Goal: Task Accomplishment & Management: Contribute content

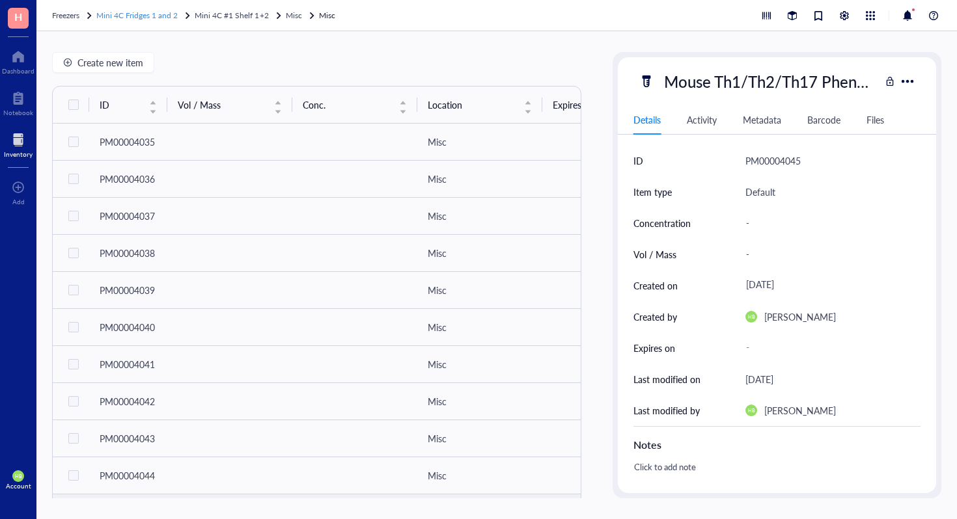
click at [137, 18] on span "Mini 4C Fridges 1 and 2" at bounding box center [136, 15] width 81 height 11
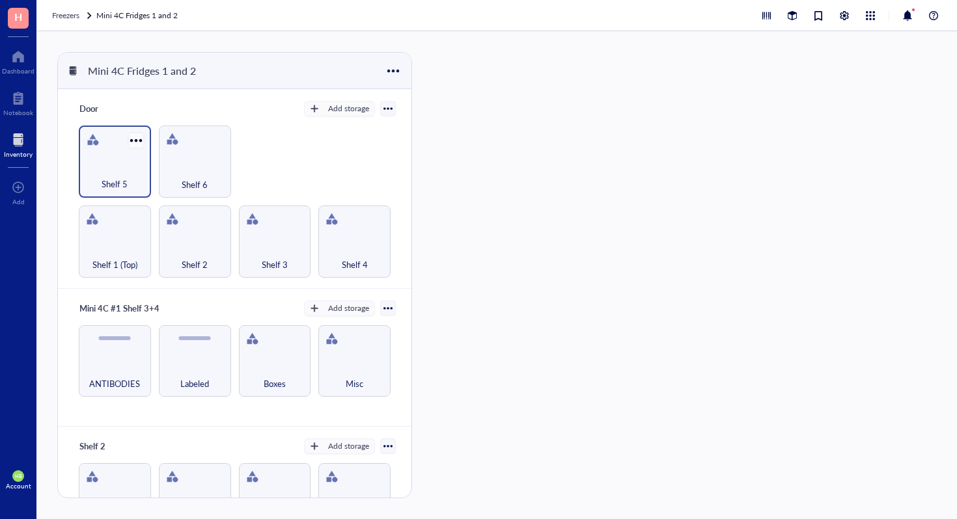
click at [135, 139] on div at bounding box center [135, 140] width 19 height 19
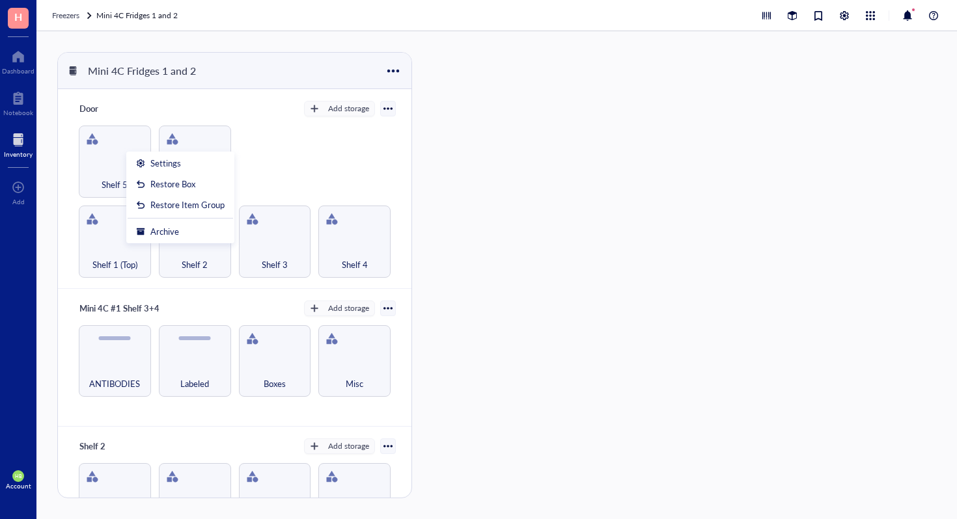
click at [267, 172] on div "Shelf 1 (Top) Shelf 2 Shelf 3 Shelf 4 Shelf 5 Shelf 6" at bounding box center [235, 202] width 322 height 152
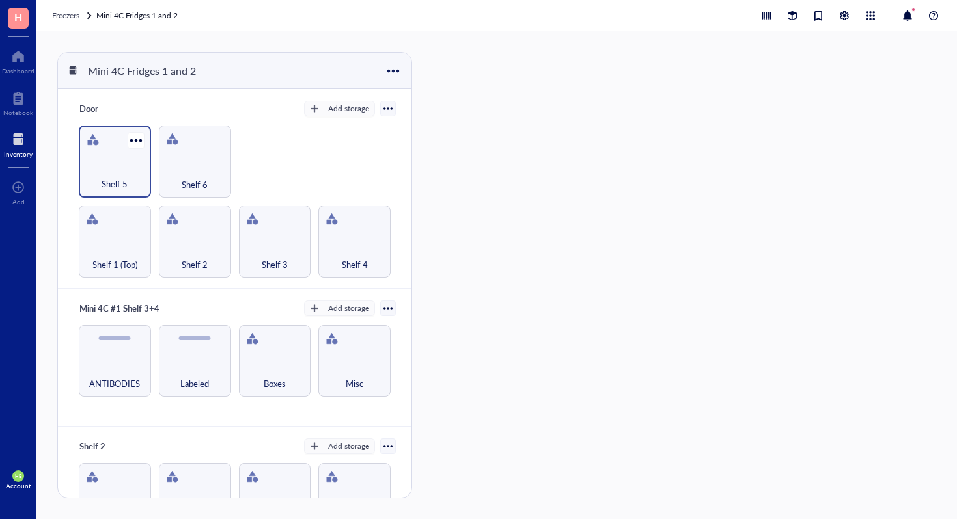
click at [104, 169] on div "Shelf 5" at bounding box center [114, 177] width 59 height 29
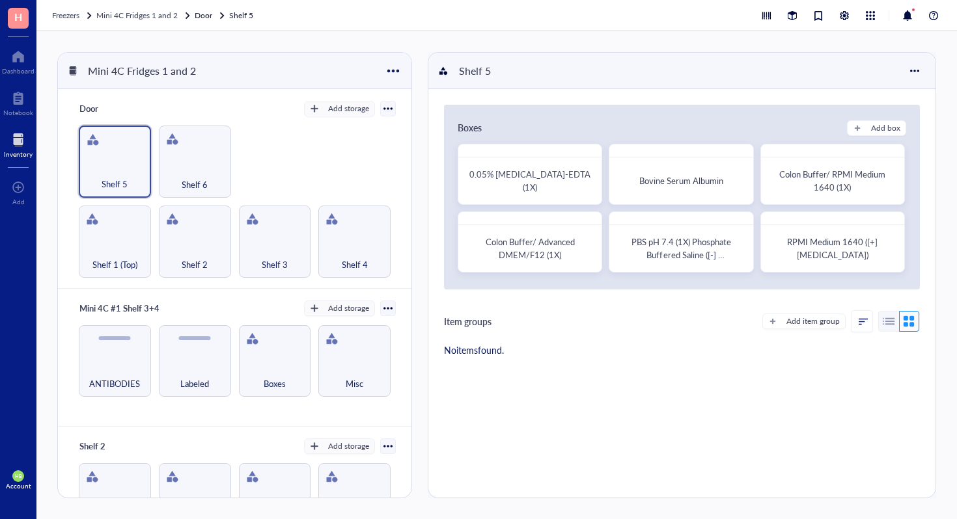
click at [304, 120] on div "Door Add storage Shelf 1 (Top) Shelf 2 Shelf 3 Shelf 4 Shelf 5 Shelf 6" at bounding box center [234, 189] width 353 height 200
click at [303, 137] on div "Shelf 1 (Top) Shelf 2 Shelf 3 Shelf 4 Shelf 5 Shelf 6" at bounding box center [235, 202] width 322 height 152
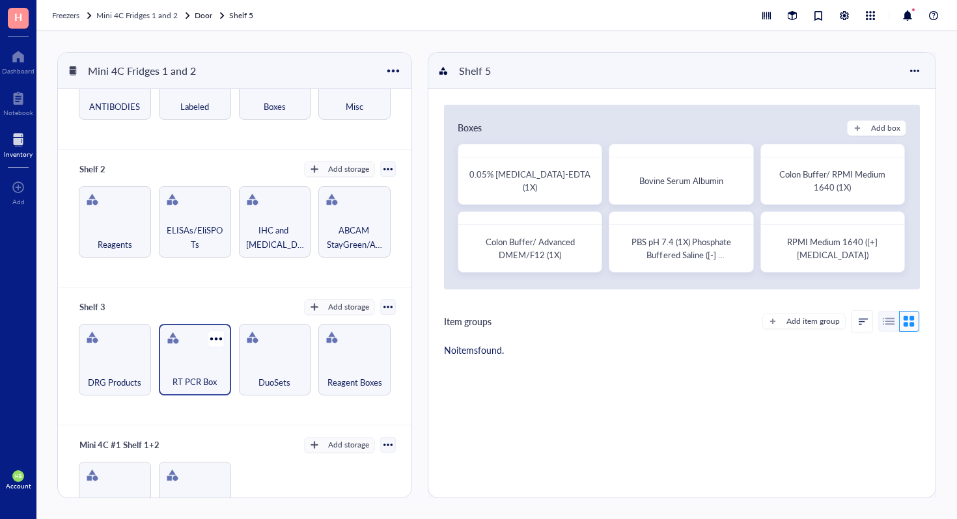
scroll to position [264, 0]
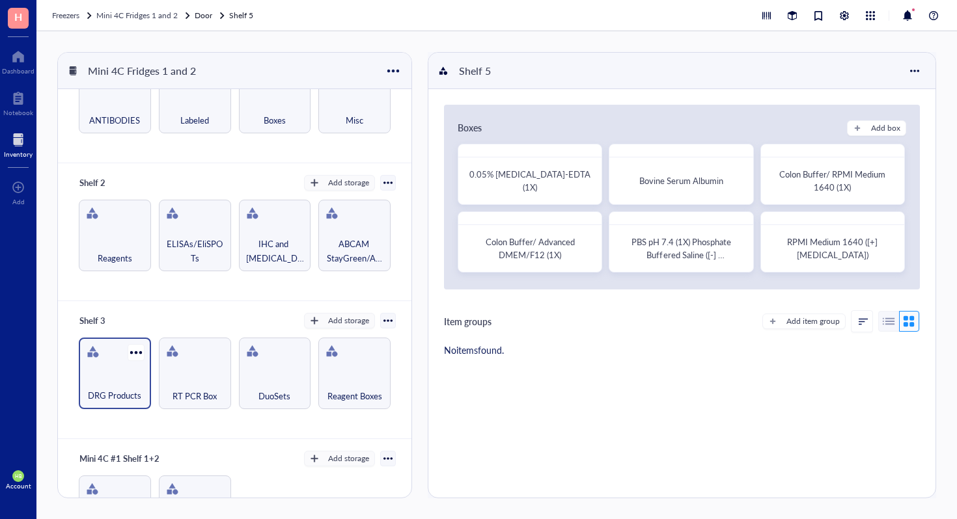
click at [118, 374] on div "DRG Products" at bounding box center [114, 388] width 59 height 29
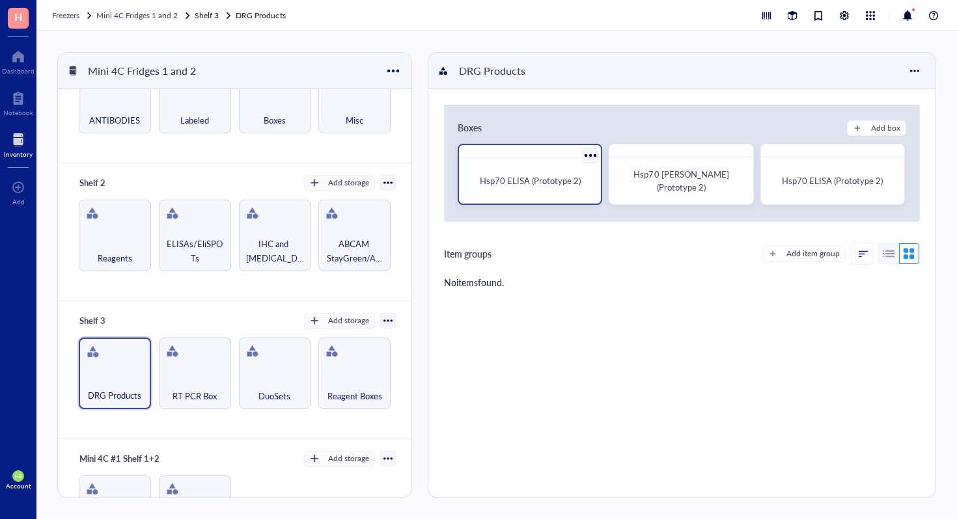
click at [521, 171] on div "Hsp70 ELISA (Prototype 2)" at bounding box center [529, 180] width 131 height 35
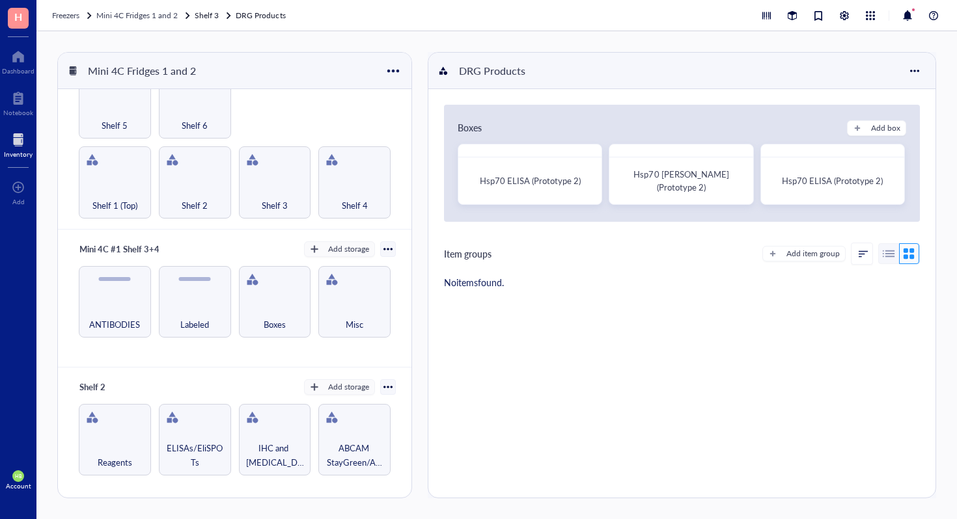
scroll to position [55, 0]
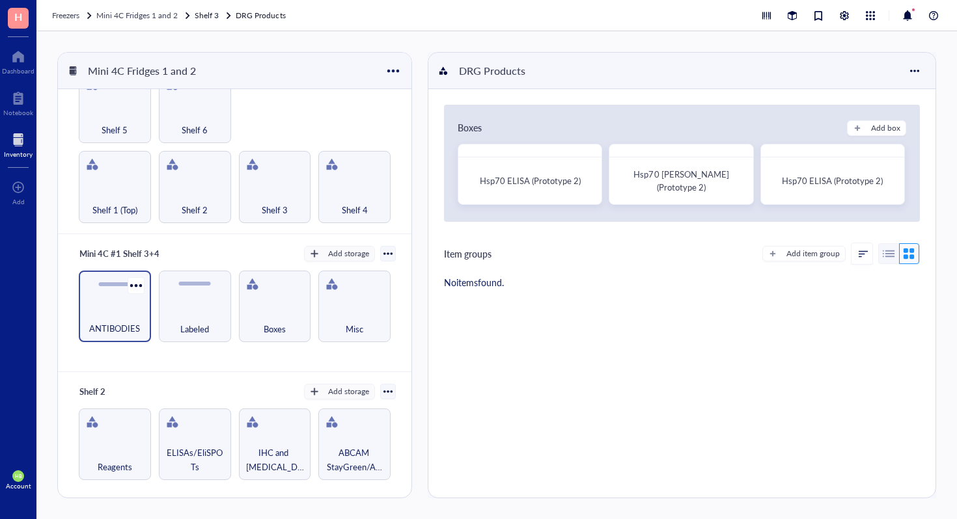
click at [125, 302] on div "ANTIBODIES" at bounding box center [115, 307] width 72 height 72
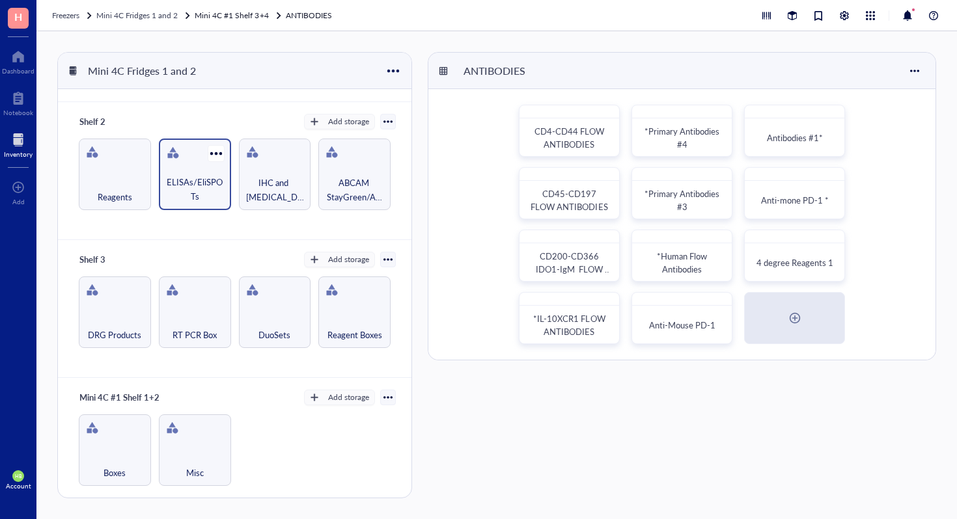
scroll to position [329, 0]
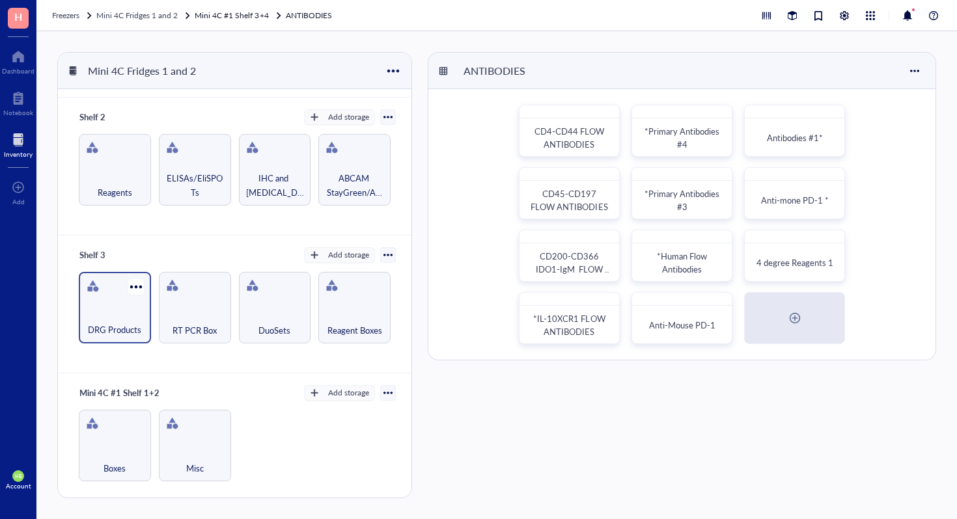
click at [109, 301] on div "DRG Products" at bounding box center [115, 308] width 72 height 72
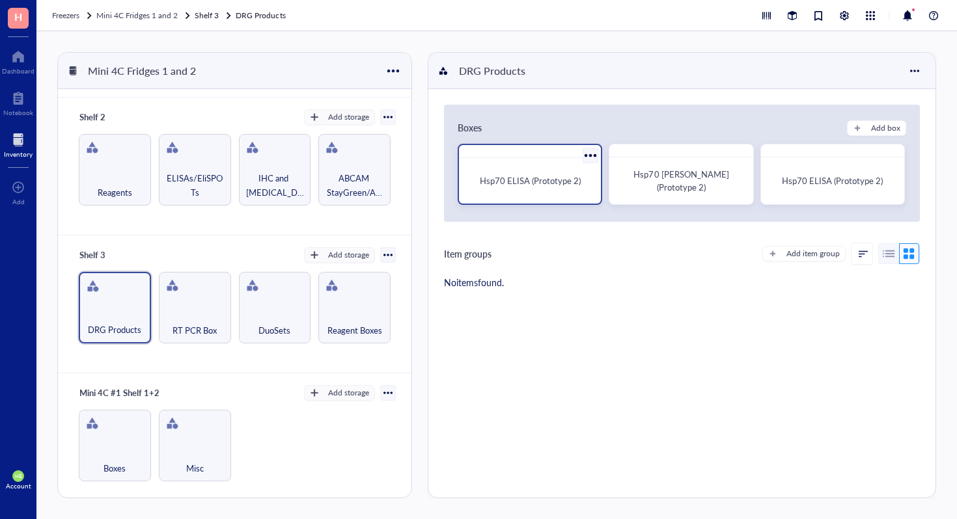
click at [590, 153] on div at bounding box center [590, 155] width 19 height 19
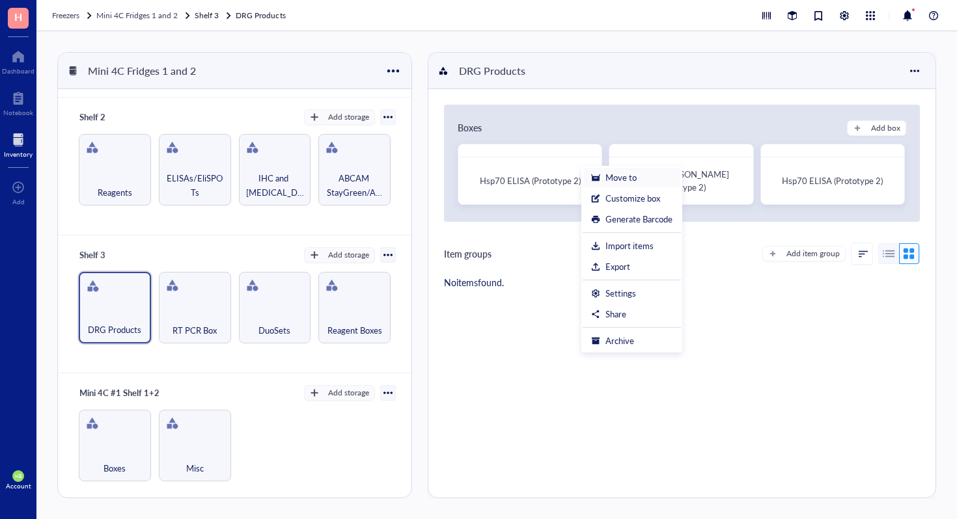
click at [608, 179] on div "Move to" at bounding box center [620, 178] width 31 height 12
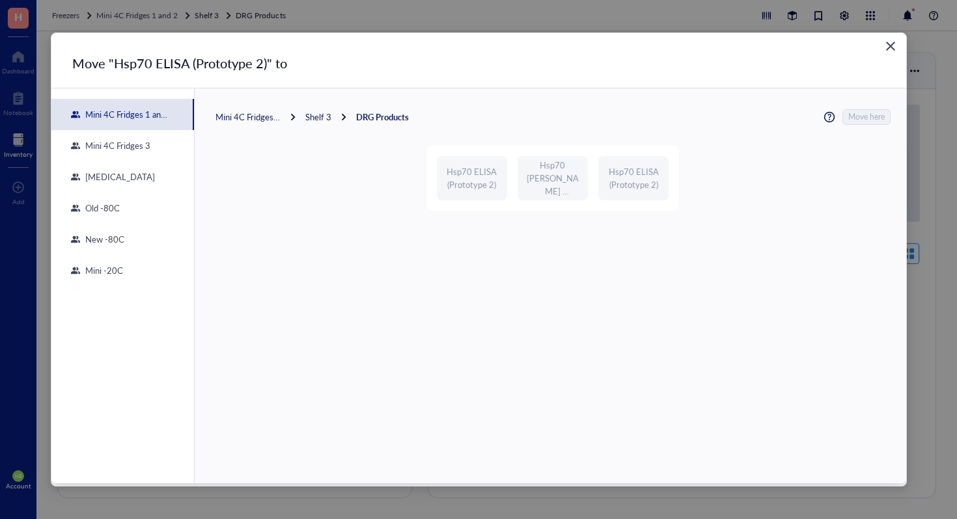
click at [896, 44] on div "Close" at bounding box center [890, 46] width 21 height 21
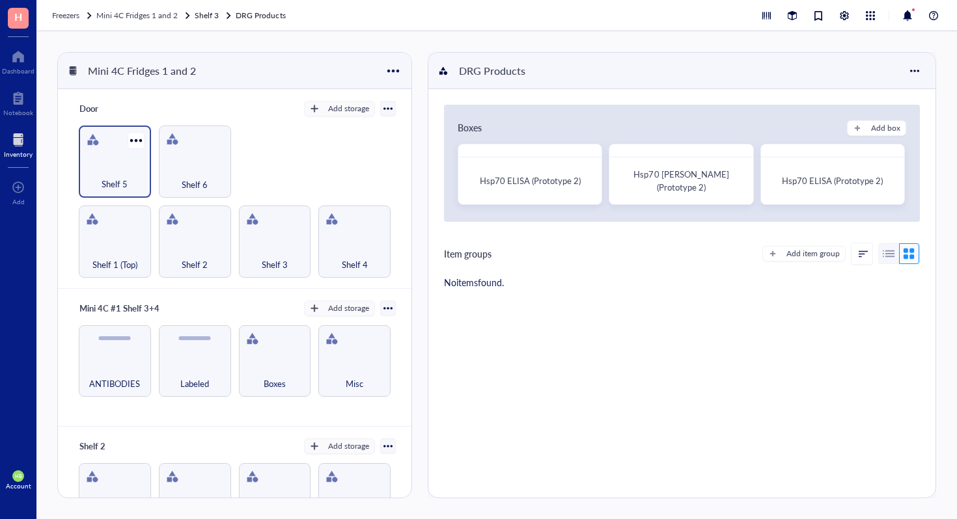
click at [126, 173] on div "Shelf 5" at bounding box center [114, 177] width 59 height 29
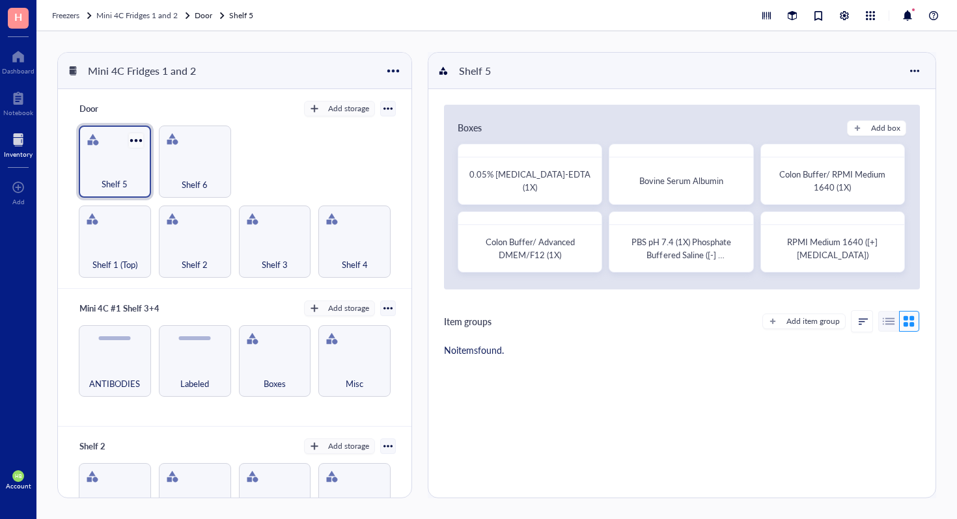
click at [132, 141] on div at bounding box center [135, 140] width 19 height 19
click at [137, 141] on div at bounding box center [135, 140] width 19 height 19
click at [483, 70] on div "Shelf 5" at bounding box center [492, 71] width 78 height 22
click at [483, 70] on input "Shelf 5" at bounding box center [480, 71] width 53 height 21
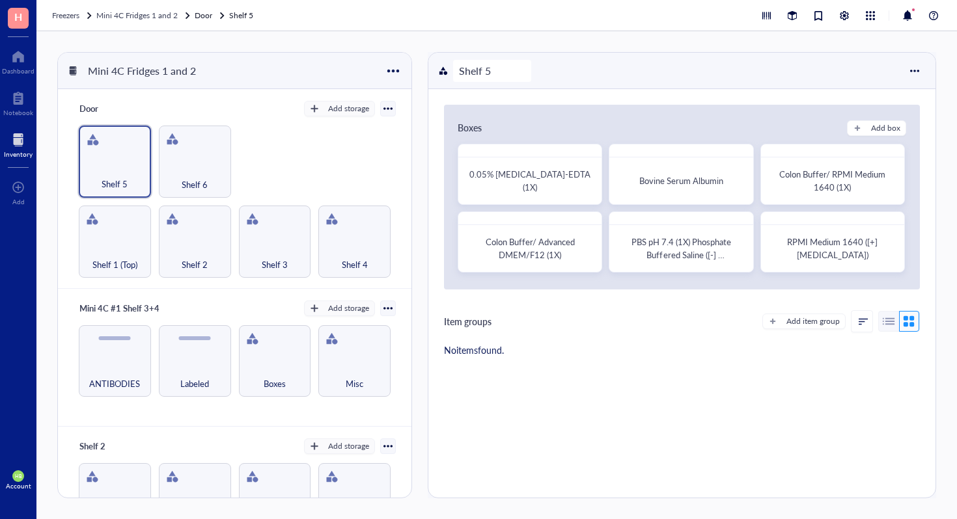
click at [483, 70] on input "Shelf 5" at bounding box center [480, 71] width 53 height 21
type input "Random stuff im saving"
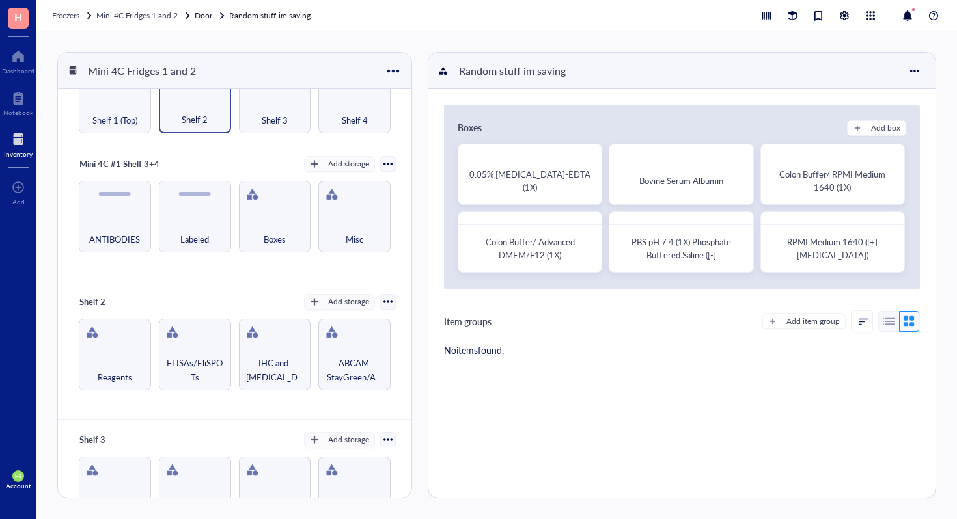
scroll to position [329, 0]
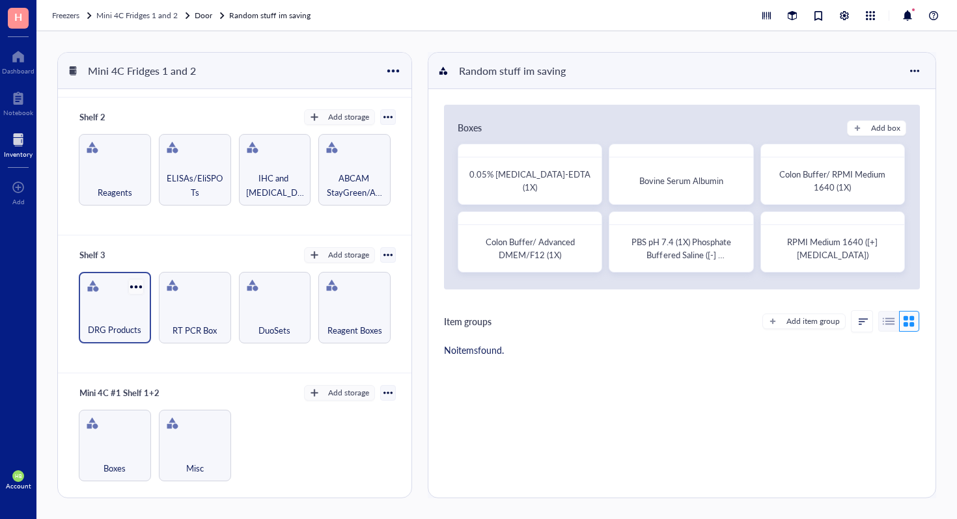
click at [135, 284] on div at bounding box center [135, 286] width 19 height 19
click at [120, 281] on div "DRG Products" at bounding box center [115, 308] width 72 height 72
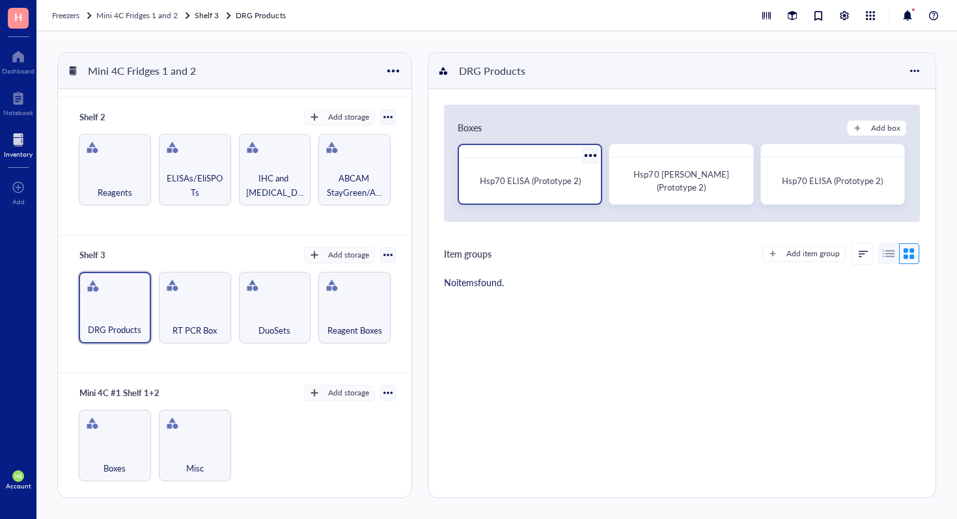
click at [588, 156] on div at bounding box center [590, 155] width 19 height 19
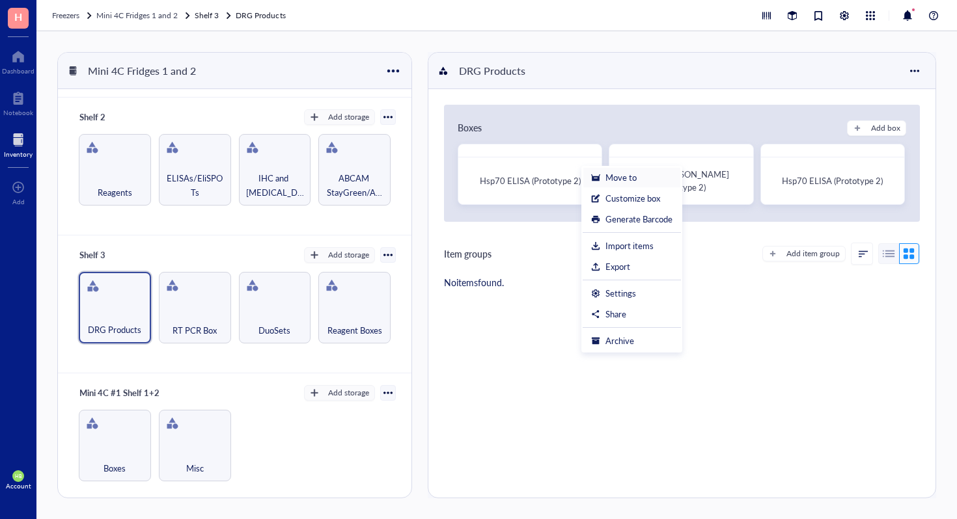
click at [608, 183] on div "Move to" at bounding box center [620, 178] width 31 height 12
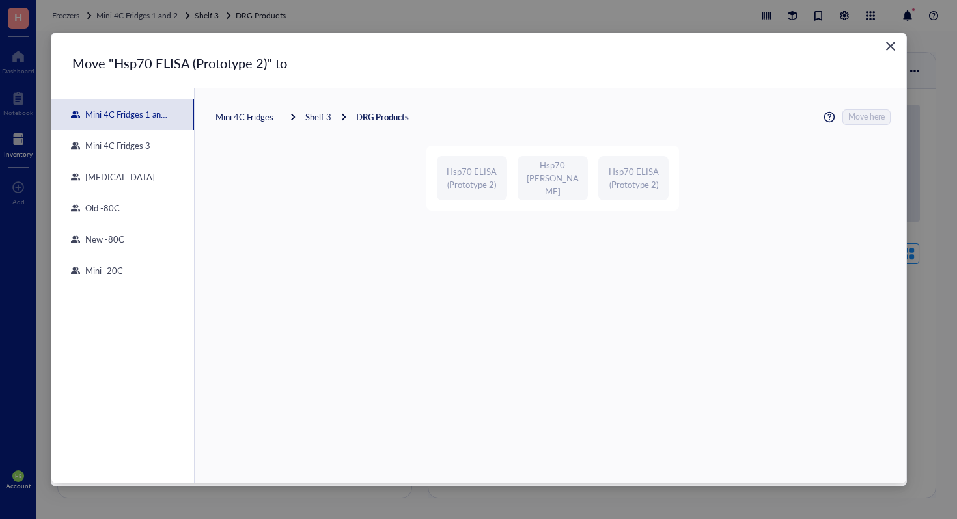
click at [249, 119] on div "Mini 4C Fridges 1 and 2" at bounding box center [247, 117] width 65 height 12
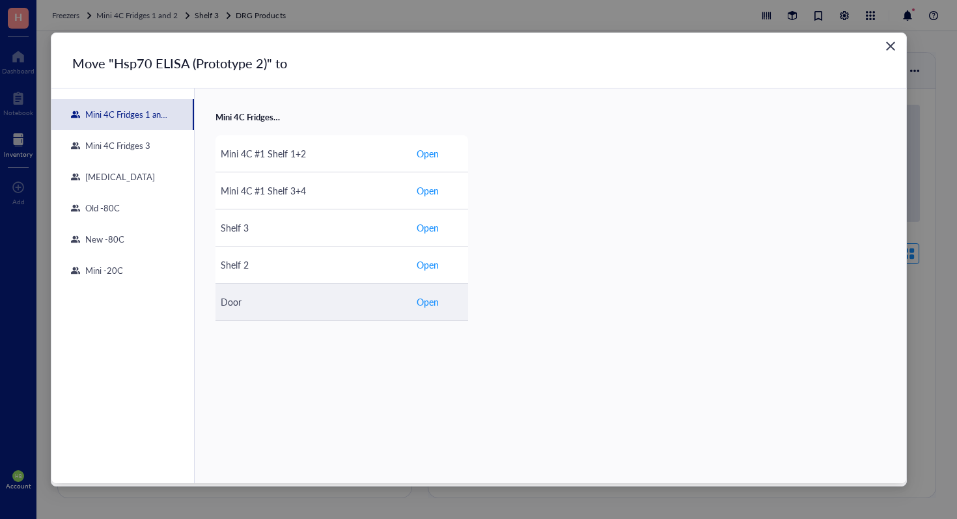
click at [397, 302] on div "Door" at bounding box center [313, 302] width 185 height 14
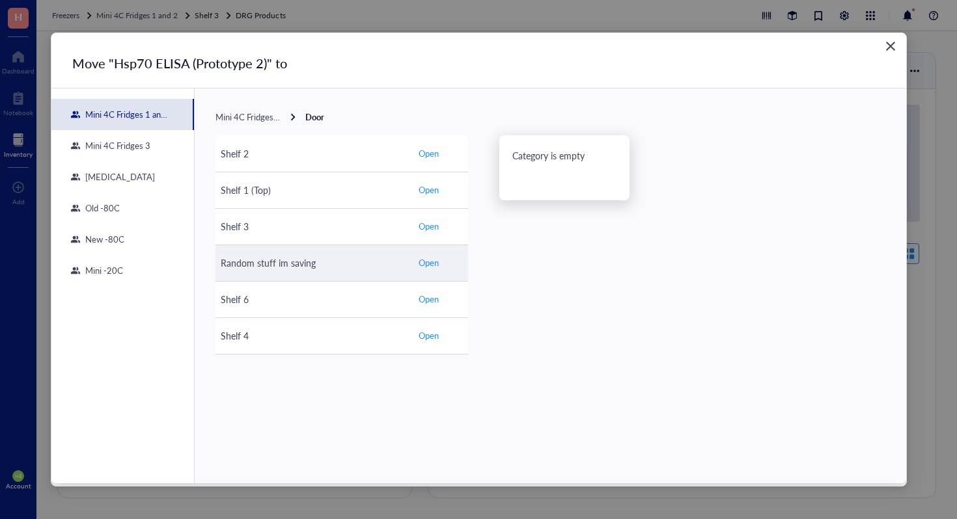
click at [448, 258] on td "Open" at bounding box center [439, 263] width 57 height 36
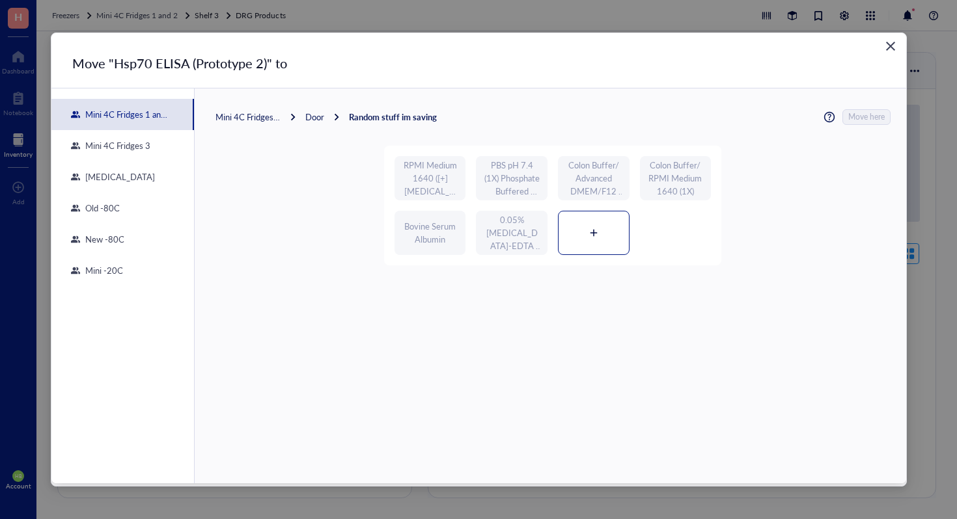
click at [569, 250] on div at bounding box center [593, 233] width 70 height 43
click at [866, 117] on span "Move here" at bounding box center [867, 117] width 36 height 16
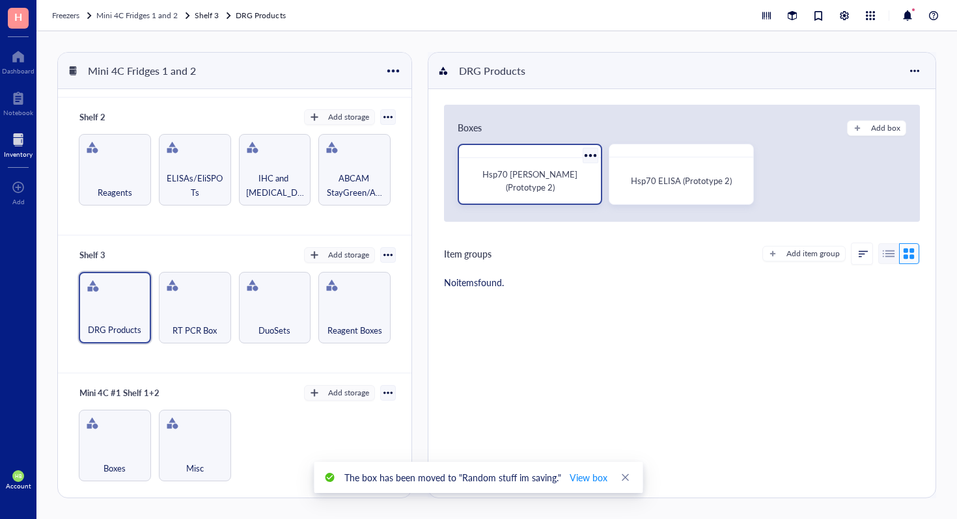
click at [581, 154] on div at bounding box center [590, 155] width 19 height 19
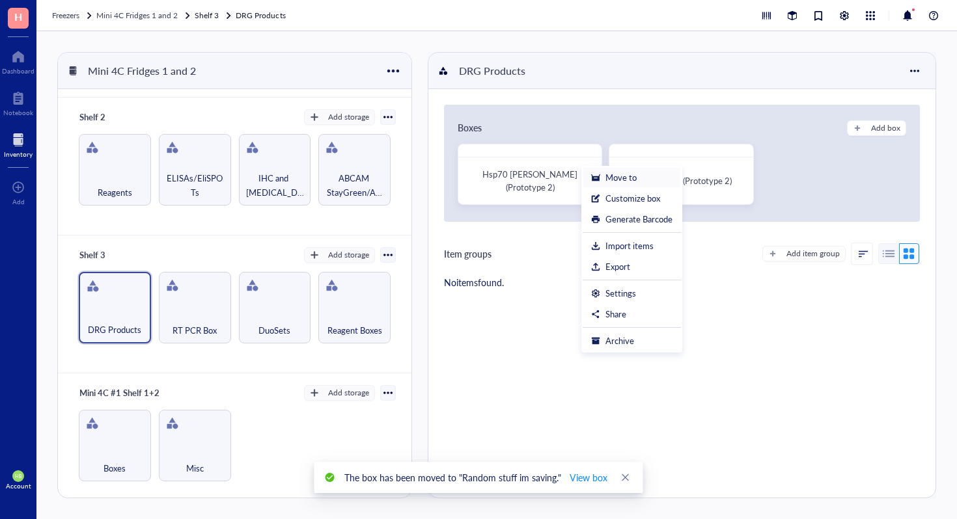
click at [629, 184] on li "Move to" at bounding box center [632, 177] width 98 height 21
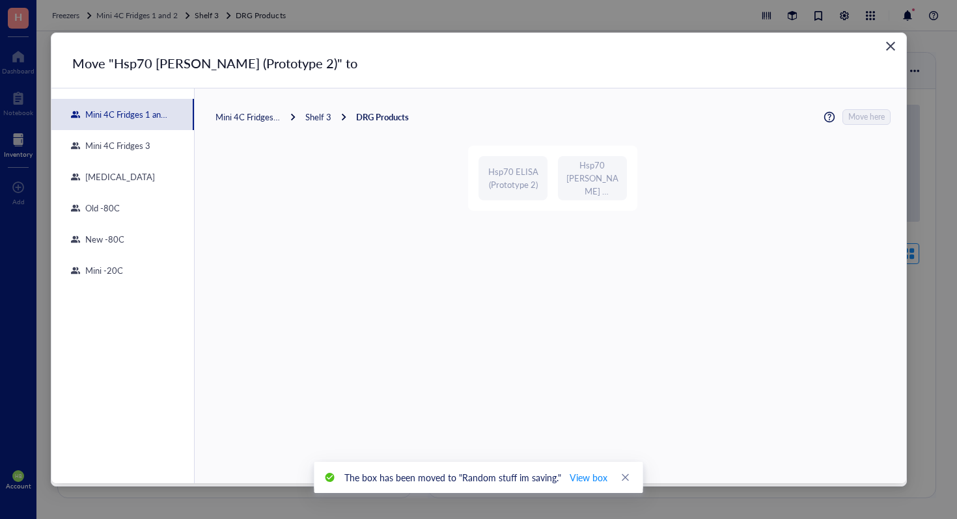
click at [249, 111] on div "Mini 4C Fridges 1 and 2 Shelf 3 DRG Products Move here" at bounding box center [552, 117] width 675 height 16
click at [251, 118] on div "Mini 4C Fridges 1 and 2" at bounding box center [247, 117] width 65 height 12
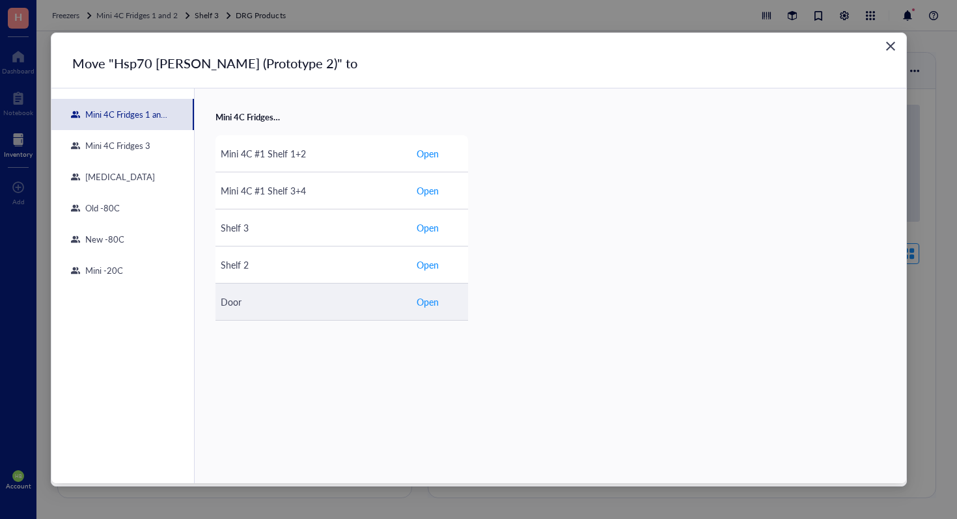
click at [414, 294] on td "Open" at bounding box center [439, 302] width 57 height 37
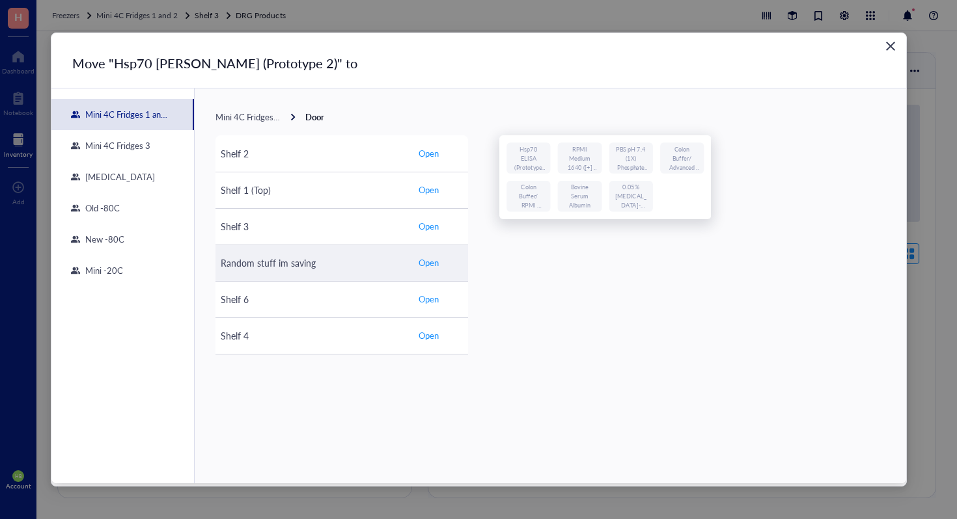
click at [413, 275] on td "Open" at bounding box center [439, 263] width 57 height 36
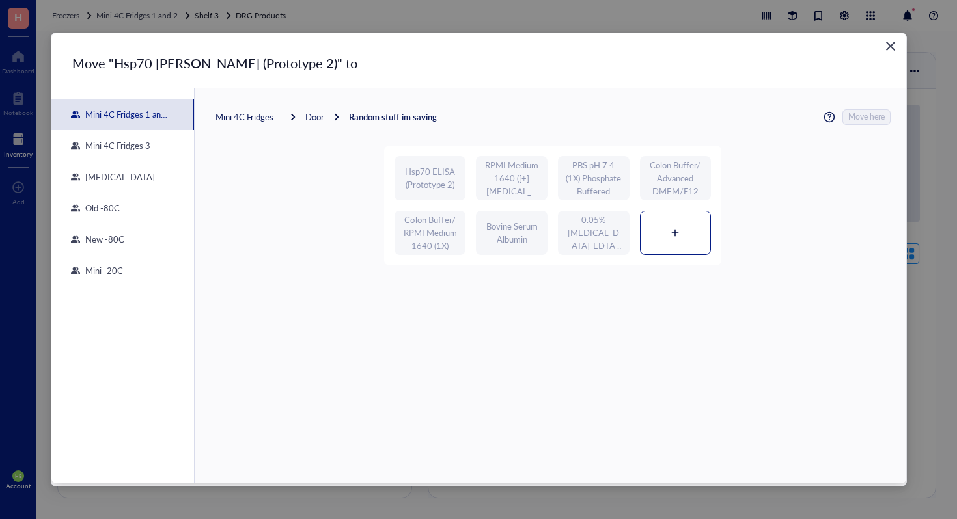
click at [661, 223] on div at bounding box center [675, 233] width 70 height 43
click at [868, 109] on span "Move here" at bounding box center [867, 117] width 36 height 16
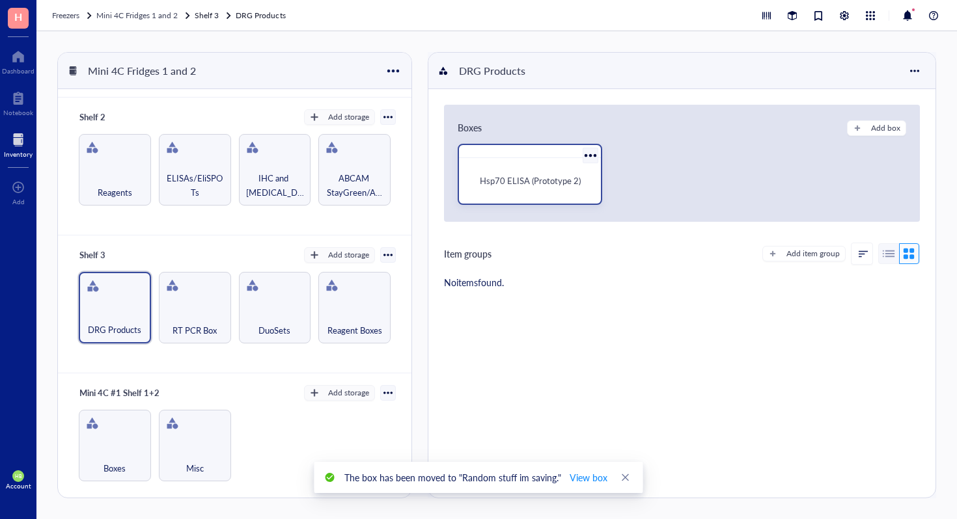
click at [586, 154] on div at bounding box center [590, 155] width 19 height 19
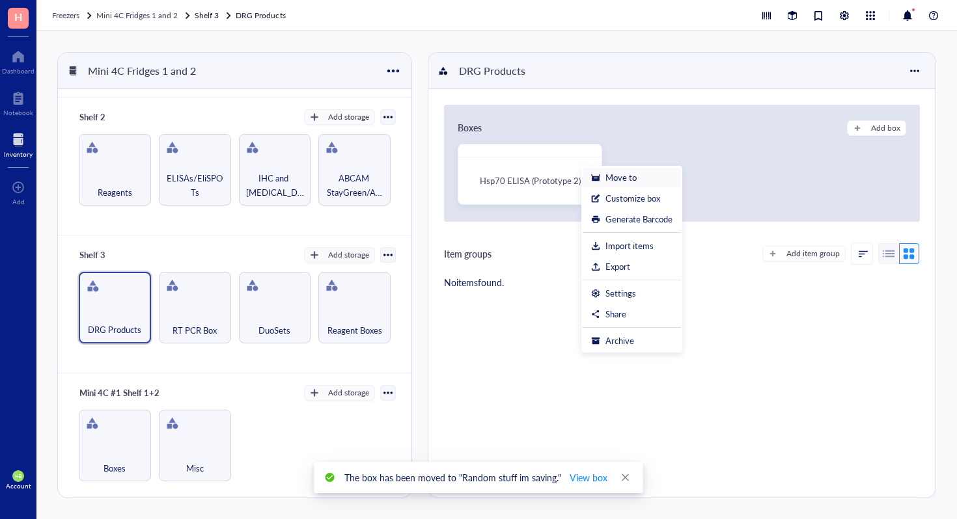
click at [623, 176] on div "Move to" at bounding box center [620, 178] width 31 height 12
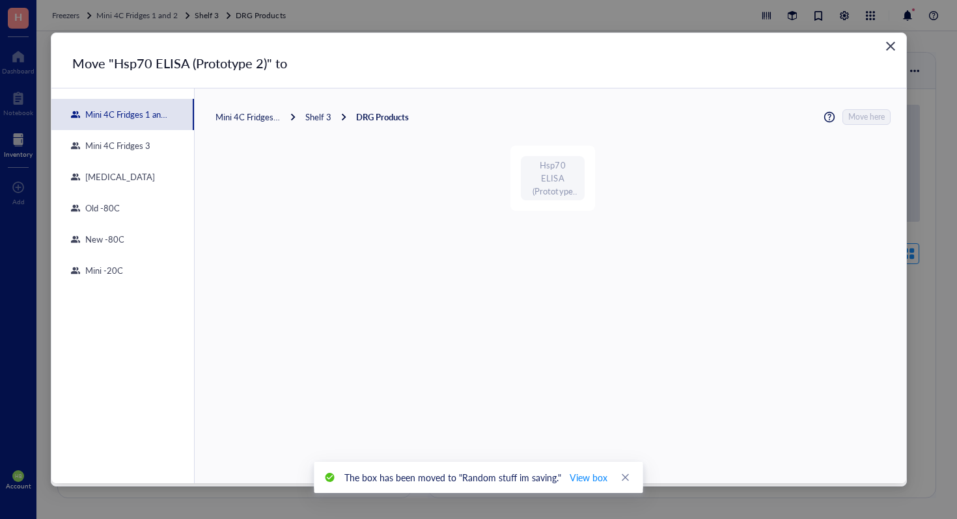
click at [264, 114] on div "Mini 4C Fridges 1 and 2" at bounding box center [247, 117] width 65 height 12
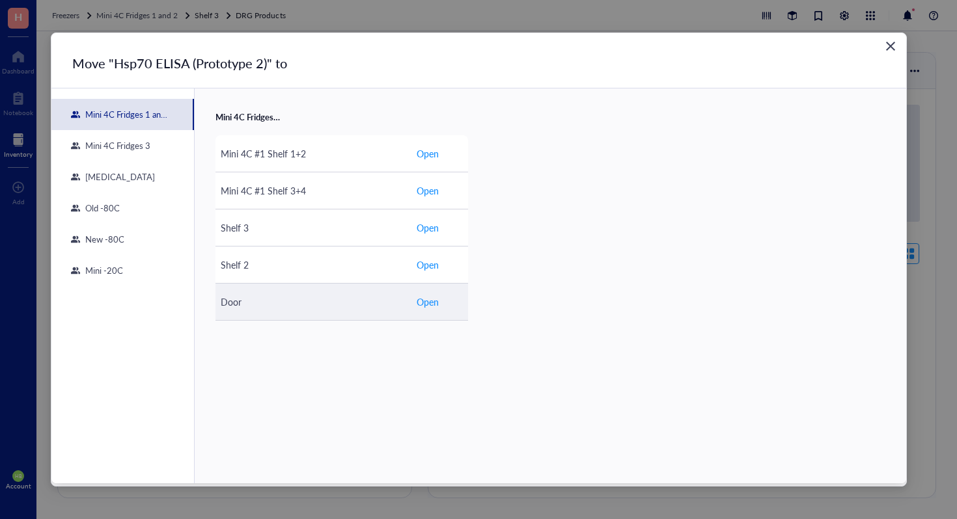
click at [426, 305] on span "Open" at bounding box center [428, 302] width 22 height 14
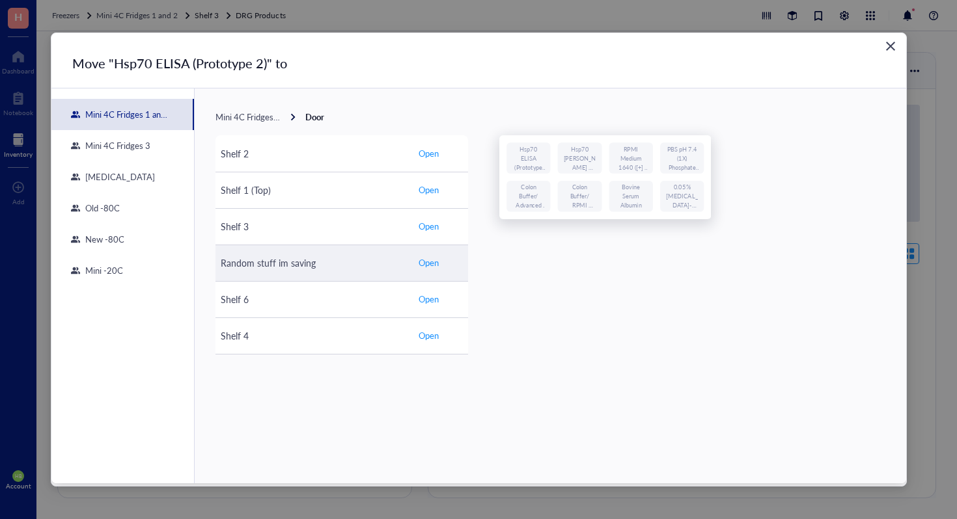
click at [432, 258] on span "Open" at bounding box center [429, 263] width 20 height 12
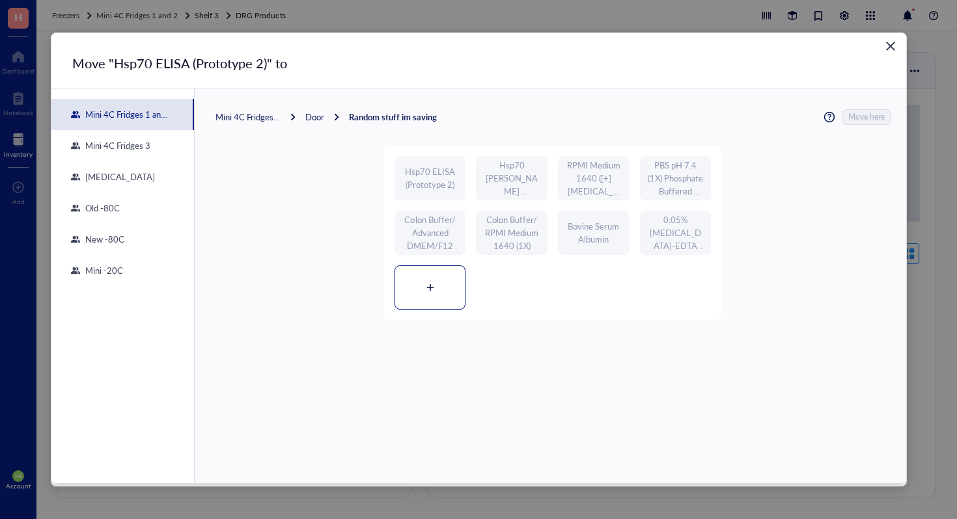
click at [435, 286] on div at bounding box center [430, 287] width 70 height 43
click at [862, 115] on span "Move here" at bounding box center [867, 117] width 36 height 16
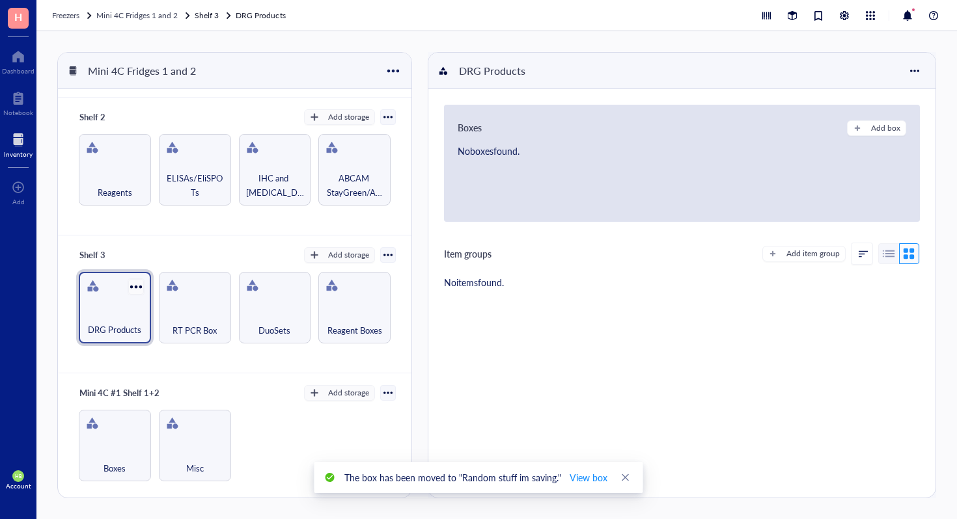
click at [138, 292] on div at bounding box center [135, 286] width 19 height 19
click at [158, 373] on div "Archive" at bounding box center [164, 375] width 29 height 12
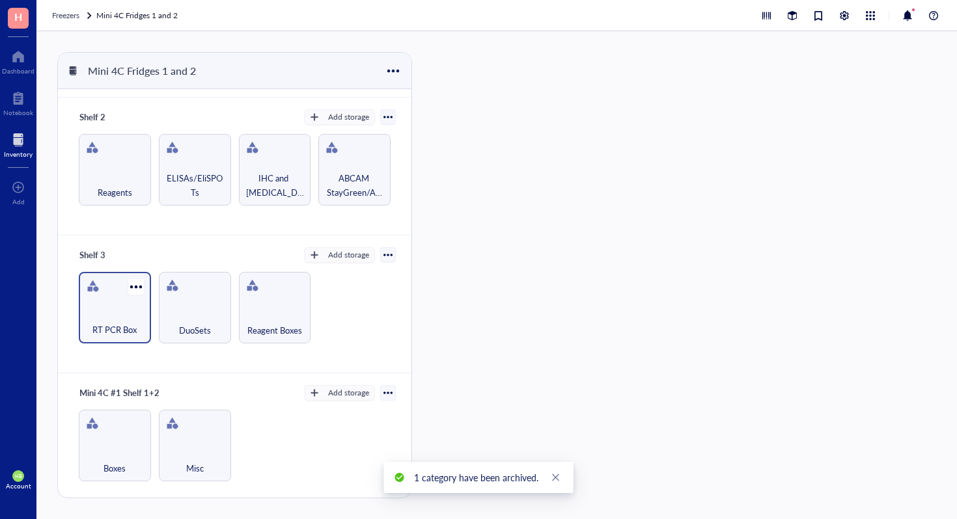
click at [131, 310] on div "RT PCR Box" at bounding box center [114, 323] width 59 height 29
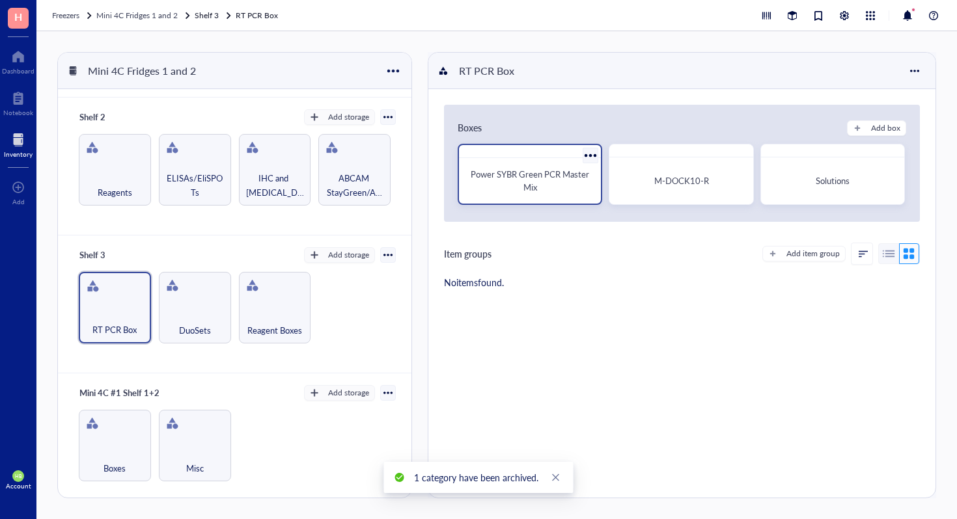
click at [589, 150] on div at bounding box center [590, 155] width 19 height 19
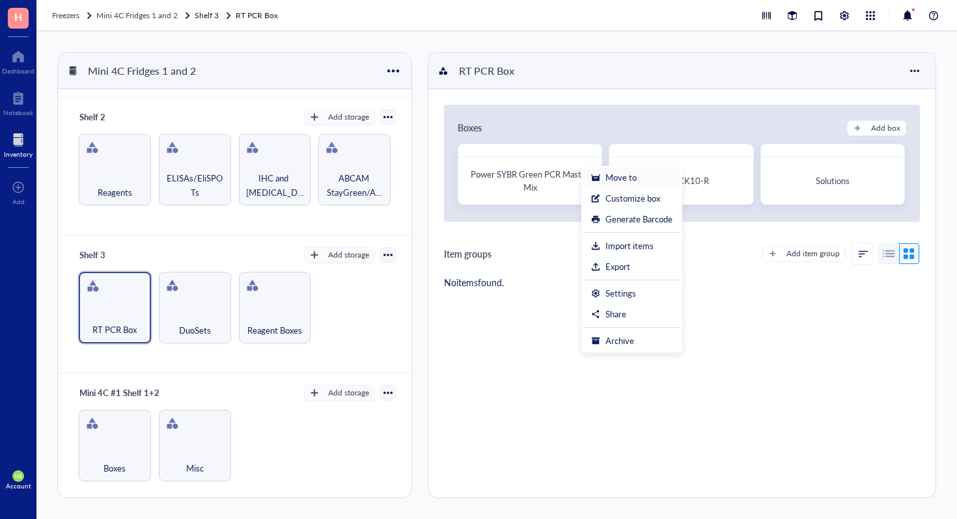
click at [624, 178] on div "Move to" at bounding box center [620, 178] width 31 height 12
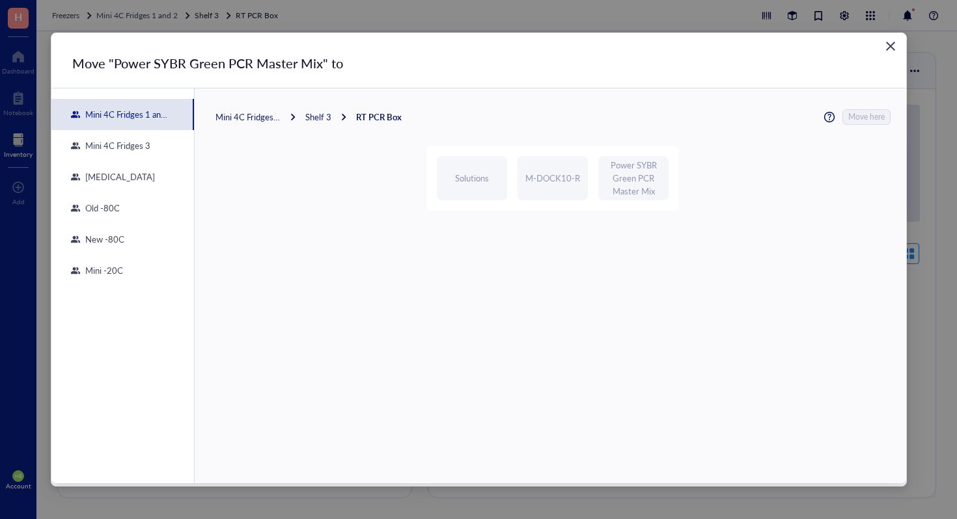
click at [240, 113] on div "Mini 4C Fridges 1 and 2" at bounding box center [247, 117] width 65 height 12
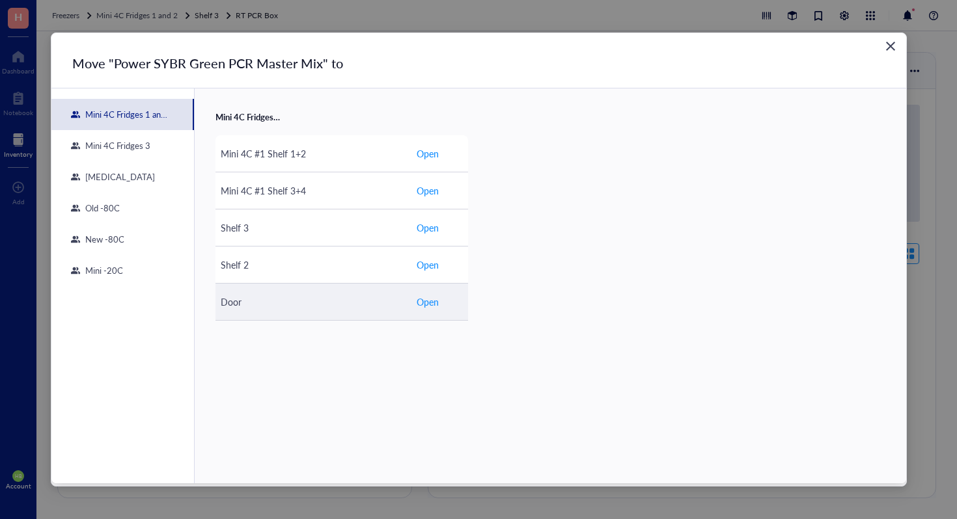
click at [432, 293] on button "Open" at bounding box center [427, 302] width 23 height 21
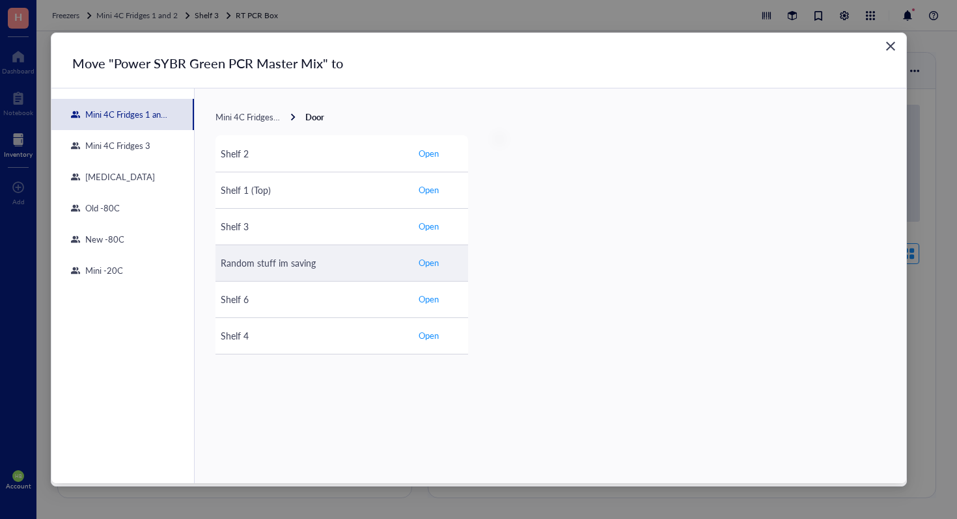
click at [426, 258] on span "Open" at bounding box center [429, 263] width 20 height 12
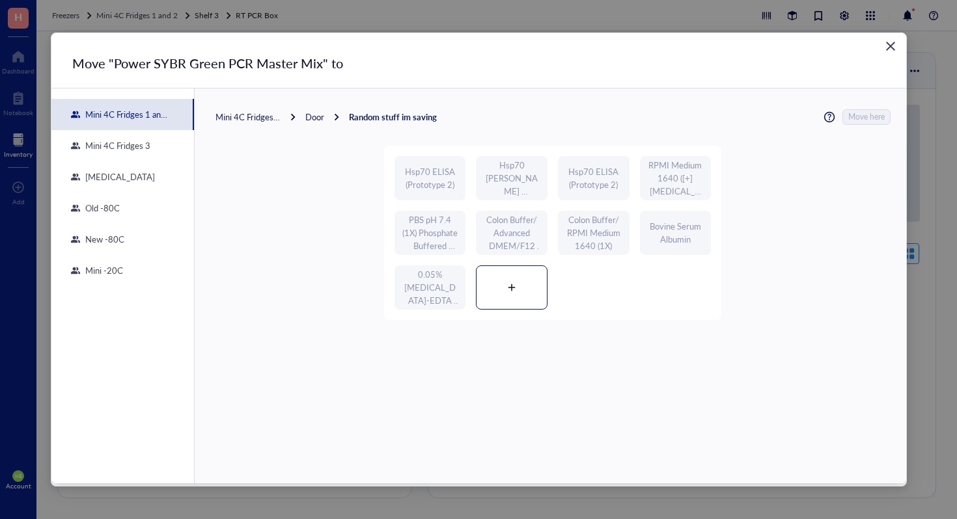
click at [501, 291] on div at bounding box center [511, 287] width 70 height 43
click at [859, 114] on span "Move here" at bounding box center [867, 117] width 36 height 16
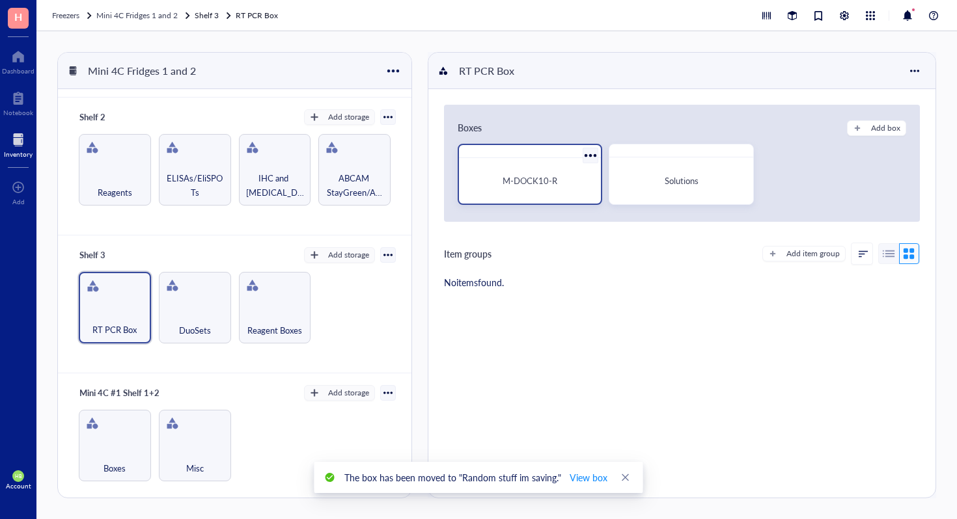
click at [594, 160] on div at bounding box center [590, 155] width 19 height 19
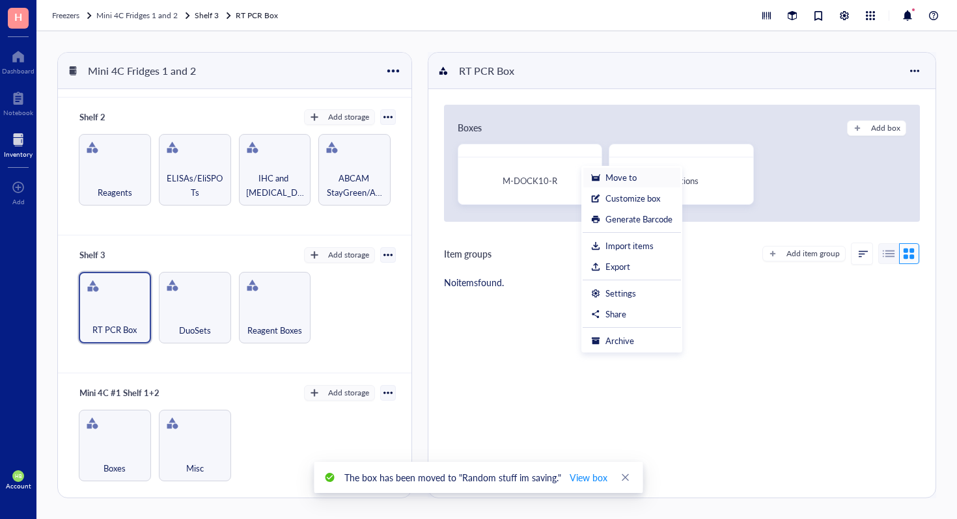
click at [633, 181] on div "Move to" at bounding box center [620, 178] width 31 height 12
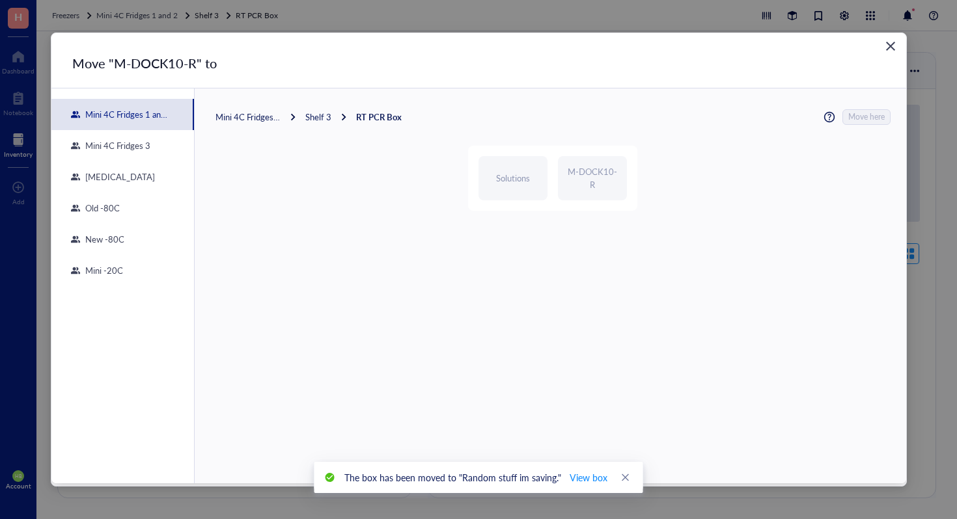
click at [252, 122] on div "Mini 4C Fridges 1 and 2" at bounding box center [247, 117] width 65 height 12
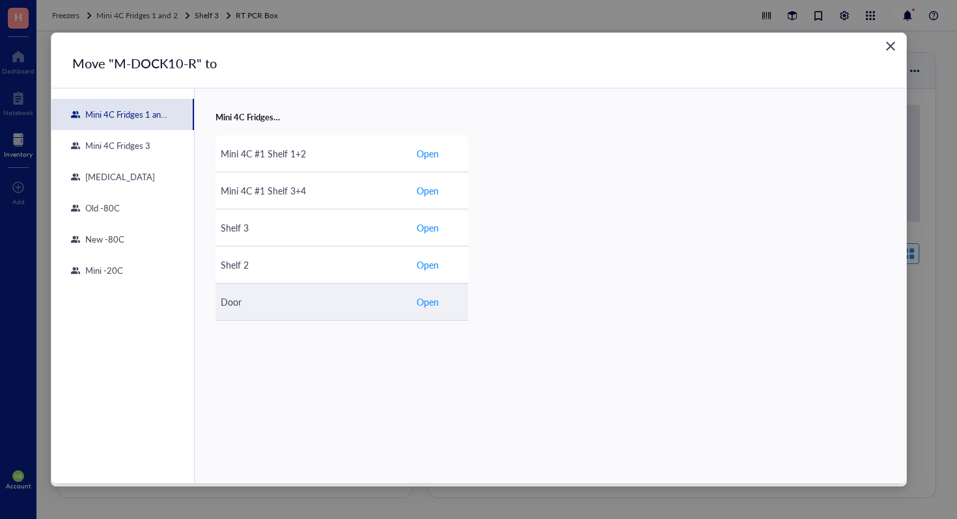
click at [433, 312] on button "Open" at bounding box center [427, 302] width 23 height 21
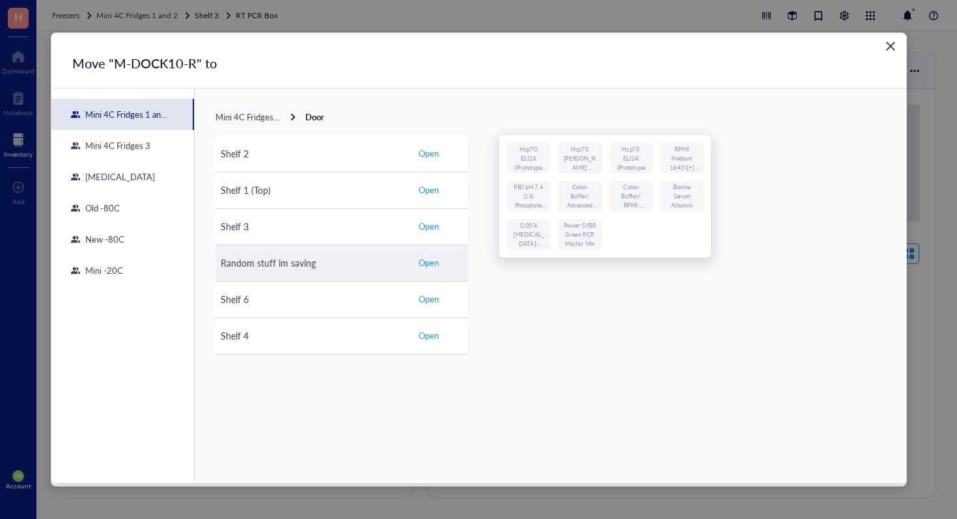
click at [423, 258] on span "Open" at bounding box center [429, 263] width 20 height 12
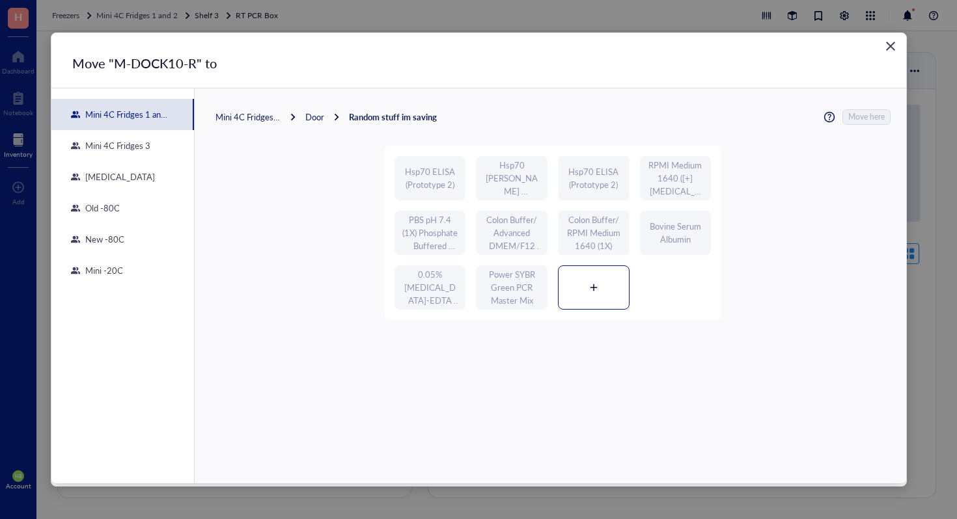
click at [575, 283] on div at bounding box center [593, 287] width 70 height 43
click at [858, 110] on span "Move here" at bounding box center [867, 117] width 36 height 16
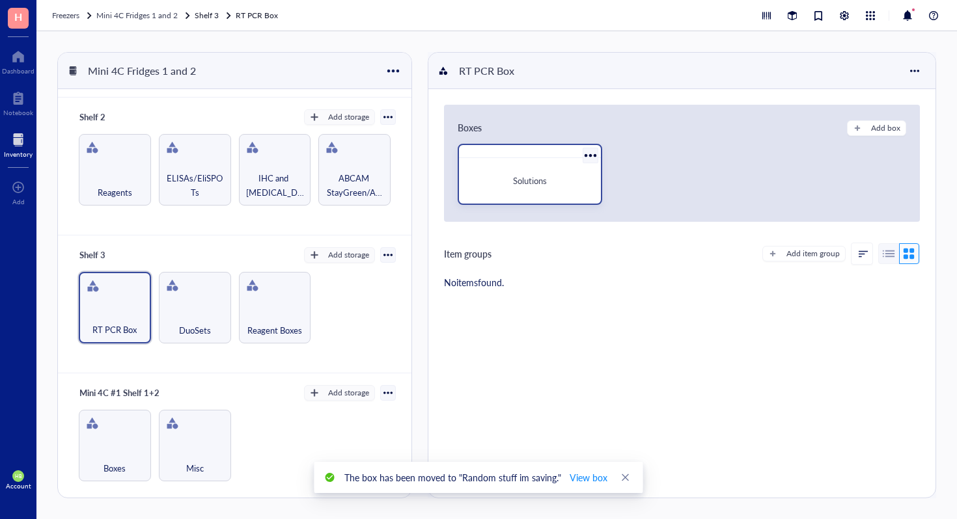
click at [591, 153] on div at bounding box center [590, 155] width 19 height 19
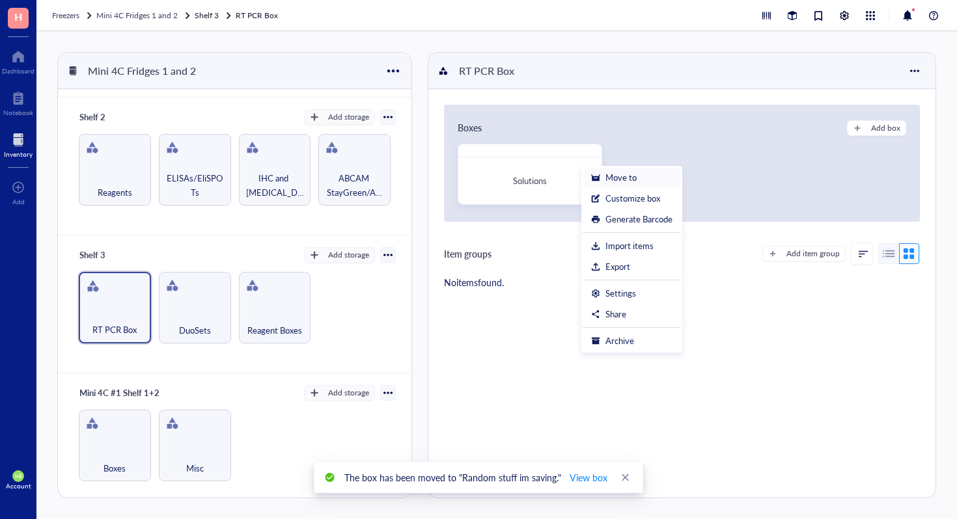
click at [633, 176] on div "Move to" at bounding box center [620, 178] width 31 height 12
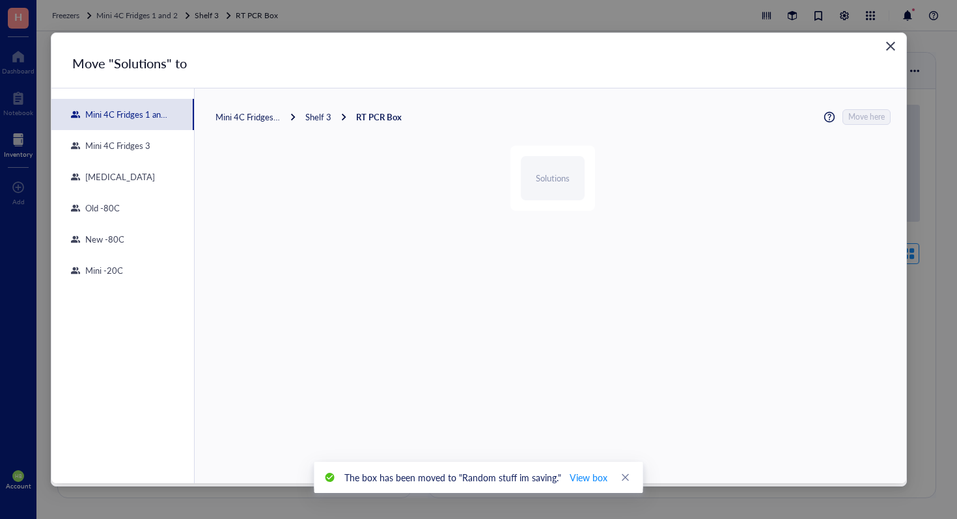
click at [227, 114] on div "Mini 4C Fridges 1 and 2" at bounding box center [247, 117] width 65 height 12
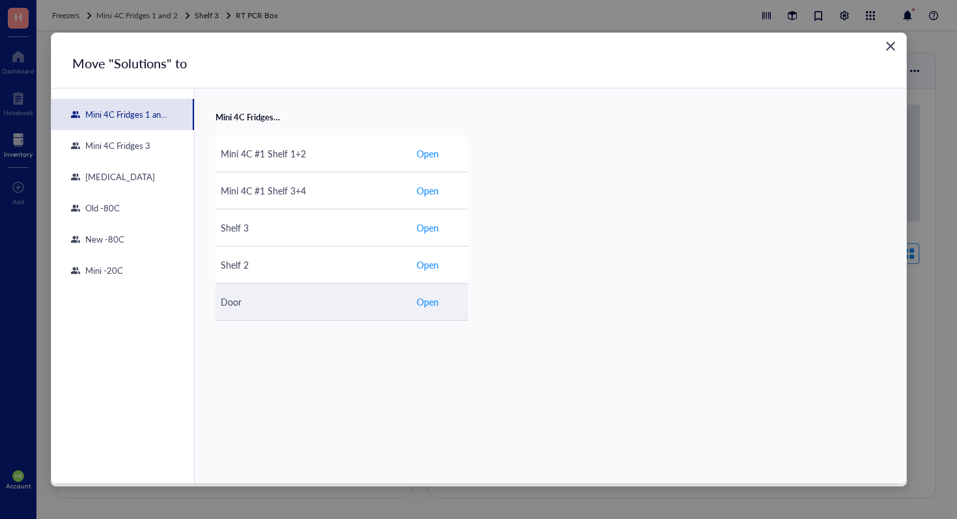
click at [432, 318] on td "Open" at bounding box center [439, 302] width 57 height 37
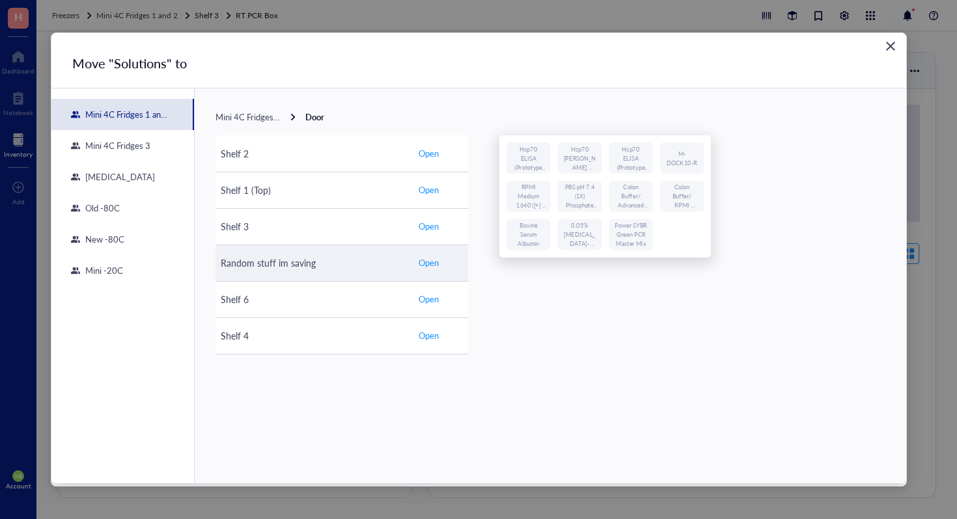
click at [424, 258] on span "Open" at bounding box center [429, 263] width 20 height 12
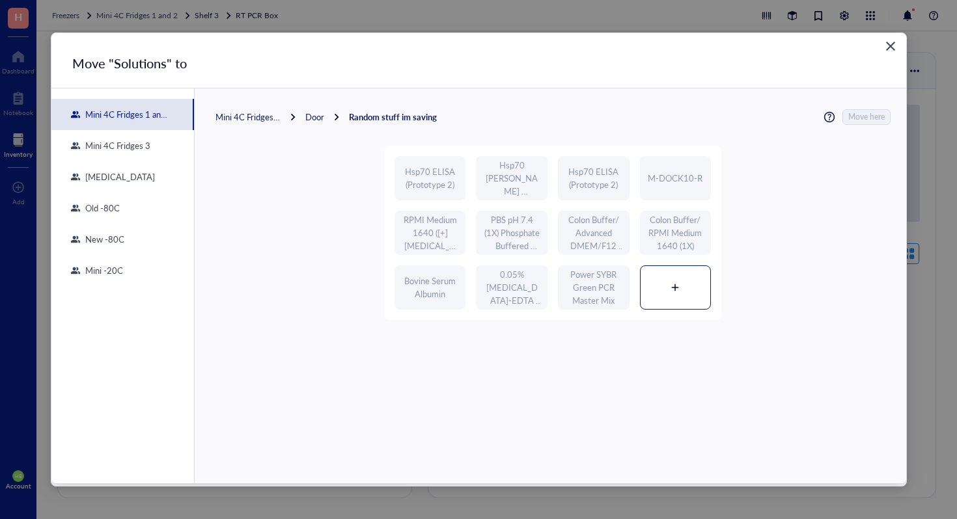
click at [679, 282] on div at bounding box center [675, 287] width 70 height 43
click at [858, 117] on span "Move here" at bounding box center [867, 117] width 36 height 16
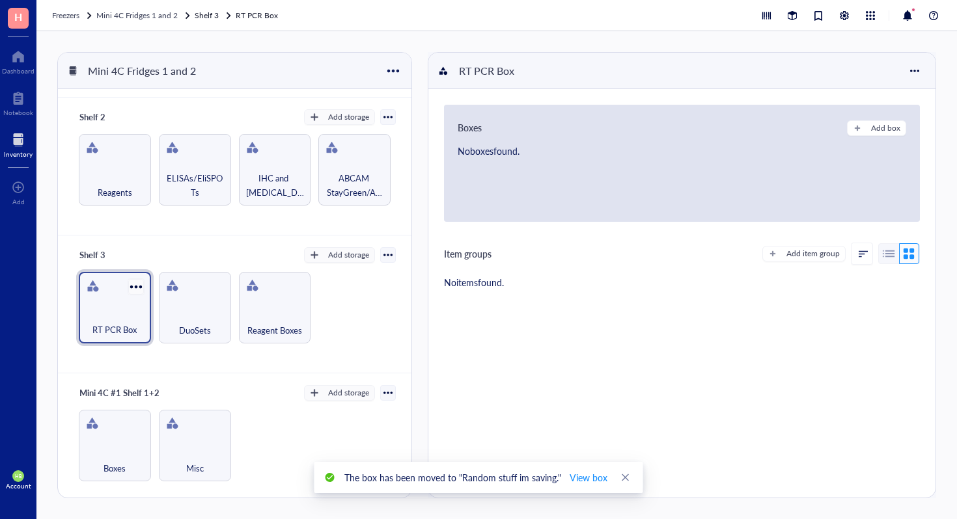
click at [135, 280] on div at bounding box center [135, 286] width 19 height 19
click at [179, 371] on div "Archive" at bounding box center [180, 375] width 89 height 12
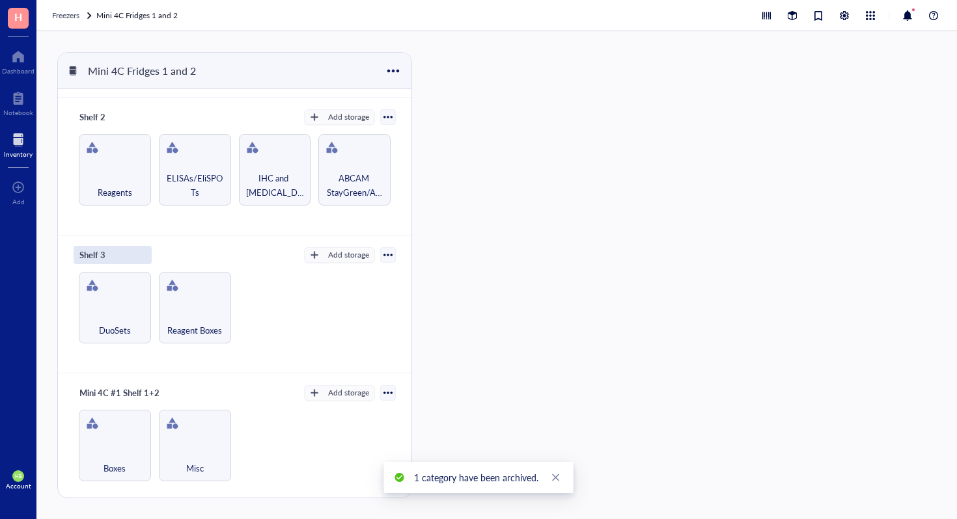
click at [92, 250] on div "Shelf 3" at bounding box center [113, 255] width 78 height 18
click at [94, 251] on input "Shelf 3" at bounding box center [97, 255] width 47 height 17
click at [130, 296] on div "DuoSets" at bounding box center [115, 308] width 72 height 72
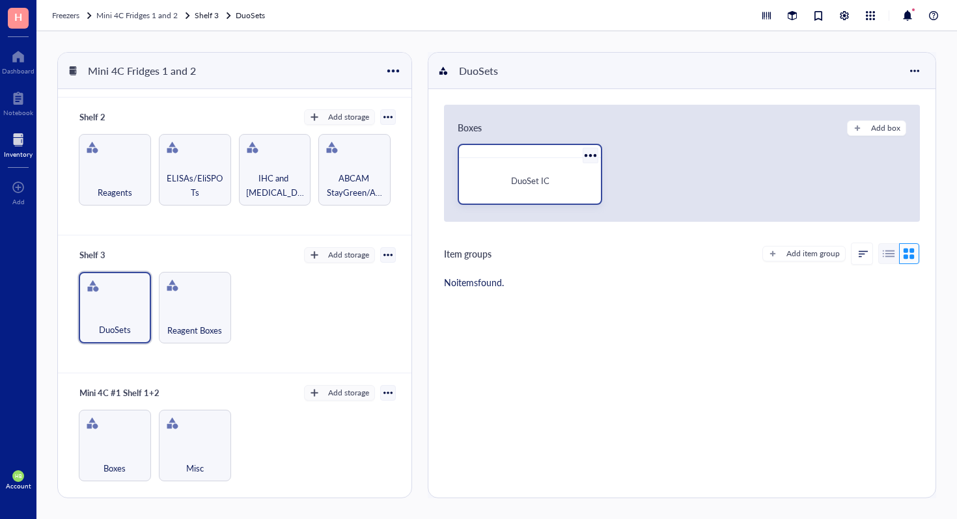
click at [586, 158] on div at bounding box center [590, 155] width 19 height 19
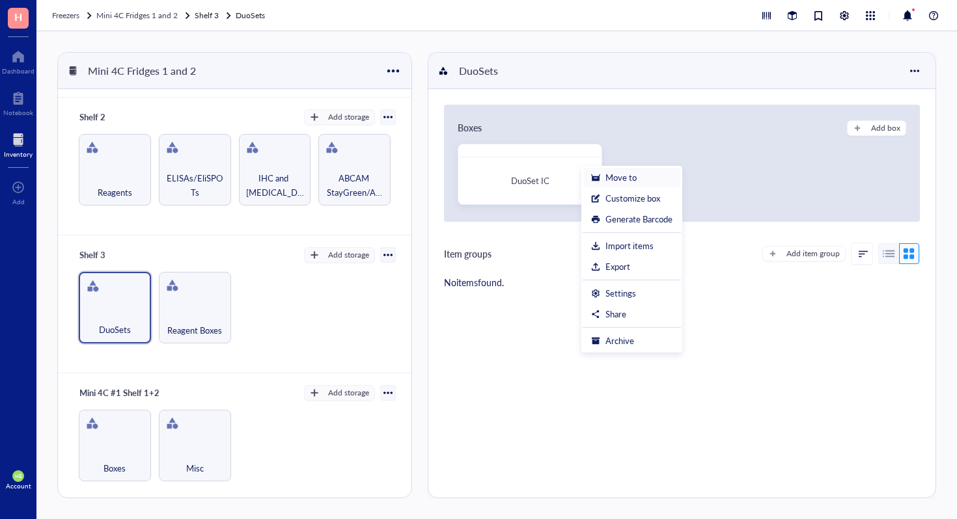
click at [633, 182] on div "Move to" at bounding box center [620, 178] width 31 height 12
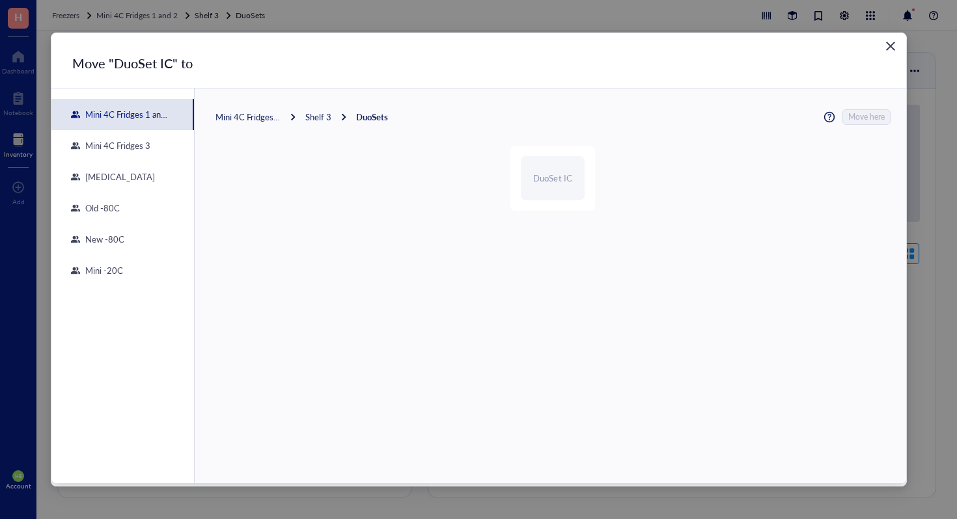
click at [247, 128] on div "Mini 4C Fridges 1 and 2 Shelf 3 DuoSets Move here DuoSet IC" at bounding box center [550, 163] width 711 height 148
click at [247, 110] on div "Mini 4C Fridges 1 and 2 Shelf 3 DuoSets Move here" at bounding box center [552, 117] width 675 height 16
click at [245, 117] on div "Mini 4C Fridges 1 and 2" at bounding box center [247, 117] width 65 height 12
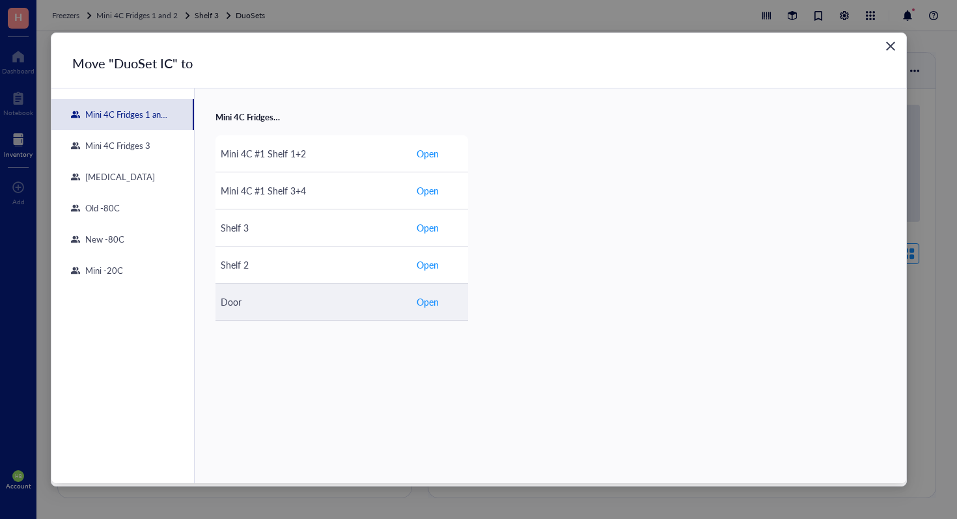
click at [416, 299] on button "Open" at bounding box center [427, 302] width 23 height 21
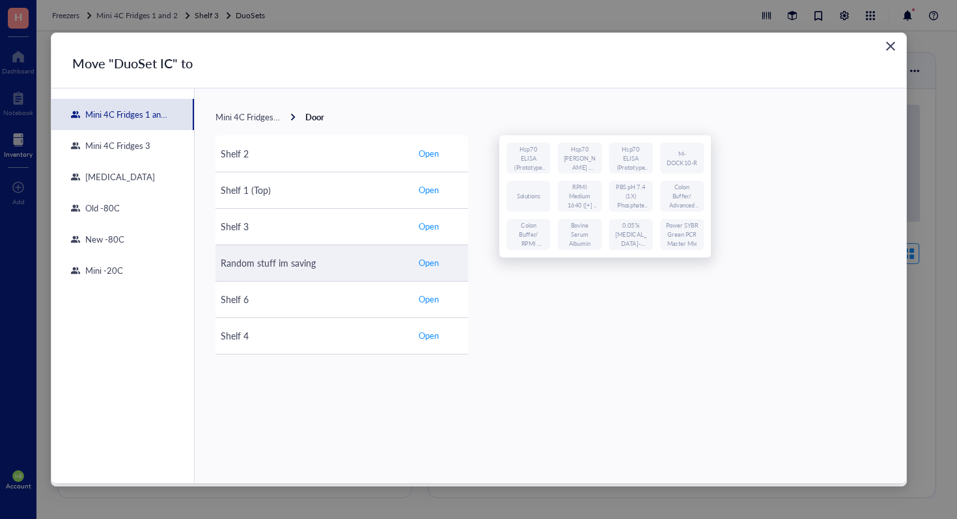
click at [428, 259] on span "Open" at bounding box center [429, 263] width 20 height 12
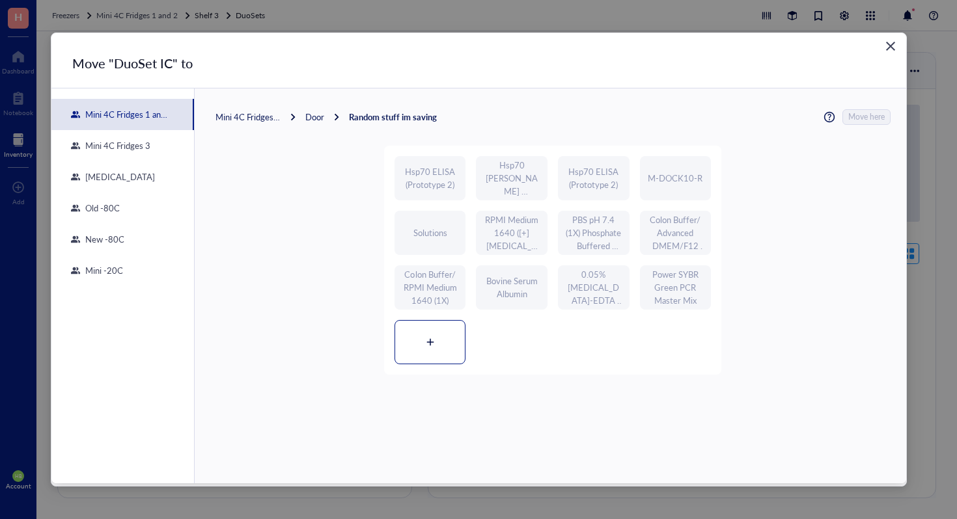
click at [454, 322] on div at bounding box center [430, 342] width 70 height 43
click at [886, 118] on div "Mini 4C Fridges 1 and 2 Door Random stuff im saving Move here Hsp70 ELISA (Prot…" at bounding box center [550, 245] width 711 height 312
click at [877, 117] on span "Move here" at bounding box center [867, 117] width 36 height 16
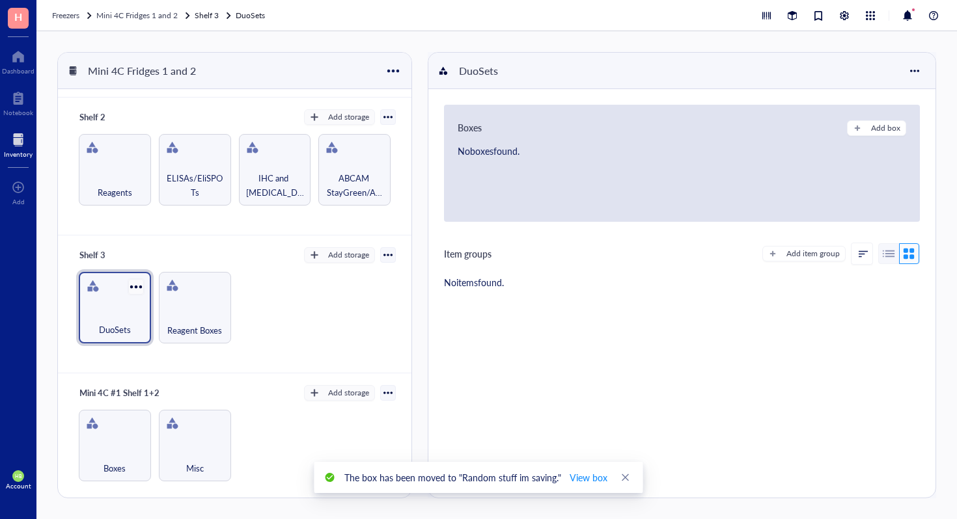
click at [138, 281] on div at bounding box center [135, 286] width 19 height 19
click at [166, 370] on div "Archive" at bounding box center [164, 375] width 29 height 12
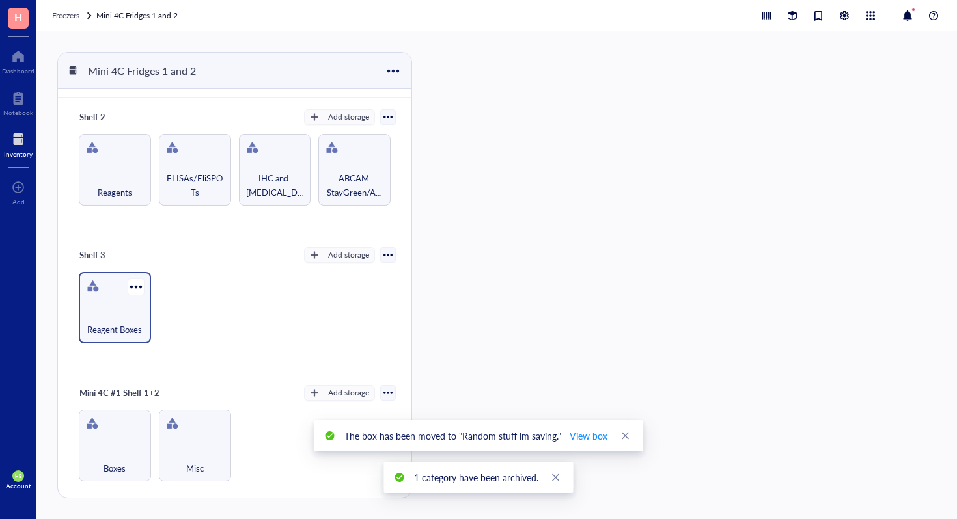
click at [109, 309] on div "Reagent Boxes" at bounding box center [114, 323] width 59 height 29
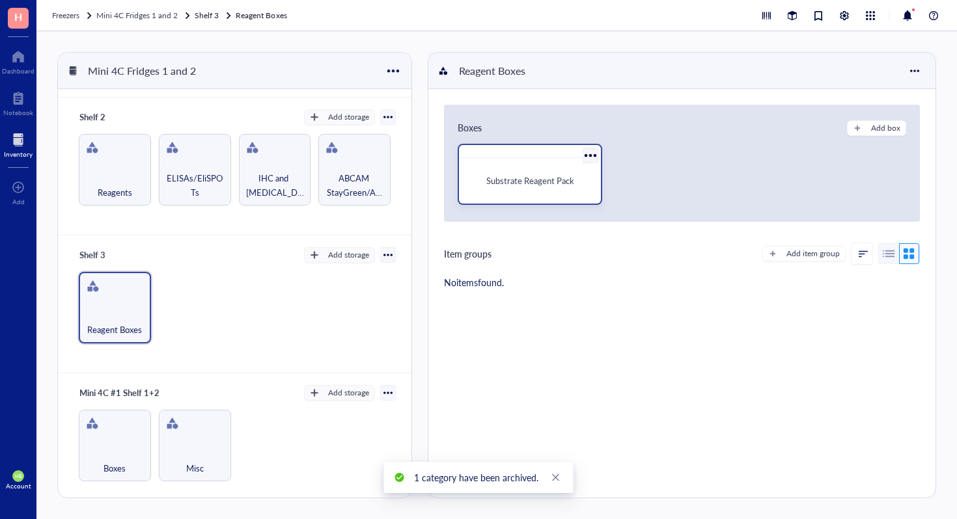
click at [595, 154] on div at bounding box center [590, 155] width 19 height 19
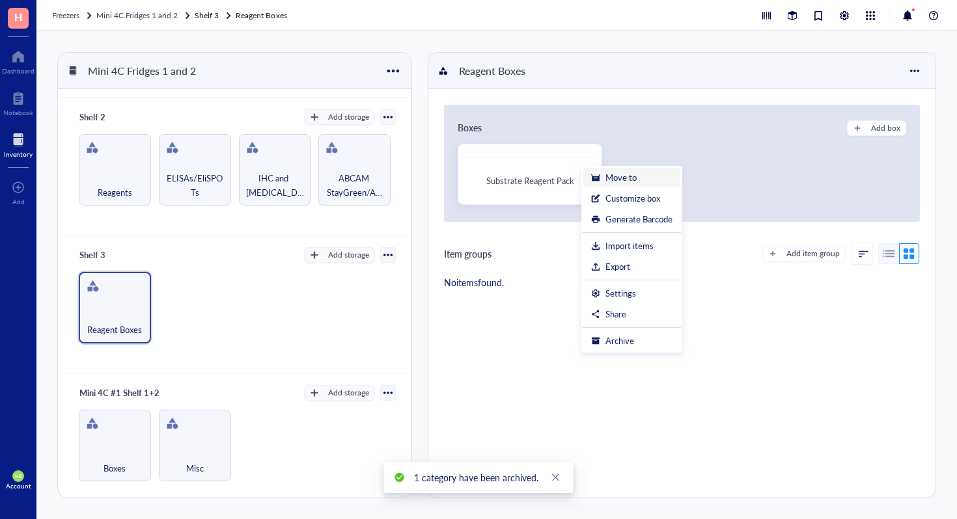
click at [612, 173] on div "Move to" at bounding box center [620, 178] width 31 height 12
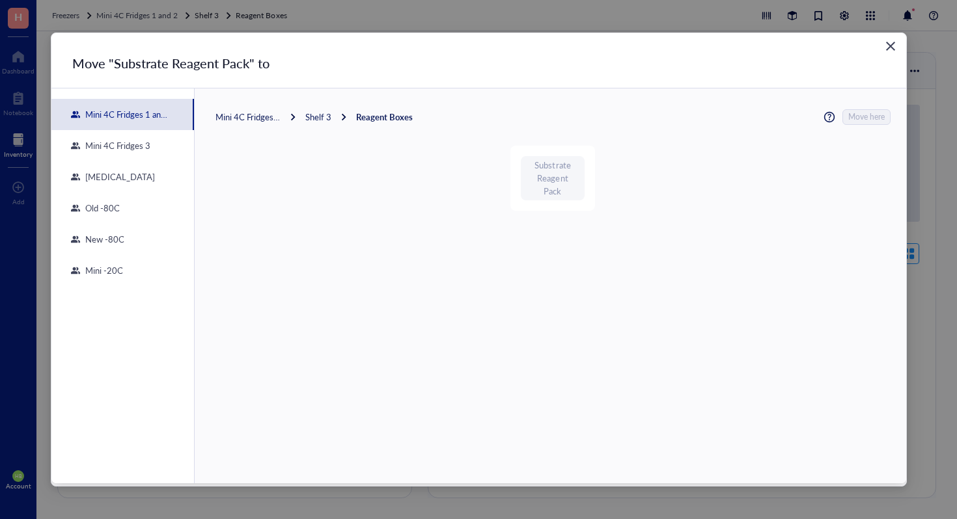
click at [242, 124] on div "Mini 4C Fridges 1 and 2 Shelf 3 Reagent Boxes Move here" at bounding box center [552, 117] width 675 height 16
click at [242, 119] on div "Mini 4C Fridges 1 and 2" at bounding box center [247, 117] width 65 height 12
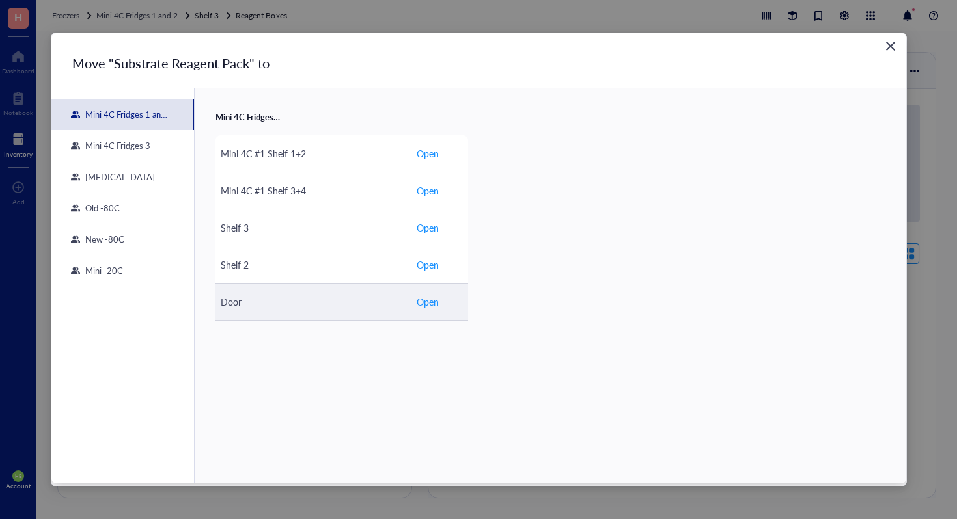
click at [411, 303] on td "Open" at bounding box center [439, 302] width 57 height 37
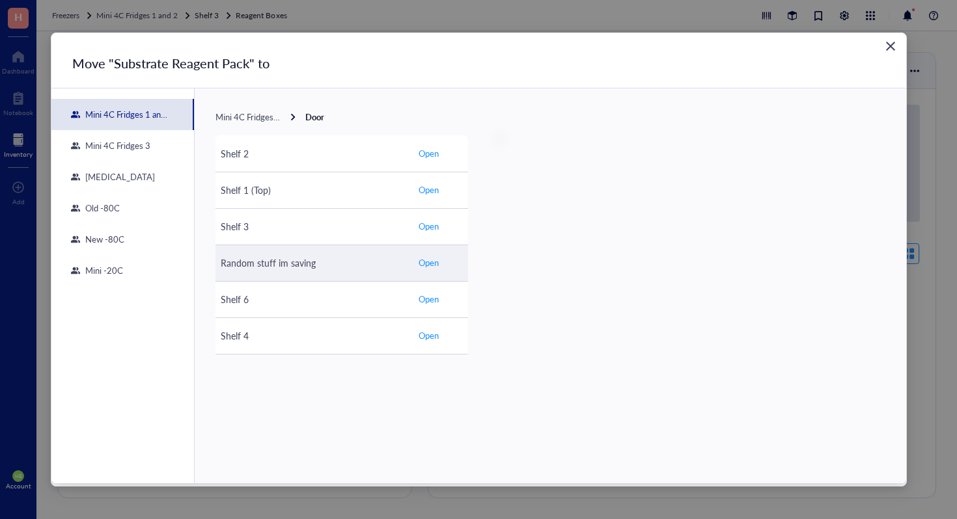
click at [418, 256] on button "Open" at bounding box center [428, 263] width 25 height 16
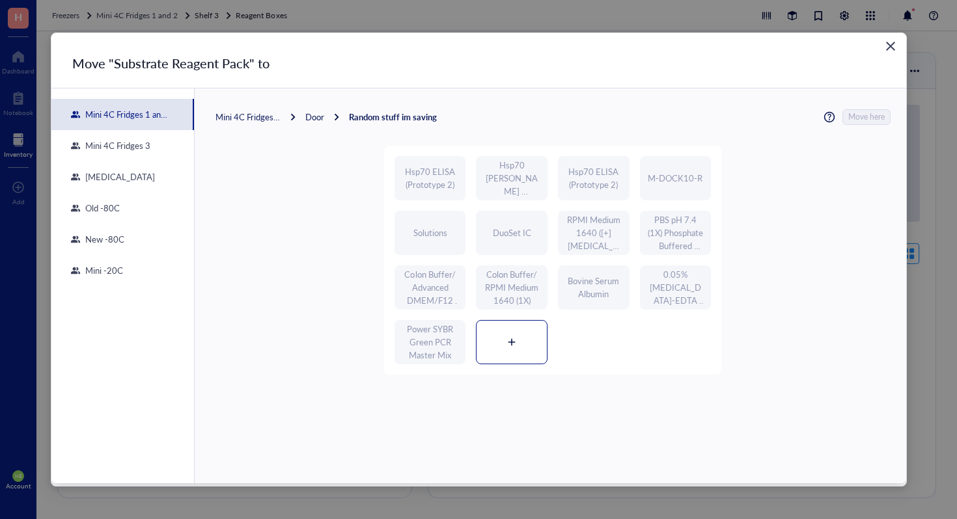
click at [508, 332] on div at bounding box center [511, 342] width 70 height 43
click at [861, 115] on span "Move here" at bounding box center [867, 117] width 36 height 16
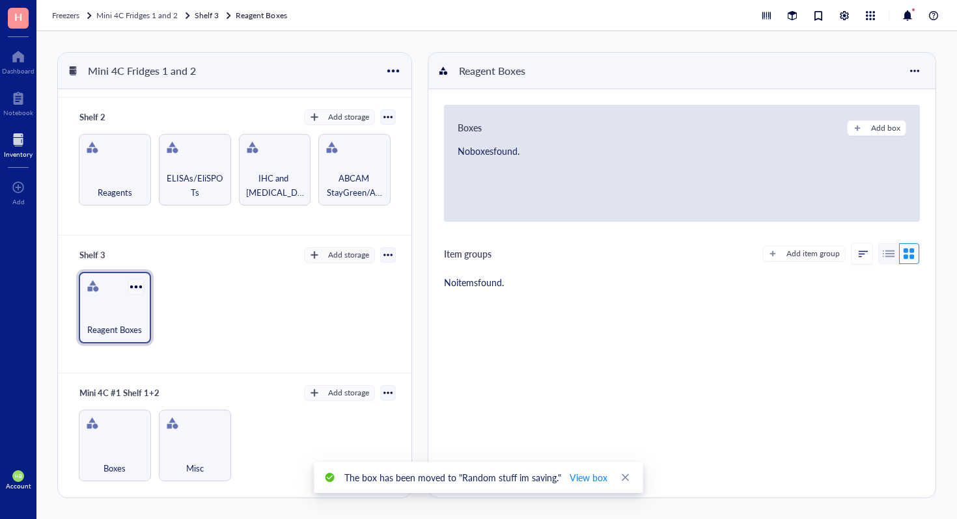
click at [143, 281] on div at bounding box center [135, 286] width 19 height 19
click at [171, 375] on div "Archive" at bounding box center [164, 375] width 29 height 12
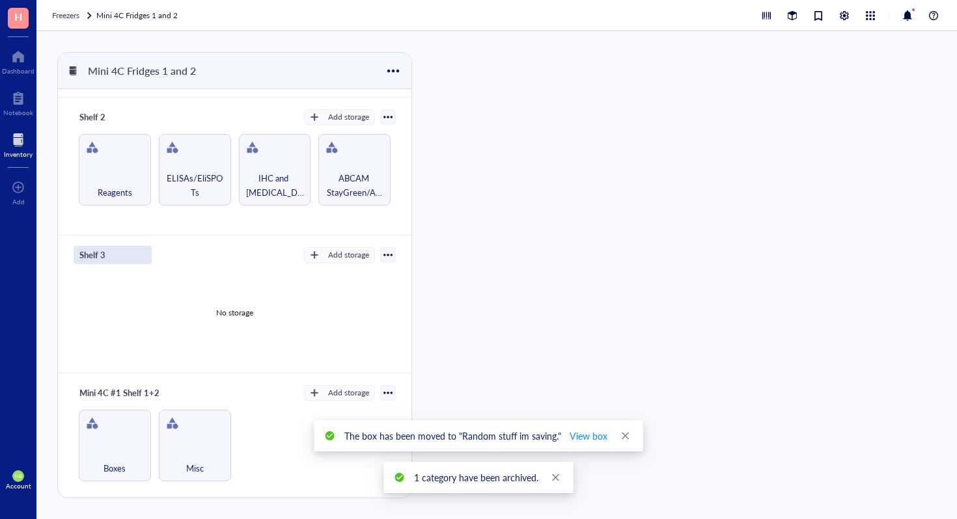
click at [93, 259] on div "Shelf 3" at bounding box center [113, 255] width 78 height 18
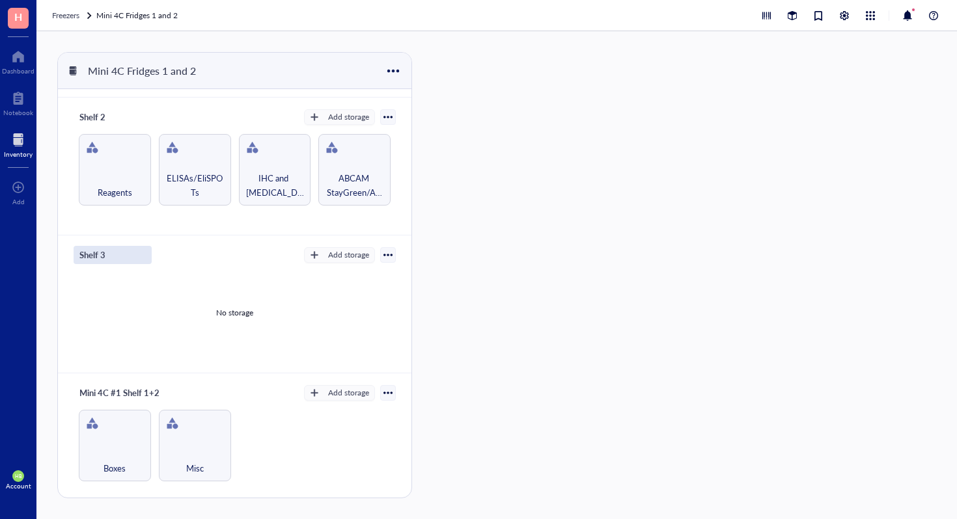
click at [93, 259] on input "Shelf 3" at bounding box center [97, 255] width 47 height 17
click at [118, 249] on div "Shelf 3" at bounding box center [113, 255] width 78 height 18
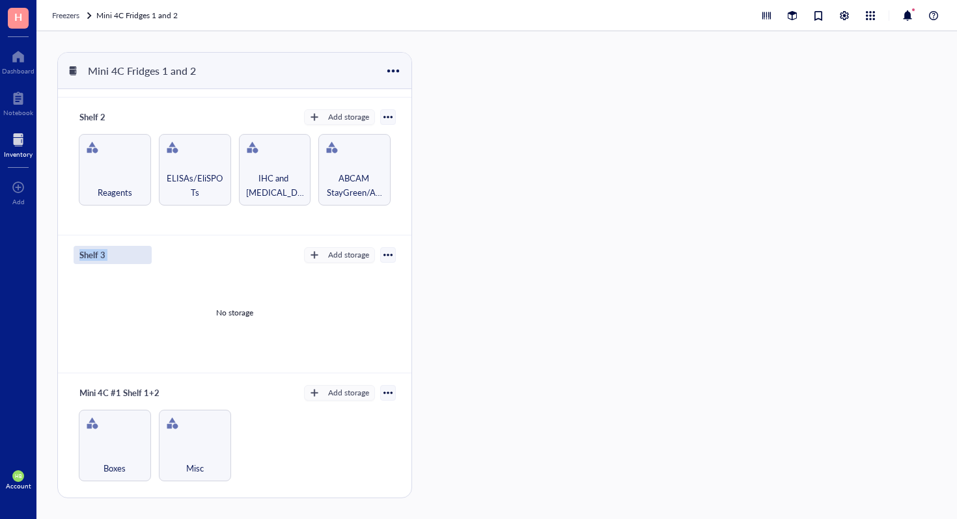
click at [118, 249] on div "Shelf 3" at bounding box center [113, 255] width 78 height 18
click at [103, 252] on input "Shelf 3" at bounding box center [97, 255] width 47 height 17
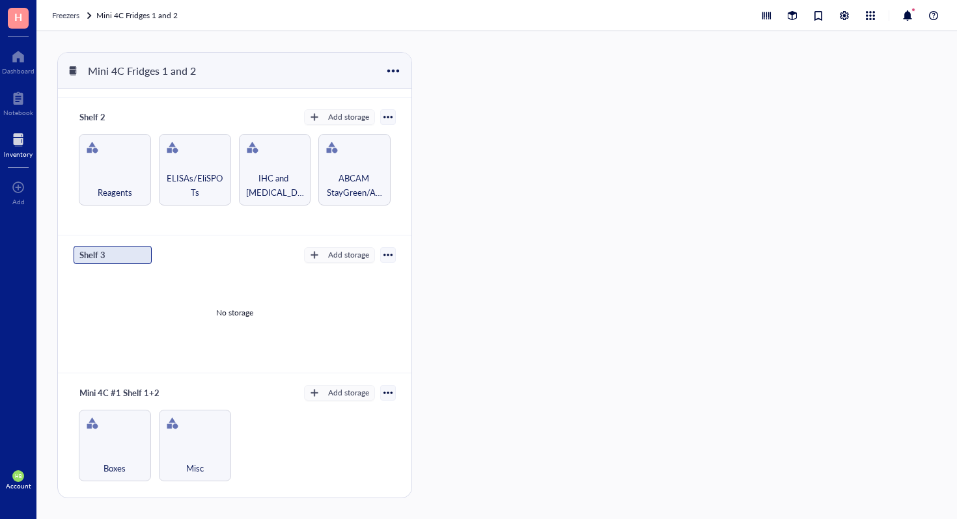
click at [103, 252] on input "Shelf 3" at bounding box center [97, 255] width 47 height 17
type input "Mini 4C #2 Shelf 3+4"
click at [249, 277] on div "No storage" at bounding box center [235, 313] width 322 height 98
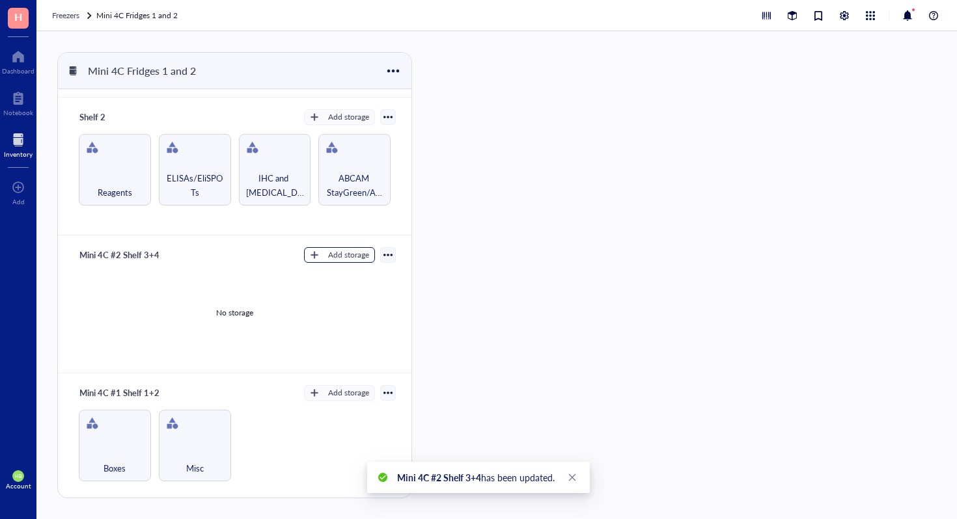
click at [350, 250] on div "Add storage" at bounding box center [348, 255] width 41 height 12
click at [346, 295] on span "Category" at bounding box center [346, 295] width 74 height 14
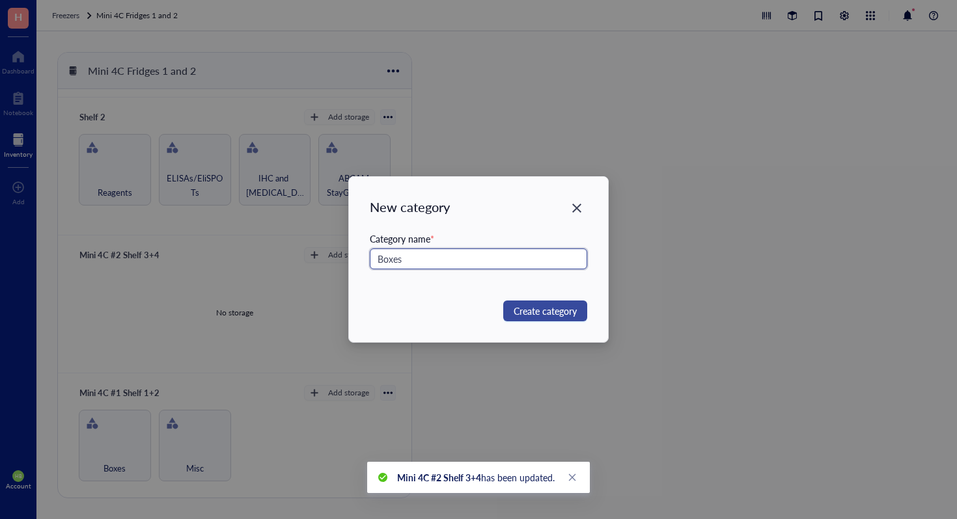
type input "Boxes"
click at [564, 303] on button "Create category" at bounding box center [545, 311] width 84 height 21
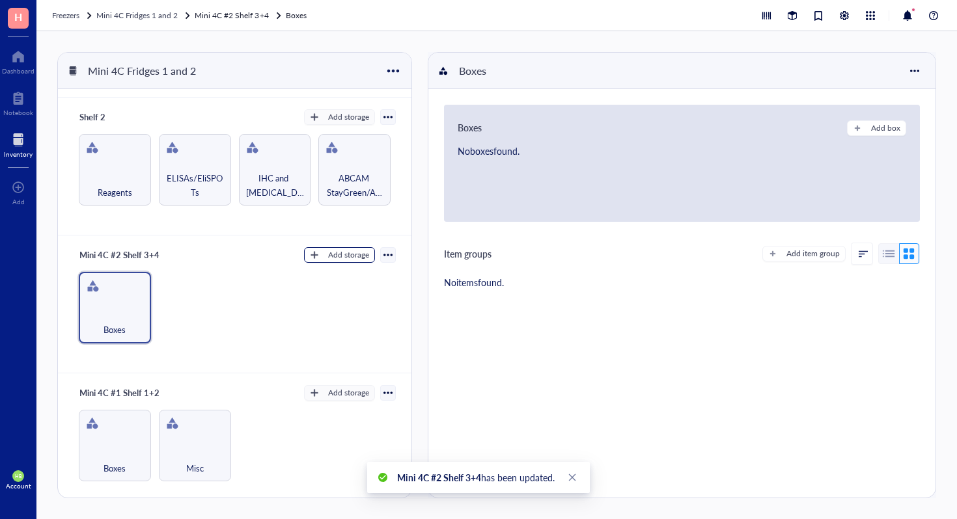
click at [343, 254] on div "Add storage" at bounding box center [348, 255] width 41 height 12
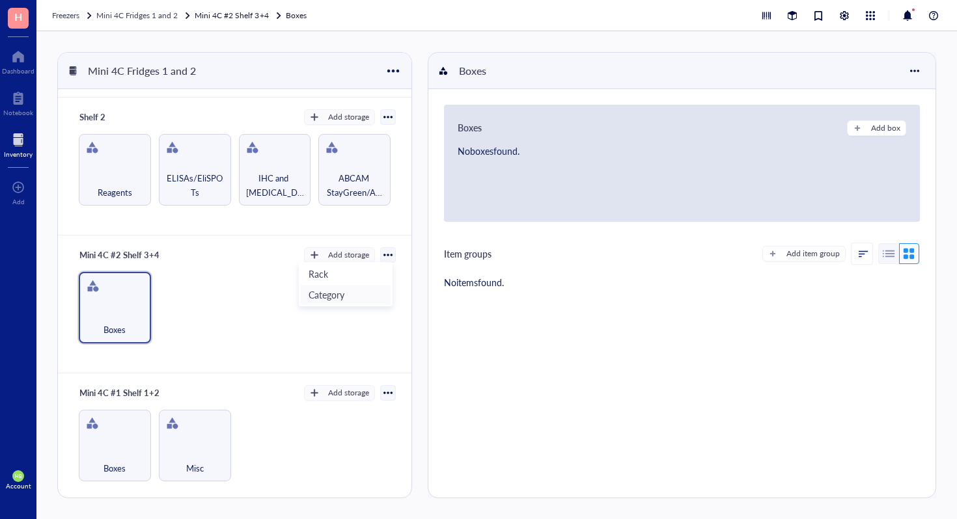
click at [344, 292] on span "Category" at bounding box center [346, 295] width 74 height 14
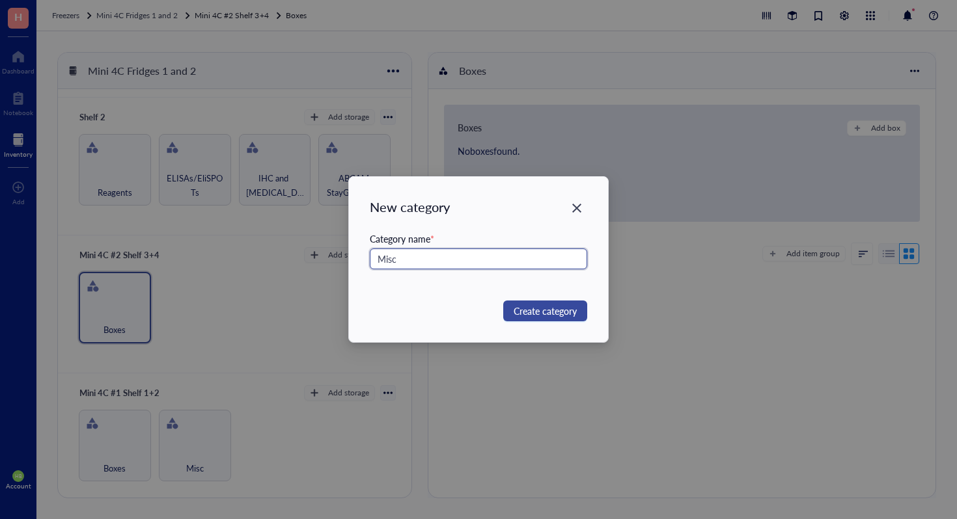
type input "Misc"
click at [528, 301] on button "Create category" at bounding box center [545, 311] width 84 height 21
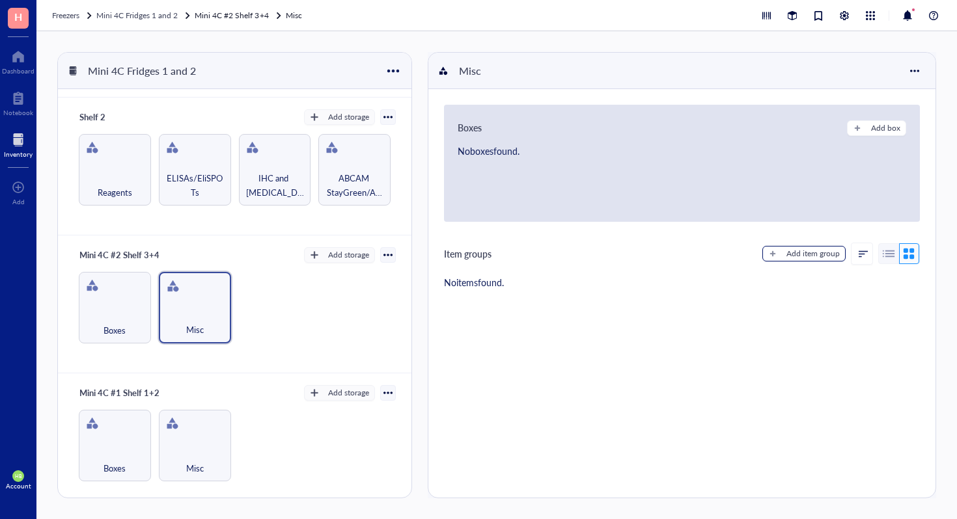
click at [823, 254] on div "Add item group" at bounding box center [812, 254] width 53 height 12
type textarea "Keep everyone on the same page..."
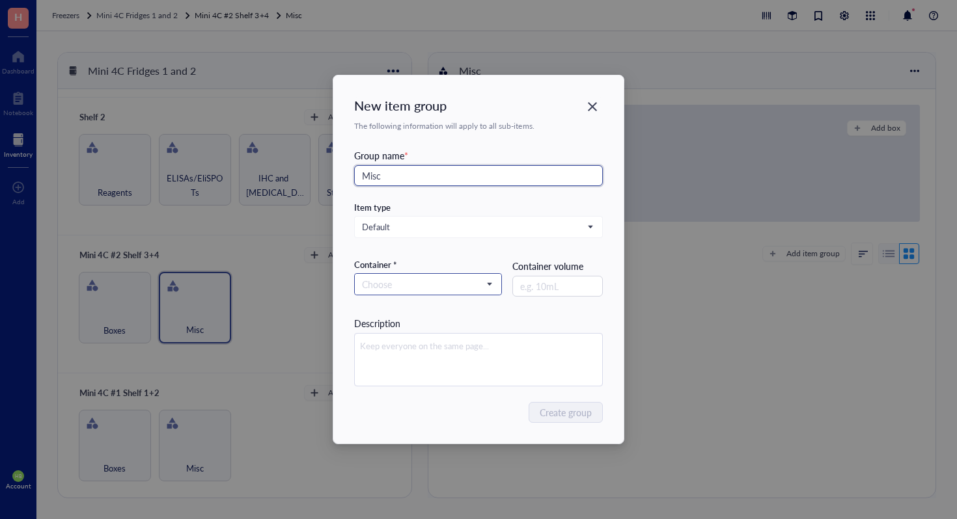
type input "Misc"
click at [405, 280] on input "search" at bounding box center [422, 285] width 120 height 20
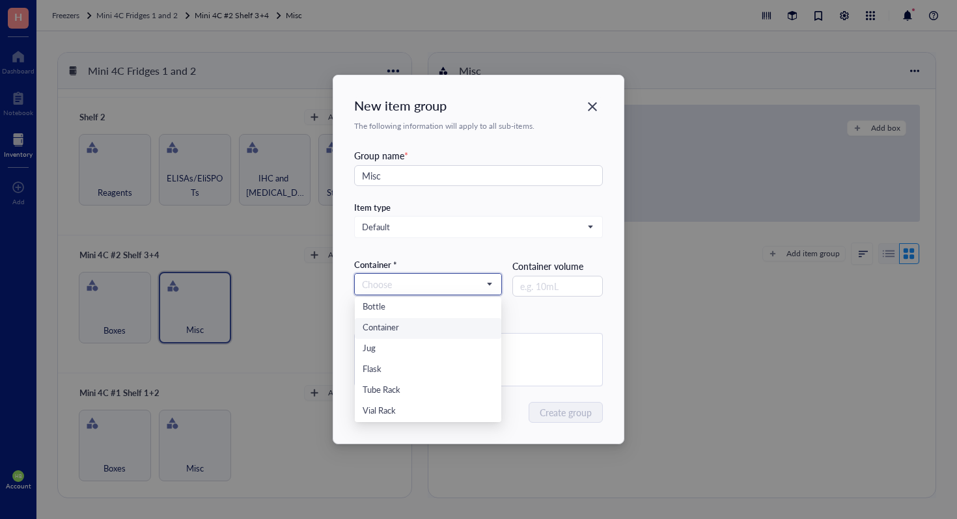
click at [399, 332] on div "Container" at bounding box center [428, 329] width 131 height 14
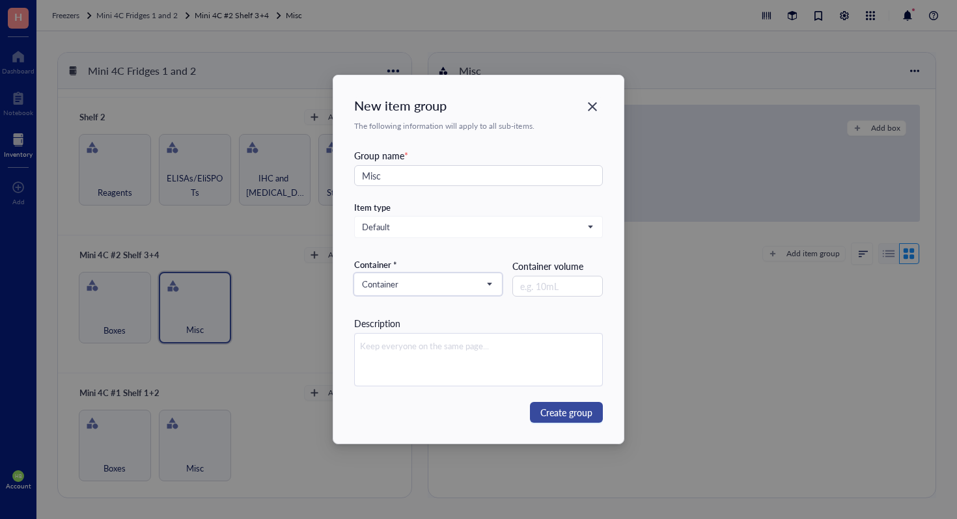
click at [563, 413] on span "Create group" at bounding box center [566, 412] width 52 height 14
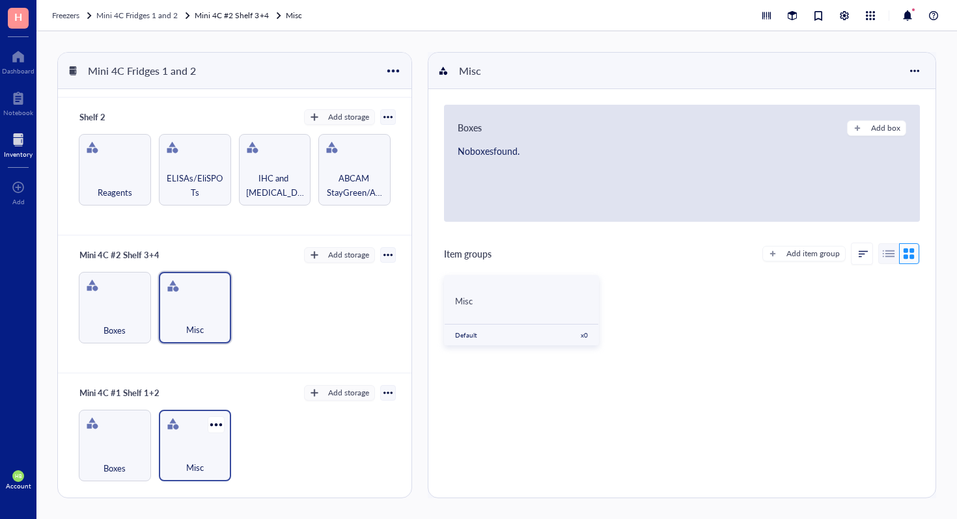
click at [188, 448] on div "Misc" at bounding box center [194, 460] width 59 height 29
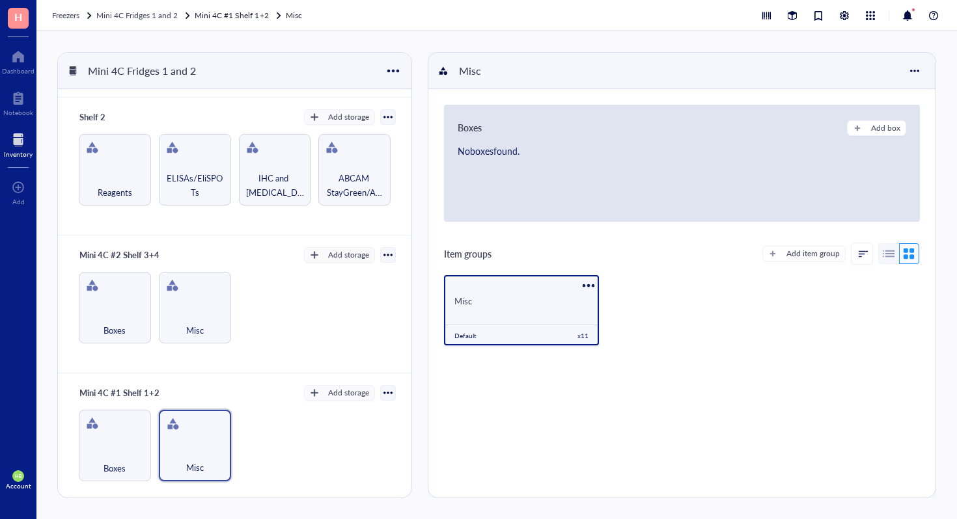
click at [517, 312] on div "Misc Default x 11" at bounding box center [521, 310] width 155 height 70
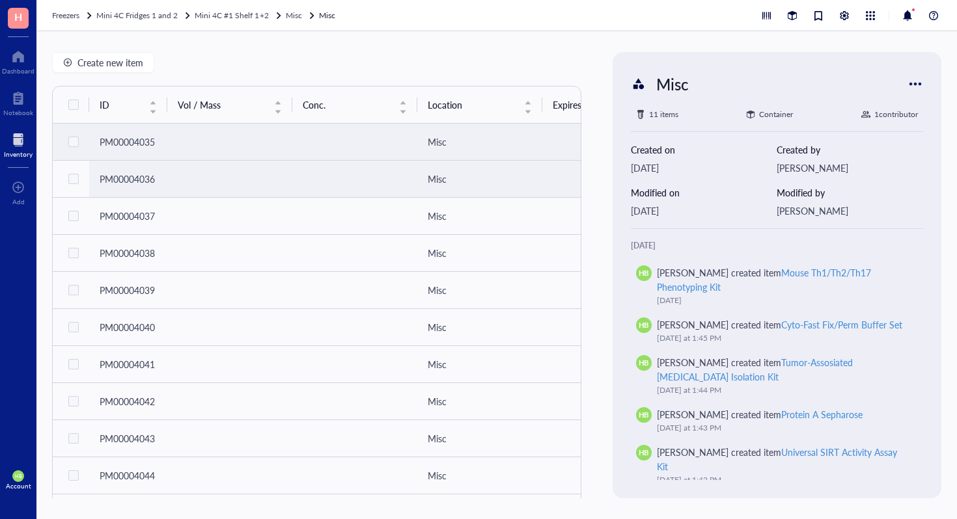
click at [339, 146] on td at bounding box center [354, 142] width 125 height 37
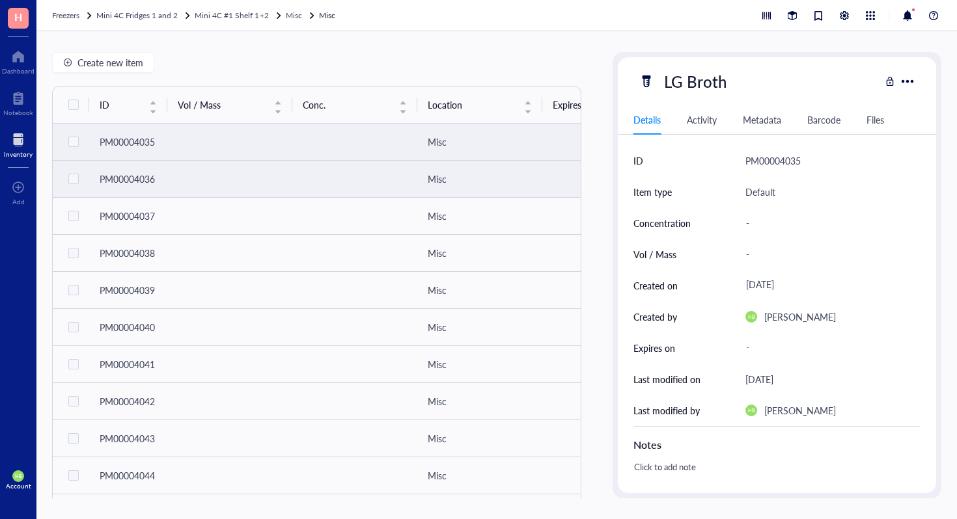
click at [331, 181] on td at bounding box center [354, 179] width 125 height 37
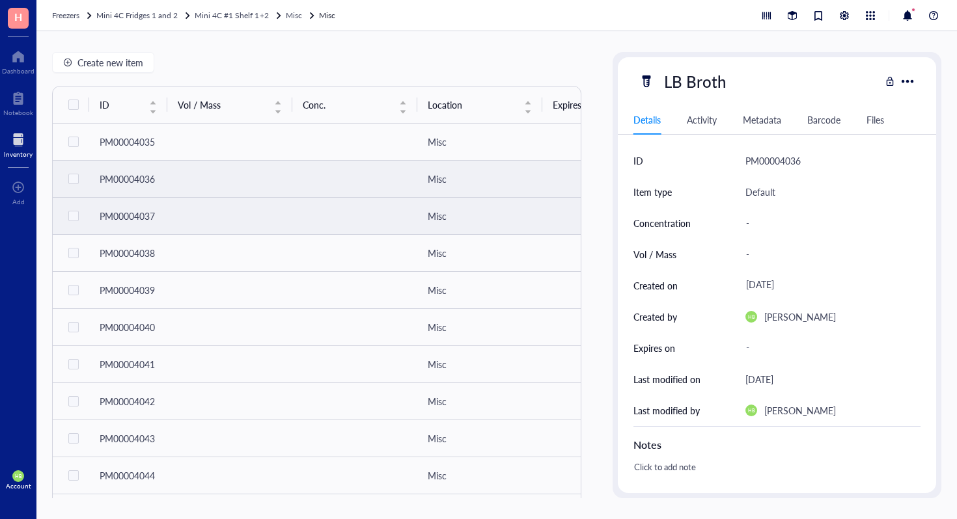
click at [327, 221] on td at bounding box center [354, 216] width 125 height 37
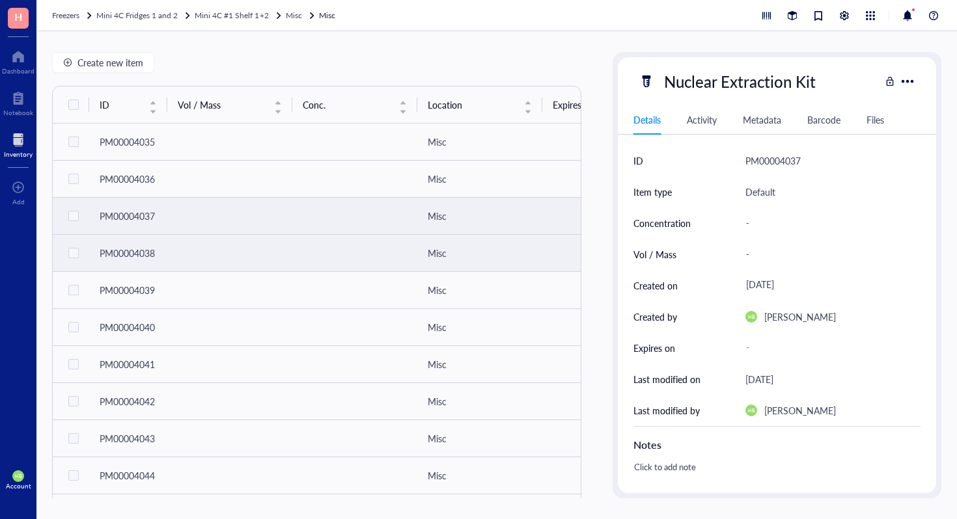
click at [319, 253] on td at bounding box center [354, 253] width 125 height 37
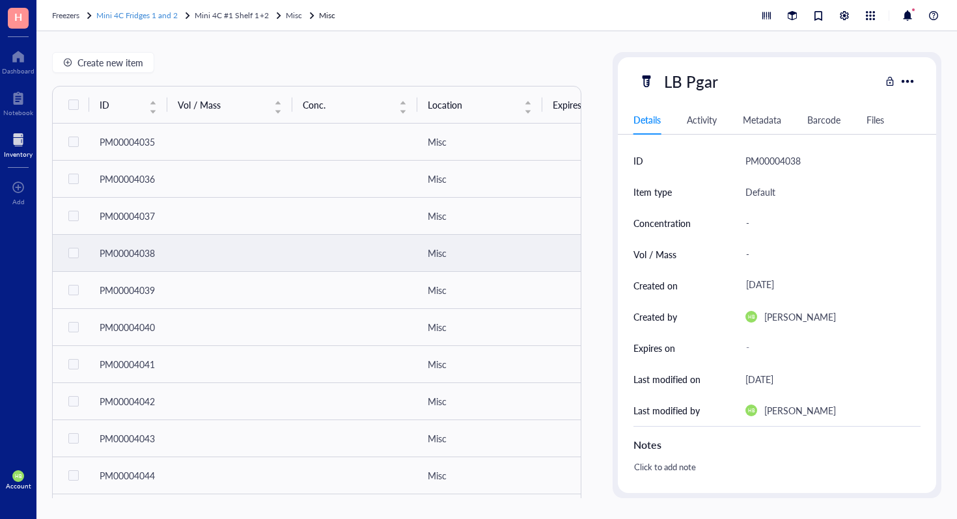
click at [144, 10] on span "Mini 4C Fridges 1 and 2" at bounding box center [136, 15] width 81 height 11
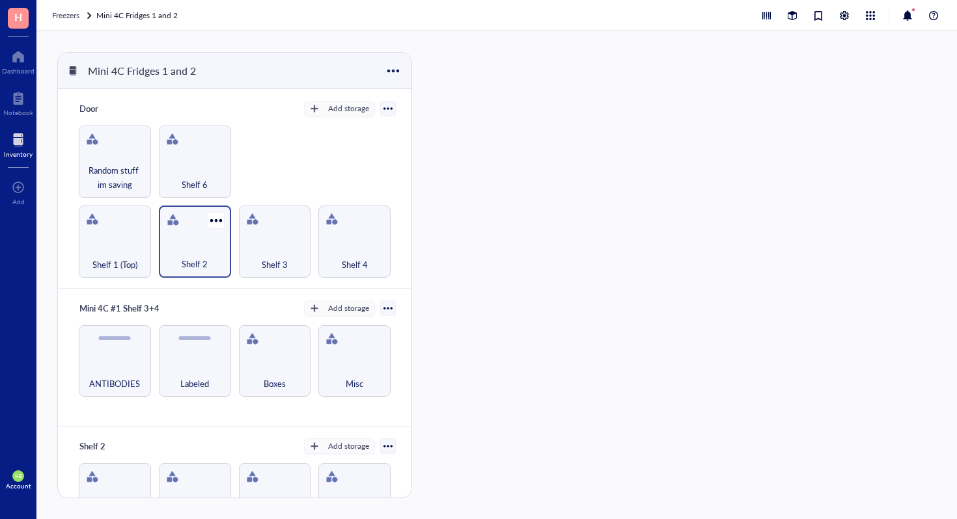
scroll to position [329, 0]
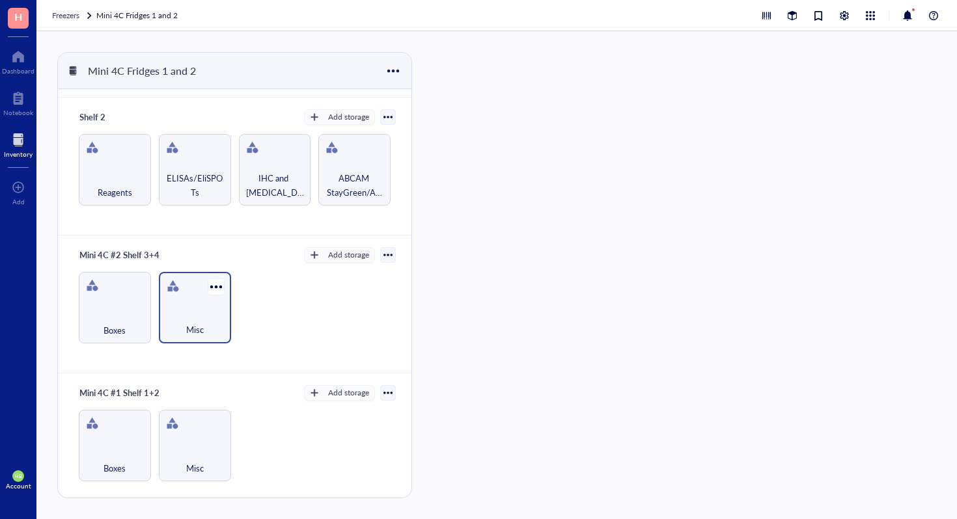
click at [191, 309] on div "Misc" at bounding box center [194, 323] width 59 height 29
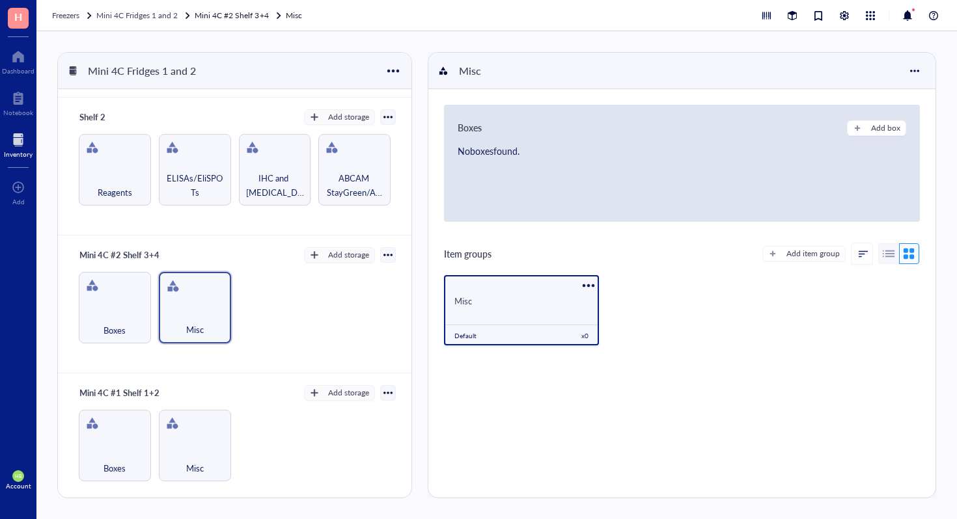
click at [511, 312] on div "Misc Default x 0" at bounding box center [521, 310] width 155 height 70
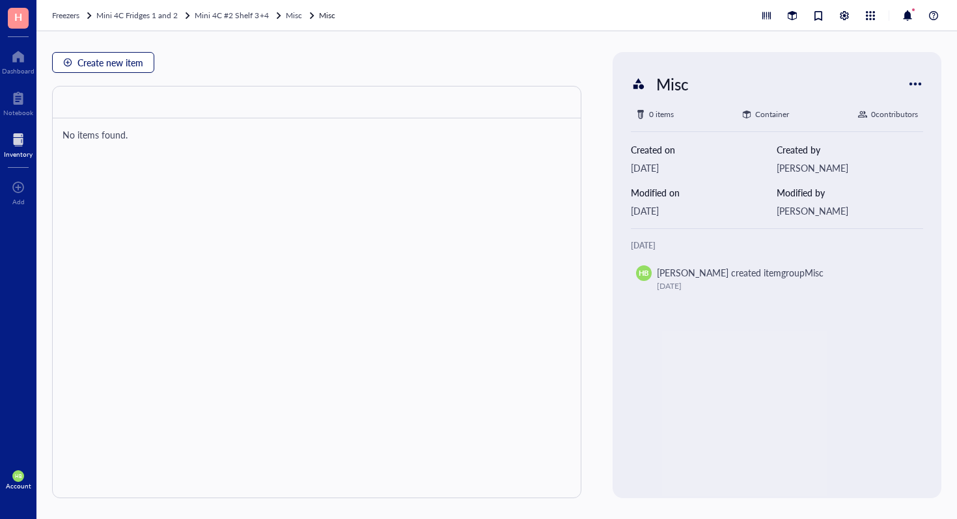
click at [126, 62] on span "Create new item" at bounding box center [110, 62] width 66 height 10
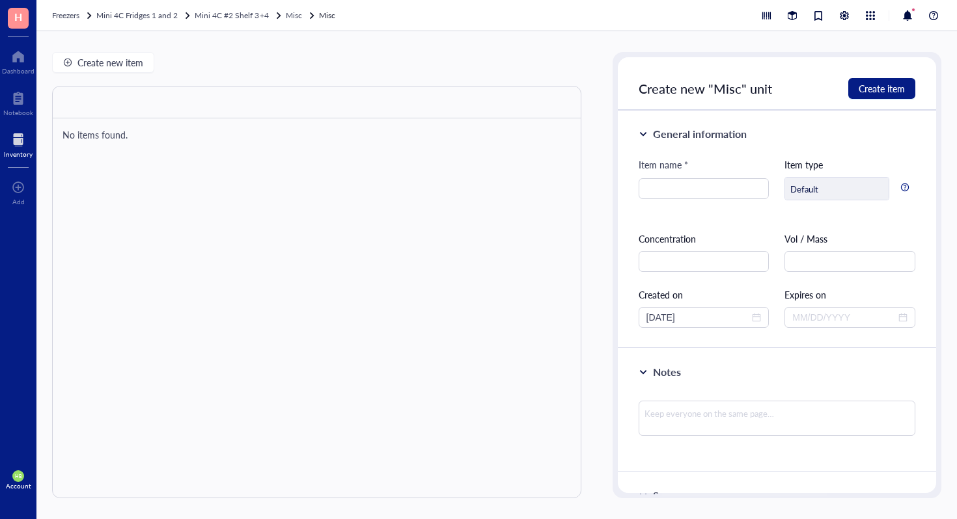
click at [700, 199] on div "Item name *" at bounding box center [703, 187] width 131 height 59
click at [694, 183] on input "search" at bounding box center [703, 189] width 115 height 20
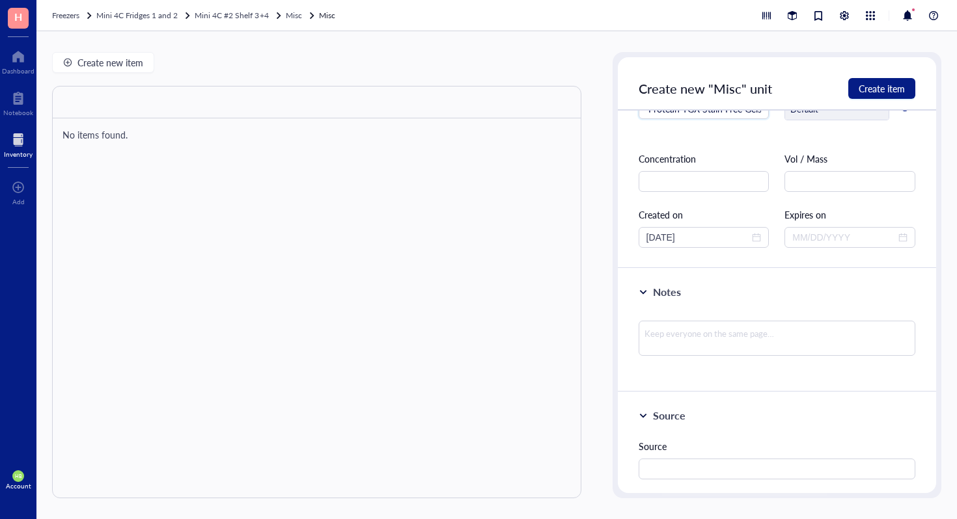
scroll to position [226, 0]
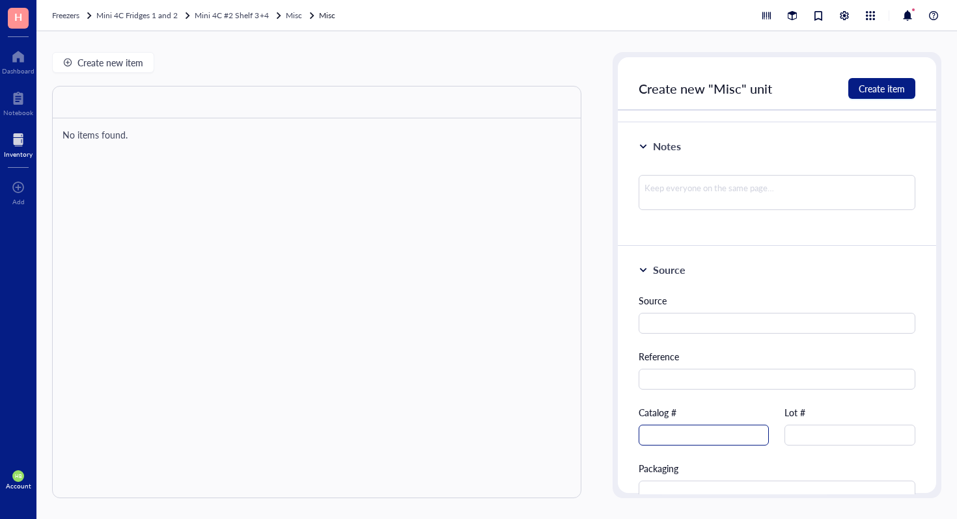
type input "Mini-Protean TGX Stain Free Gels"
click at [714, 428] on input "text" at bounding box center [703, 435] width 131 height 21
click at [871, 87] on span "Create item" at bounding box center [881, 88] width 46 height 10
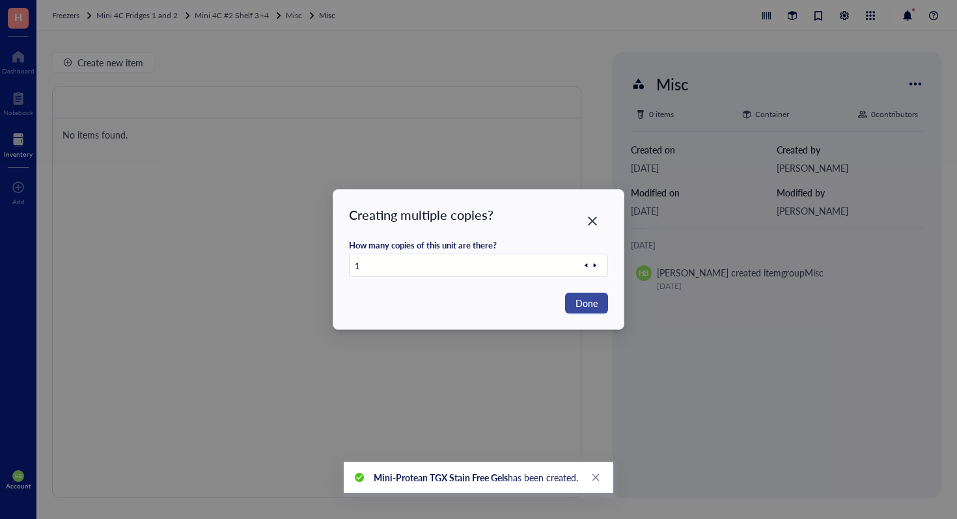
click at [590, 307] on span "Done" at bounding box center [586, 303] width 22 height 14
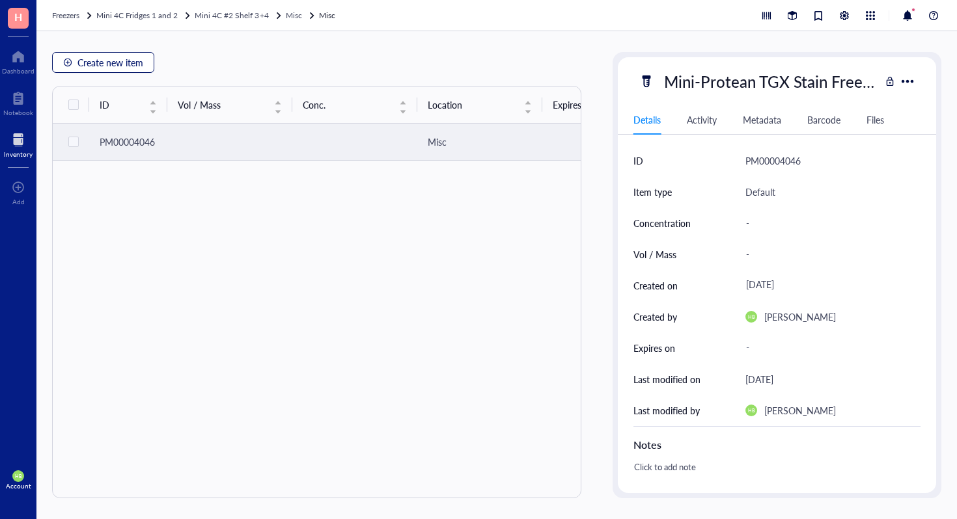
click at [107, 65] on span "Create new item" at bounding box center [110, 62] width 66 height 10
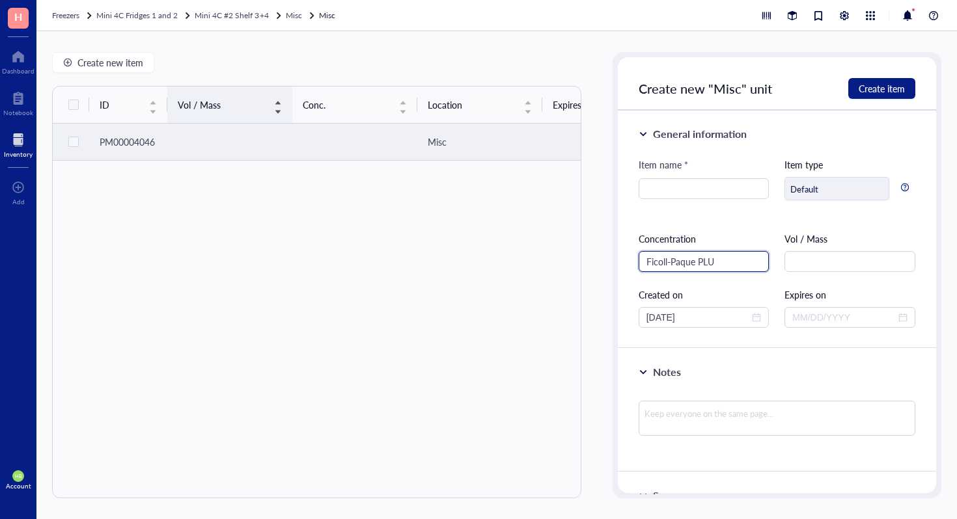
type input "Ficoll-Paque PLUS"
click at [699, 256] on input "Ficoll-Paque PLUS" at bounding box center [703, 261] width 131 height 21
click at [715, 174] on div "Item name *" at bounding box center [703, 168] width 131 height 21
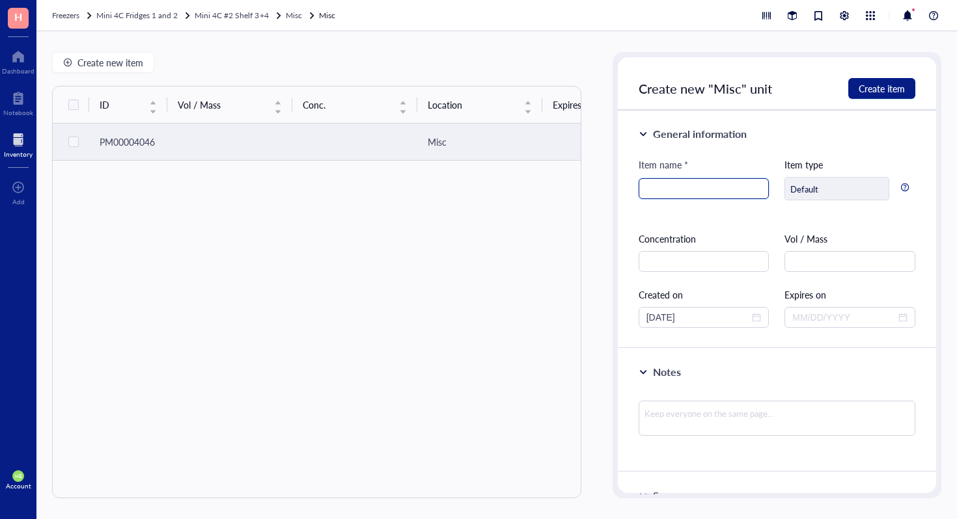
click at [713, 189] on input "search" at bounding box center [703, 189] width 115 height 20
paste input "Ficoll-Paque PLUS"
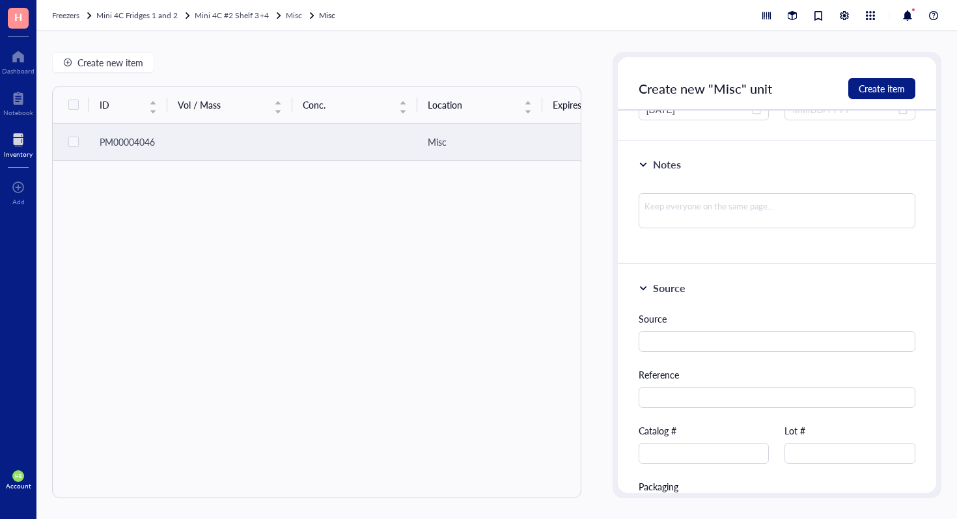
scroll to position [480, 0]
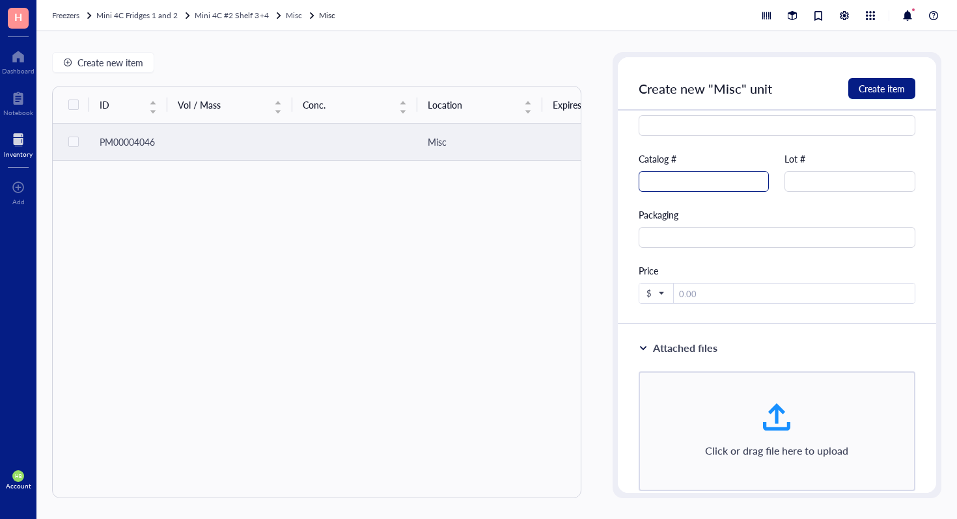
type input "Ficoll-Paque PLUS"
click at [717, 181] on input "text" at bounding box center [703, 181] width 131 height 21
paste input "17144002"
type input "17144002"
click at [903, 80] on button "Create item" at bounding box center [881, 88] width 67 height 21
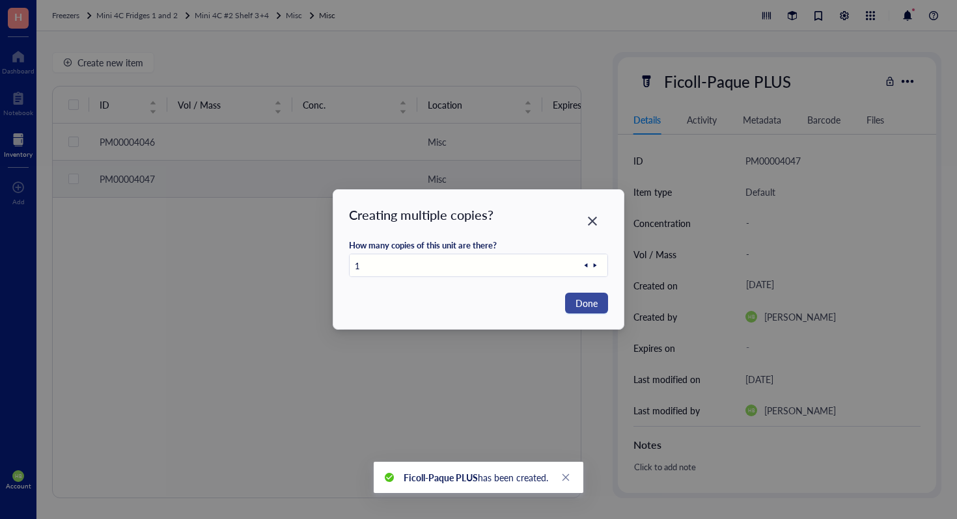
click at [579, 306] on span "Done" at bounding box center [586, 303] width 22 height 14
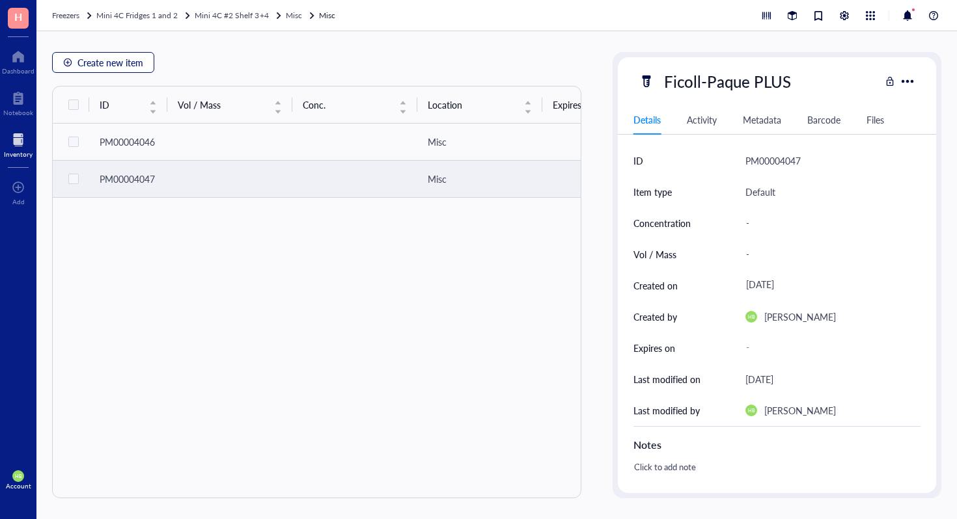
click at [110, 59] on span "Create new item" at bounding box center [110, 62] width 66 height 10
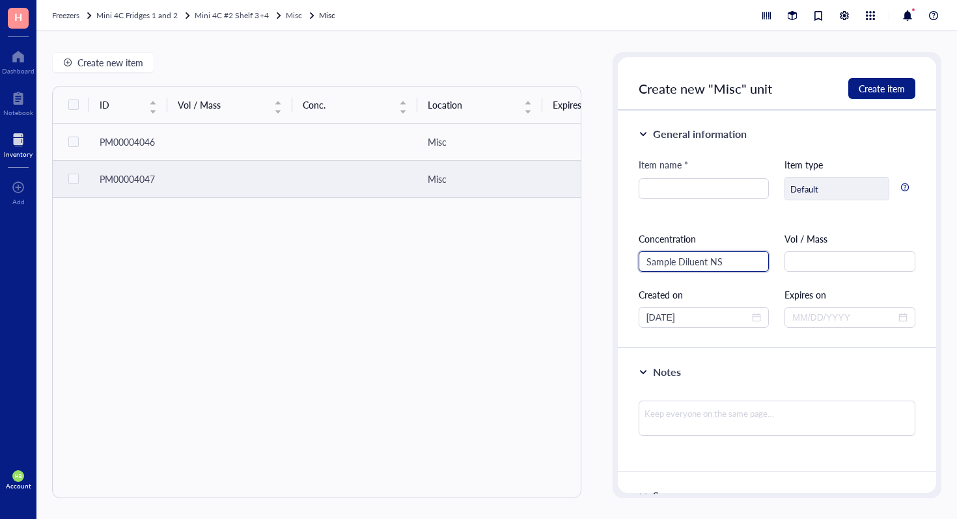
type input "Sample Diluent NS"
click at [704, 246] on div "Concentration Sample Diluent NS" at bounding box center [703, 252] width 131 height 40
click at [696, 258] on input "Sample Diluent NS" at bounding box center [703, 261] width 131 height 21
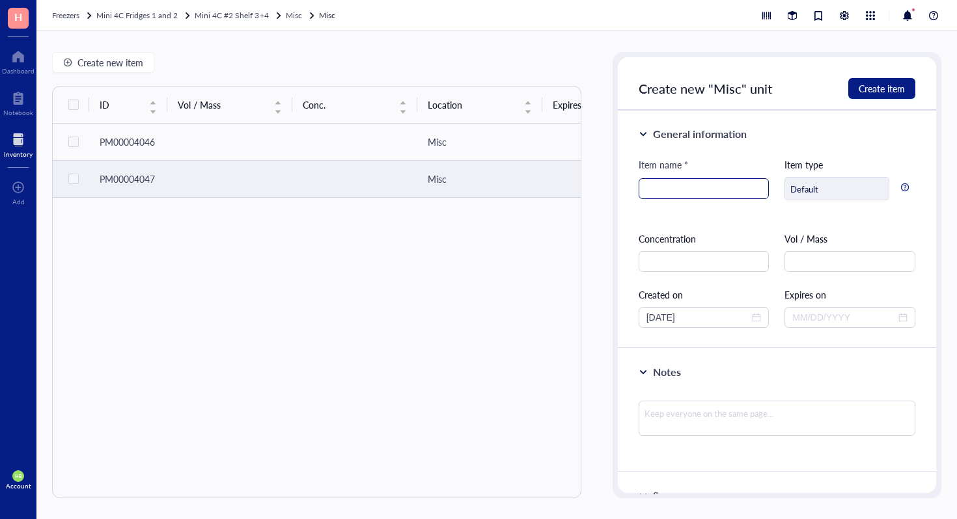
click at [713, 185] on input "search" at bounding box center [703, 189] width 115 height 20
paste input "Sample Diluent NS"
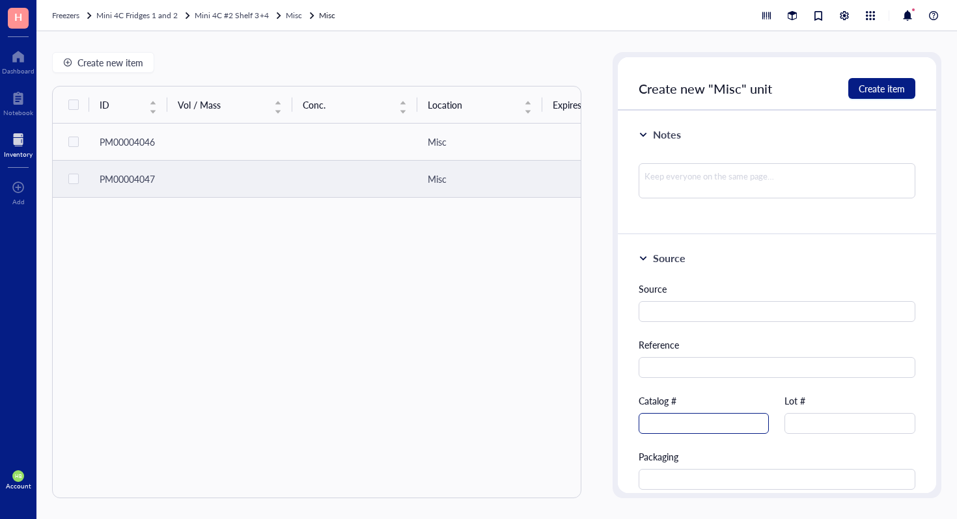
scroll to position [238, 0]
type input "Sample Diluent NS"
click at [693, 429] on input "text" at bounding box center [703, 423] width 131 height 21
click at [855, 90] on button "Create item" at bounding box center [881, 88] width 67 height 21
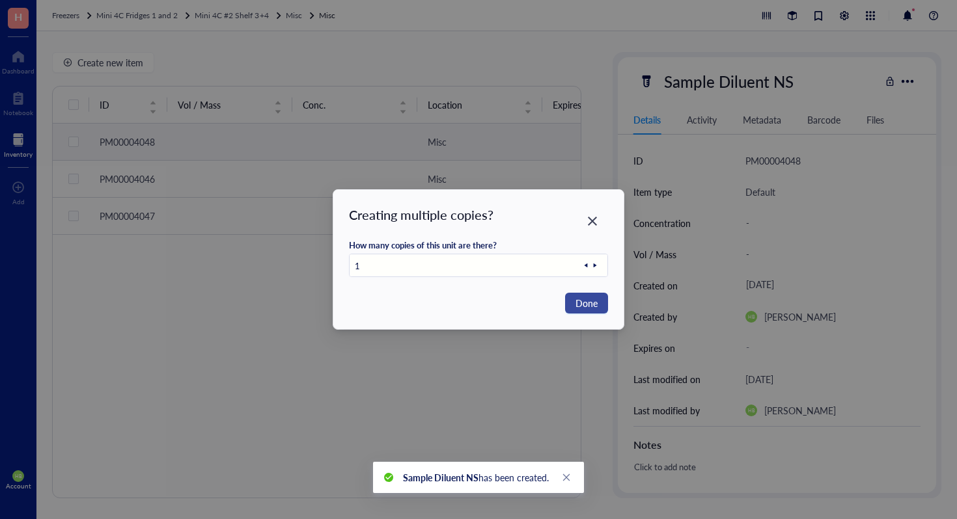
click at [586, 303] on span "Done" at bounding box center [586, 303] width 22 height 14
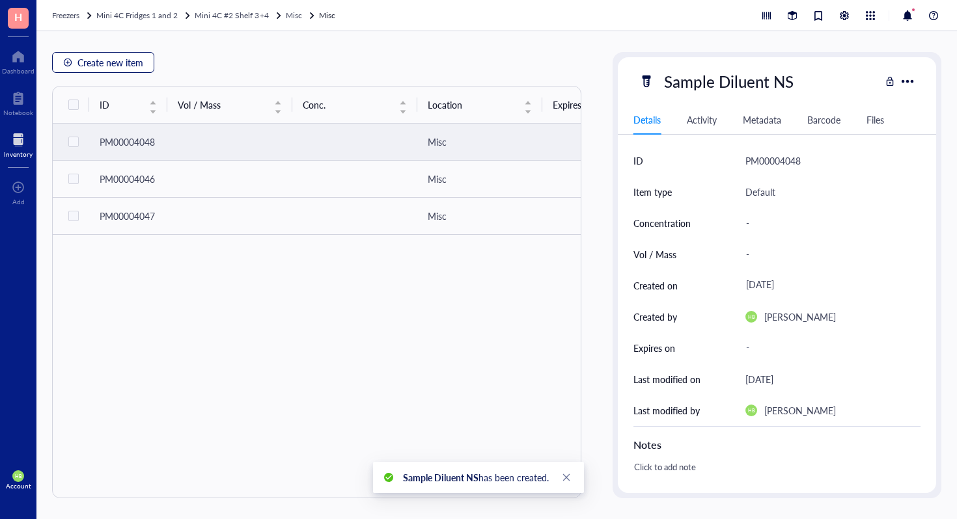
click at [139, 65] on span "Create new item" at bounding box center [110, 62] width 66 height 10
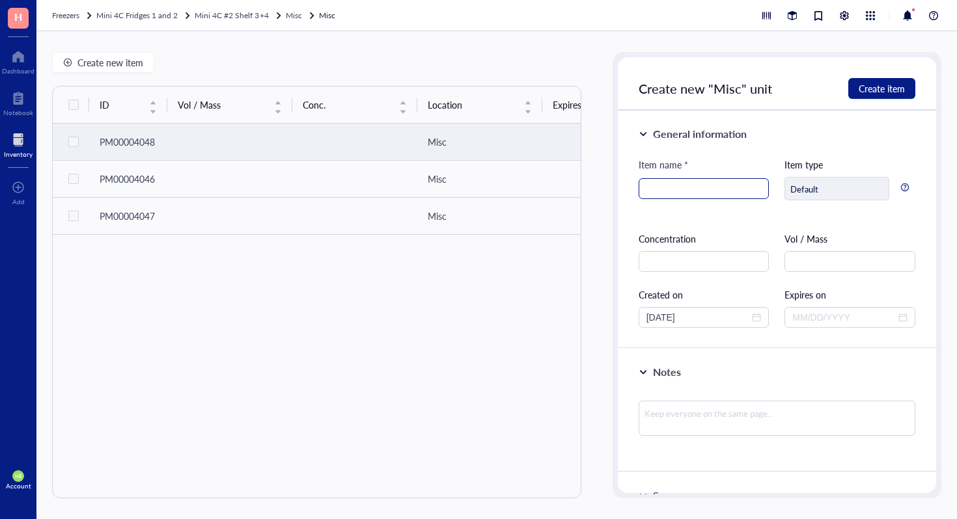
click at [701, 189] on input "search" at bounding box center [703, 189] width 115 height 20
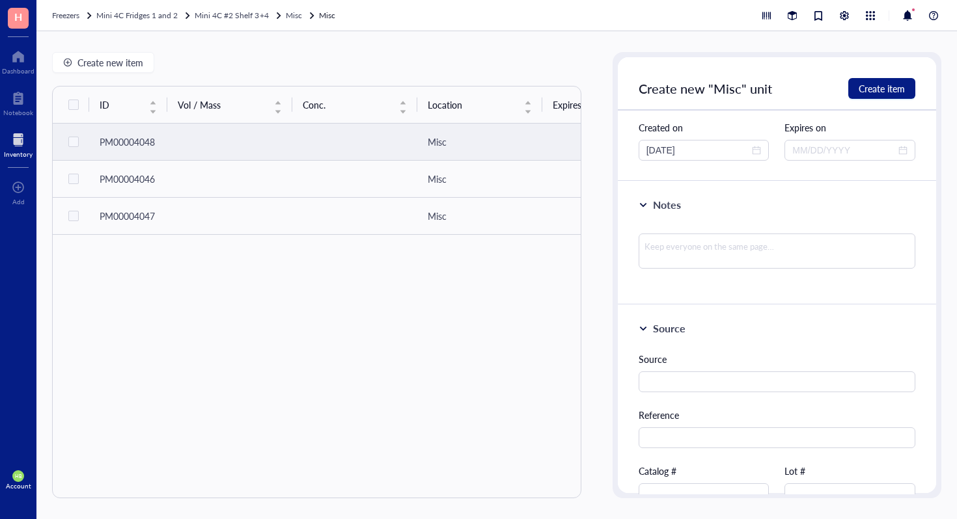
scroll to position [229, 0]
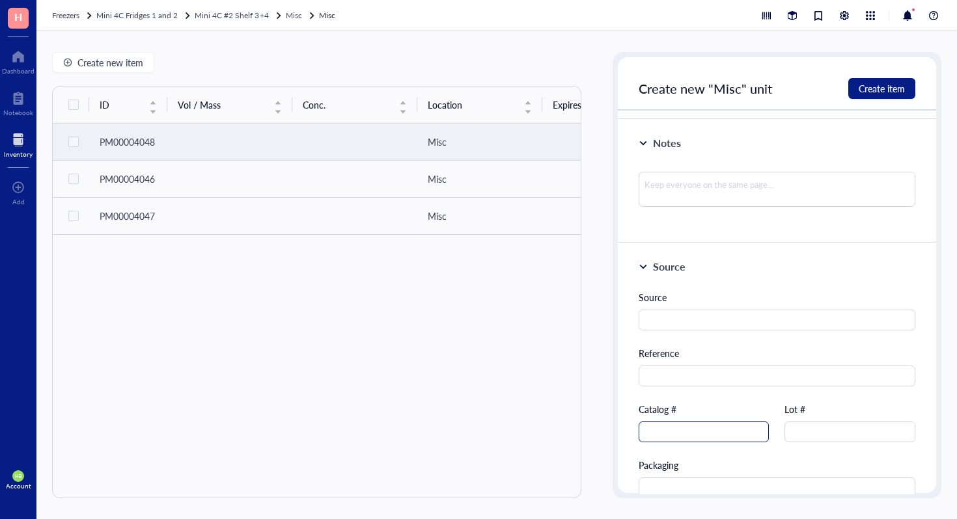
type input "D1692-5MG"
click at [700, 428] on input "text" at bounding box center [703, 432] width 131 height 21
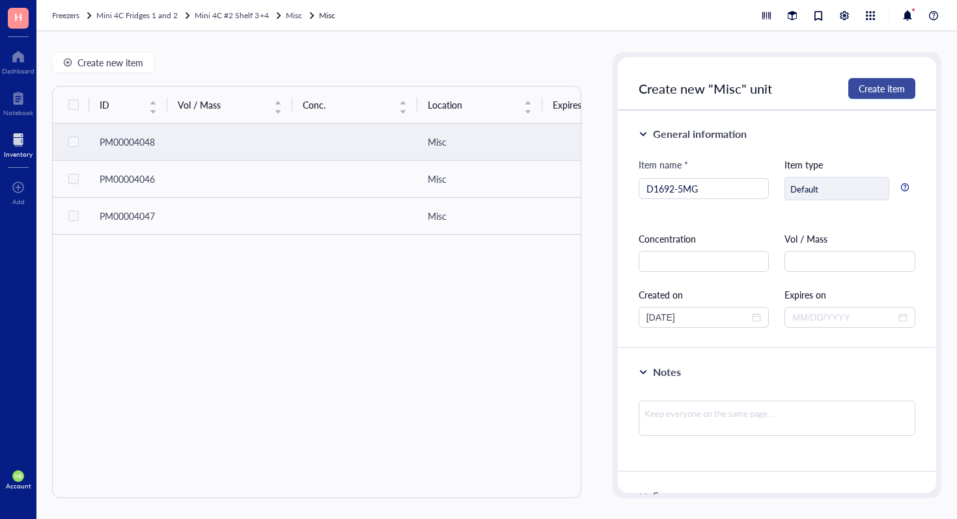
click at [858, 91] on span "Create item" at bounding box center [881, 88] width 46 height 10
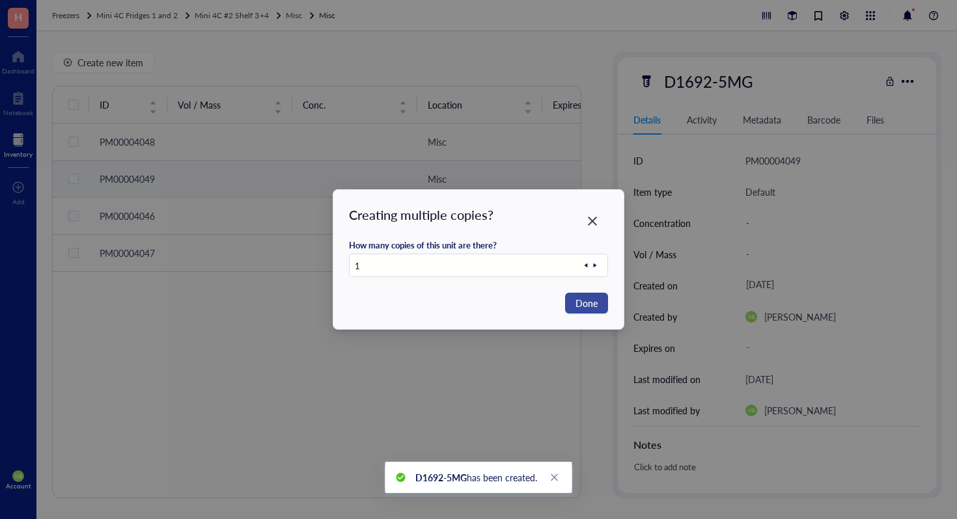
click at [586, 307] on span "Done" at bounding box center [586, 303] width 22 height 14
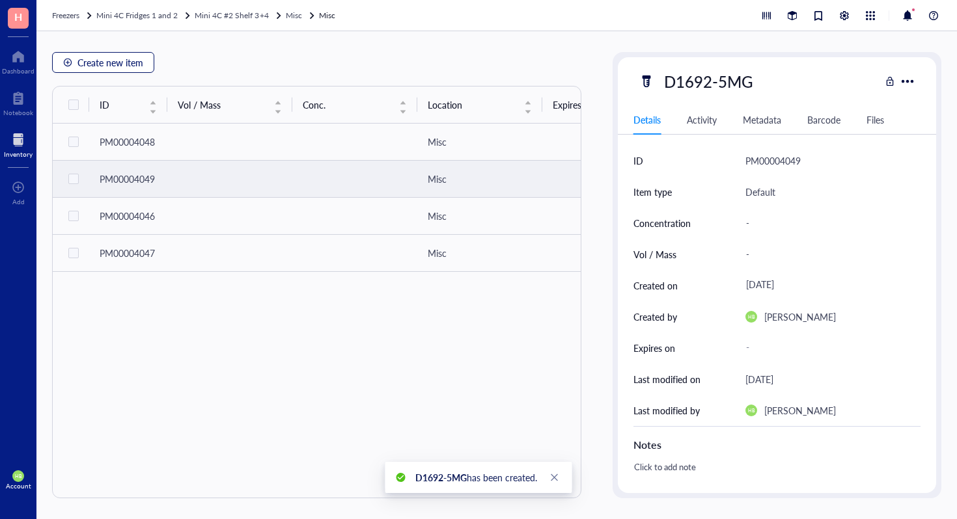
click at [113, 52] on button "Create new item" at bounding box center [103, 62] width 102 height 21
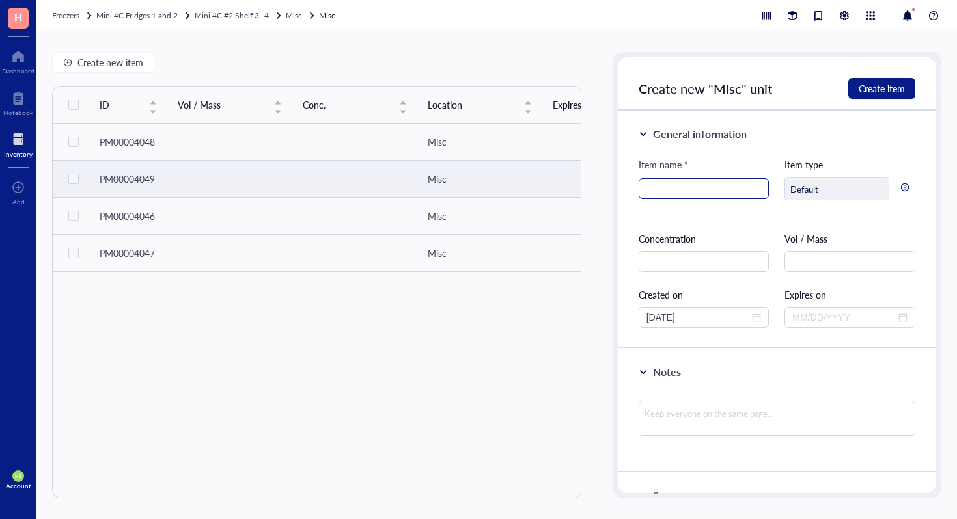
click at [655, 197] on input "search" at bounding box center [703, 189] width 115 height 20
type input "mHSP70-F"
click at [864, 84] on span "Create item" at bounding box center [881, 88] width 46 height 10
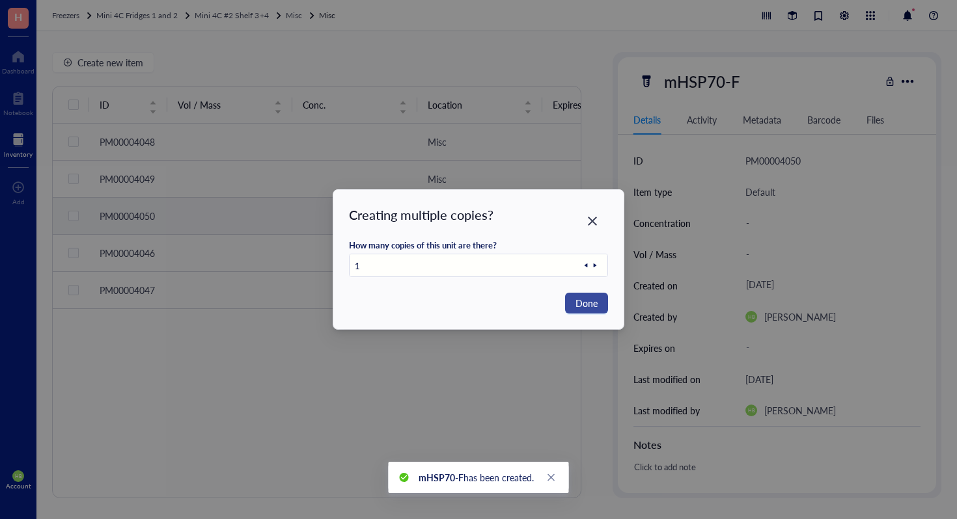
click at [592, 307] on span "Done" at bounding box center [586, 303] width 22 height 14
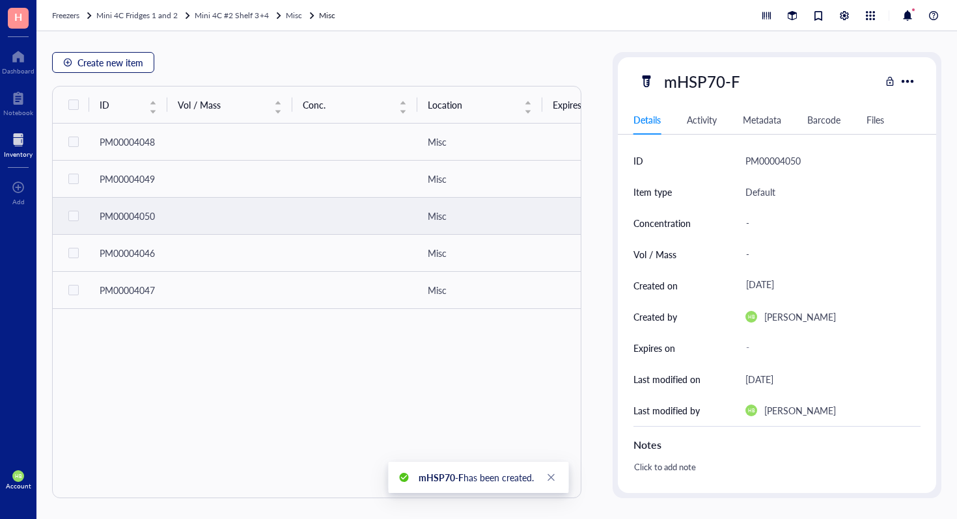
click at [137, 59] on span "Create new item" at bounding box center [110, 62] width 66 height 10
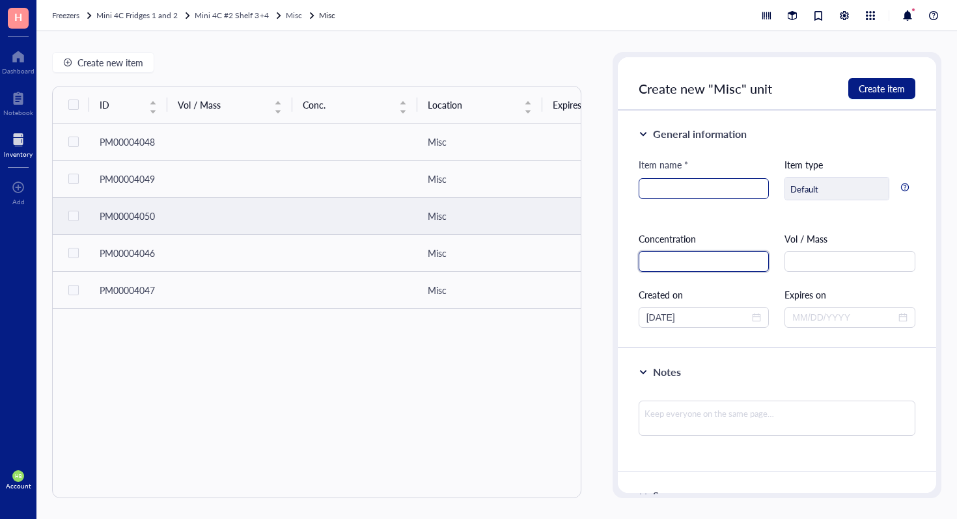
click at [640, 185] on div at bounding box center [703, 188] width 131 height 21
type input "Collection Tubes"
click at [875, 90] on span "Create item" at bounding box center [881, 88] width 46 height 10
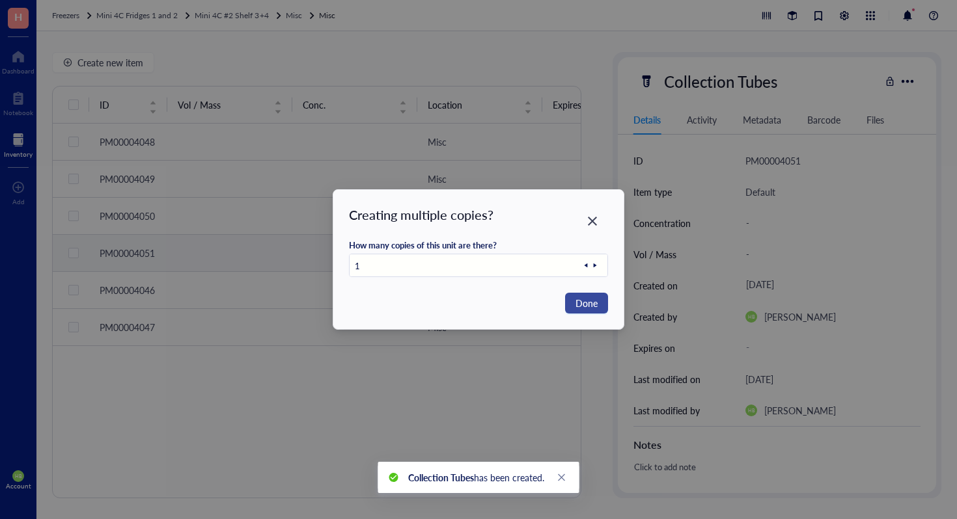
click at [590, 295] on button "Done" at bounding box center [586, 303] width 43 height 21
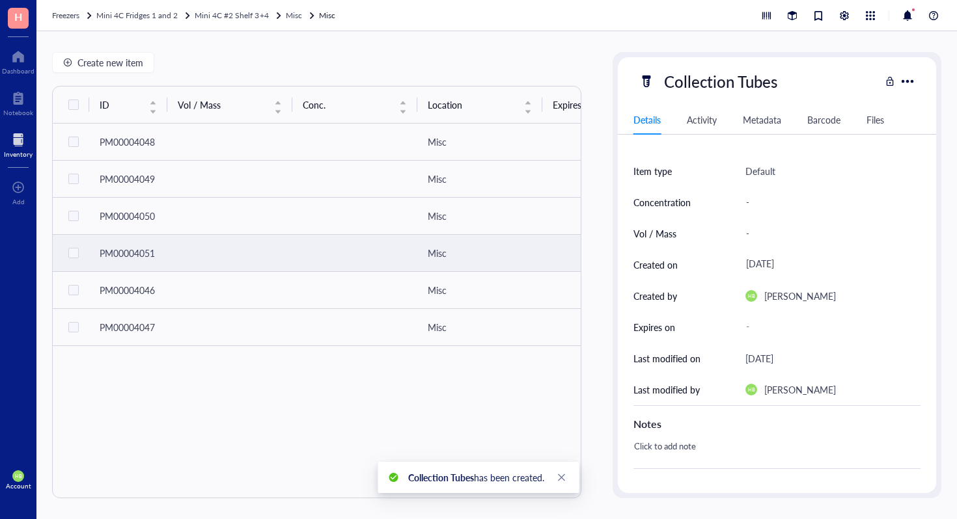
scroll to position [31, 0]
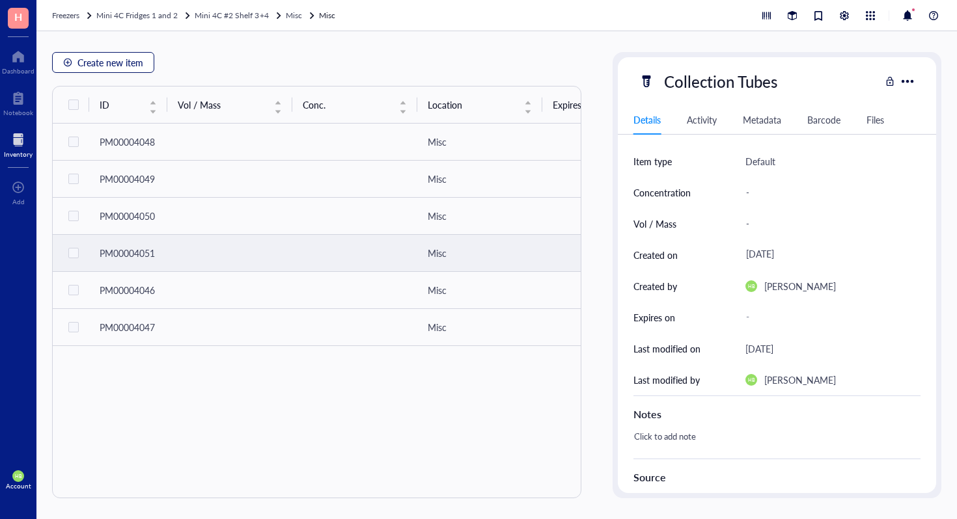
click at [97, 66] on span "Create new item" at bounding box center [110, 62] width 66 height 10
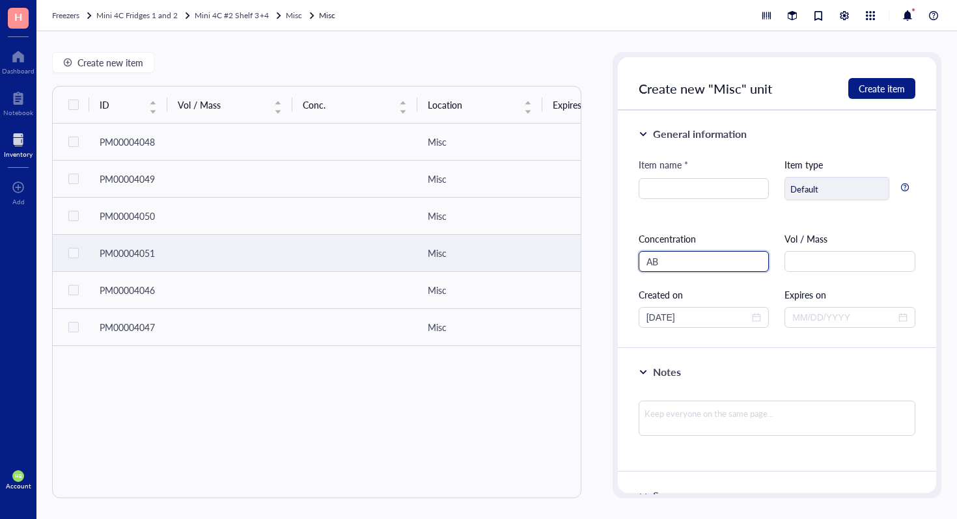
type input "ABc"
click at [704, 257] on input "ABc" at bounding box center [703, 261] width 131 height 21
click at [688, 190] on input "search" at bounding box center [703, 189] width 115 height 20
type input "ABcam antibodies"
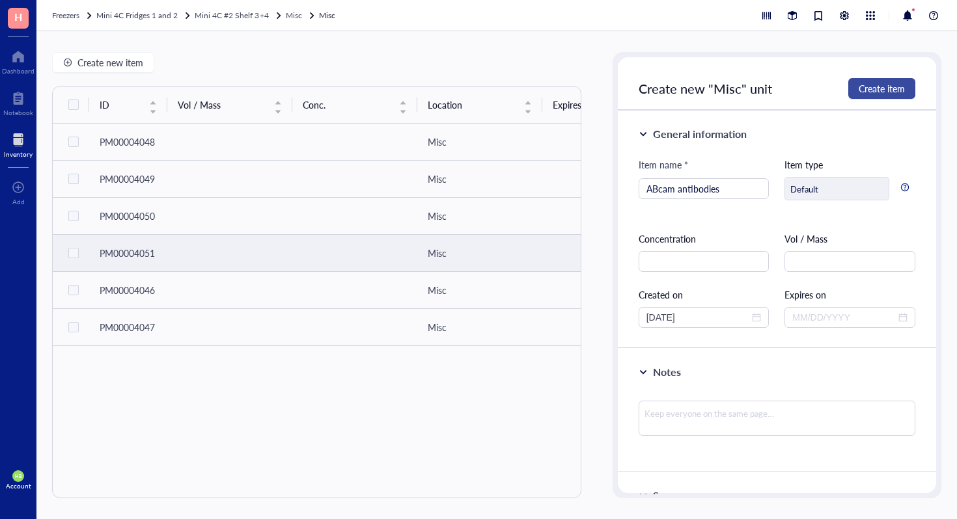
click at [870, 85] on span "Create item" at bounding box center [881, 88] width 46 height 10
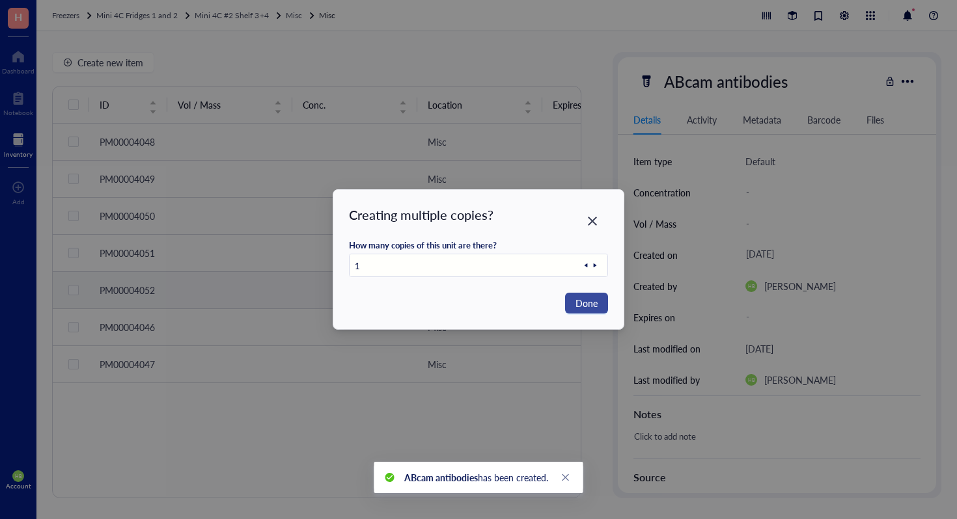
click at [585, 299] on span "Done" at bounding box center [586, 303] width 22 height 14
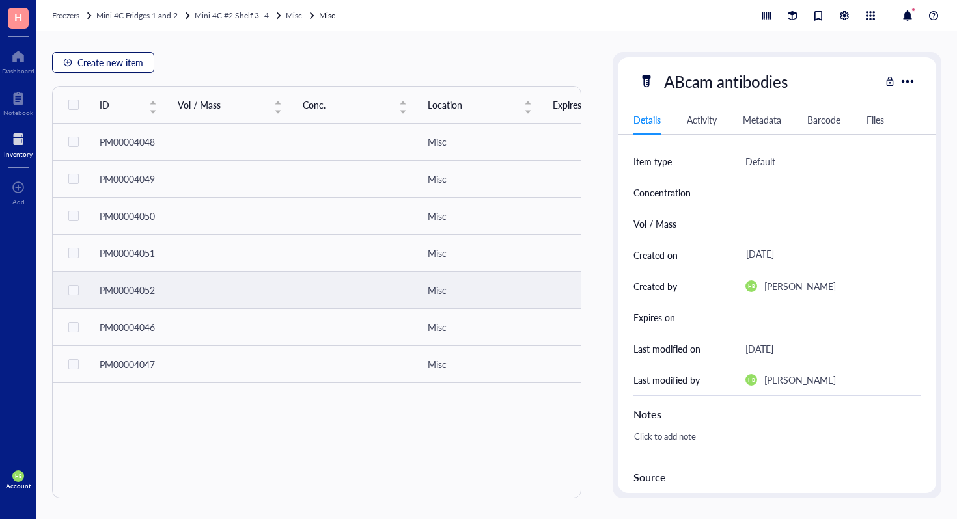
click at [102, 66] on span "Create new item" at bounding box center [110, 62] width 66 height 10
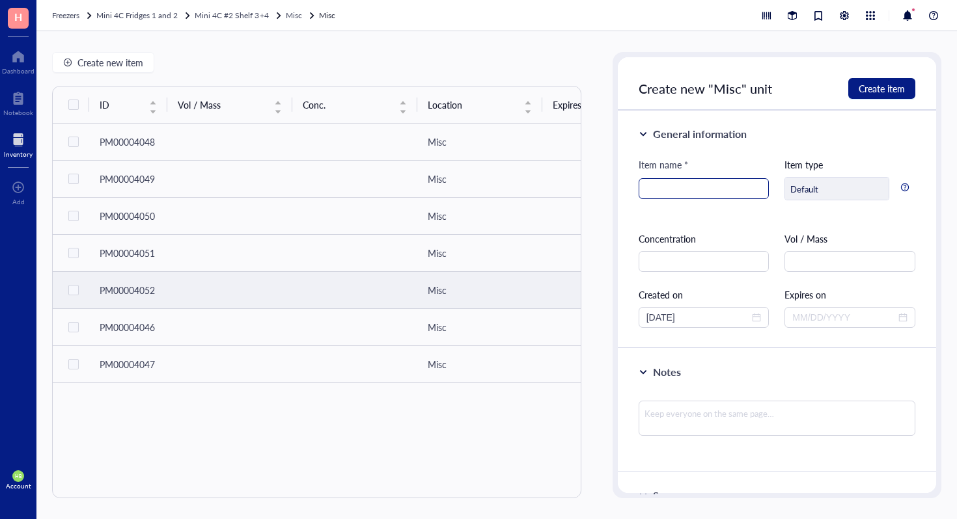
click at [672, 188] on input "search" at bounding box center [703, 189] width 115 height 20
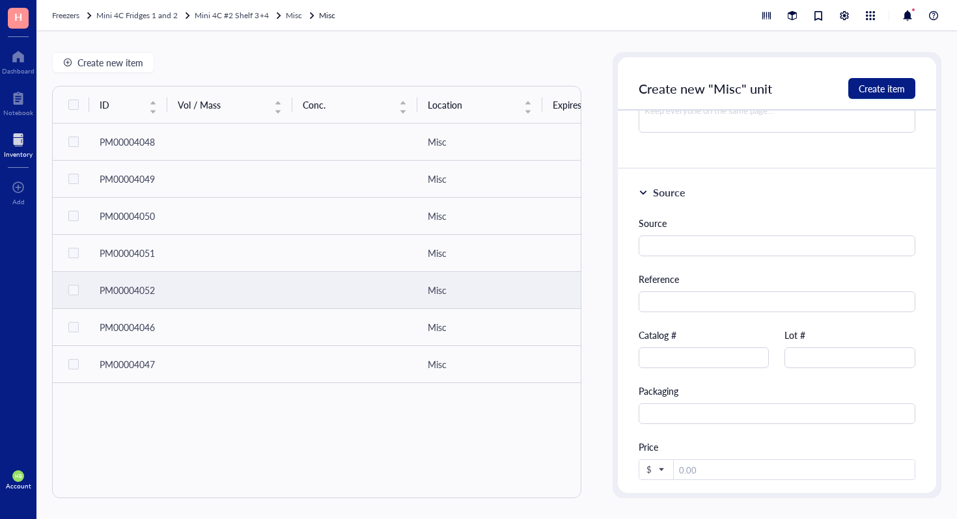
scroll to position [338, 0]
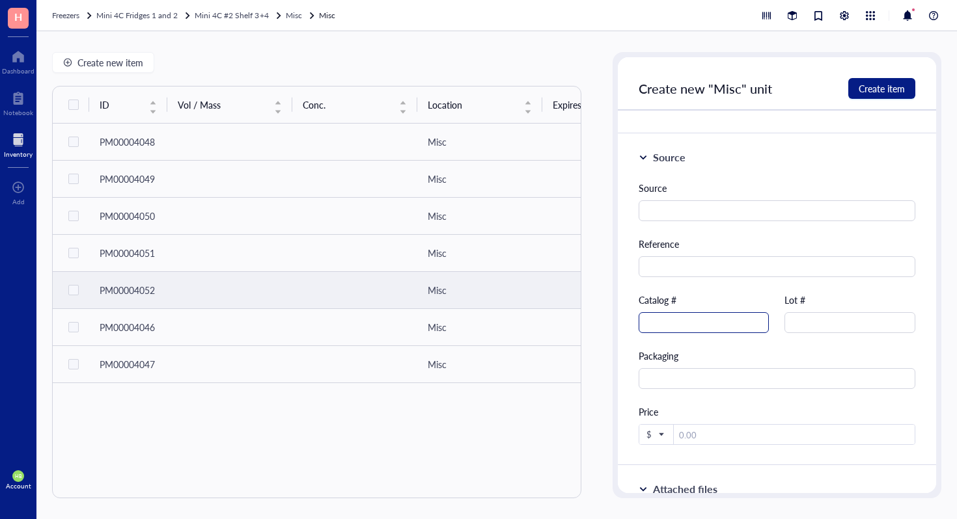
type input "AEC Substrate Kit"
click at [700, 314] on input "text" at bounding box center [703, 322] width 131 height 21
type input "ab64252"
click at [907, 90] on button "Create item" at bounding box center [881, 88] width 67 height 21
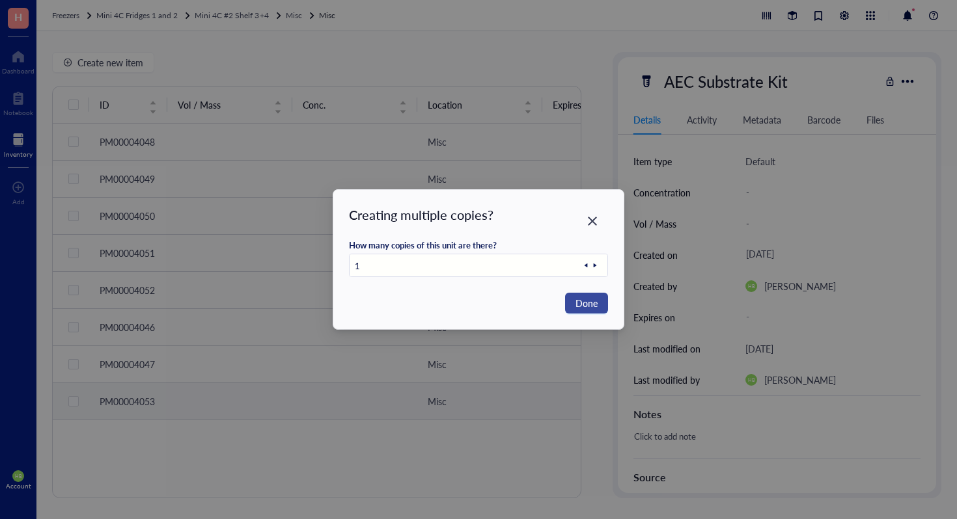
click at [607, 299] on div "Creating multiple copies? How many copies of this unit are there? 1 Done" at bounding box center [478, 259] width 290 height 139
click at [599, 301] on button "Done" at bounding box center [586, 303] width 43 height 21
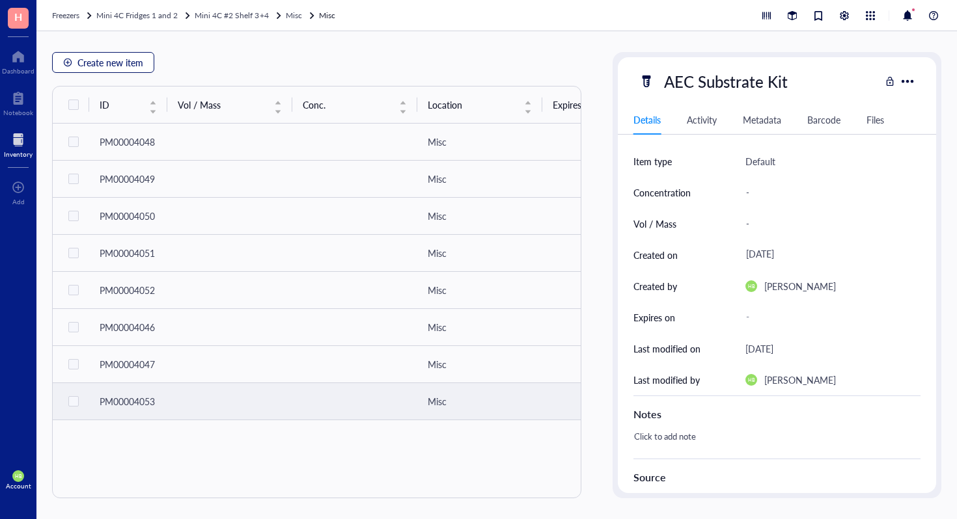
click at [128, 64] on span "Create new item" at bounding box center [110, 62] width 66 height 10
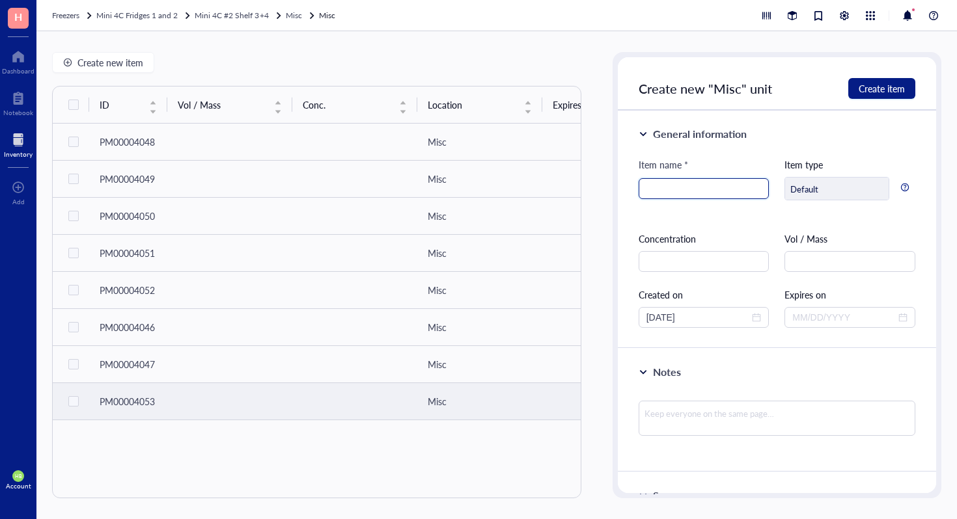
click at [661, 184] on input "search" at bounding box center [703, 189] width 115 height 20
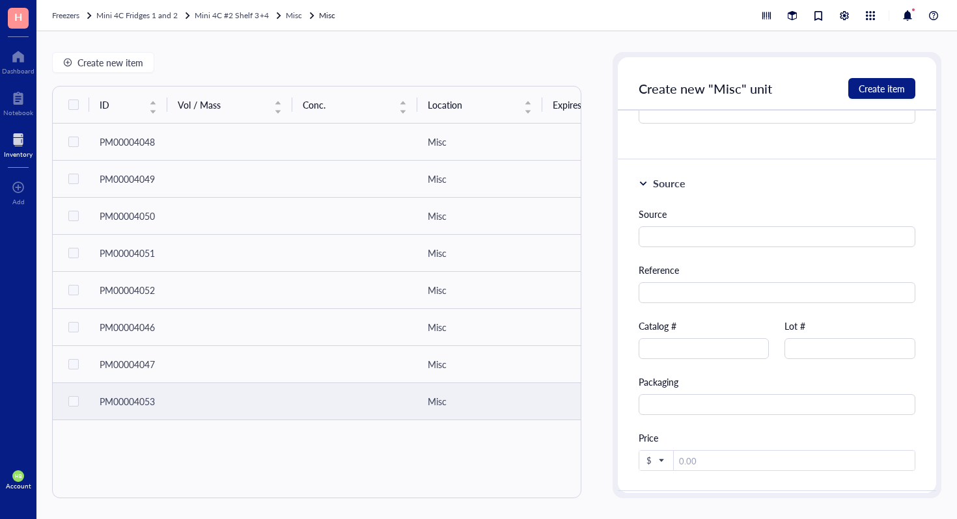
scroll to position [335, 0]
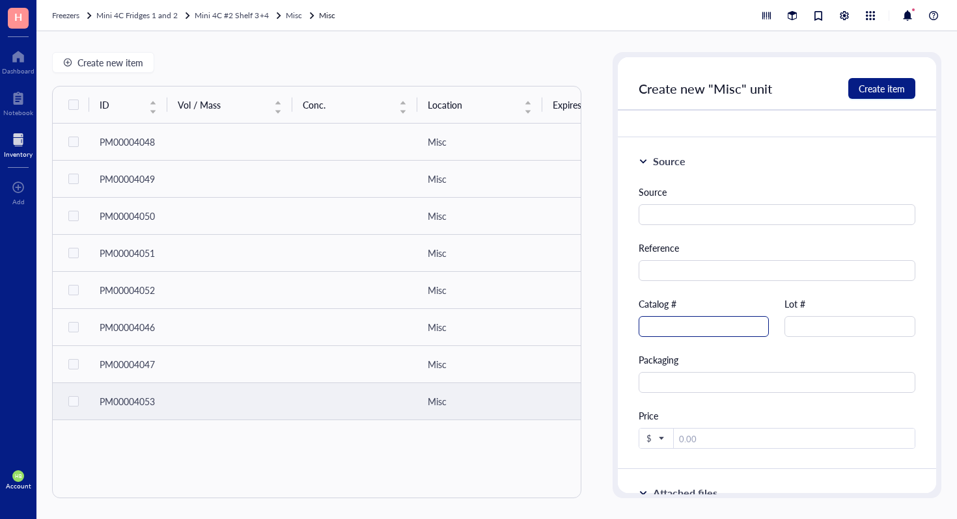
type input "Collagen type 1"
click at [722, 316] on input "text" at bounding box center [703, 326] width 131 height 21
click at [720, 318] on input "text" at bounding box center [703, 326] width 131 height 21
type input "354236"
click at [853, 85] on button "Create item" at bounding box center [881, 88] width 67 height 21
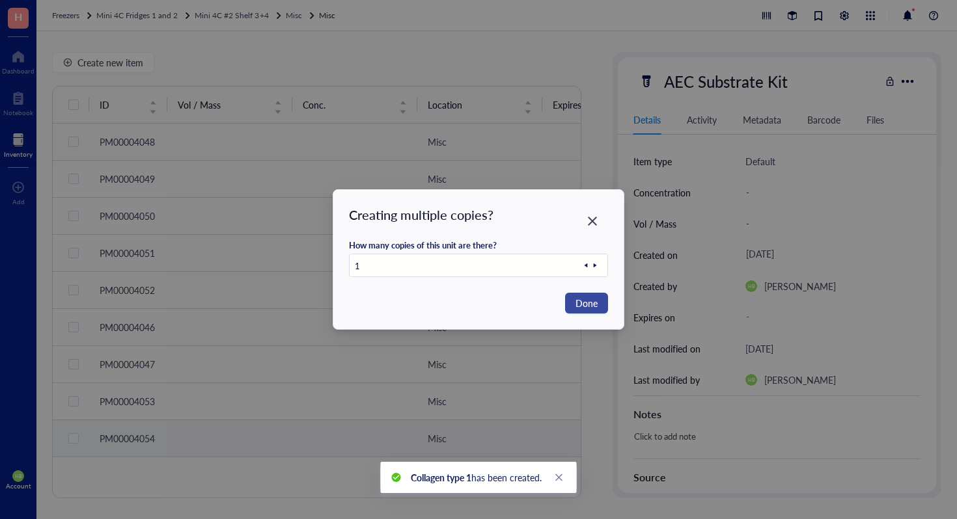
click at [583, 302] on span "Done" at bounding box center [586, 303] width 22 height 14
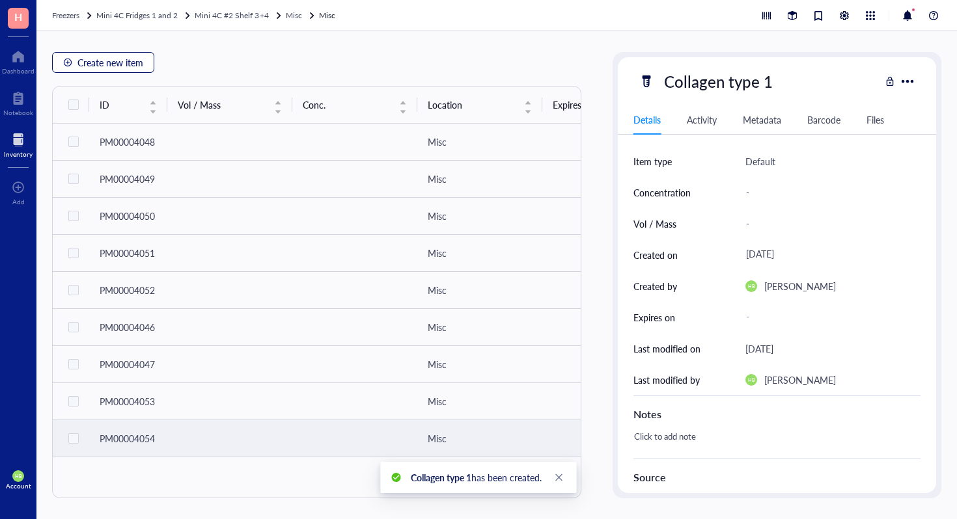
click at [108, 61] on span "Create new item" at bounding box center [110, 62] width 66 height 10
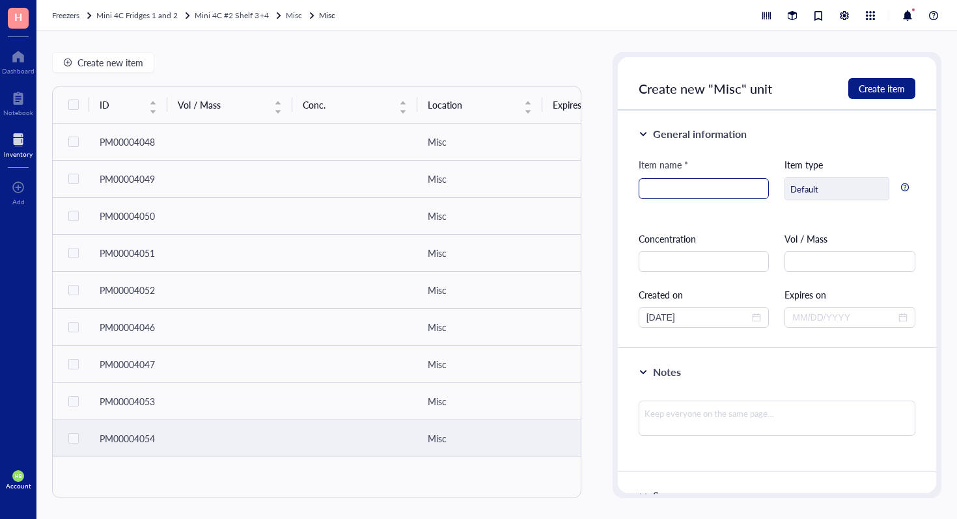
click at [665, 196] on input "search" at bounding box center [703, 189] width 115 height 20
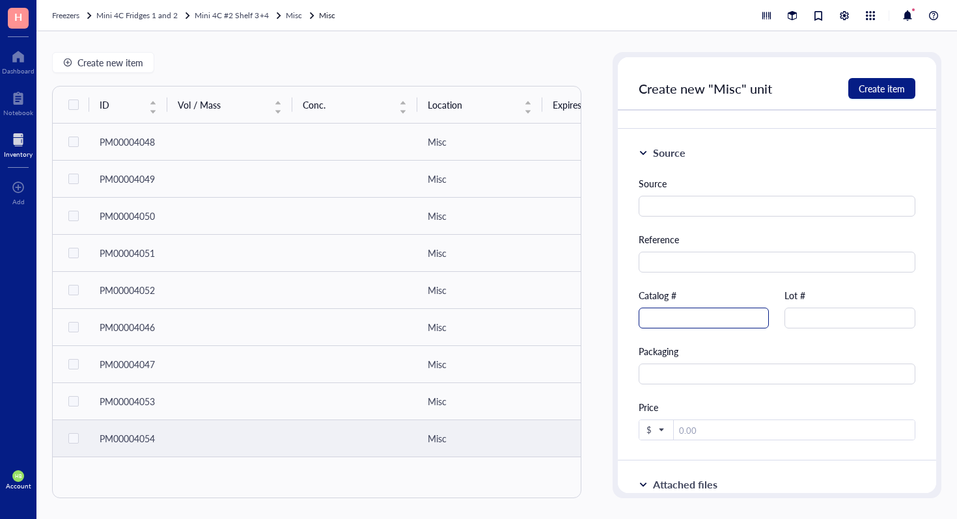
scroll to position [344, 0]
paste input "A3803-10G"
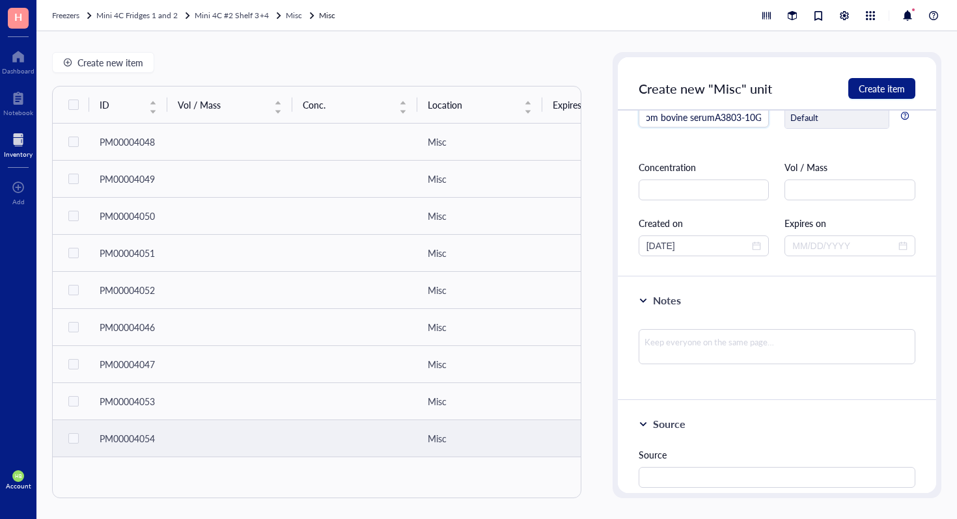
scroll to position [0, 0]
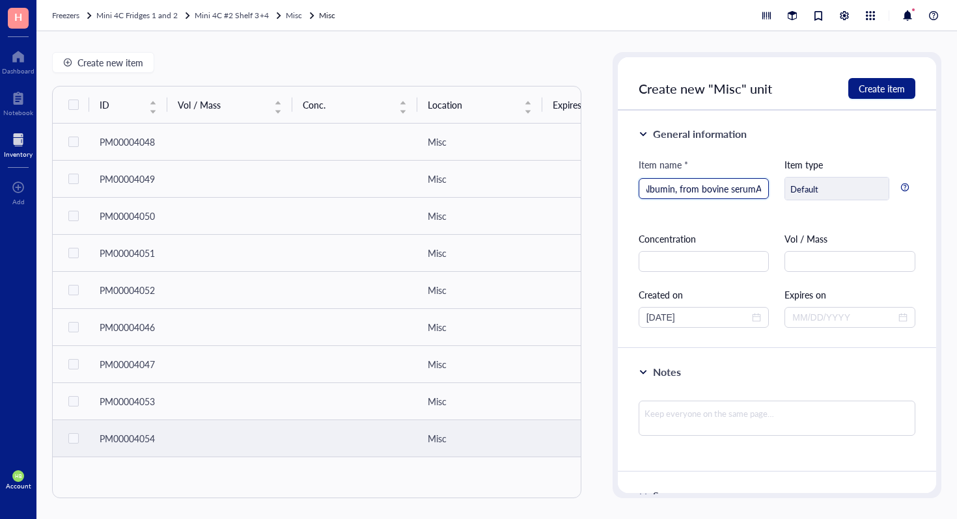
type input "Albumin, from bovine serum"
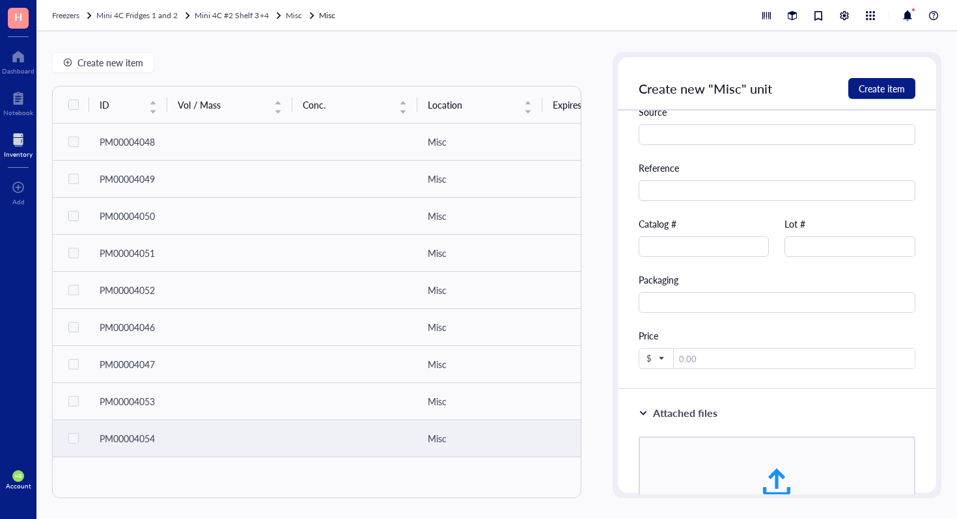
scroll to position [419, 0]
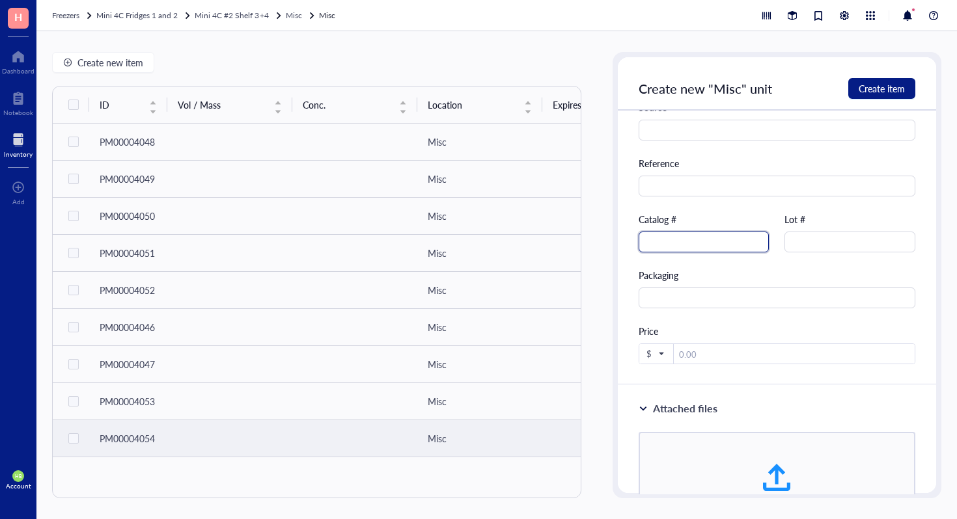
click at [691, 241] on input "text" at bounding box center [703, 242] width 131 height 21
click at [691, 244] on input "text" at bounding box center [703, 242] width 131 height 21
paste input "A3803-10G"
type input "A3803-10G"
click at [884, 96] on button "Create item" at bounding box center [881, 88] width 67 height 21
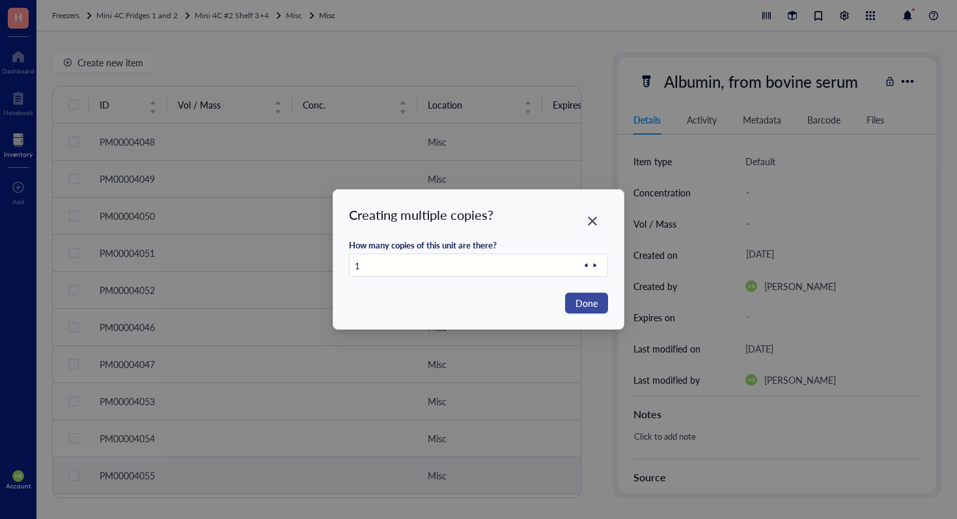
click at [586, 308] on span "Done" at bounding box center [586, 303] width 22 height 14
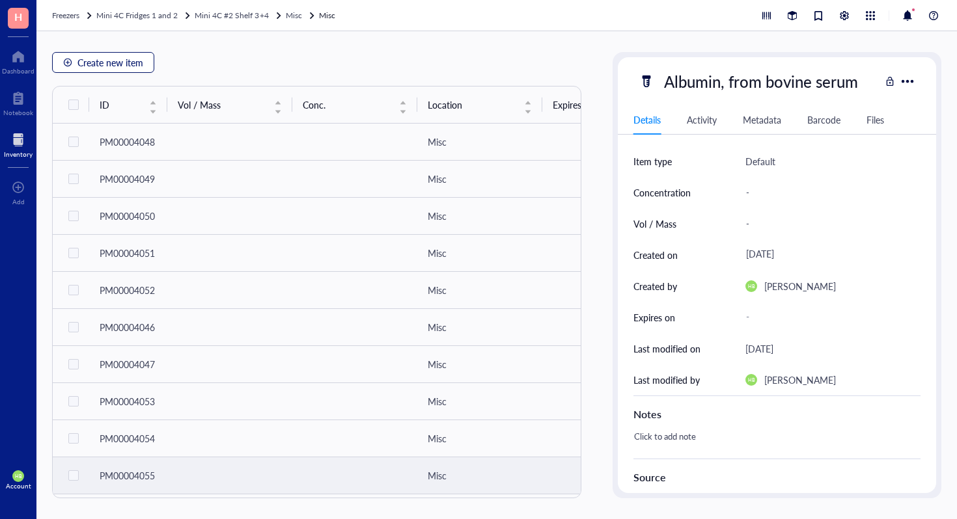
click at [141, 59] on span "Create new item" at bounding box center [110, 62] width 66 height 10
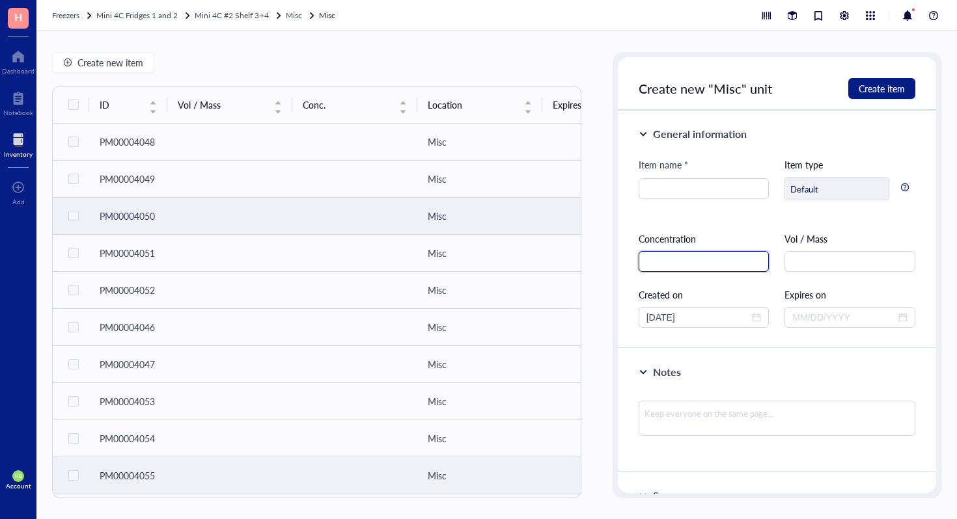
type input "S"
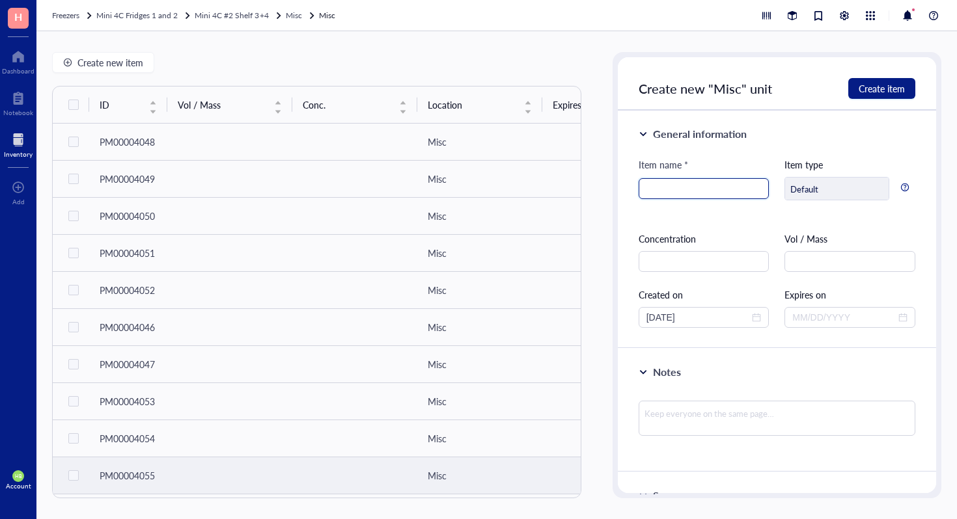
click at [686, 192] on input "search" at bounding box center [703, 189] width 115 height 20
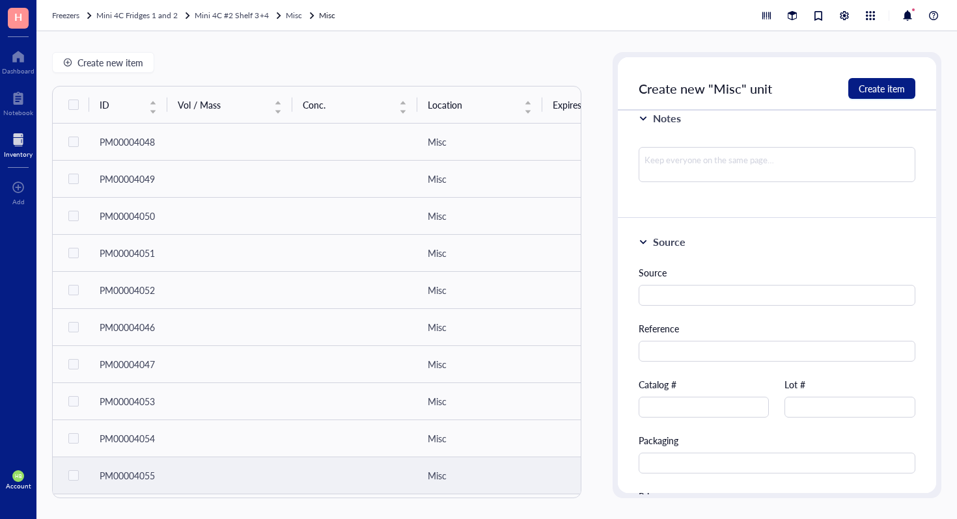
scroll to position [301, 0]
type input "Seahorse XF"
click at [725, 372] on div "Source Reference Catalog # Lot # Packaging Price $" at bounding box center [776, 351] width 277 height 264
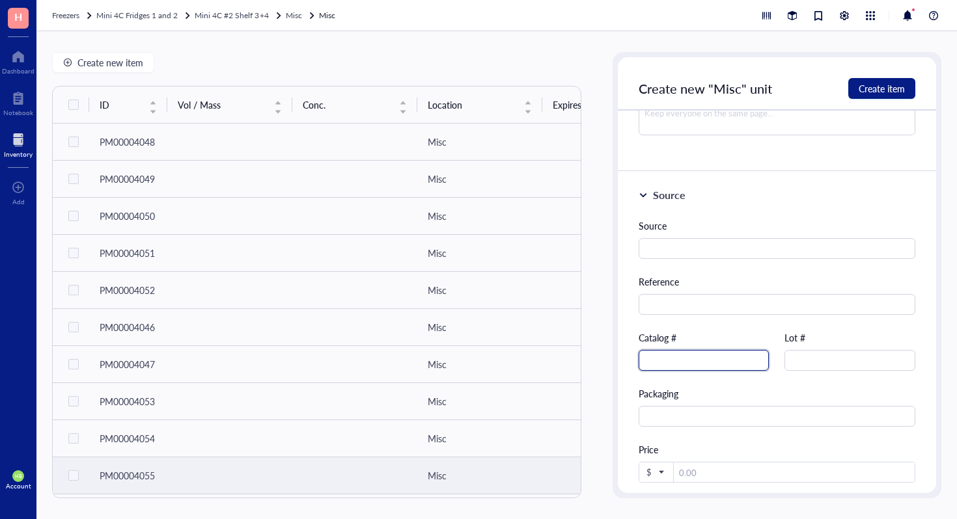
click at [733, 368] on input "text" at bounding box center [703, 360] width 131 height 21
type input "103578-100"
click at [881, 87] on span "Create item" at bounding box center [881, 88] width 46 height 10
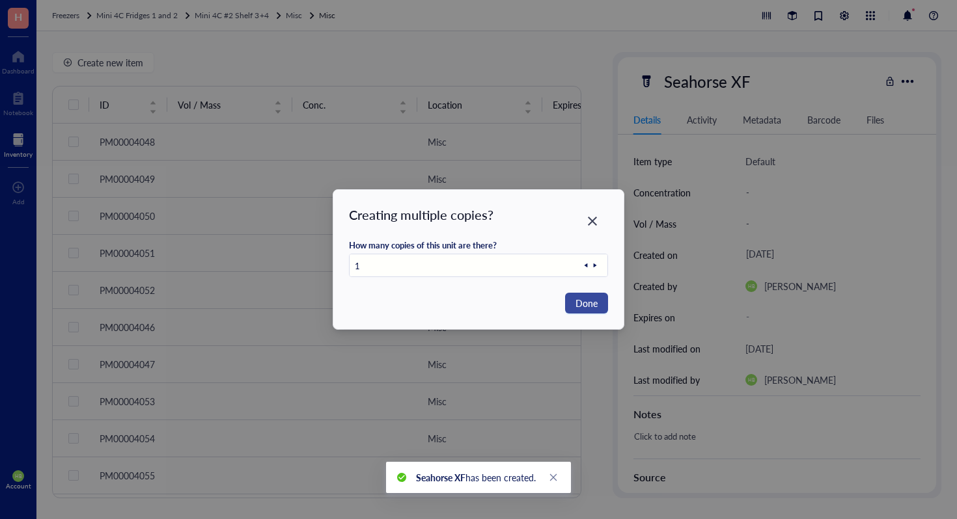
click at [597, 310] on button "Done" at bounding box center [586, 303] width 43 height 21
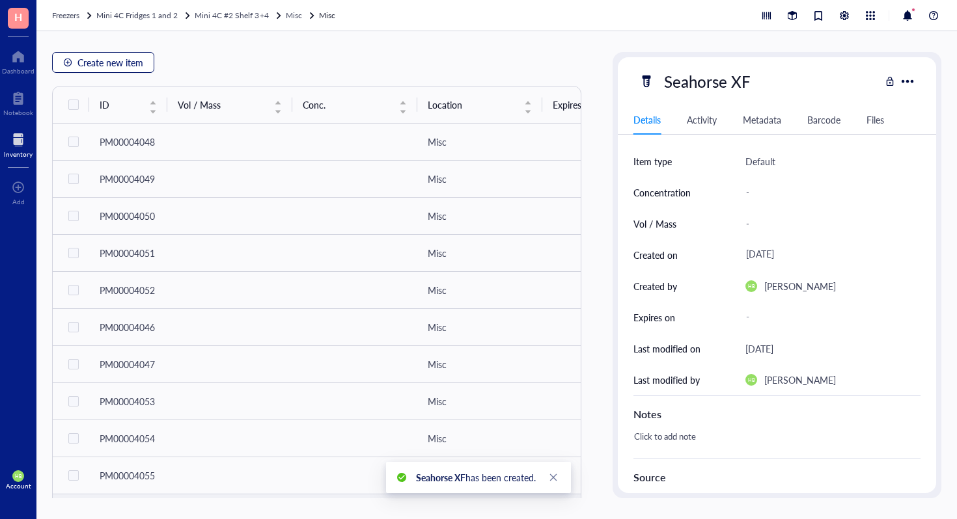
click at [114, 59] on span "Create new item" at bounding box center [110, 62] width 66 height 10
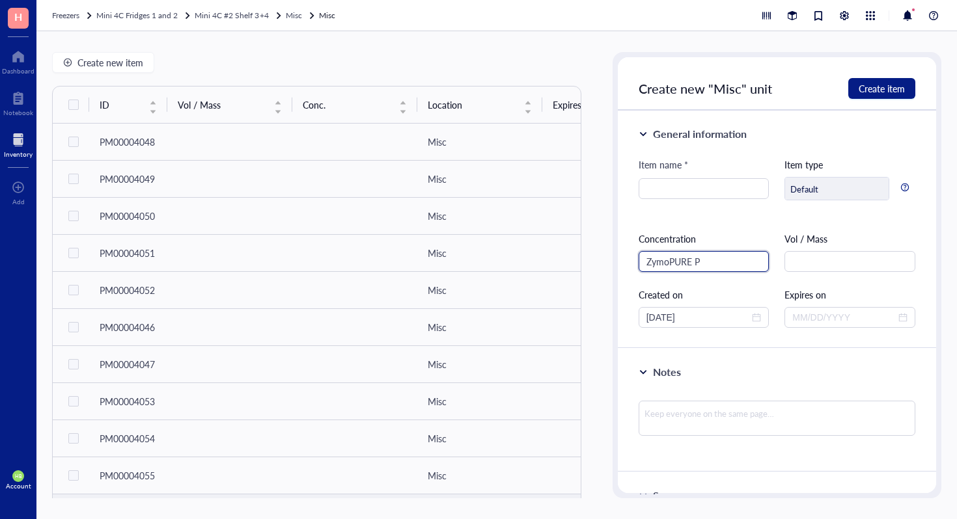
type input "ZymoPURE P1"
click at [702, 264] on input "ZymoPURE P1" at bounding box center [703, 261] width 131 height 21
click at [698, 180] on input "search" at bounding box center [703, 189] width 115 height 20
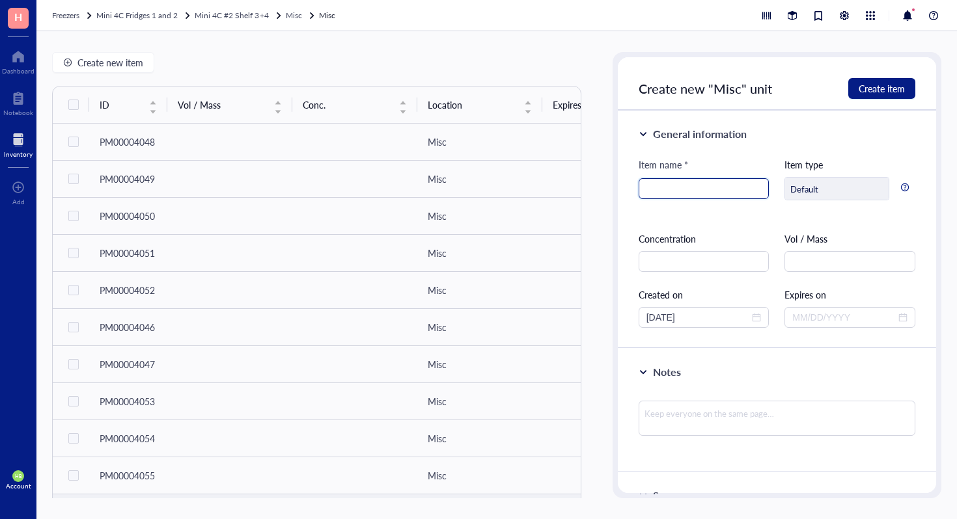
paste input "ZymoPURE P1"
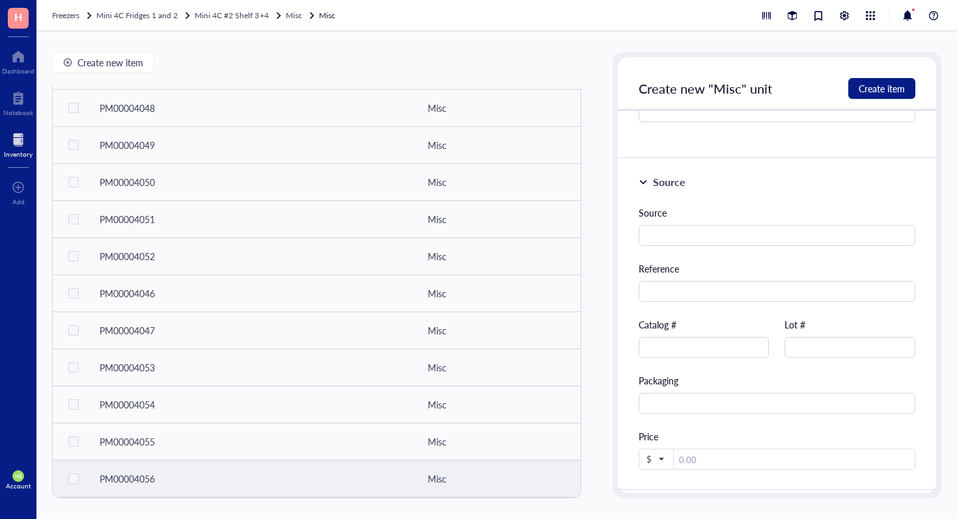
scroll to position [396, 0]
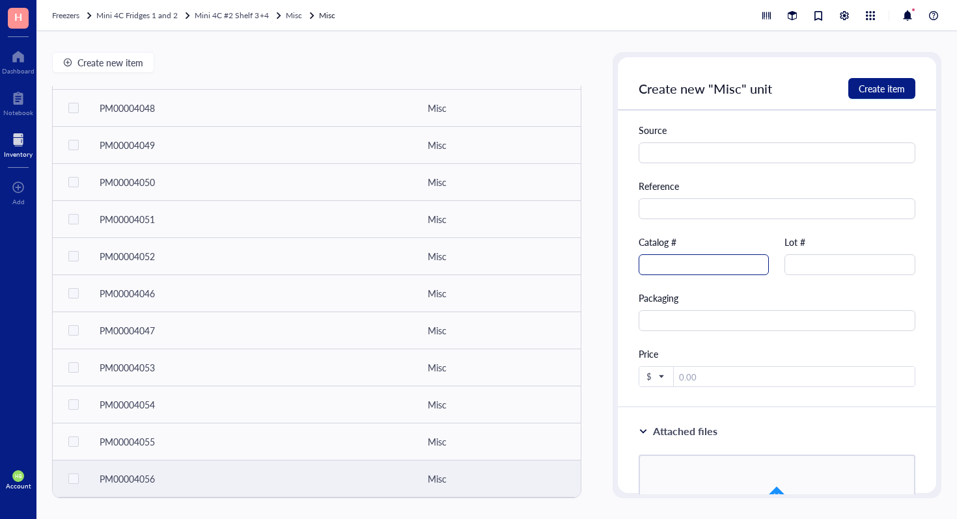
type input "ZymoPURE P1"
click at [709, 267] on input "text" at bounding box center [703, 264] width 131 height 21
type input "D4200-1-30-S"
click at [882, 92] on span "Create item" at bounding box center [881, 88] width 46 height 10
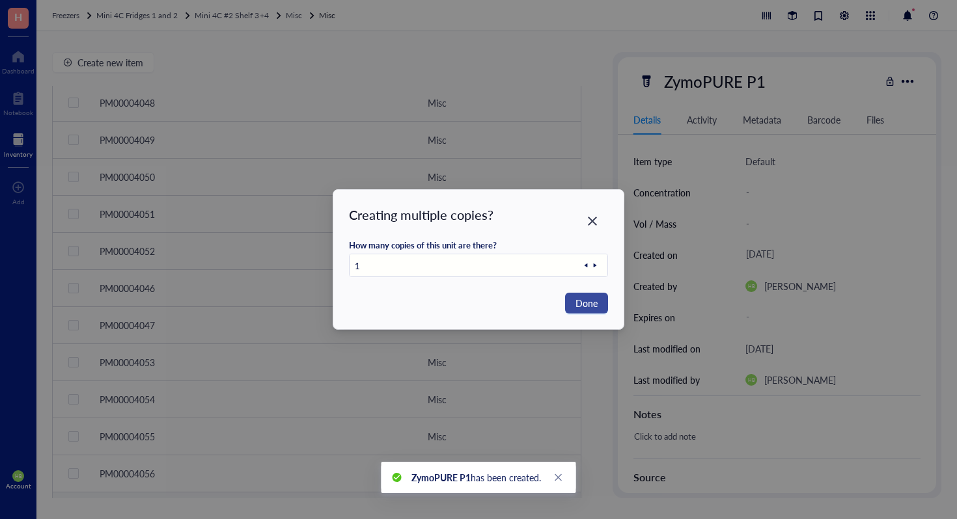
click at [583, 307] on span "Done" at bounding box center [586, 303] width 22 height 14
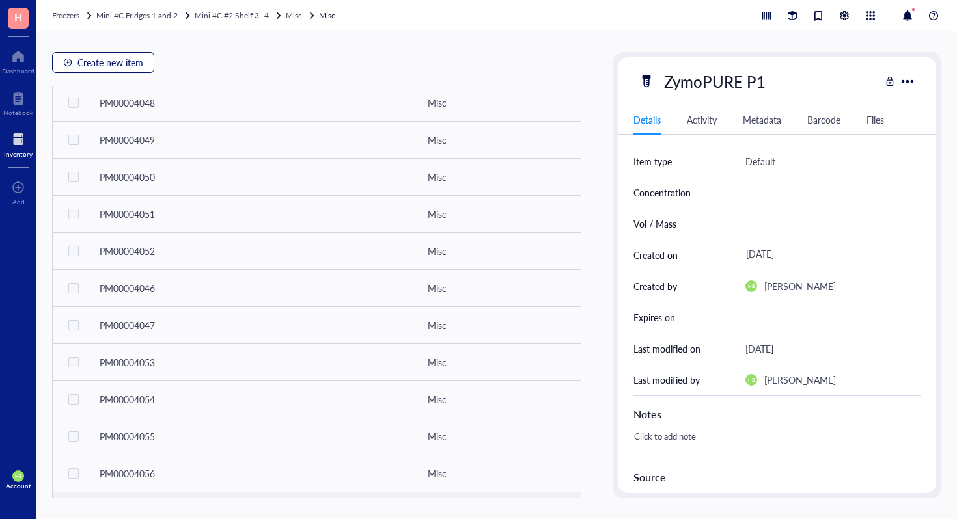
click at [78, 62] on span "Create new item" at bounding box center [110, 62] width 66 height 10
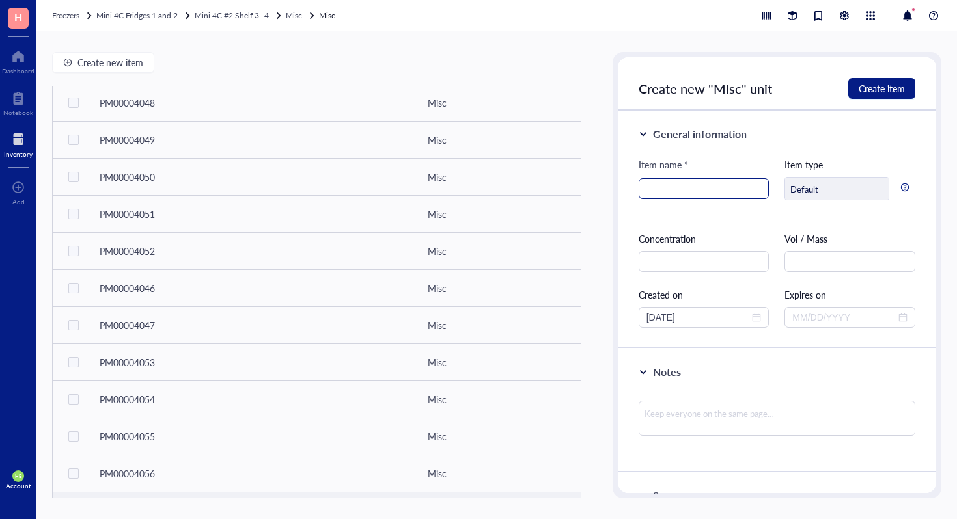
click at [648, 193] on input "search" at bounding box center [703, 189] width 115 height 20
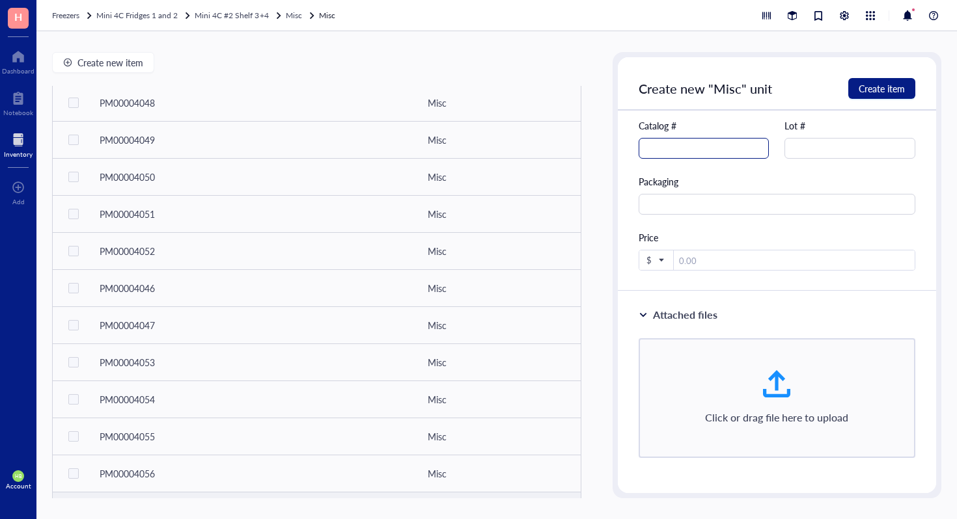
type input "pH 6.5 Dilution Buffer"
click at [694, 139] on input "text" at bounding box center [703, 148] width 131 height 21
type input "IP0065"
click at [905, 79] on button "Create item" at bounding box center [881, 88] width 67 height 21
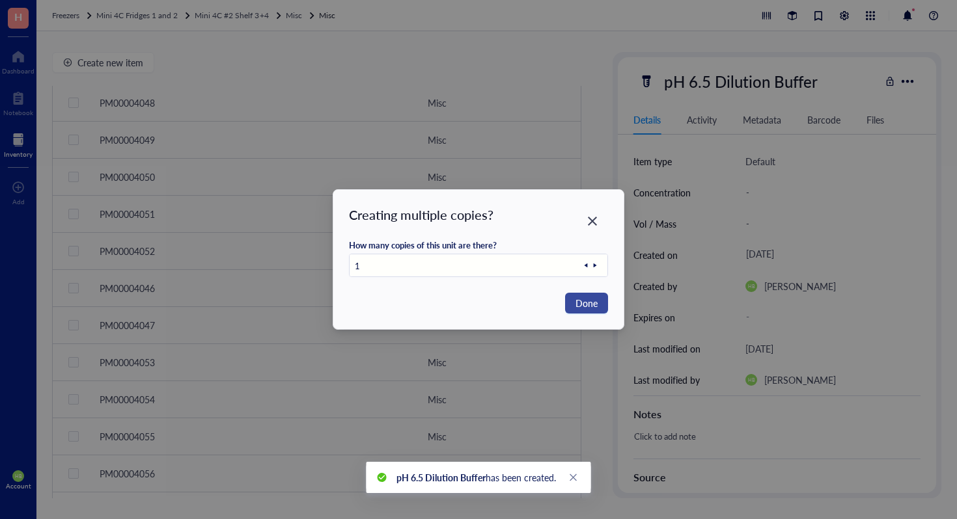
click at [596, 299] on span "Done" at bounding box center [586, 303] width 22 height 14
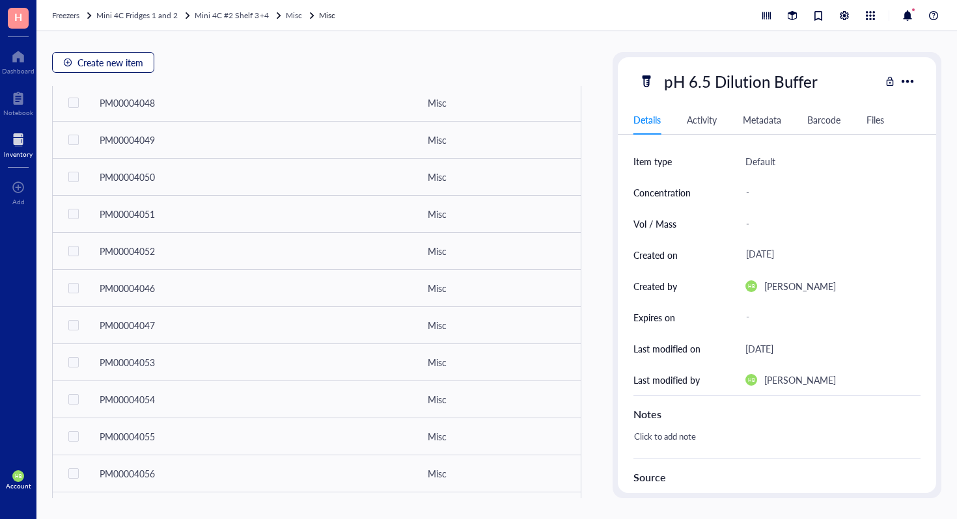
click at [100, 57] on span "Create new item" at bounding box center [110, 62] width 66 height 10
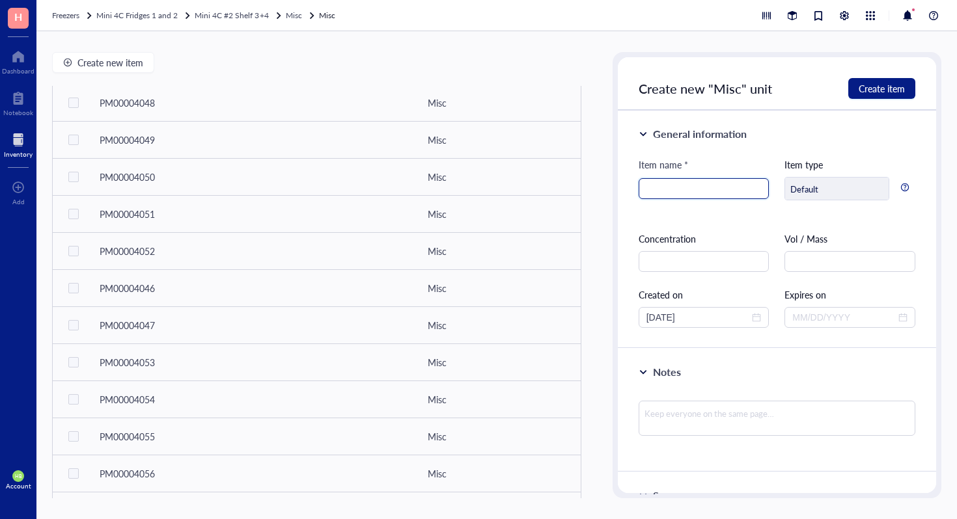
click at [722, 189] on input "search" at bounding box center [703, 189] width 115 height 20
type input "Stop Solution"
click at [866, 86] on span "Create item" at bounding box center [881, 88] width 46 height 10
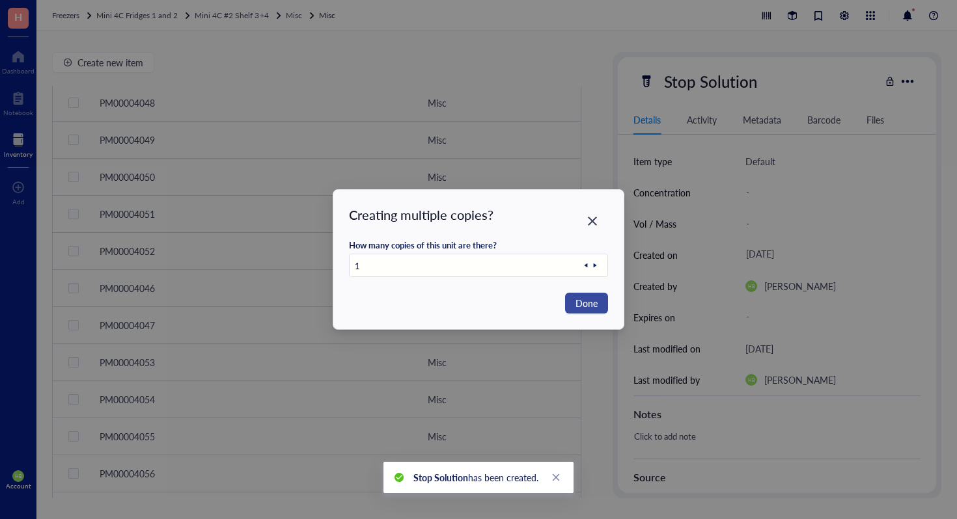
click at [575, 303] on span "Done" at bounding box center [586, 303] width 22 height 14
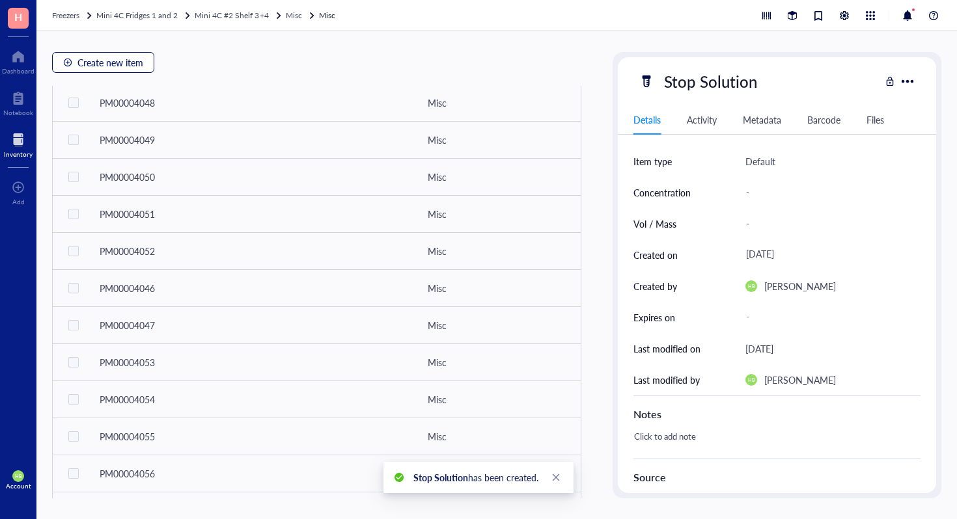
click at [81, 58] on span "Create new item" at bounding box center [110, 62] width 66 height 10
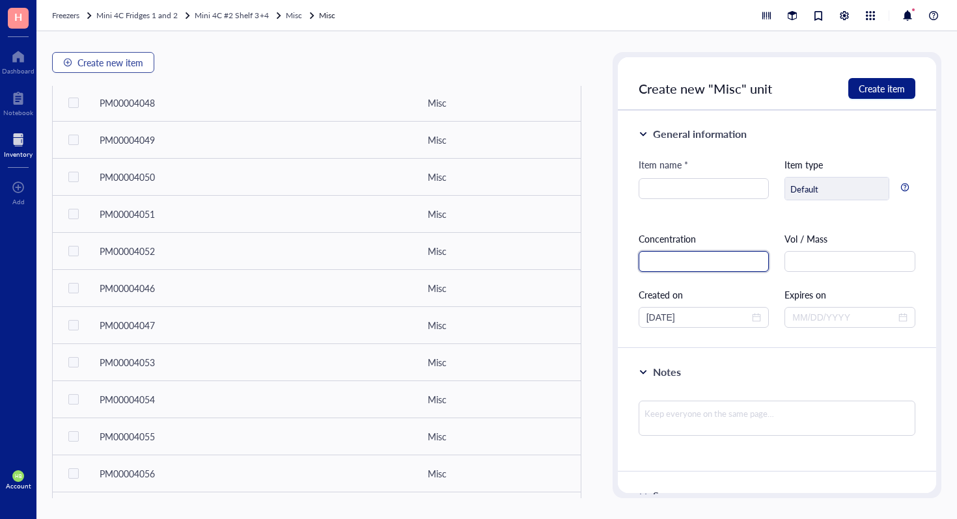
type input "P"
click at [679, 199] on div at bounding box center [703, 188] width 131 height 21
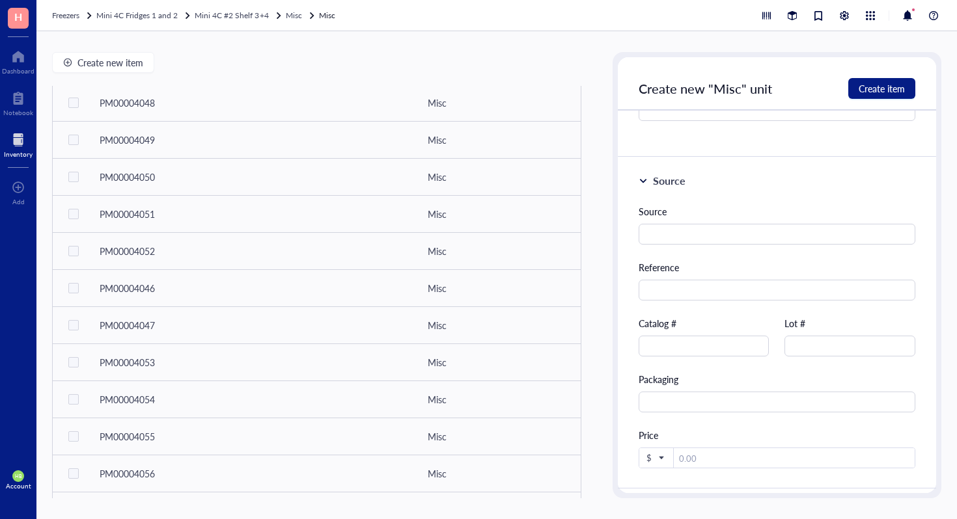
scroll to position [357, 0]
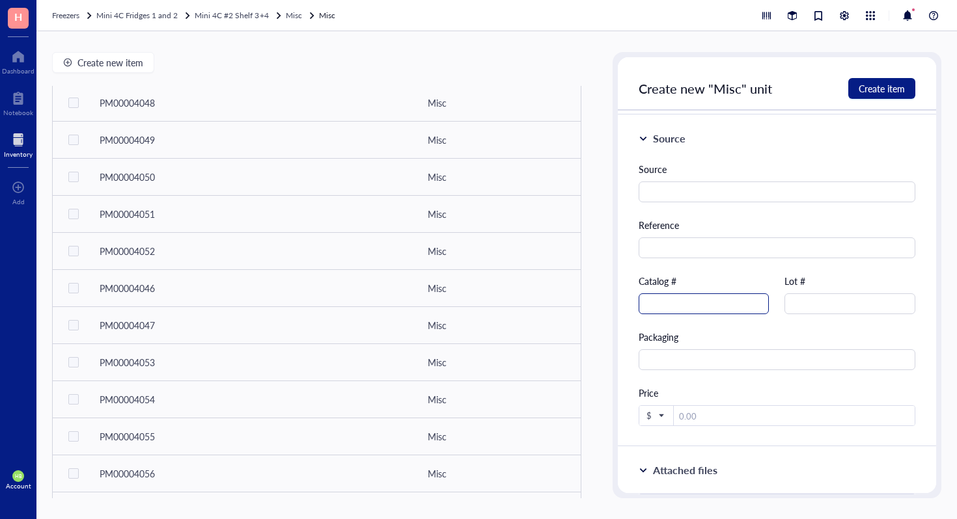
type input "Poly-D-lysine hydrobromide"
click at [748, 301] on input "text" at bounding box center [703, 304] width 131 height 21
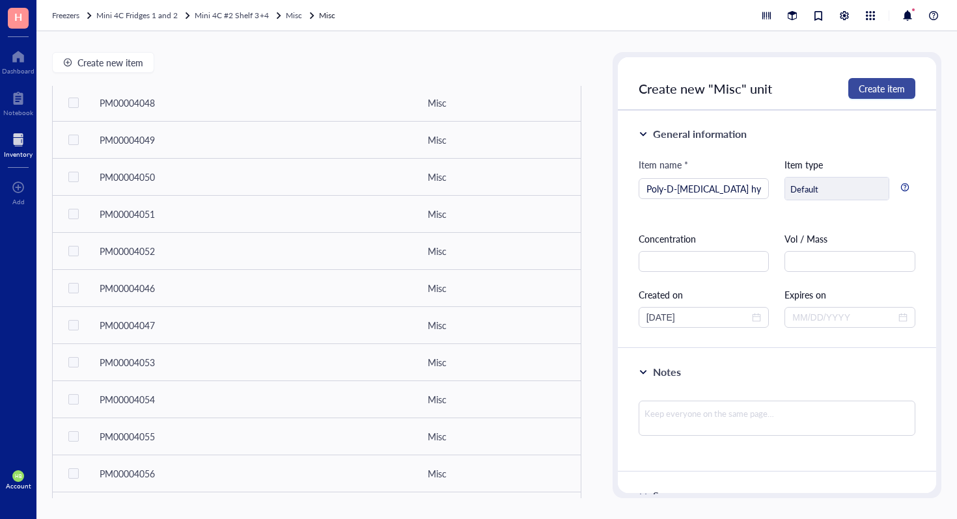
click at [911, 96] on button "Create item" at bounding box center [881, 88] width 67 height 21
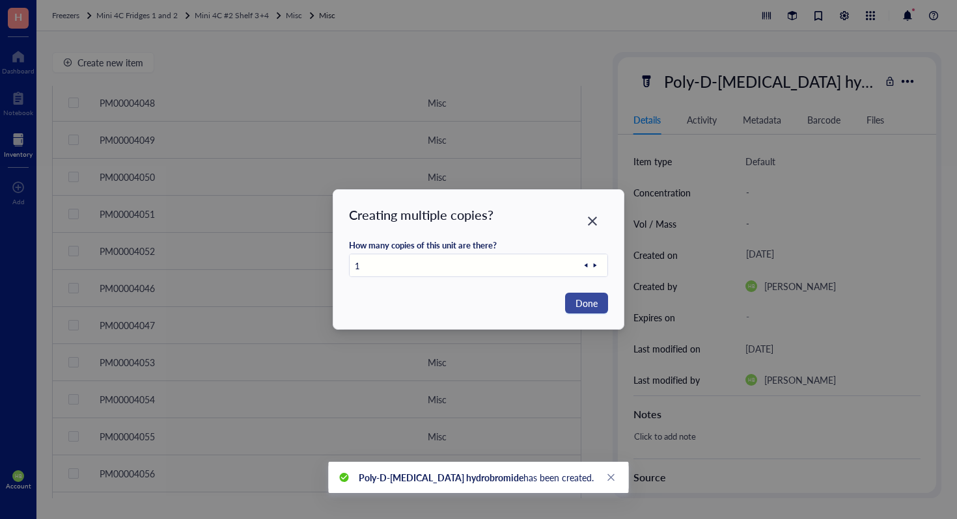
click at [592, 302] on span "Done" at bounding box center [586, 303] width 22 height 14
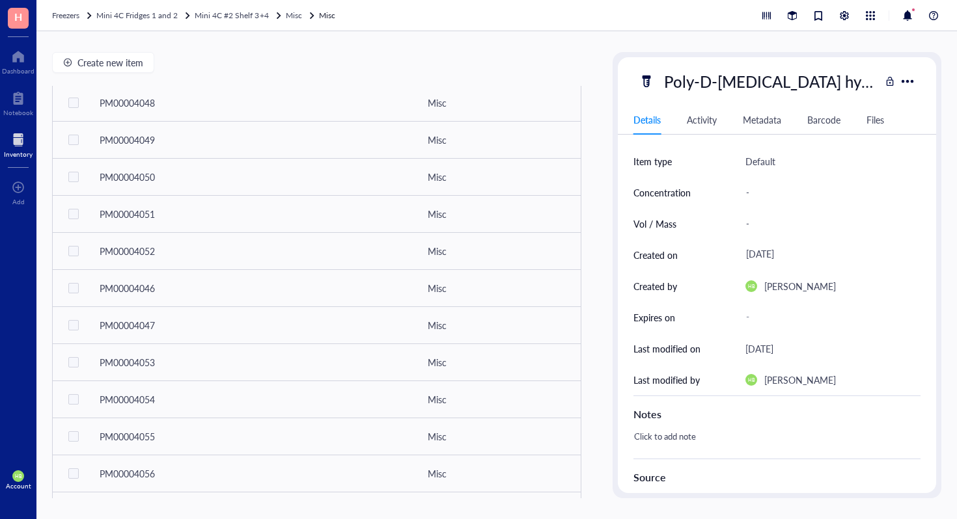
click at [111, 75] on div "Create new item ID Vol / Mass Conc. Location Expires on Created by Created on N…" at bounding box center [316, 275] width 529 height 446
click at [129, 57] on span "Create new item" at bounding box center [110, 62] width 66 height 10
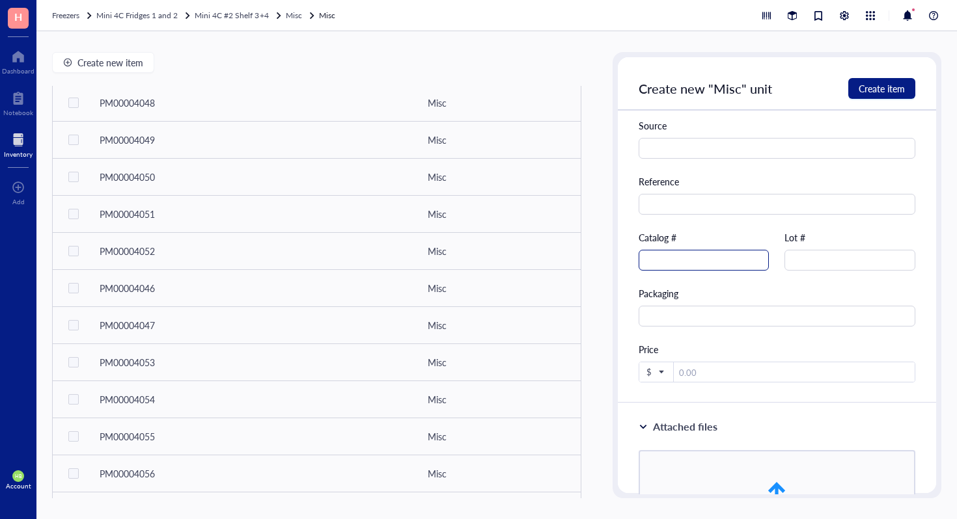
scroll to position [400, 0]
click at [690, 258] on input "text" at bounding box center [703, 261] width 131 height 21
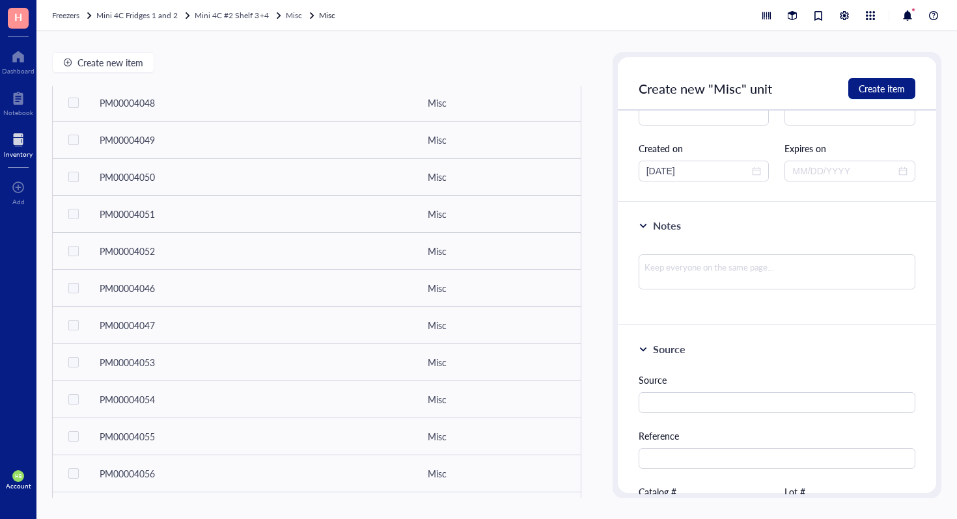
scroll to position [0, 0]
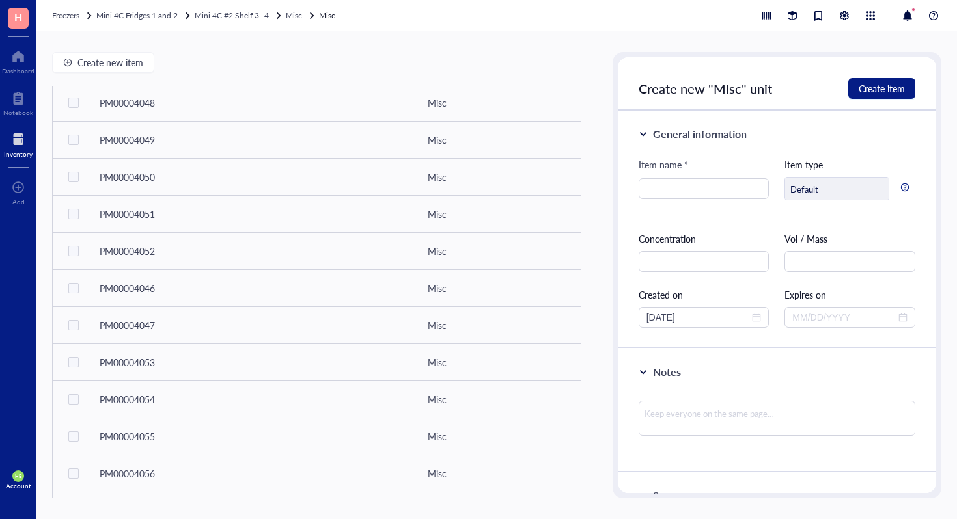
type input "23351"
click at [707, 174] on div "Item name *" at bounding box center [703, 168] width 131 height 21
click at [703, 184] on input "search" at bounding box center [703, 189] width 115 height 20
click at [666, 202] on div "Item name *" at bounding box center [703, 187] width 131 height 59
click at [666, 199] on div "Item name *" at bounding box center [703, 187] width 131 height 59
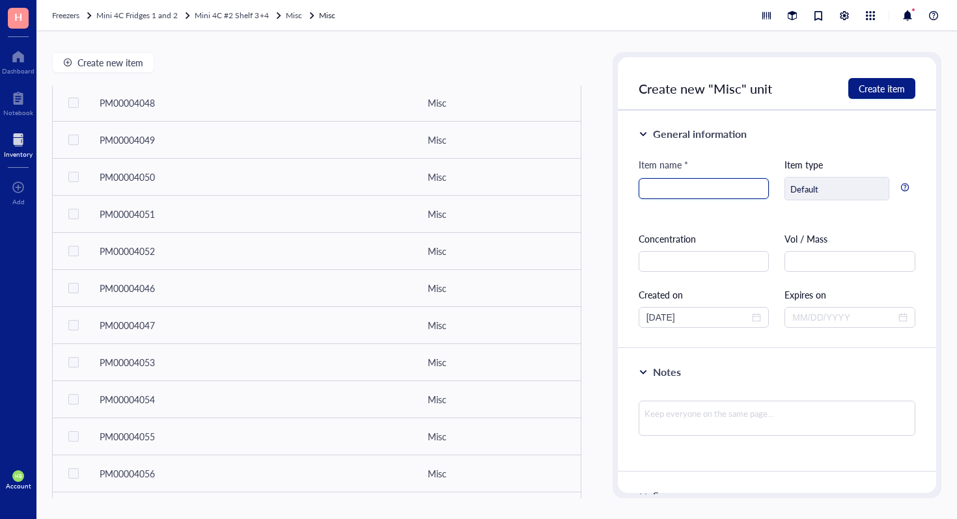
click at [666, 195] on input "search" at bounding box center [703, 189] width 115 height 20
type input "Percoll 250ml"
click at [898, 83] on span "Create item" at bounding box center [881, 88] width 46 height 10
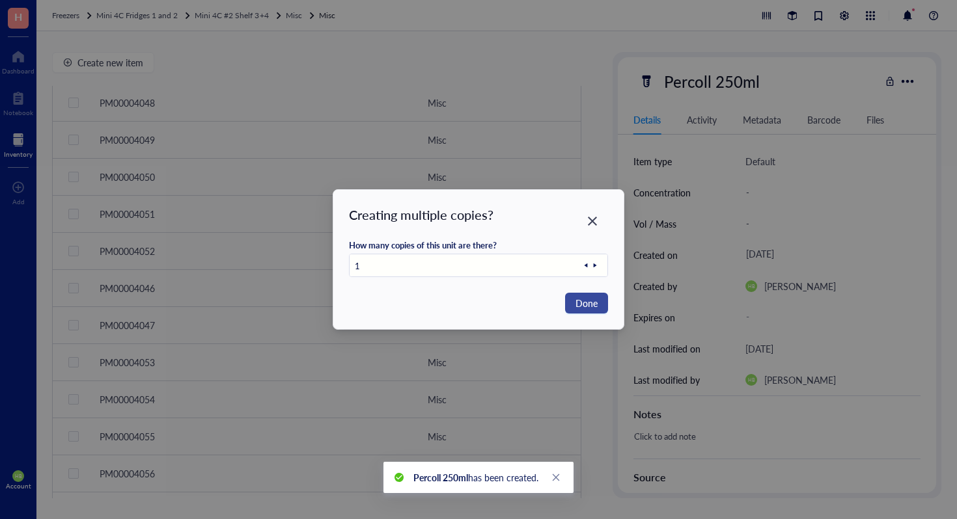
click at [603, 305] on button "Done" at bounding box center [586, 303] width 43 height 21
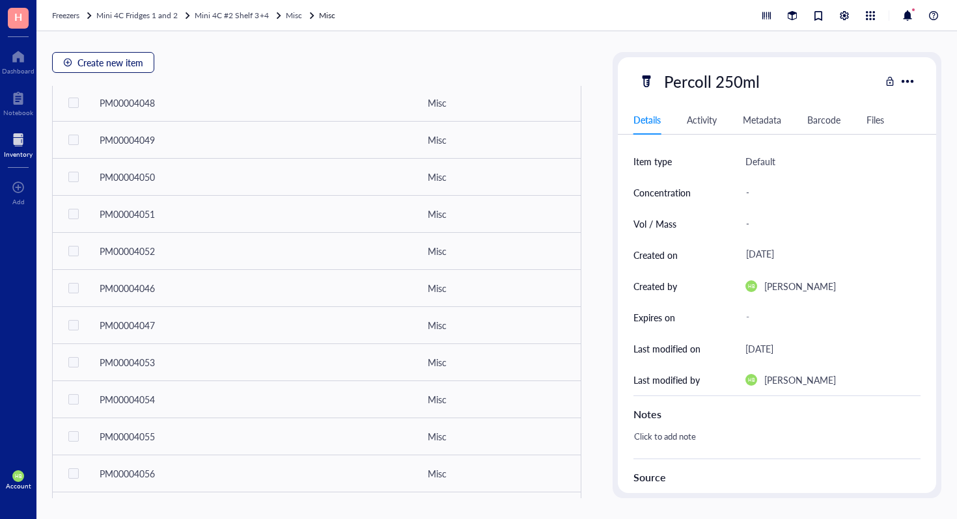
click at [66, 61] on div "button" at bounding box center [67, 62] width 9 height 9
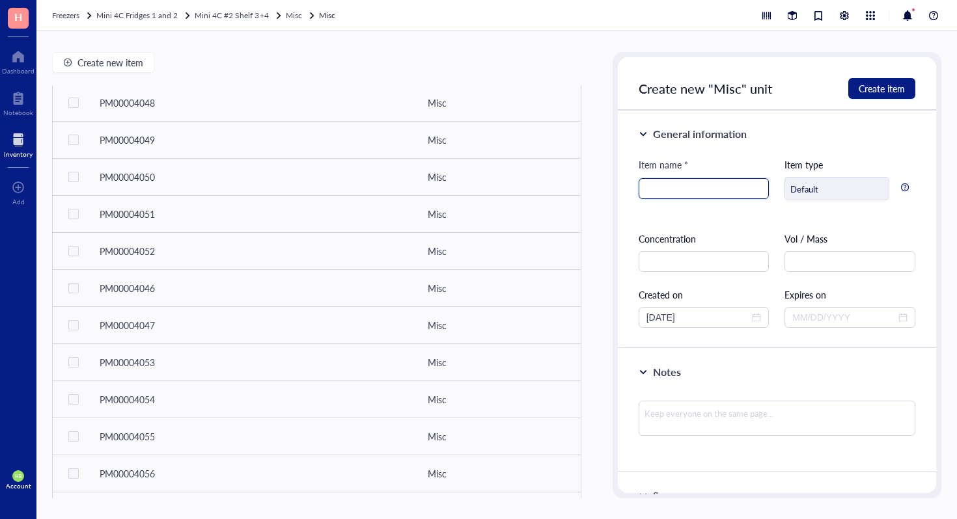
click at [716, 189] on input "search" at bounding box center [703, 189] width 115 height 20
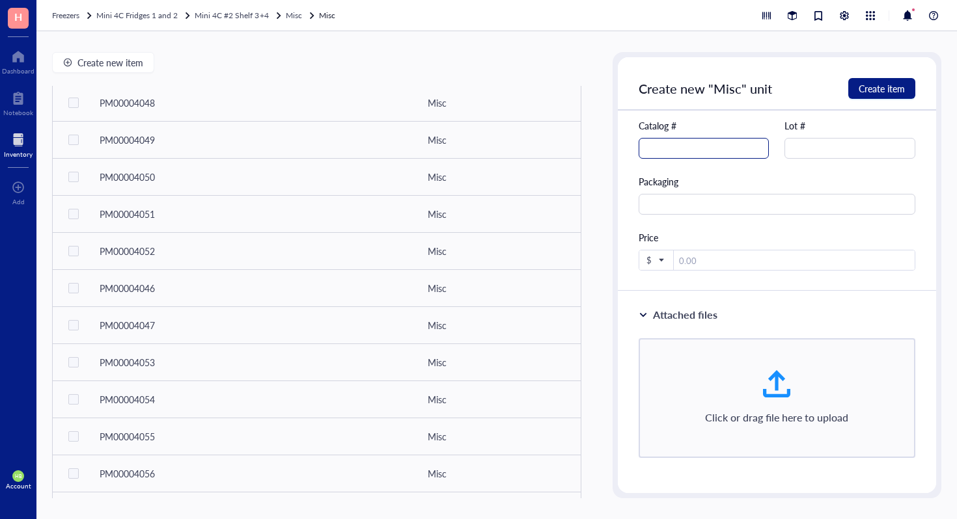
type input "5X Cell Extraction Buffer PTR"
click at [730, 156] on input "text" at bounding box center [703, 148] width 131 height 21
type input "ab193970"
click at [892, 96] on button "Create item" at bounding box center [881, 88] width 67 height 21
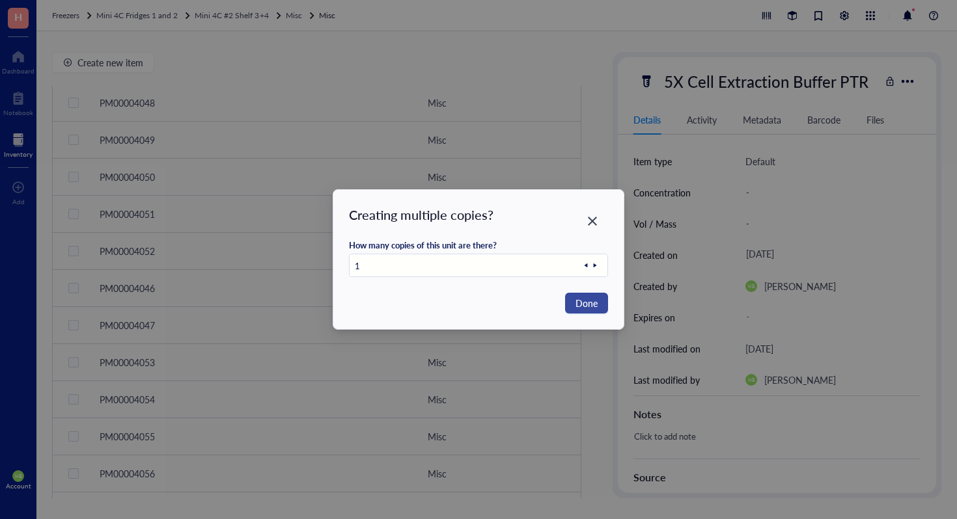
click at [583, 309] on span "Done" at bounding box center [586, 303] width 22 height 14
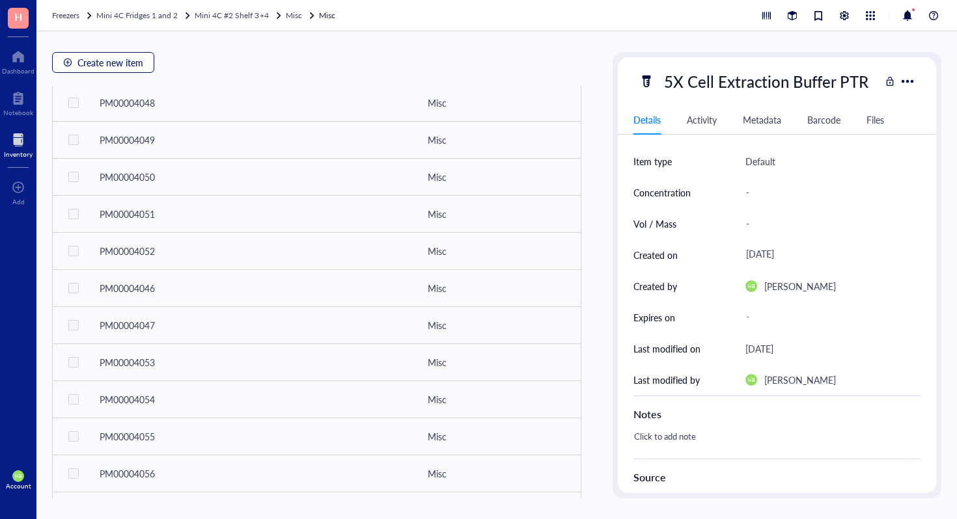
click at [81, 59] on span "Create new item" at bounding box center [110, 62] width 66 height 10
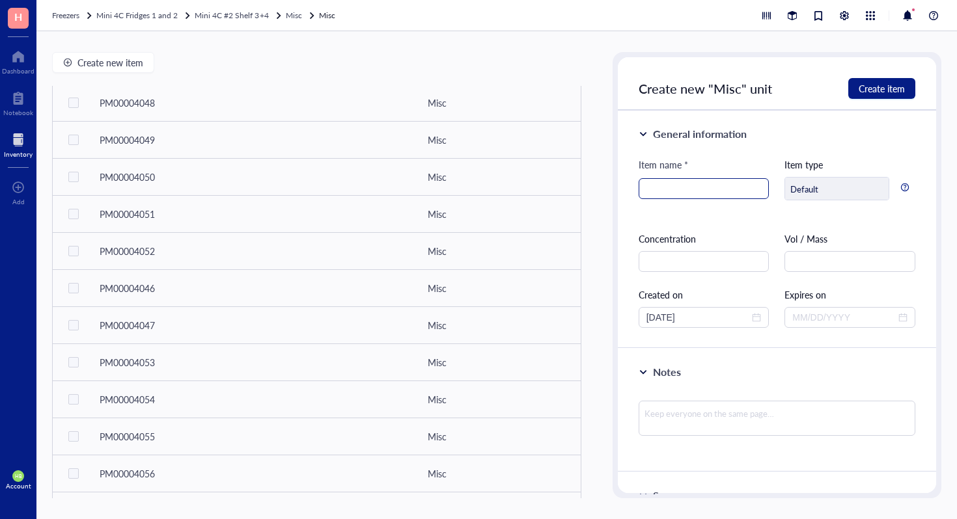
click at [672, 196] on input "search" at bounding box center [703, 189] width 115 height 20
type input "z"
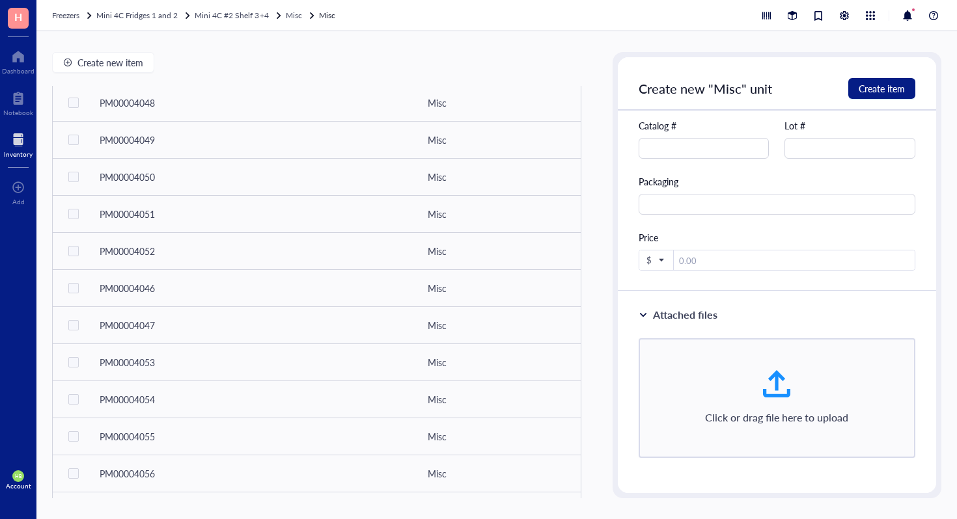
scroll to position [495, 0]
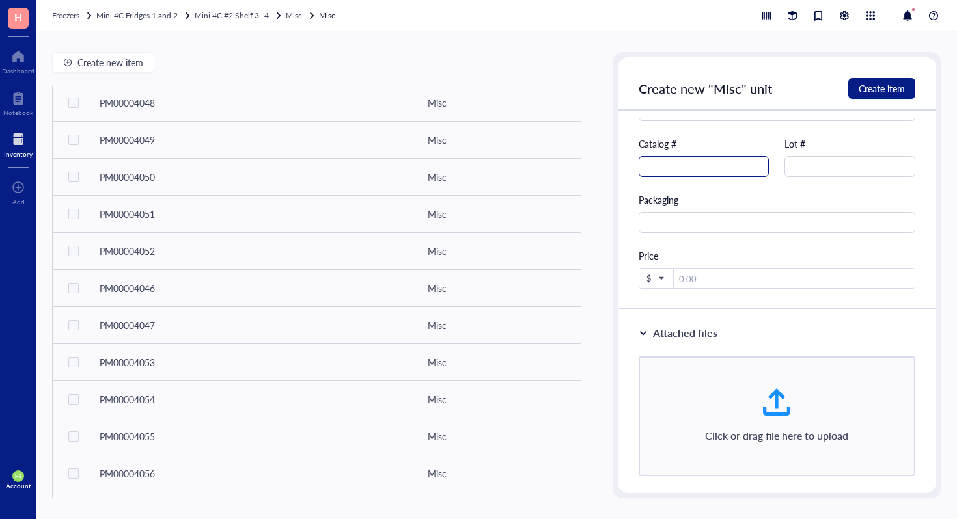
type input "Criterion Precast Gel"
click at [687, 164] on input "text" at bounding box center [703, 166] width 131 height 21
type input "3450009"
click at [866, 85] on span "Create item" at bounding box center [881, 88] width 46 height 10
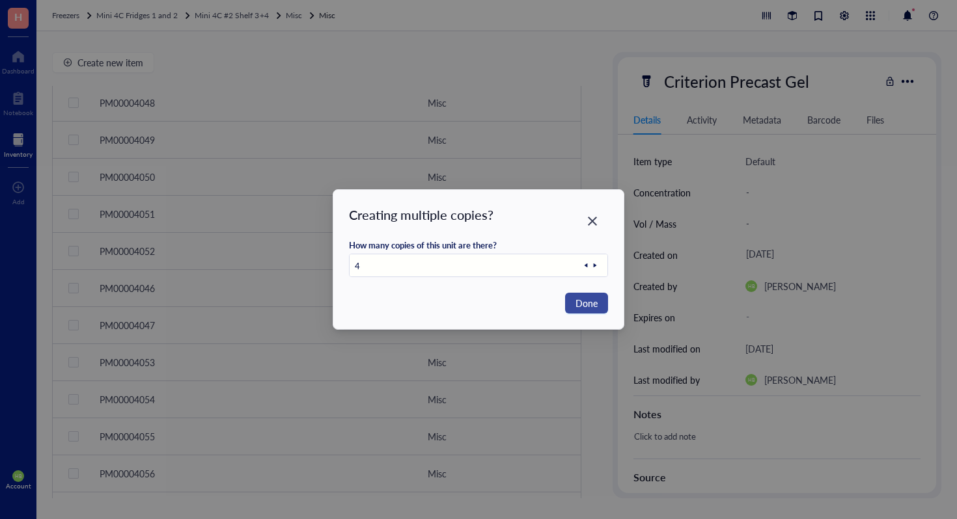
click at [595, 299] on span "Done" at bounding box center [586, 303] width 22 height 14
type input "1"
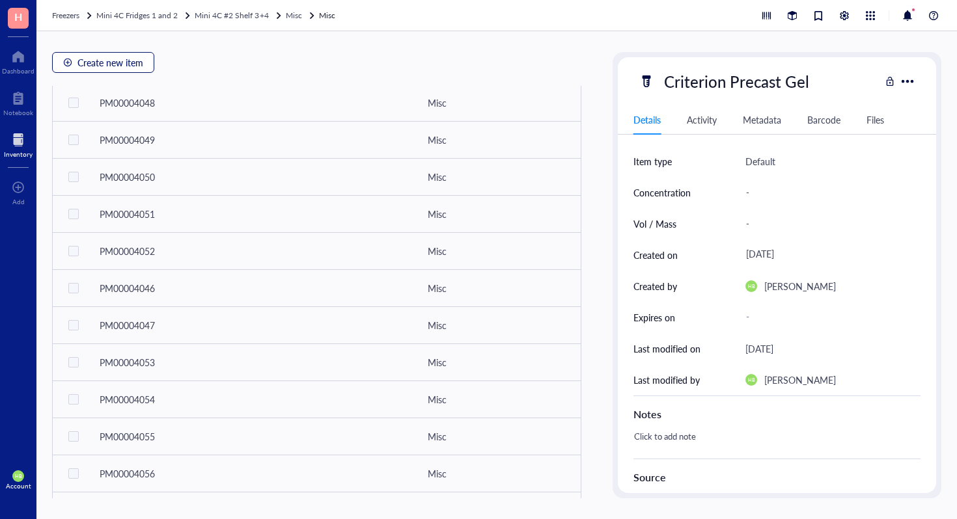
click at [98, 72] on button "Create new item" at bounding box center [103, 62] width 102 height 21
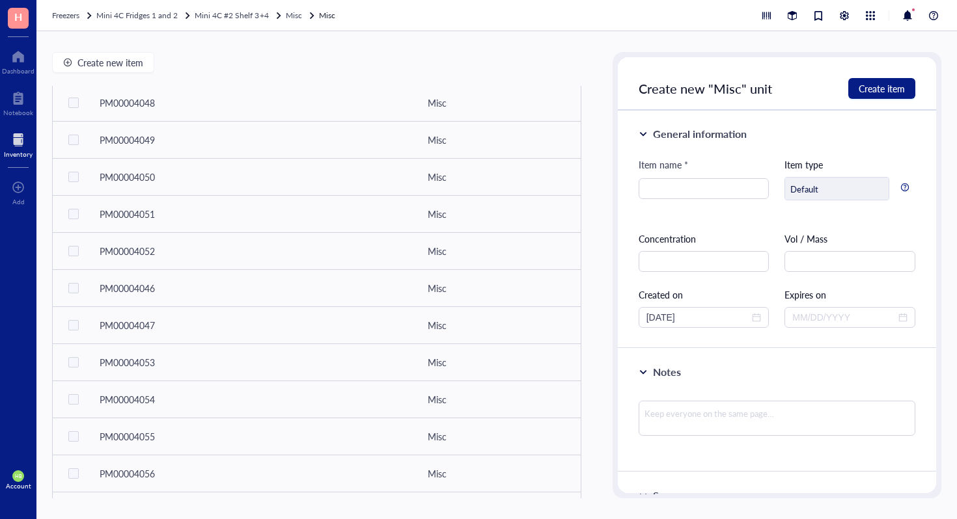
click at [677, 176] on div "Item name *" at bounding box center [703, 168] width 131 height 21
click at [677, 180] on input "search" at bounding box center [703, 189] width 115 height 20
click at [674, 189] on input "search" at bounding box center [703, 189] width 115 height 20
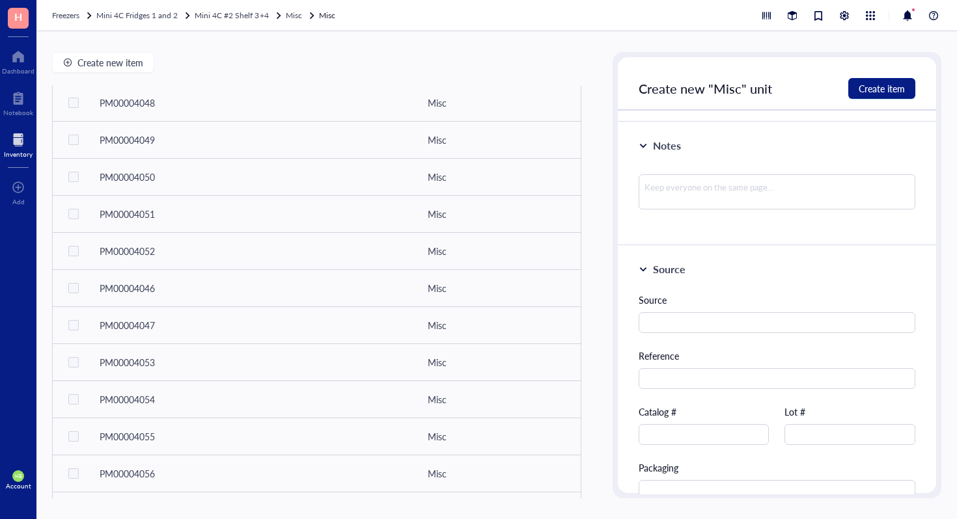
scroll to position [266, 0]
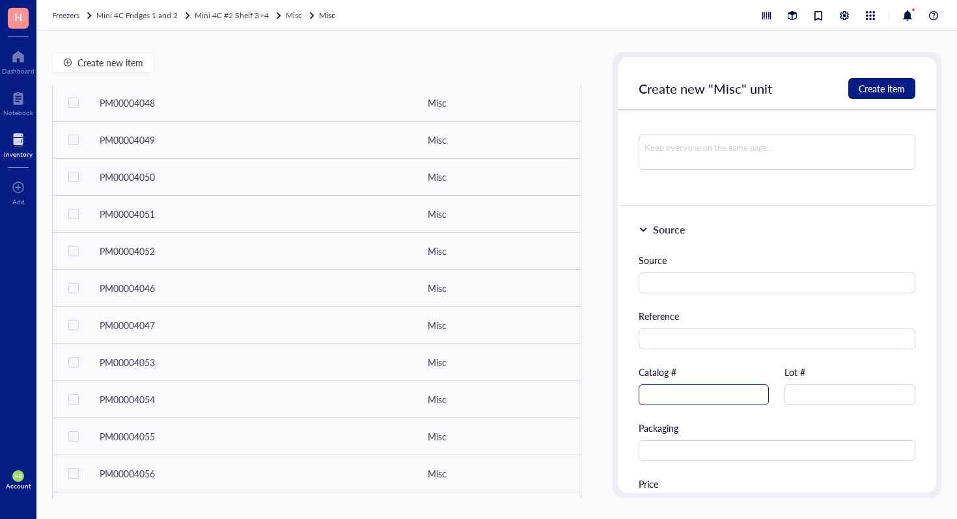
type input "PPAR alpha Transcription Factor Assay"
click at [675, 391] on input "text" at bounding box center [703, 395] width 131 height 21
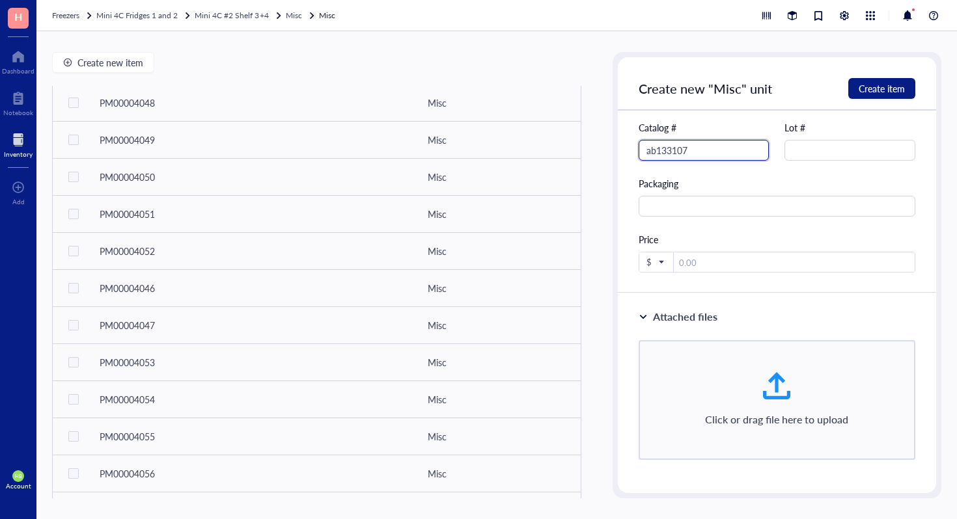
scroll to position [513, 0]
type input "ab133107"
click at [902, 94] on span "Create item" at bounding box center [881, 88] width 46 height 10
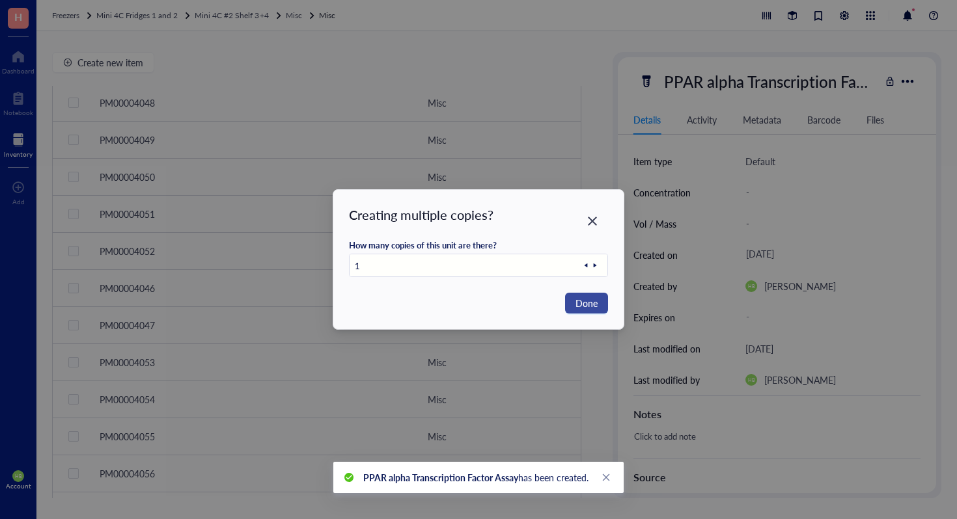
click at [588, 307] on span "Done" at bounding box center [586, 303] width 22 height 14
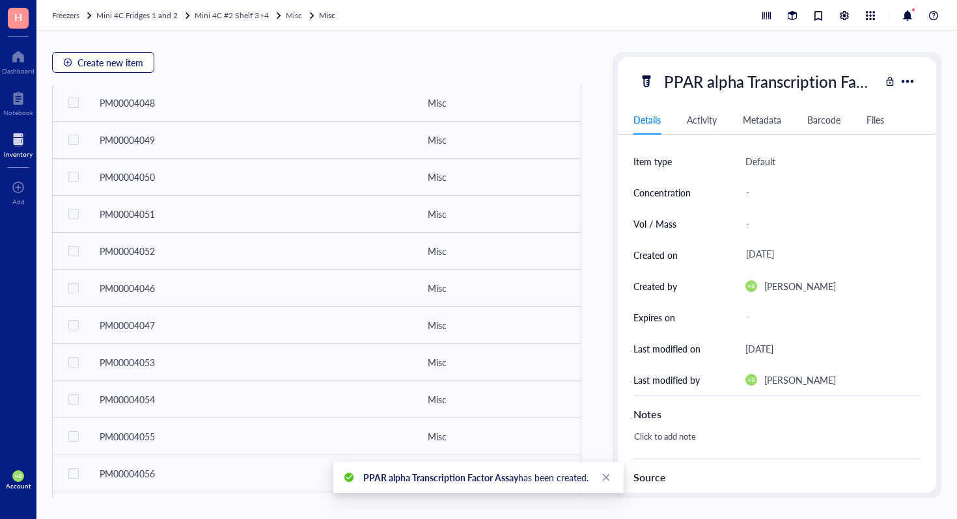
click at [130, 63] on span "Create new item" at bounding box center [110, 62] width 66 height 10
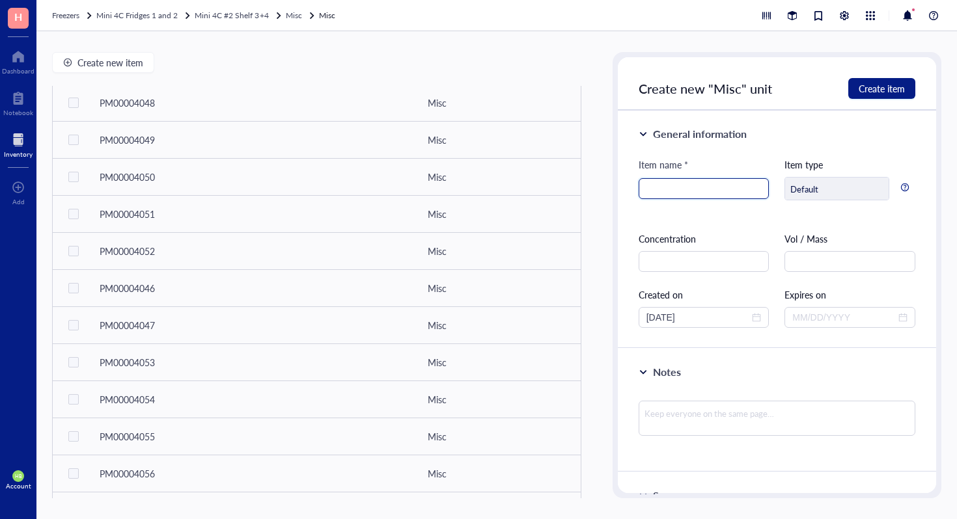
click at [699, 182] on input "search" at bounding box center [703, 189] width 115 height 20
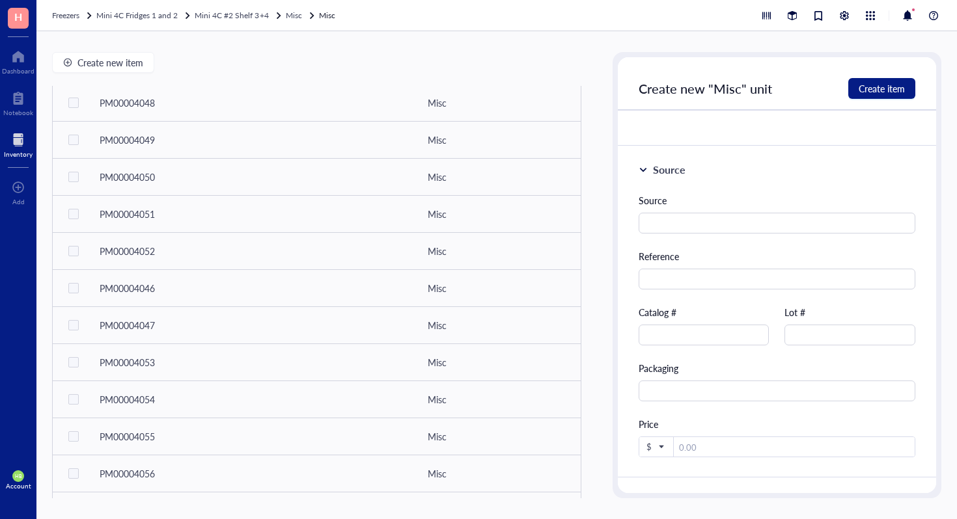
scroll to position [357, 0]
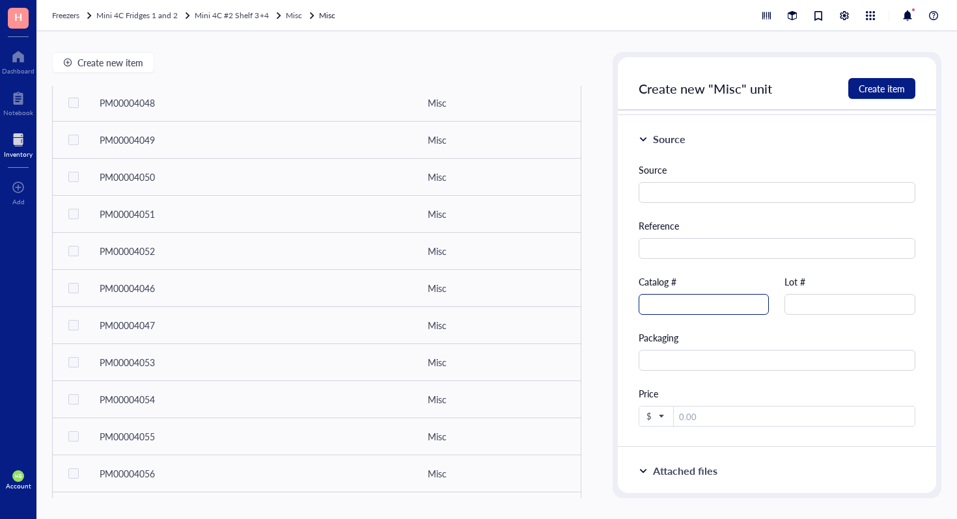
type input "Mouse PCSK9 ELISA Kit"
click at [723, 314] on div "Source Reference Catalog # Lot # Packaging Price $" at bounding box center [776, 295] width 277 height 264
click at [723, 314] on input "text" at bounding box center [703, 304] width 131 height 21
click at [727, 311] on input "text" at bounding box center [703, 304] width 131 height 21
click at [643, 306] on input "215538" at bounding box center [703, 304] width 131 height 21
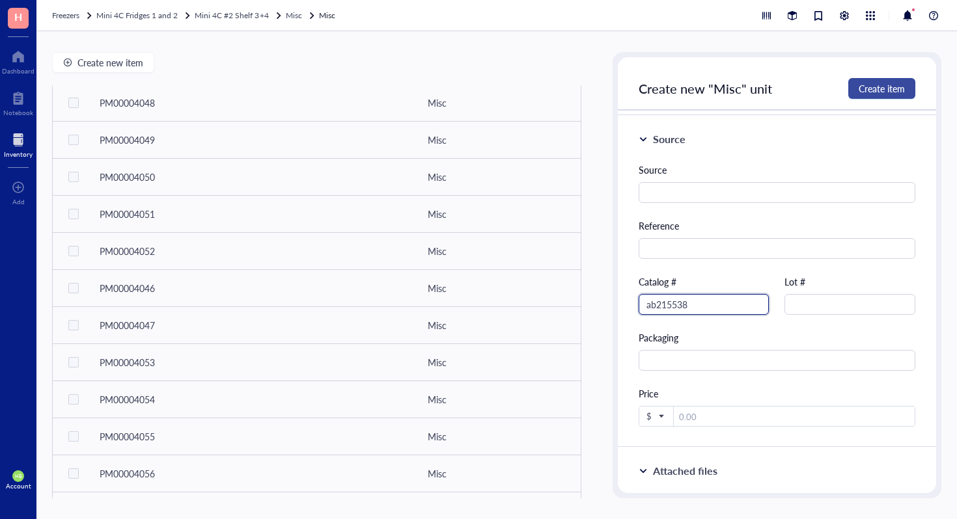
type input "ab215538"
click at [871, 84] on span "Create item" at bounding box center [881, 88] width 46 height 10
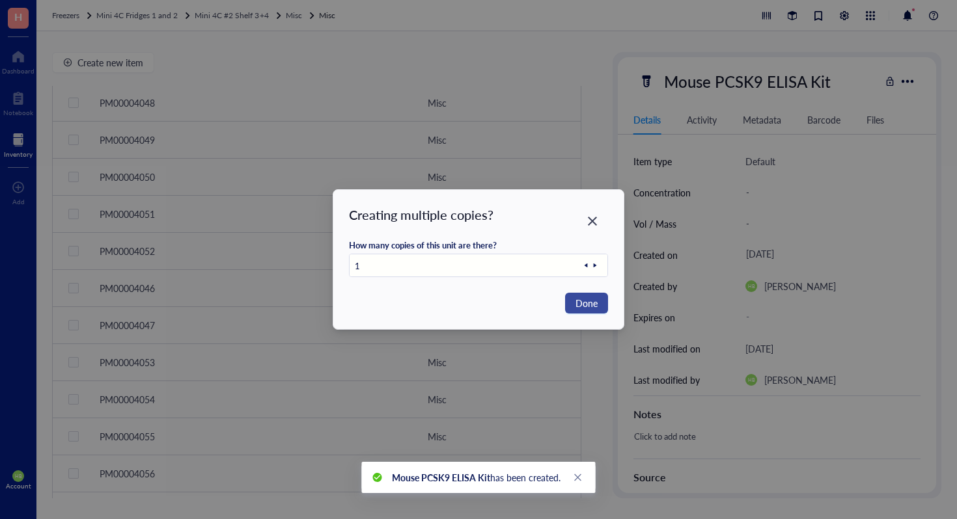
click at [598, 299] on button "Done" at bounding box center [586, 303] width 43 height 21
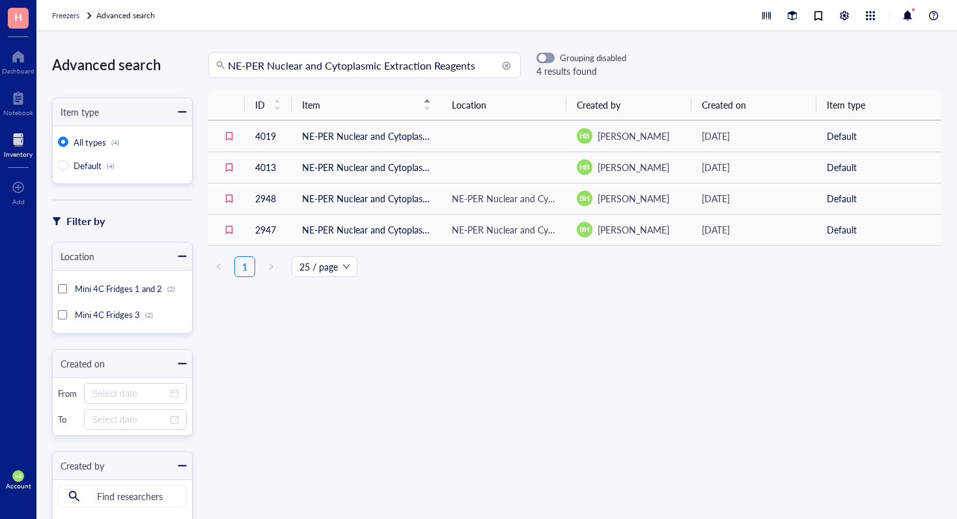
click at [389, 62] on input "NE-PER Nuclear and Cytoplasmic Extraction Reagents" at bounding box center [370, 65] width 285 height 25
type input "LB Pgar"
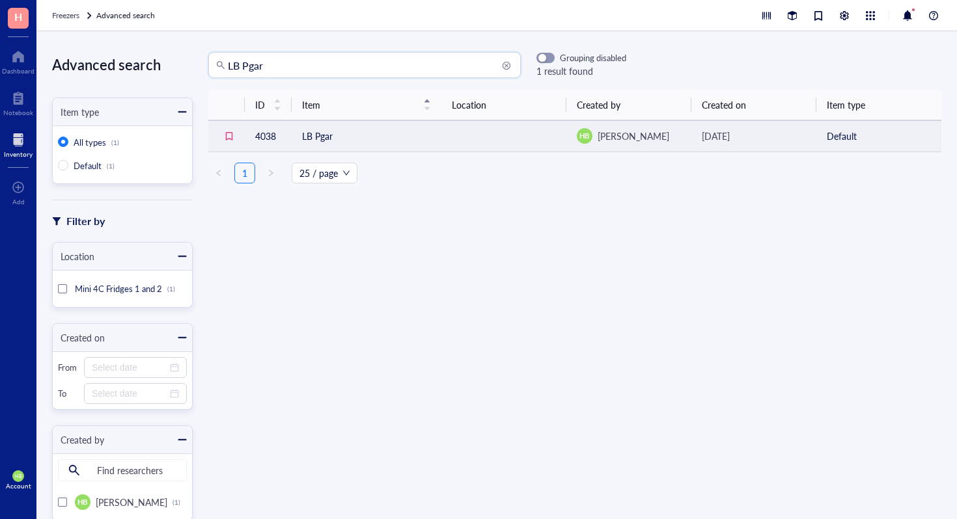
click at [322, 143] on td "LB Pgar" at bounding box center [367, 135] width 150 height 31
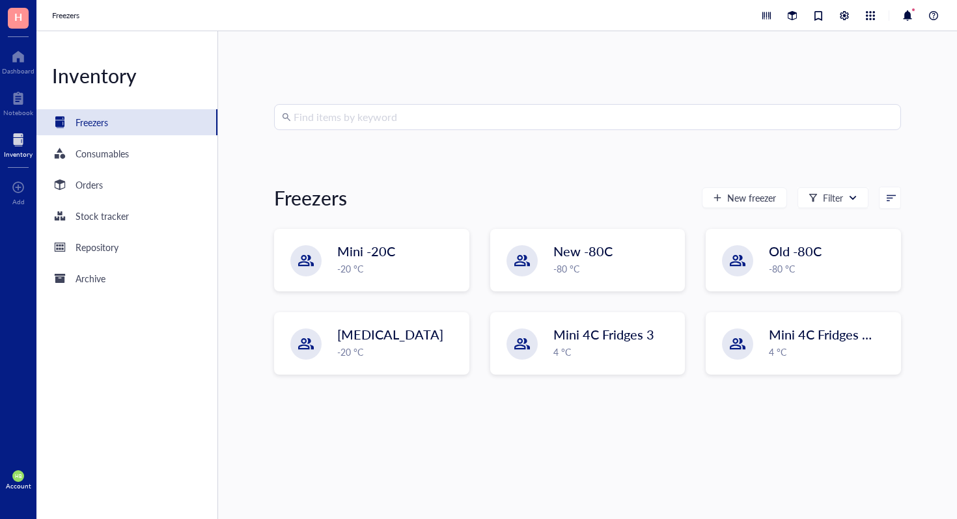
click at [9, 138] on div at bounding box center [18, 140] width 29 height 21
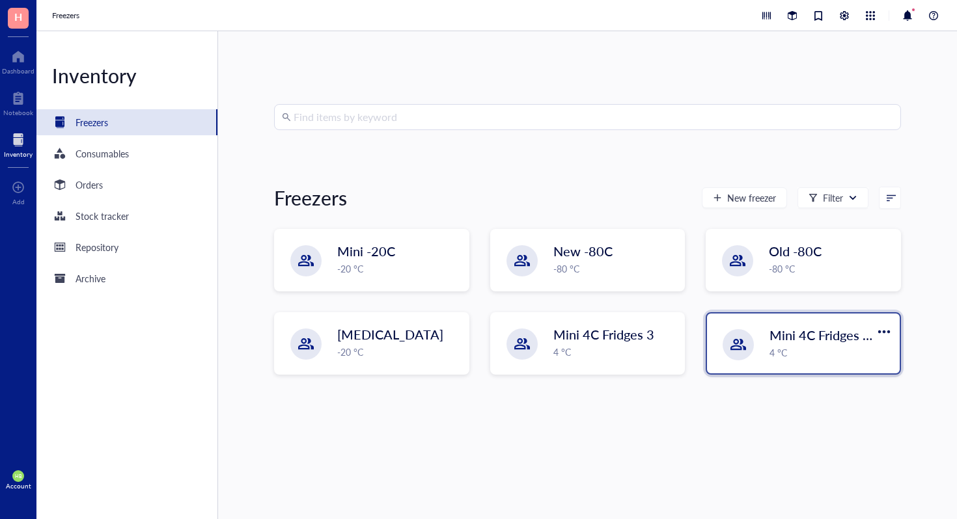
click at [753, 352] on div "Mini 4C Fridges 1 and 2 4 °C" at bounding box center [803, 344] width 193 height 60
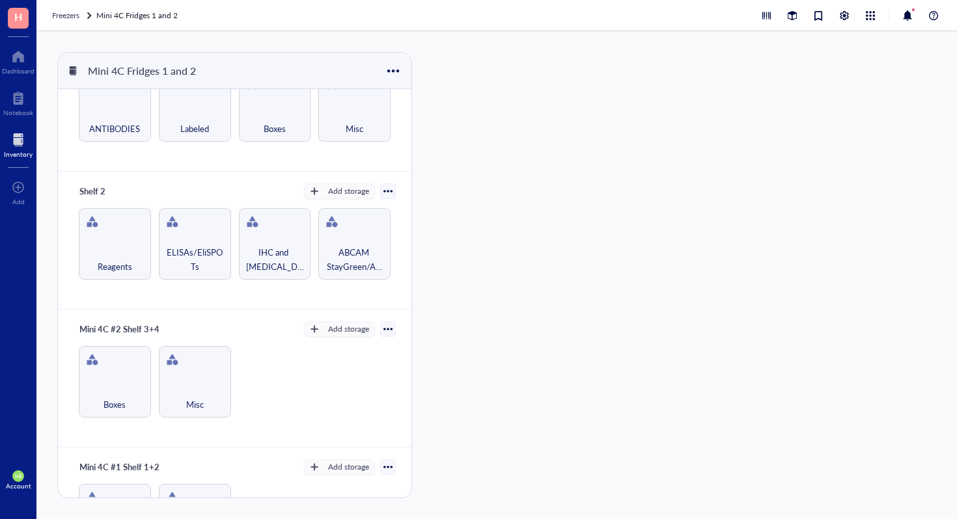
scroll to position [329, 0]
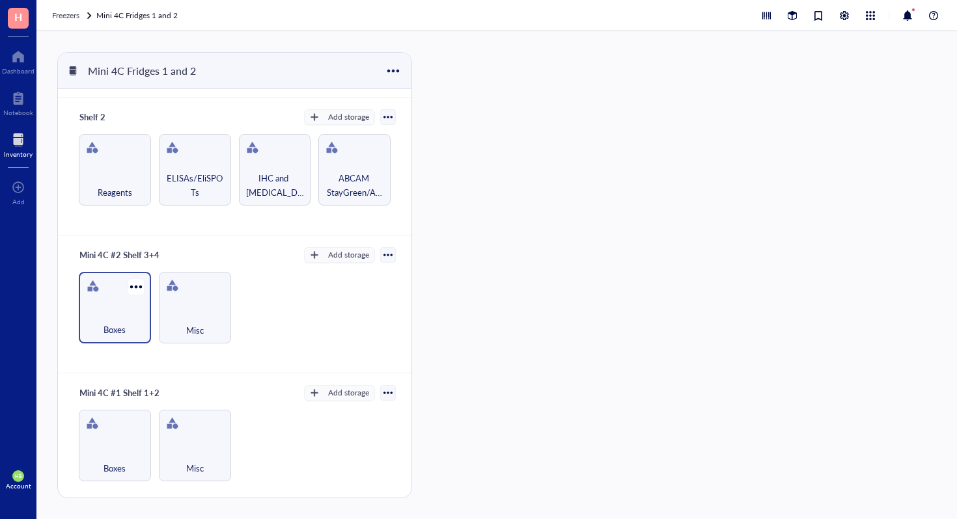
click at [128, 299] on div "Boxes" at bounding box center [115, 308] width 72 height 72
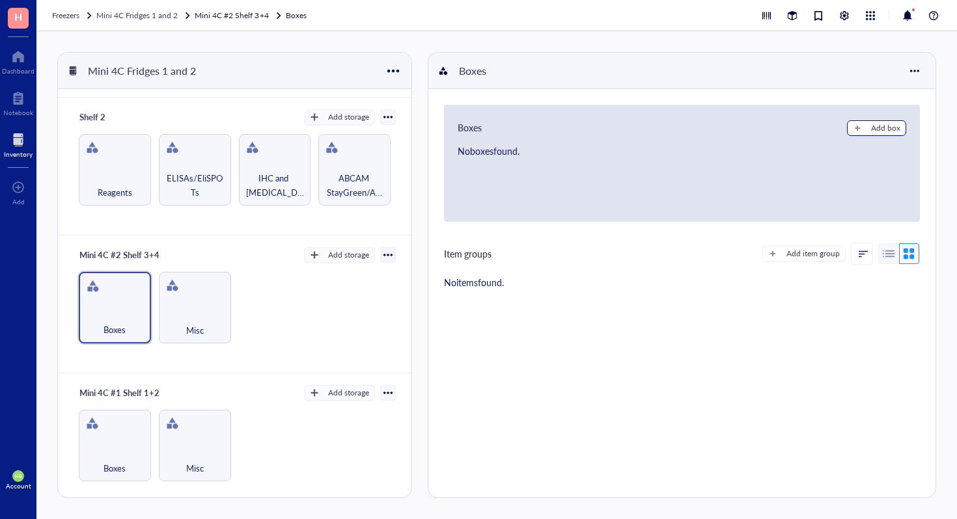
click at [897, 131] on button "Add box" at bounding box center [876, 128] width 59 height 16
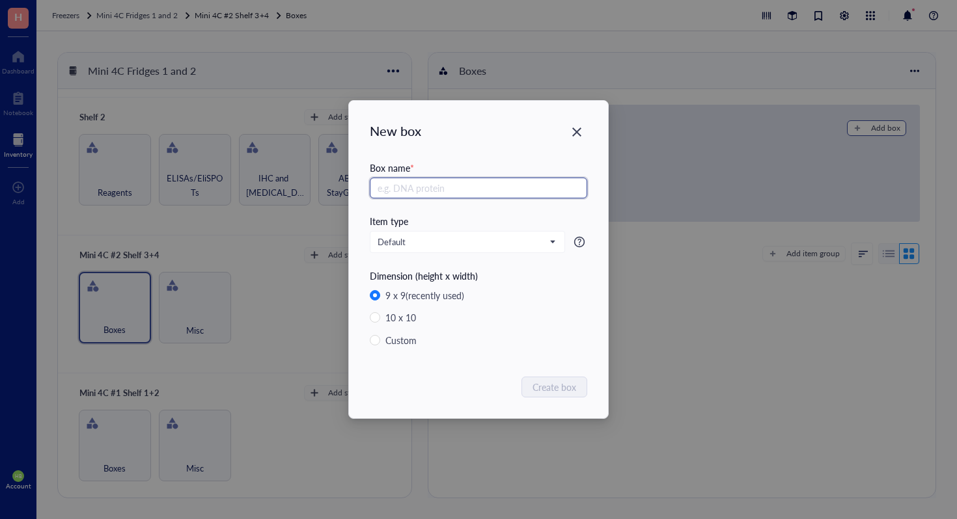
type input "M"
type input "NAD Standards MW"
click at [533, 381] on span "Create box" at bounding box center [555, 387] width 44 height 14
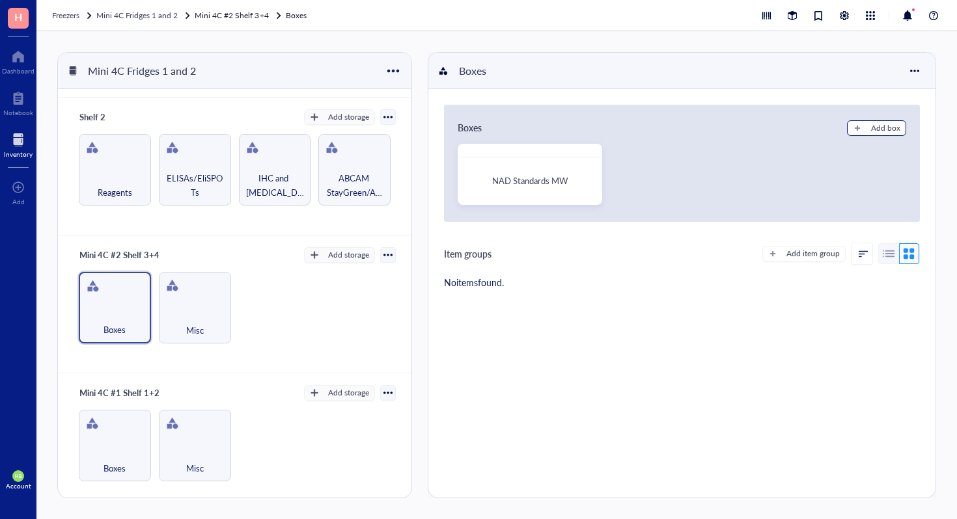
click at [892, 130] on div "Add box" at bounding box center [885, 128] width 29 height 12
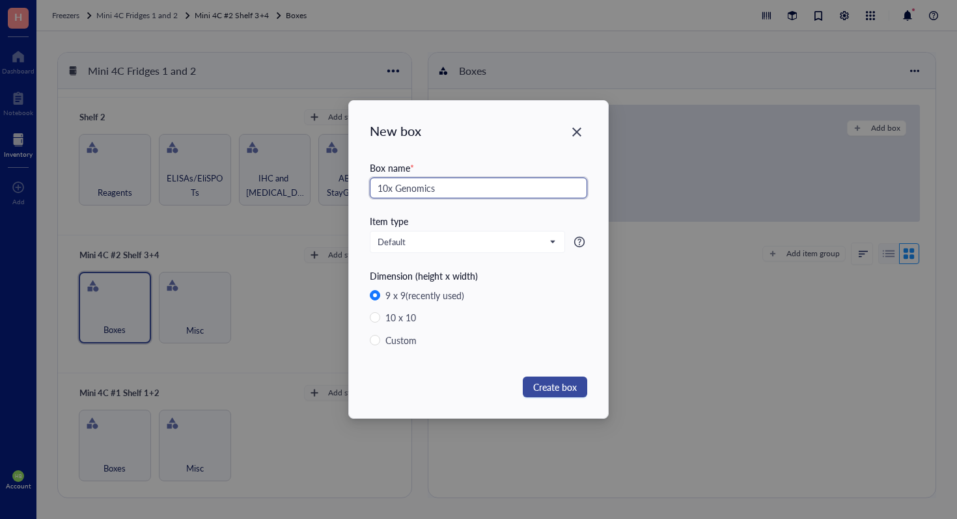
type input "10x Genomics"
click at [549, 387] on span "Create box" at bounding box center [555, 387] width 44 height 14
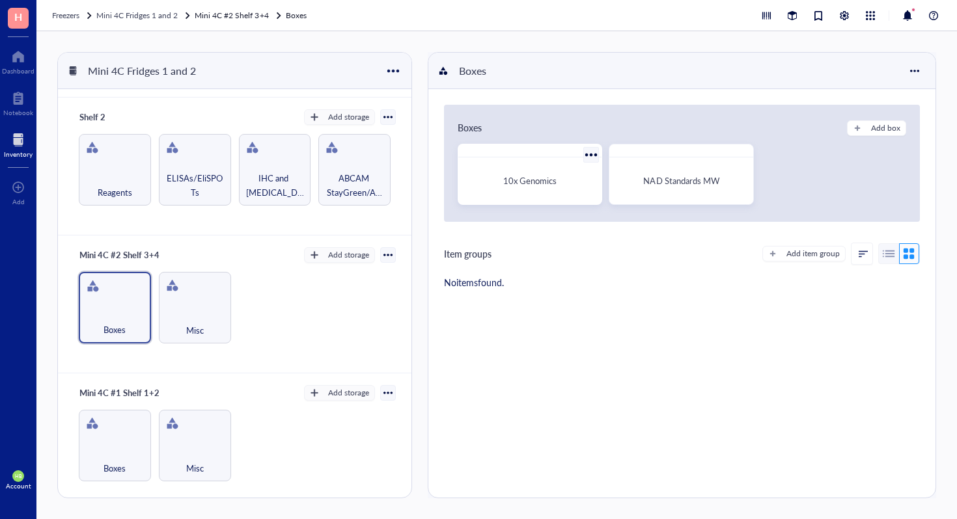
click at [517, 172] on div "10x Genomics" at bounding box center [529, 181] width 133 height 36
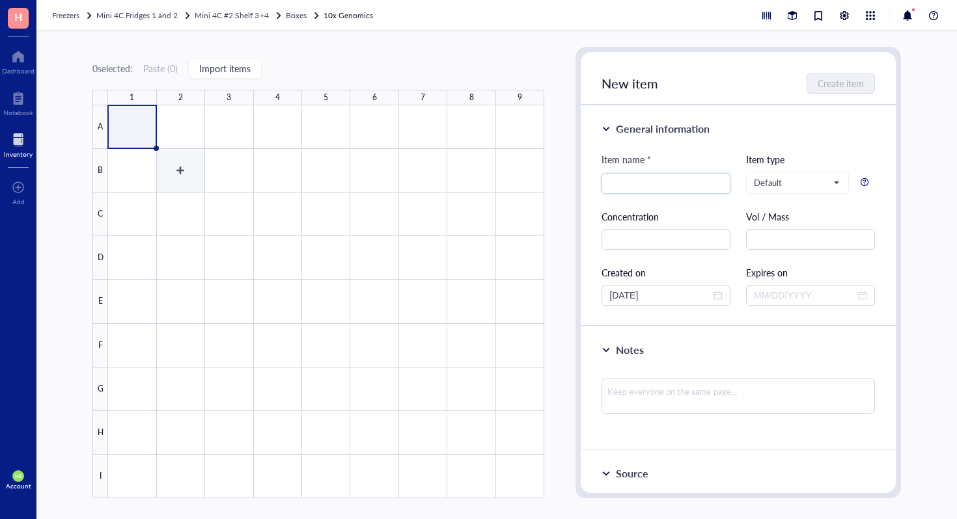
click at [167, 180] on div at bounding box center [326, 301] width 436 height 393
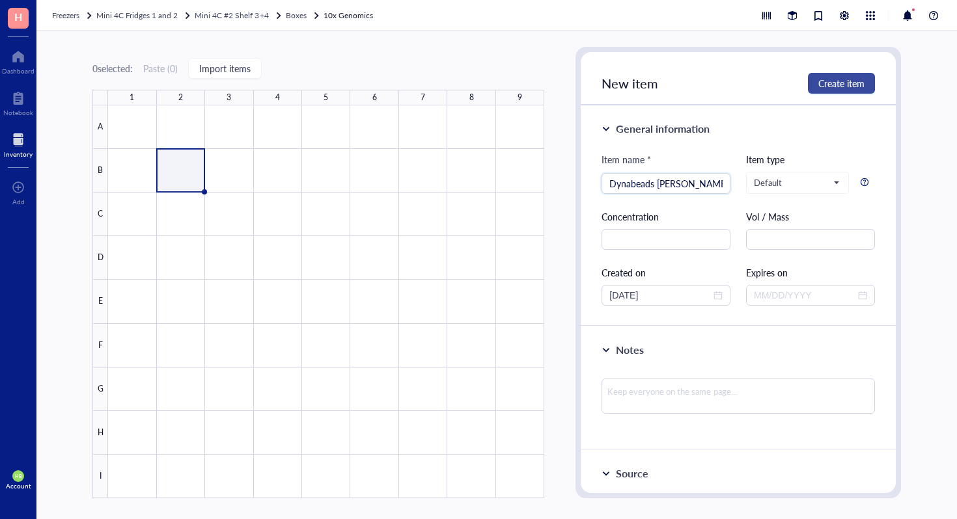
type input "Dynabeads [PERSON_NAME]"
click at [855, 76] on button "Create item" at bounding box center [841, 83] width 67 height 21
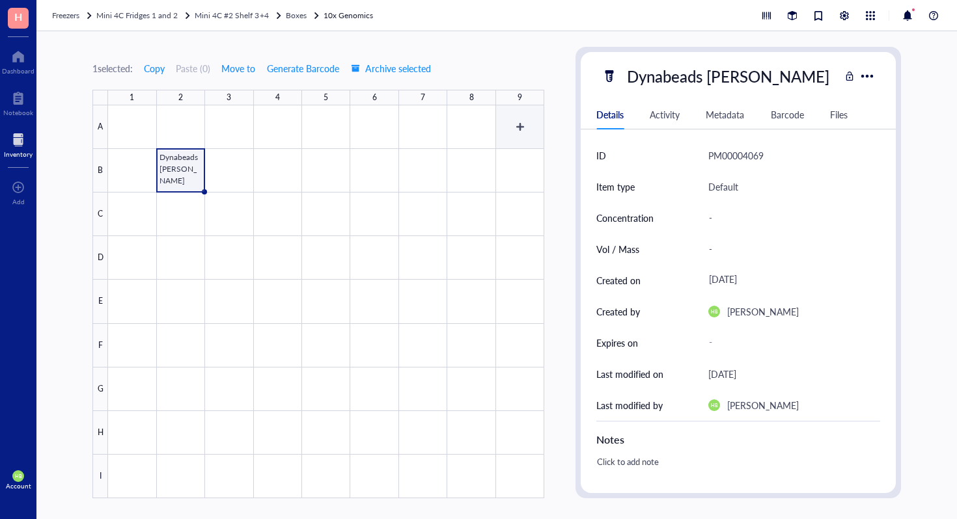
click at [527, 122] on div at bounding box center [326, 301] width 436 height 393
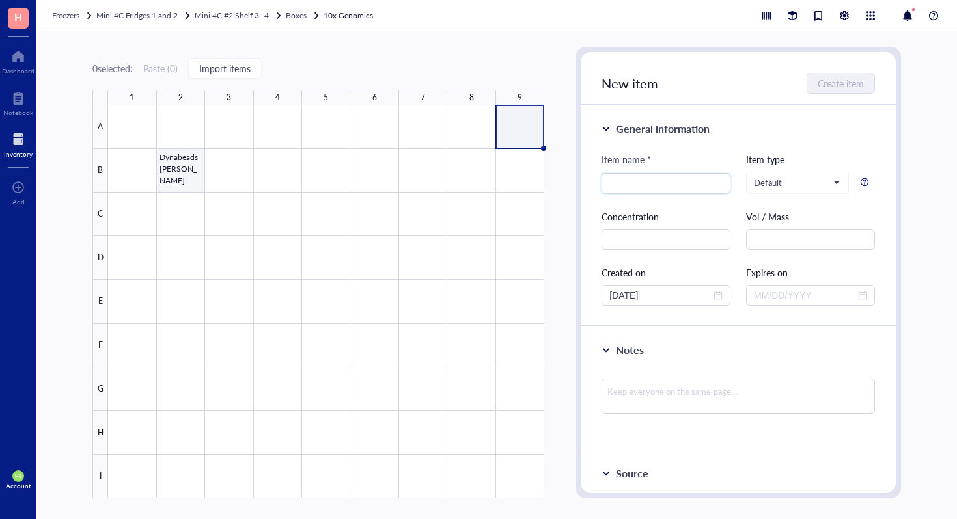
click at [182, 180] on div at bounding box center [326, 301] width 436 height 393
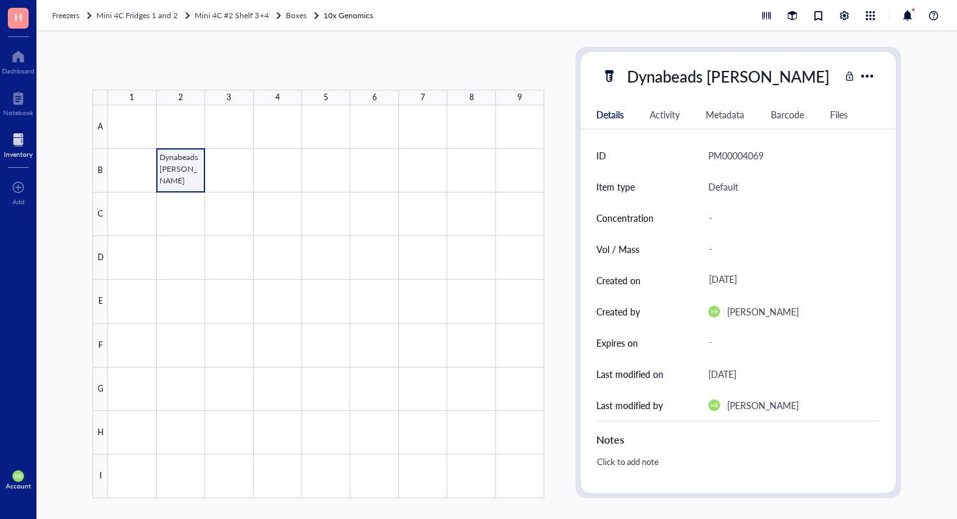
click at [182, 180] on div at bounding box center [326, 301] width 436 height 393
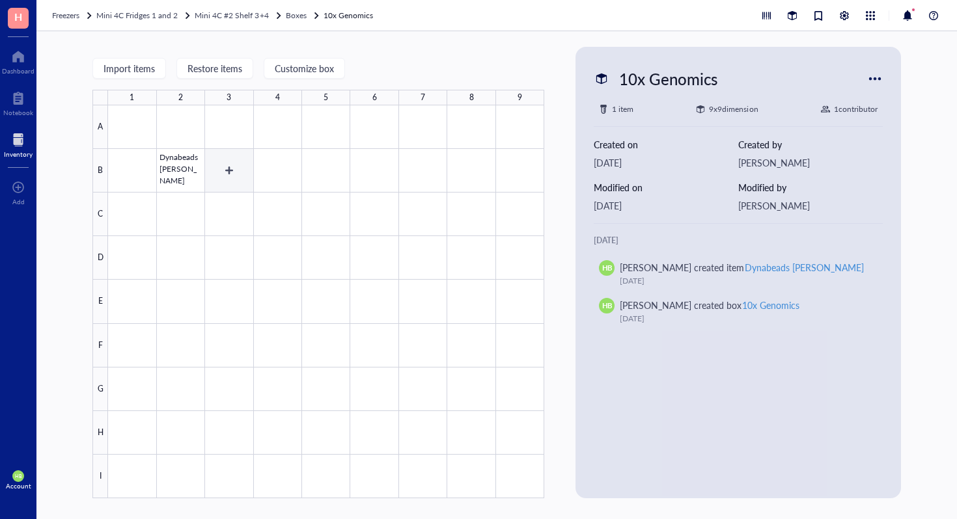
click at [180, 168] on div at bounding box center [326, 301] width 436 height 393
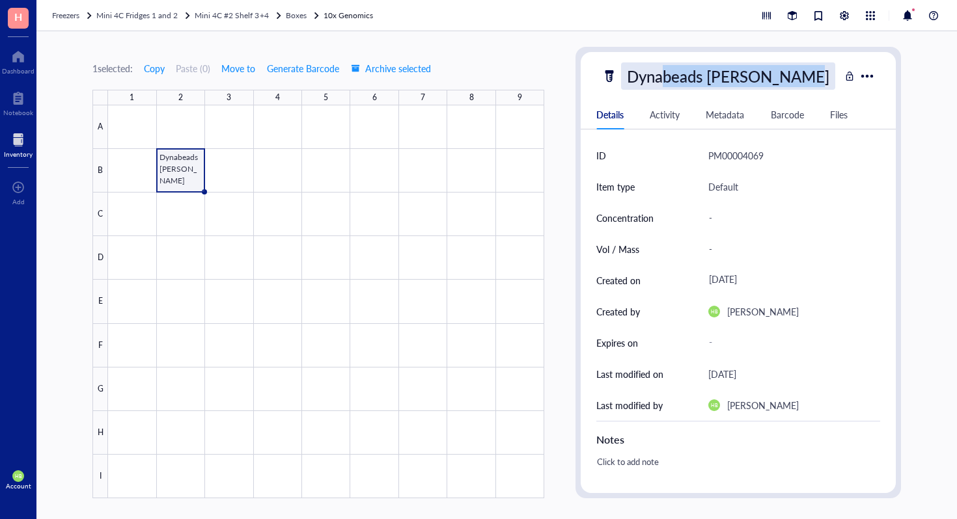
click at [660, 87] on div "Dynabeads [PERSON_NAME]" at bounding box center [728, 75] width 214 height 27
click at [660, 87] on input "Dynabeads [PERSON_NAME]" at bounding box center [730, 76] width 217 height 26
click at [525, 122] on div at bounding box center [326, 301] width 436 height 393
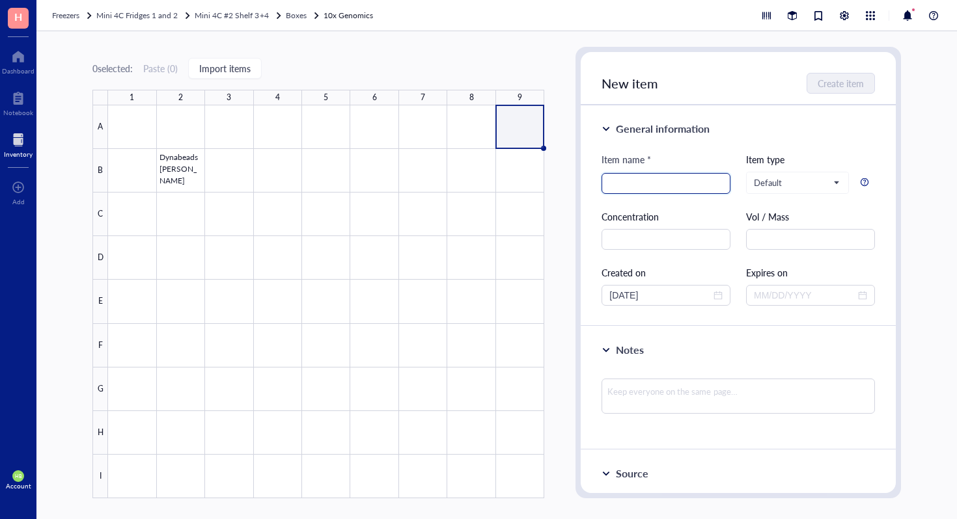
paste input "Dynabeads [PERSON_NAME]"
type input "Dynabeads [PERSON_NAME]"
click at [815, 88] on button "Create item" at bounding box center [841, 83] width 67 height 21
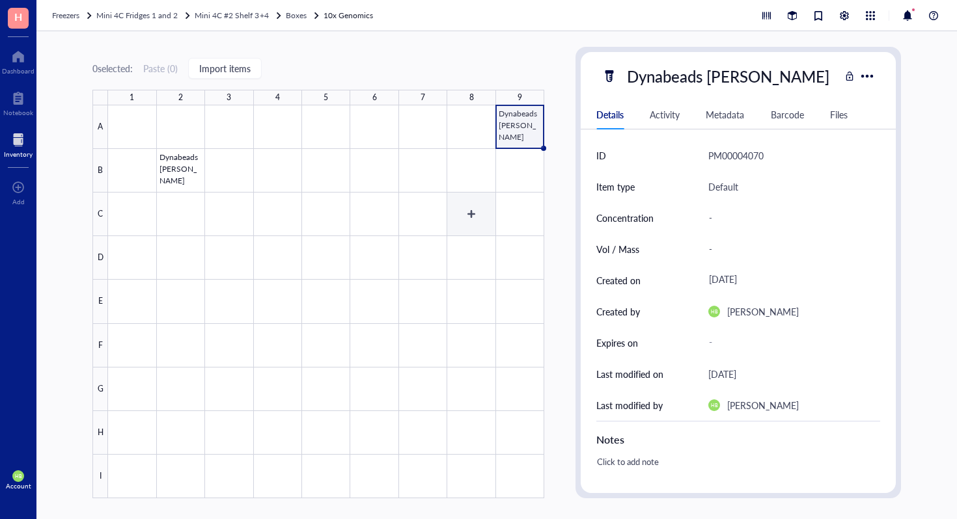
click at [511, 169] on div at bounding box center [326, 301] width 436 height 393
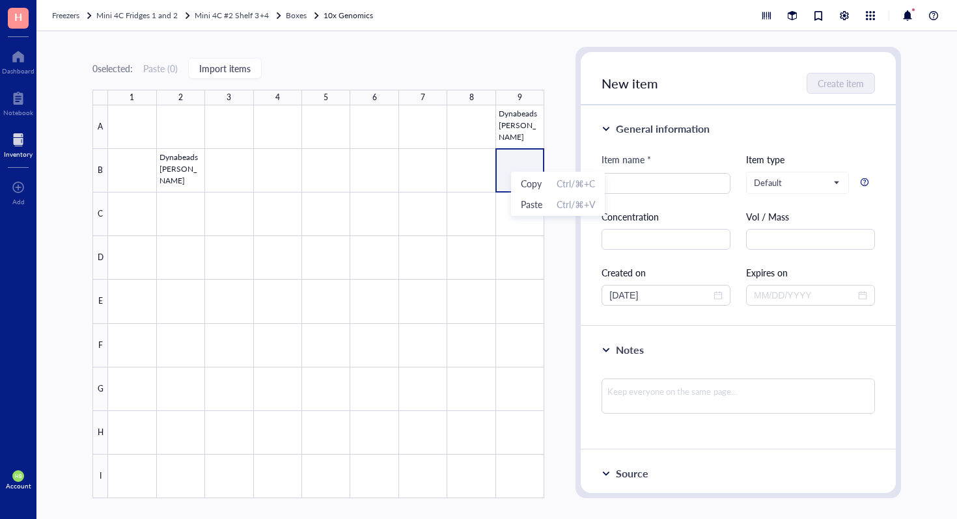
click at [618, 194] on div "Item name * Item type Default Concentration Vol / Mass Created on [DATE] Expire…" at bounding box center [737, 229] width 273 height 154
click at [632, 191] on input "search" at bounding box center [665, 184] width 113 height 20
paste input "Dynabeads [PERSON_NAME]"
type input "Dynabeads [PERSON_NAME]"
click at [823, 96] on div "New item Create item" at bounding box center [738, 78] width 315 height 53
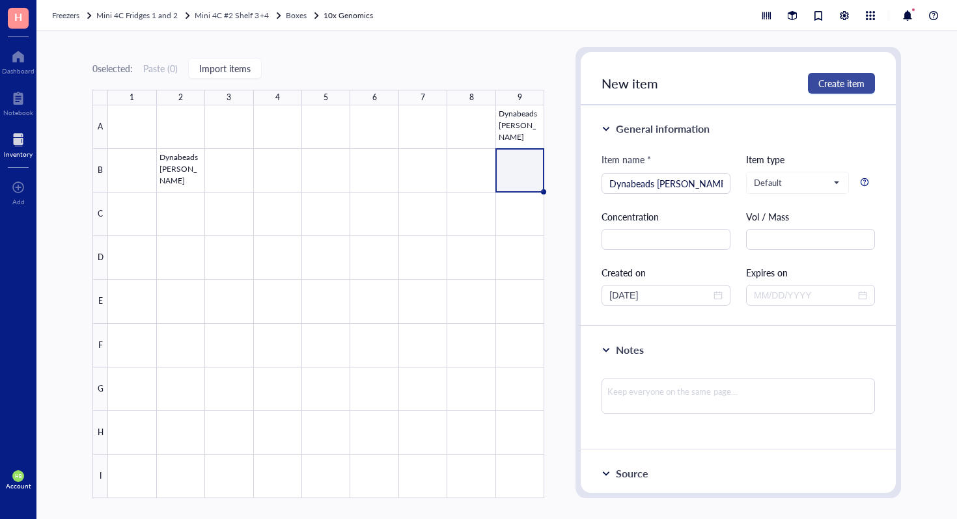
click at [828, 90] on button "Create item" at bounding box center [841, 83] width 67 height 21
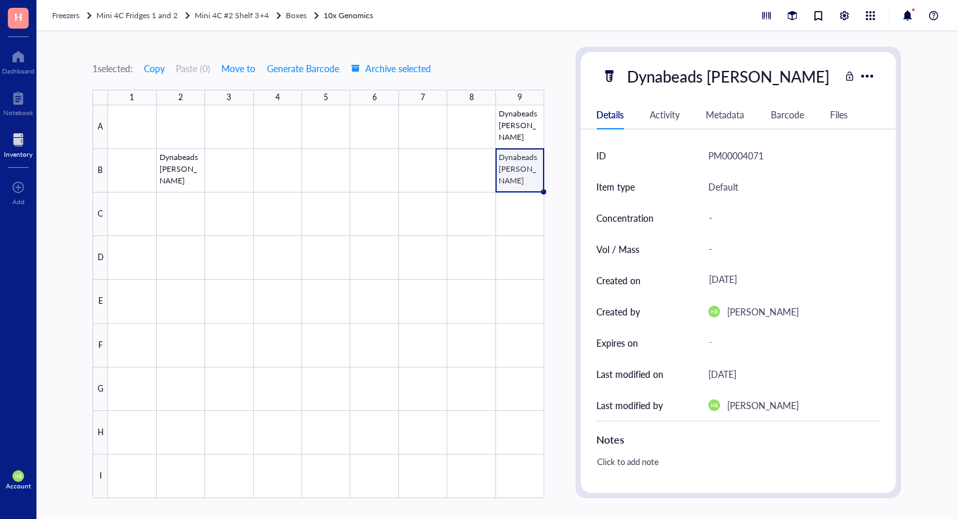
click at [504, 170] on div at bounding box center [326, 301] width 436 height 393
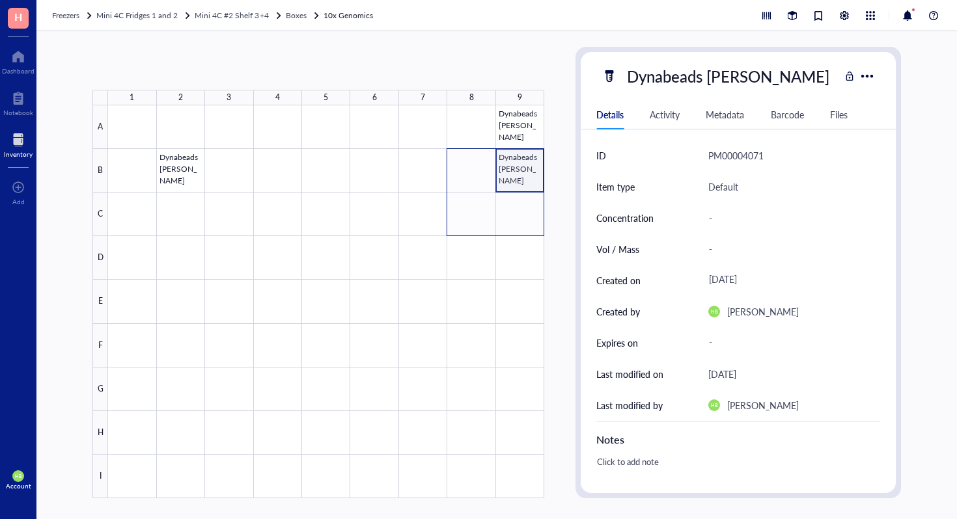
drag, startPoint x: 526, startPoint y: 171, endPoint x: 462, endPoint y: 220, distance: 80.7
click at [462, 220] on div at bounding box center [326, 301] width 436 height 393
click at [496, 268] on div at bounding box center [326, 301] width 436 height 393
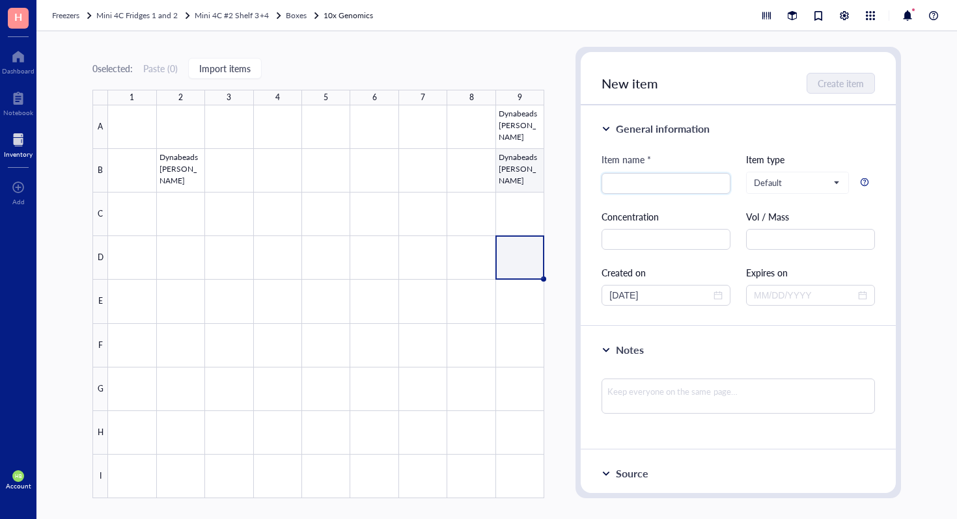
click at [517, 171] on div at bounding box center [326, 301] width 436 height 393
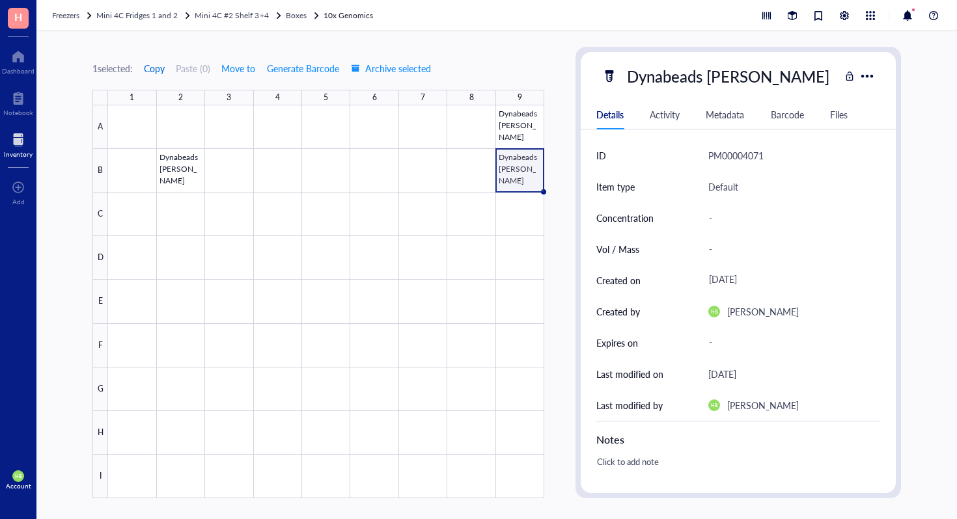
click at [156, 72] on span "Copy" at bounding box center [154, 68] width 21 height 10
click at [422, 215] on div at bounding box center [326, 301] width 436 height 393
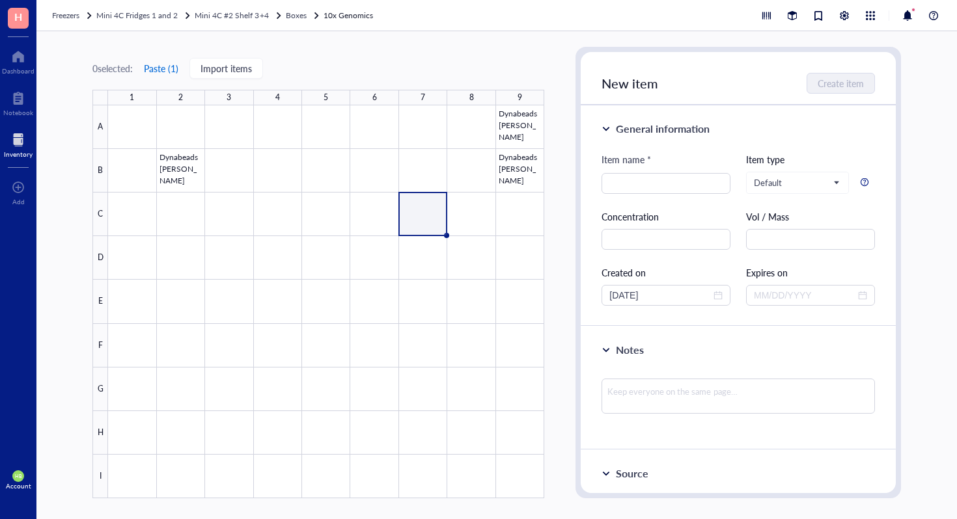
click at [176, 76] on button "Paste ( 1 )" at bounding box center [161, 68] width 36 height 21
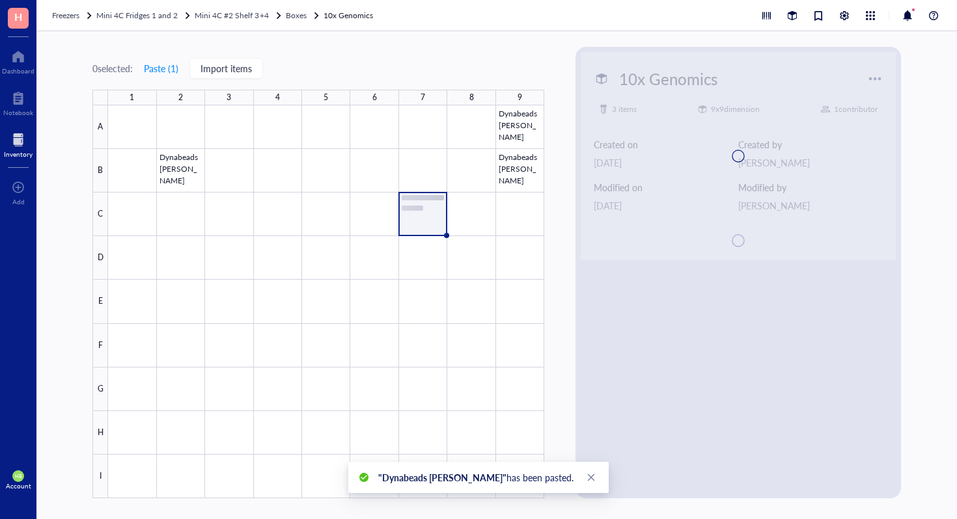
click at [426, 254] on div at bounding box center [326, 301] width 436 height 393
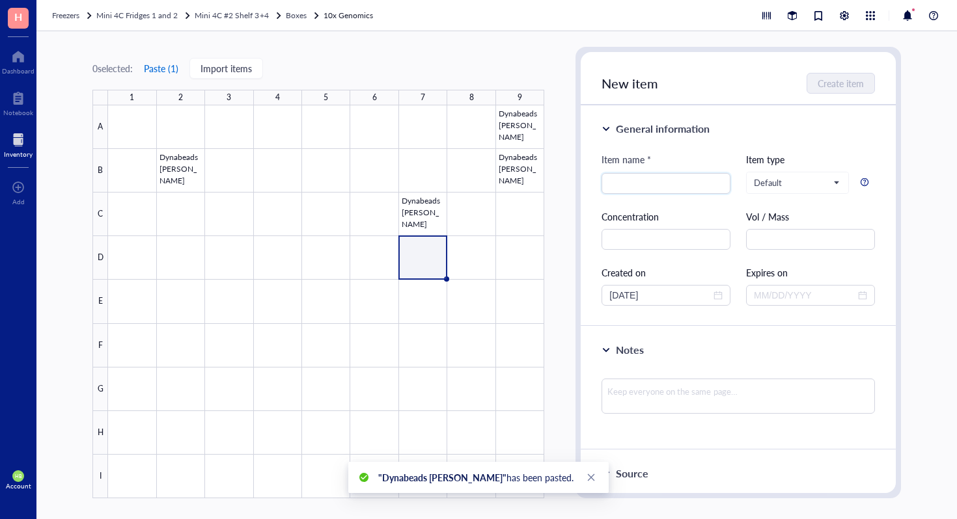
click at [172, 69] on button "Paste ( 1 )" at bounding box center [161, 68] width 36 height 21
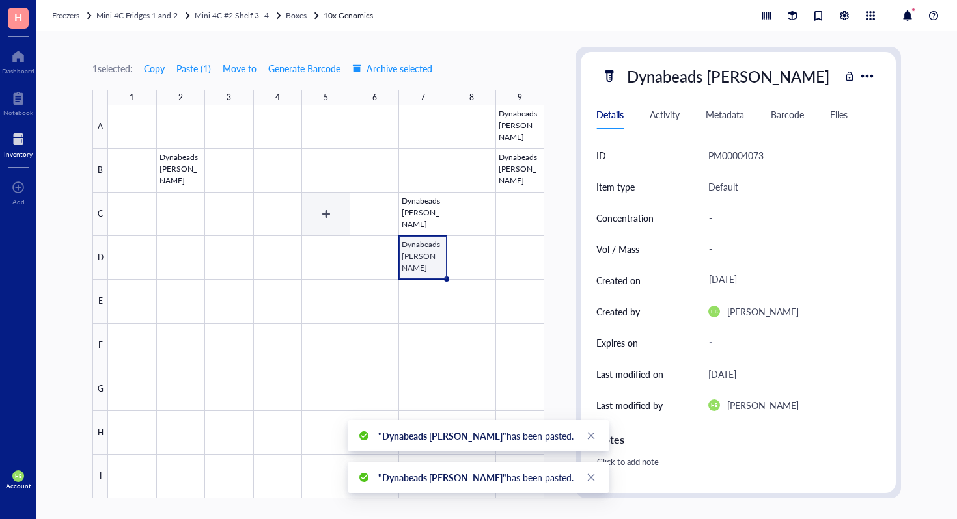
click at [325, 221] on div at bounding box center [326, 301] width 436 height 393
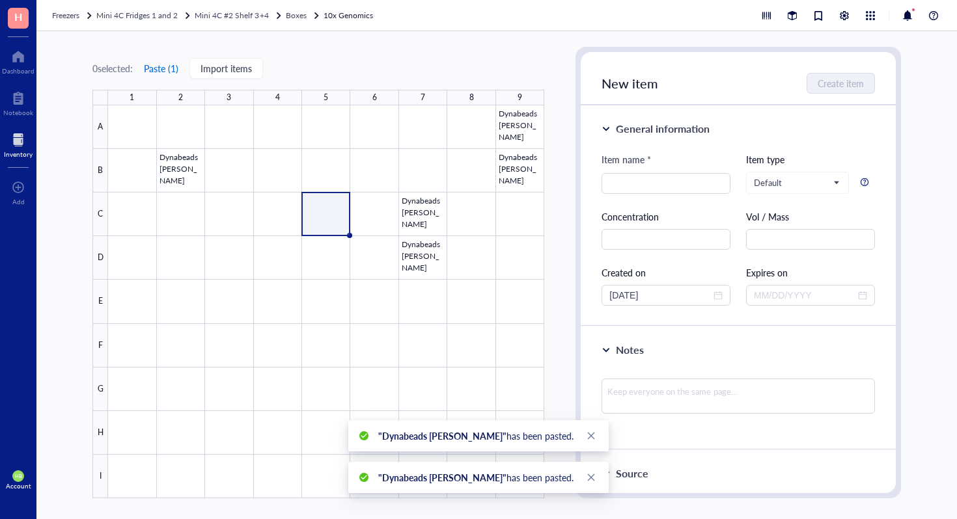
click at [165, 69] on button "Paste ( 1 )" at bounding box center [161, 68] width 36 height 21
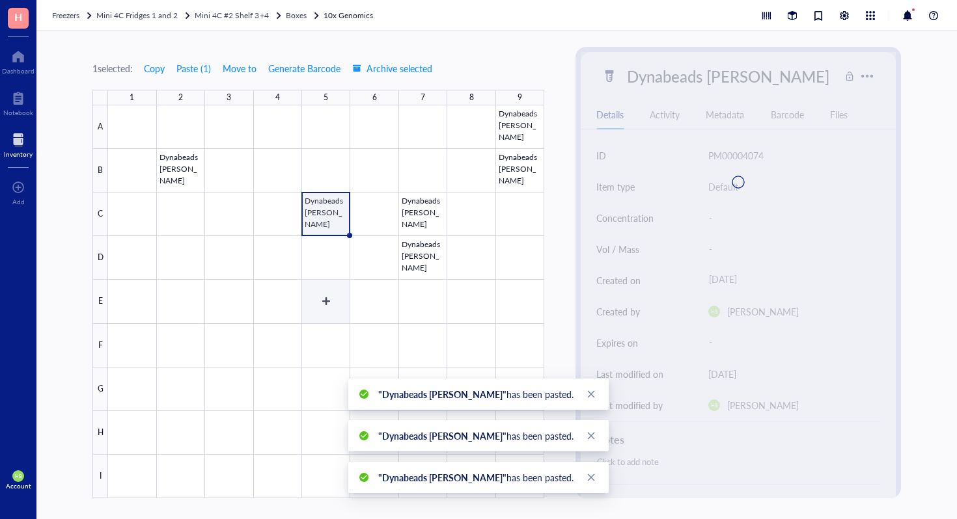
click at [315, 303] on div at bounding box center [326, 301] width 436 height 393
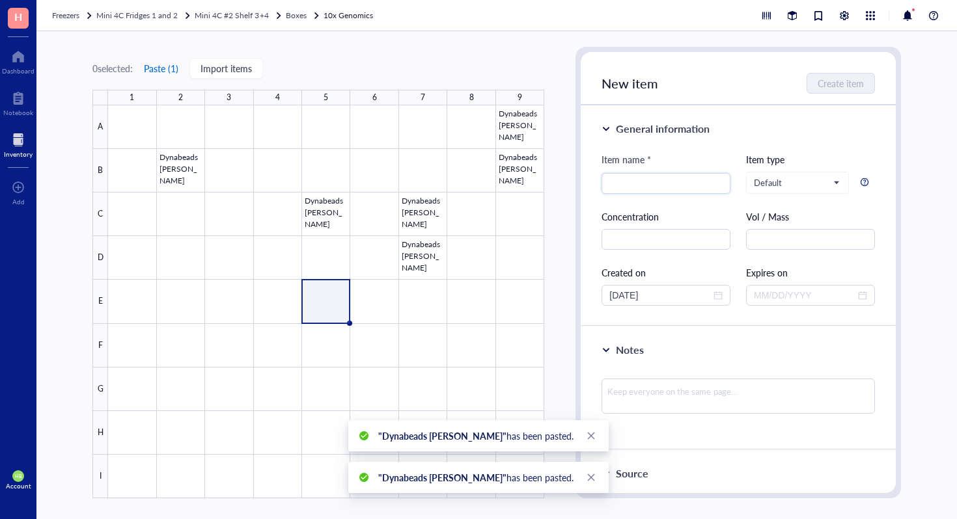
click at [159, 72] on button "Paste ( 1 )" at bounding box center [161, 68] width 36 height 21
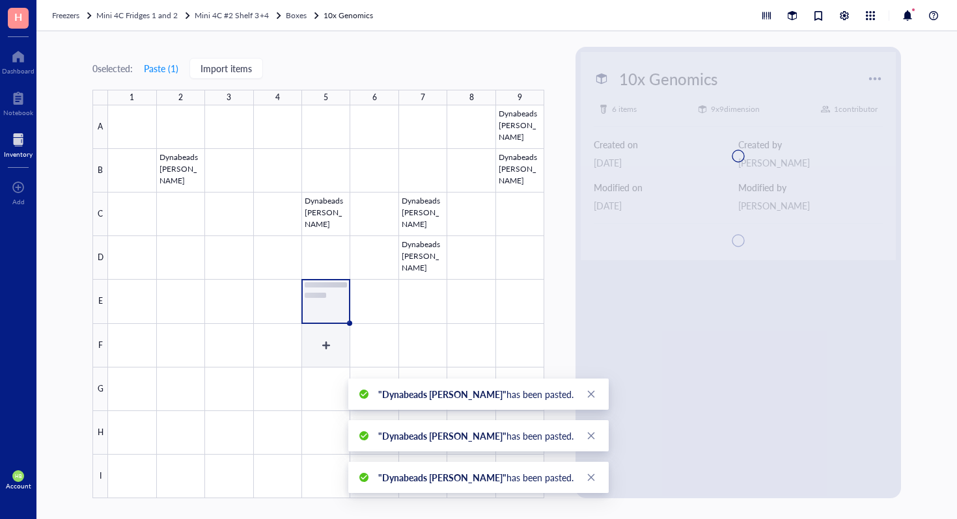
click at [335, 359] on div at bounding box center [326, 301] width 436 height 393
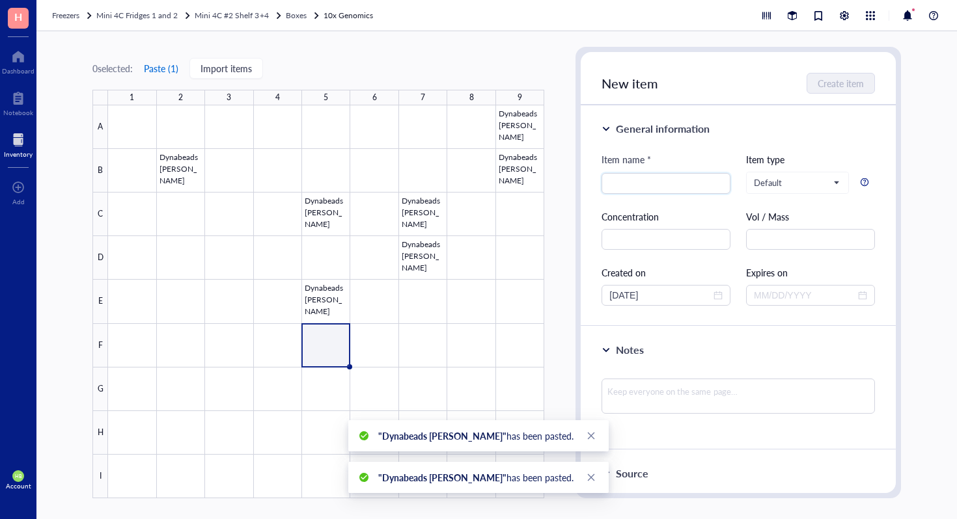
click at [173, 75] on button "Paste ( 1 )" at bounding box center [161, 68] width 36 height 21
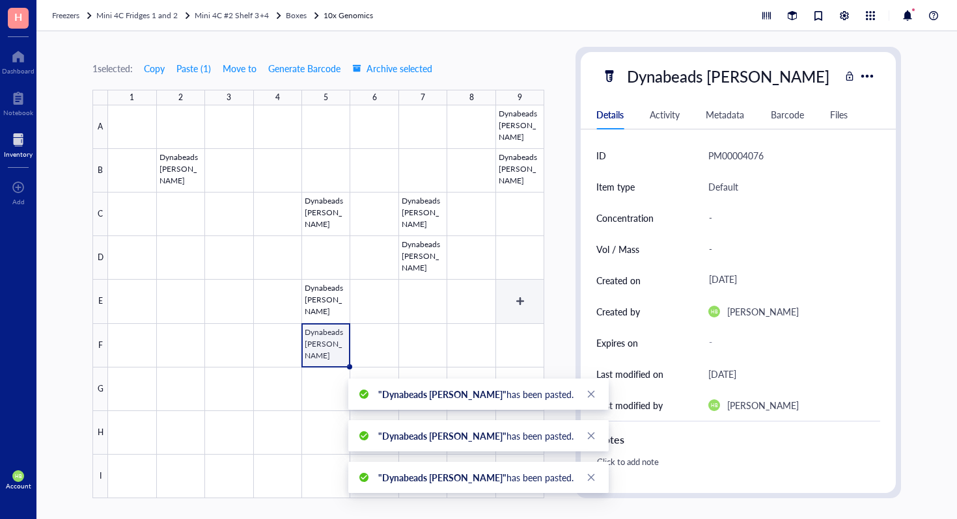
click at [532, 335] on div at bounding box center [326, 301] width 436 height 393
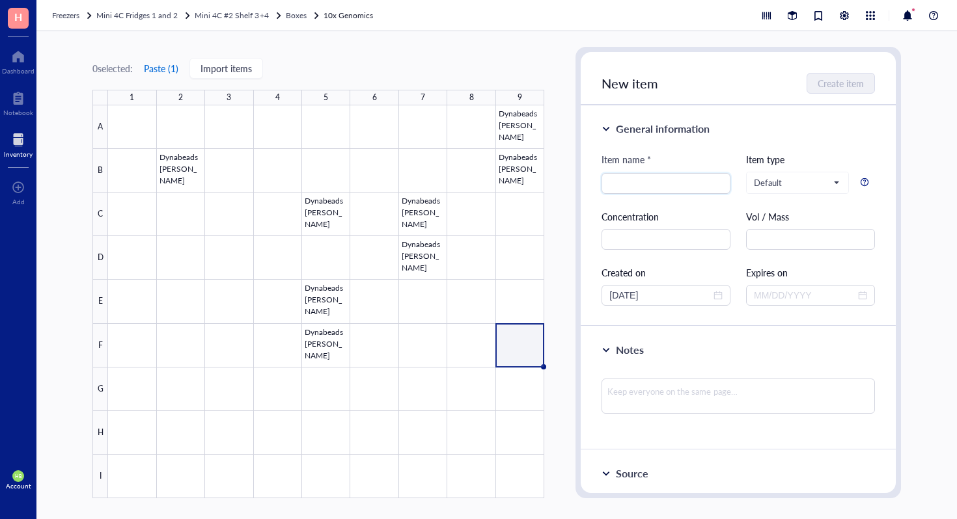
click at [177, 74] on button "Paste ( 1 )" at bounding box center [161, 68] width 36 height 21
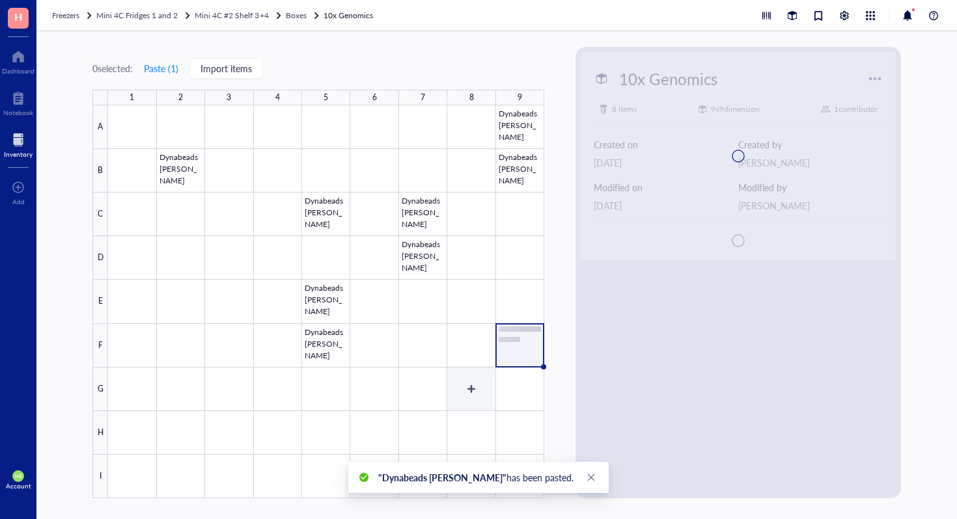
click at [486, 385] on div at bounding box center [326, 301] width 436 height 393
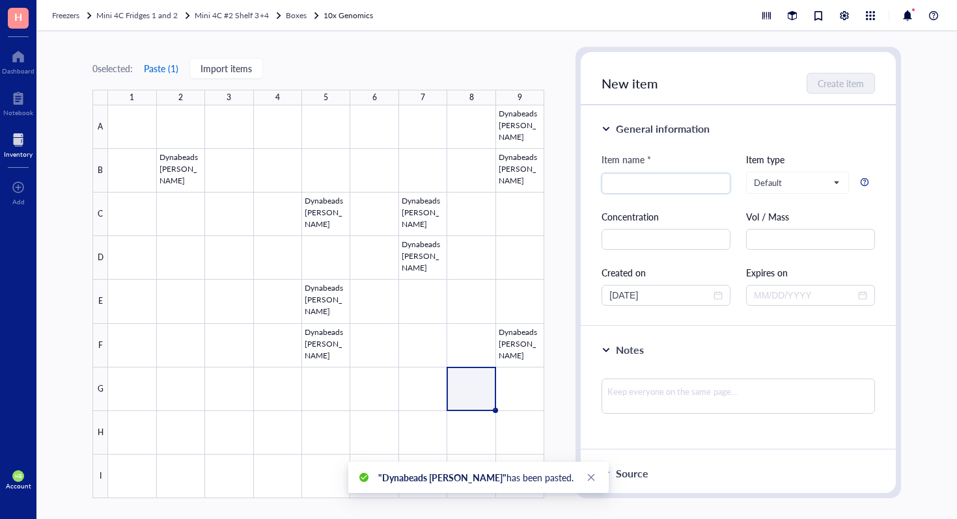
click at [179, 68] on button "Paste ( 1 )" at bounding box center [161, 68] width 36 height 21
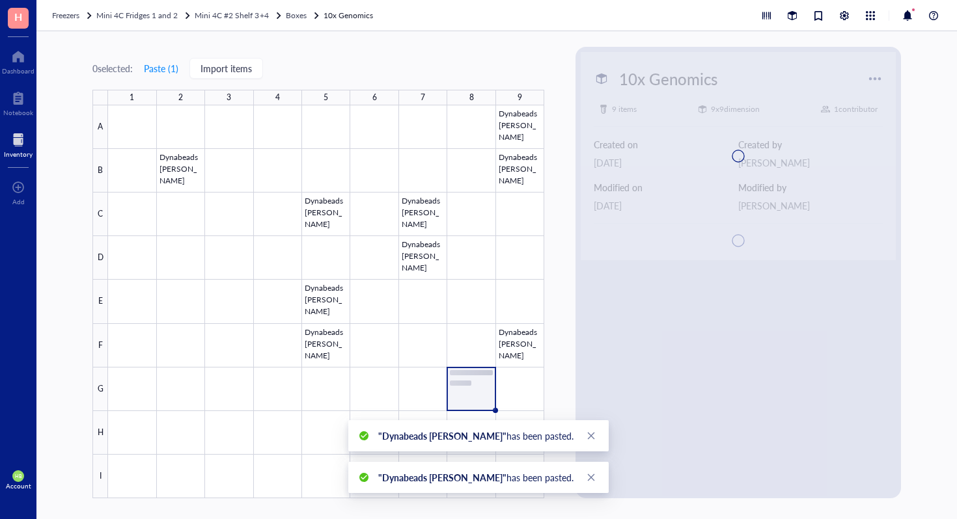
click at [480, 426] on div ""Dynabeads [PERSON_NAME]" has been pasted." at bounding box center [478, 435] width 260 height 31
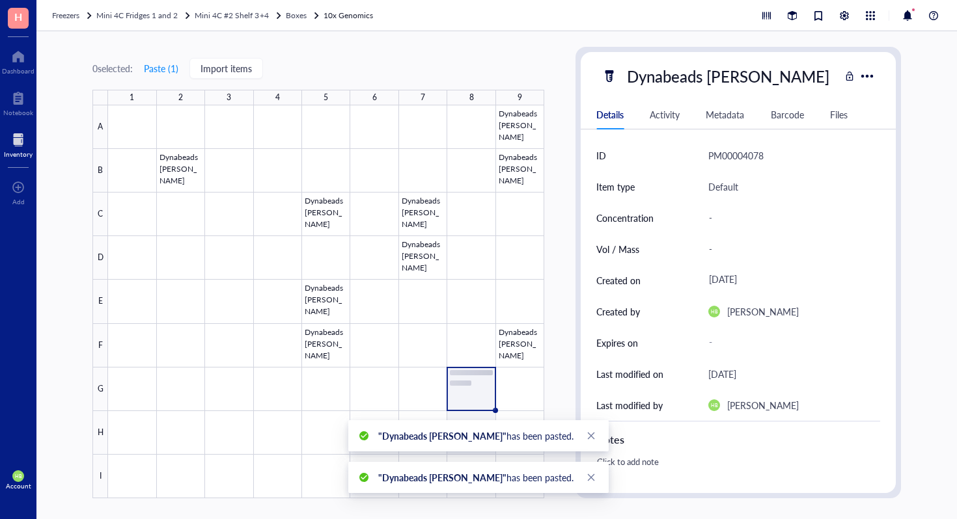
click at [482, 415] on div at bounding box center [326, 301] width 436 height 393
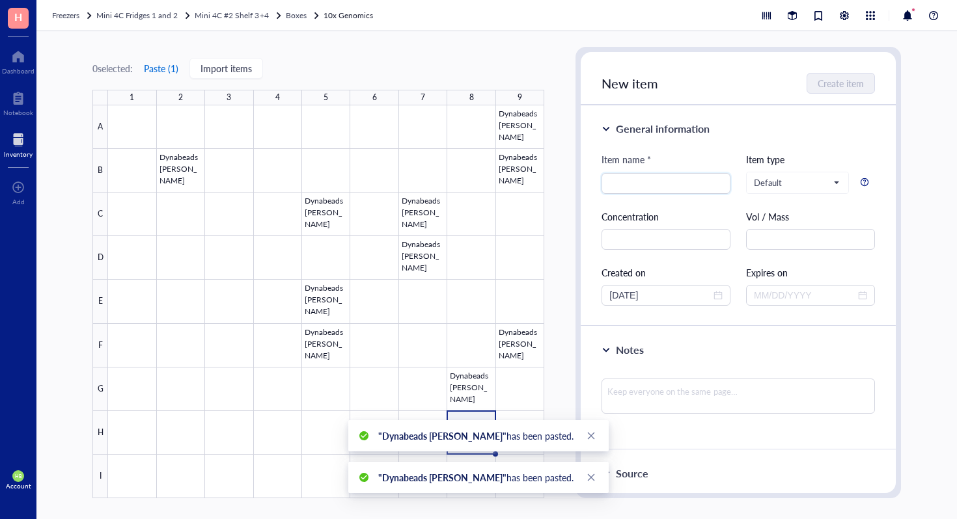
click at [157, 68] on button "Paste ( 1 )" at bounding box center [161, 68] width 36 height 21
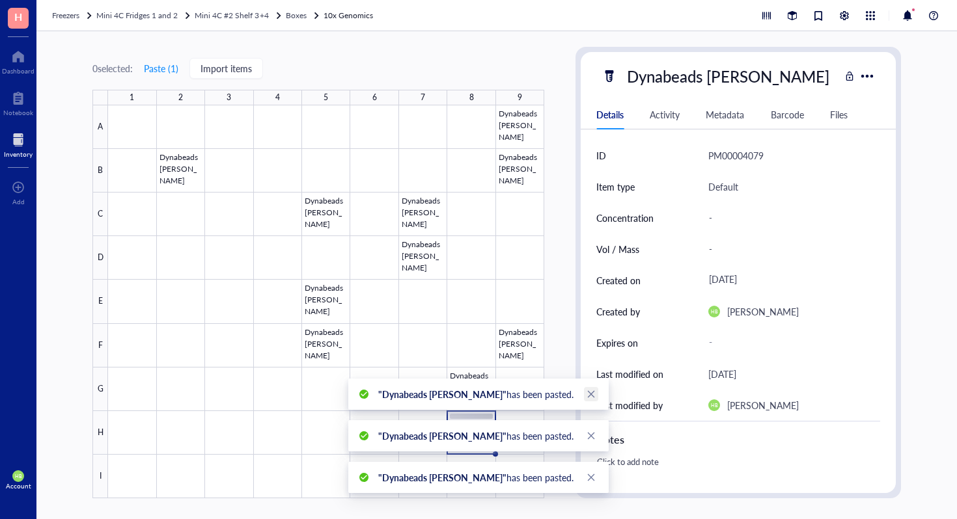
click at [588, 390] on icon "close" at bounding box center [590, 394] width 9 height 9
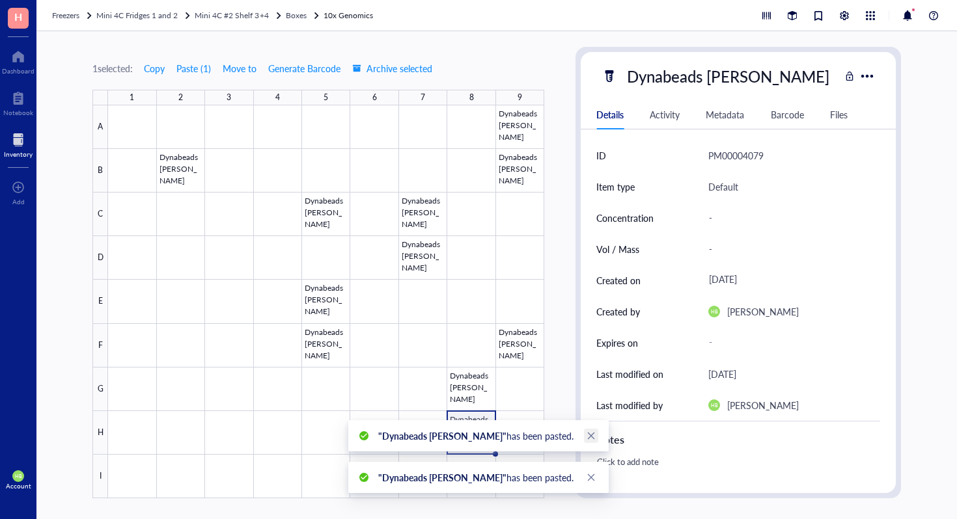
click at [588, 437] on icon "close" at bounding box center [591, 436] width 7 height 7
click at [591, 486] on div ""Dynabeads [PERSON_NAME]" has been pasted." at bounding box center [478, 477] width 260 height 31
click at [586, 480] on icon "close" at bounding box center [590, 477] width 9 height 9
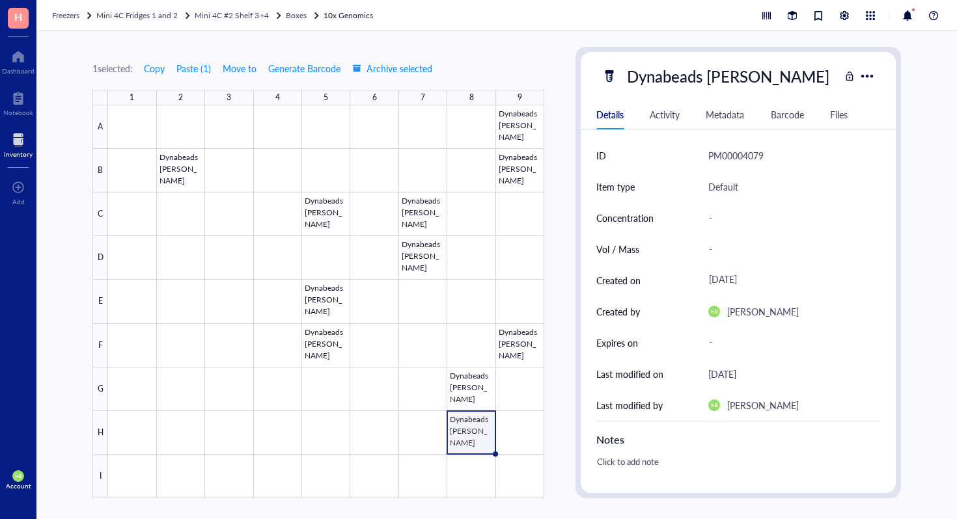
click at [522, 476] on div at bounding box center [326, 301] width 436 height 393
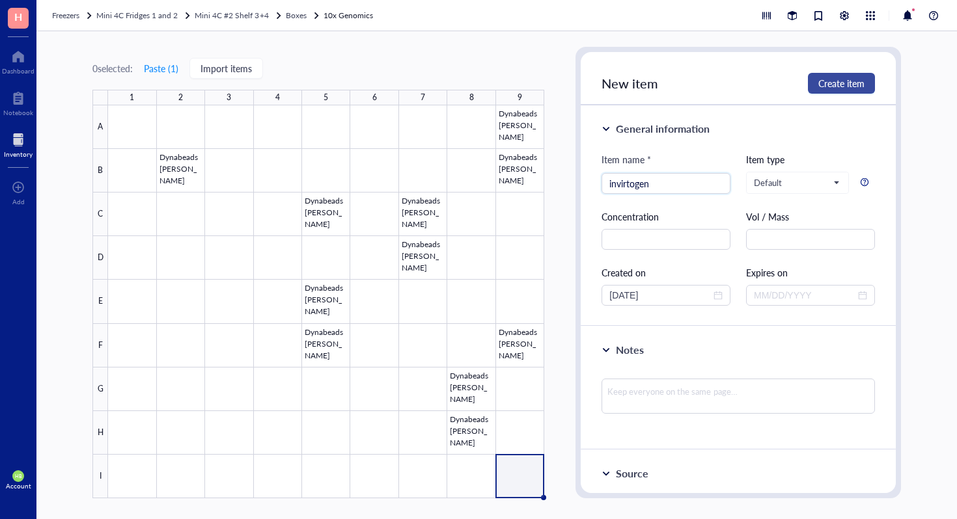
type input "invirtogen"
click at [848, 88] on span "Create item" at bounding box center [841, 83] width 46 height 10
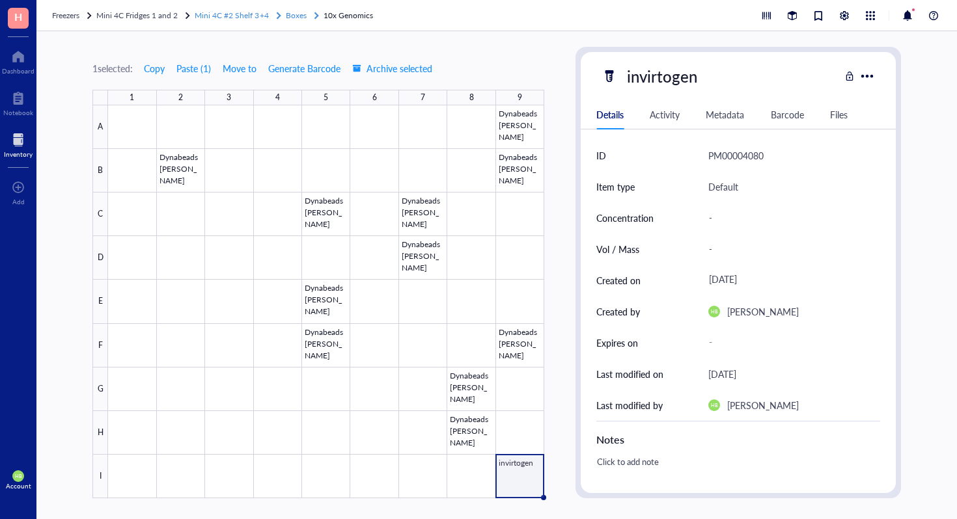
click at [292, 18] on span "Boxes" at bounding box center [296, 15] width 21 height 11
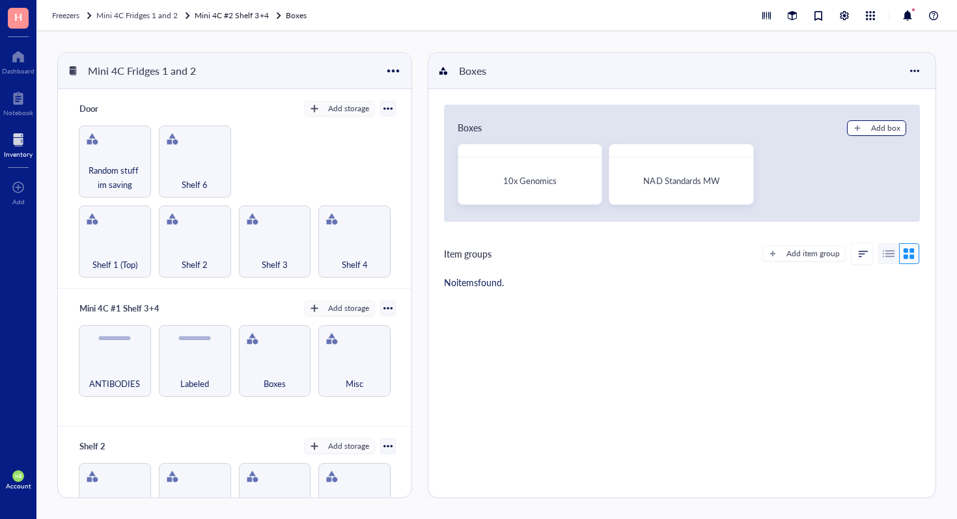
click at [884, 135] on button "Add box" at bounding box center [876, 128] width 59 height 16
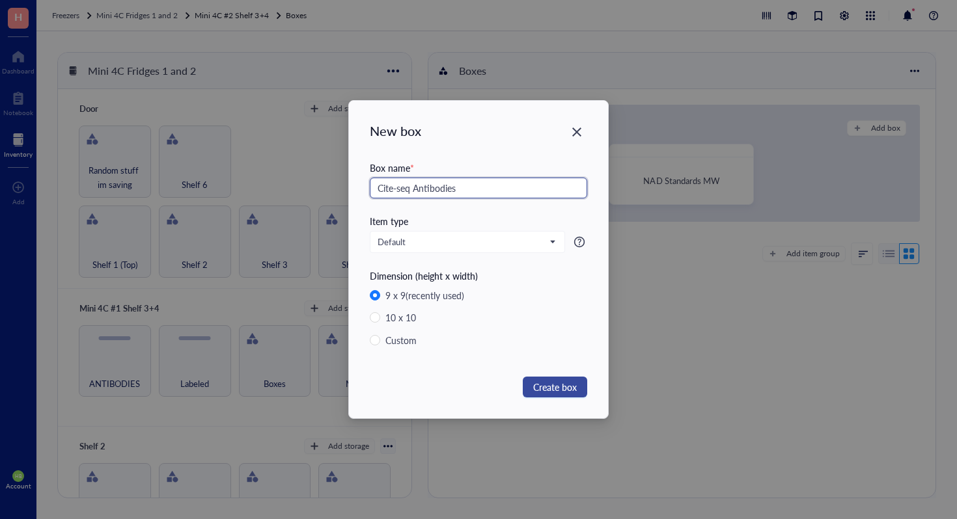
type input "Cite-seq Antibodies"
click at [547, 387] on span "Create box" at bounding box center [555, 387] width 44 height 14
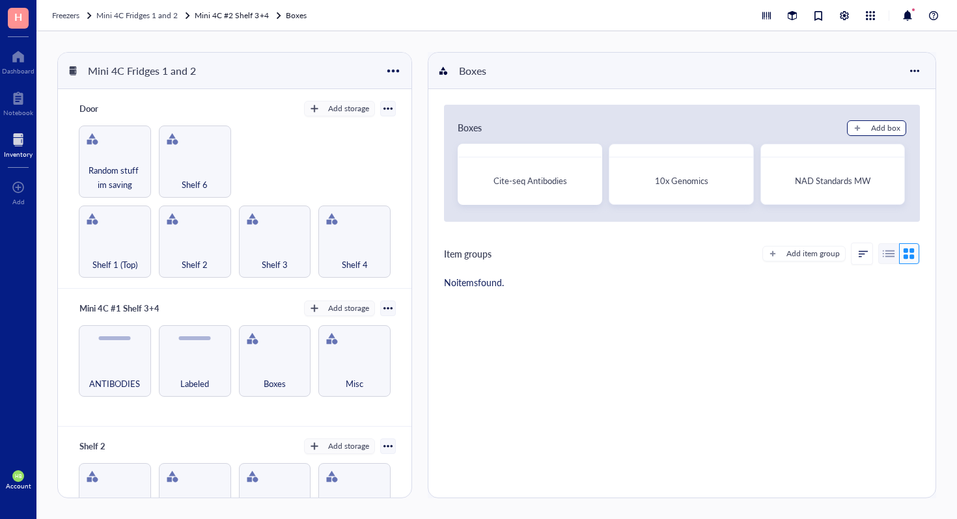
click at [874, 122] on button "Add box" at bounding box center [876, 128] width 59 height 16
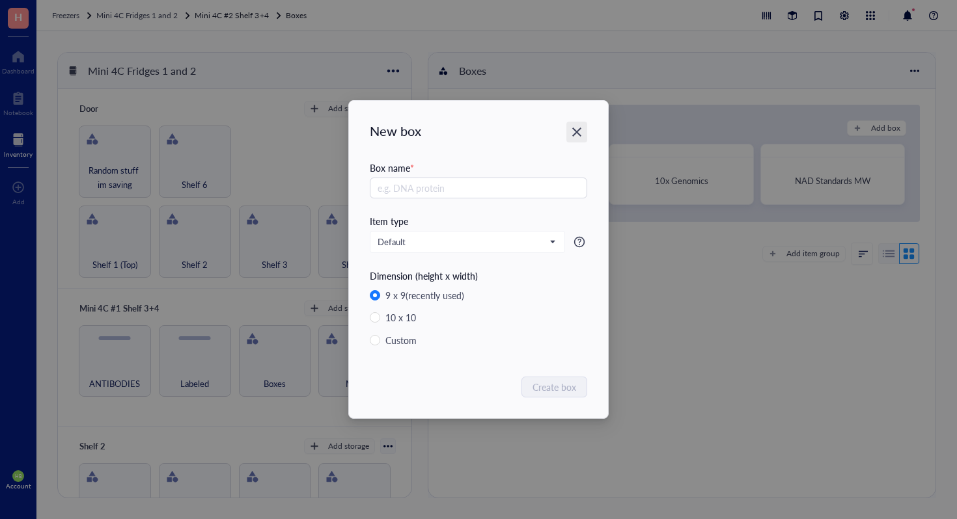
click at [573, 138] on div "Close" at bounding box center [576, 132] width 21 height 21
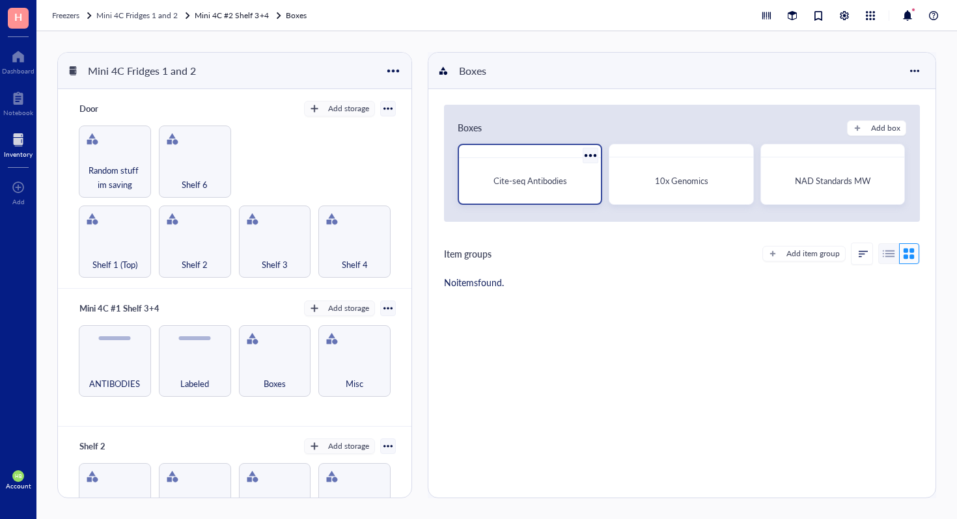
click at [539, 189] on div "Cite-seq Antibodies" at bounding box center [529, 180] width 131 height 35
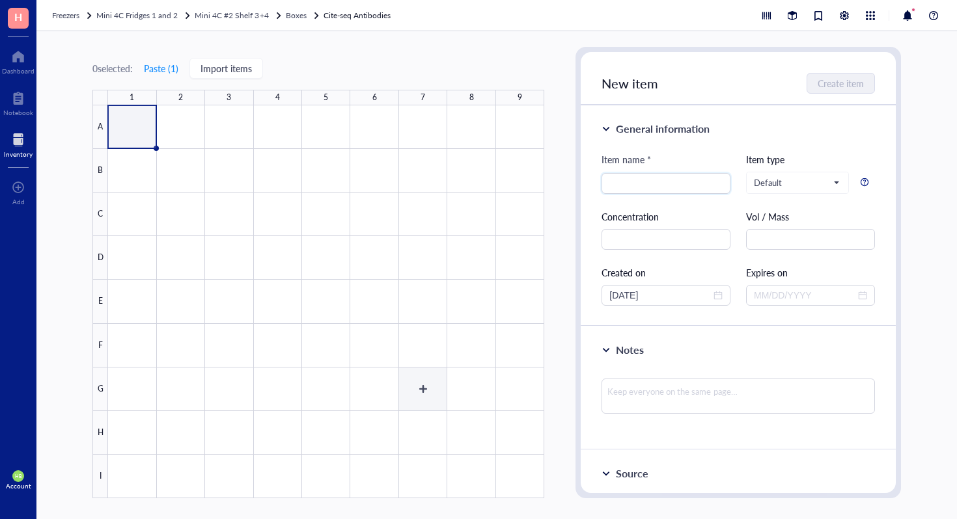
click at [428, 397] on div at bounding box center [326, 301] width 436 height 393
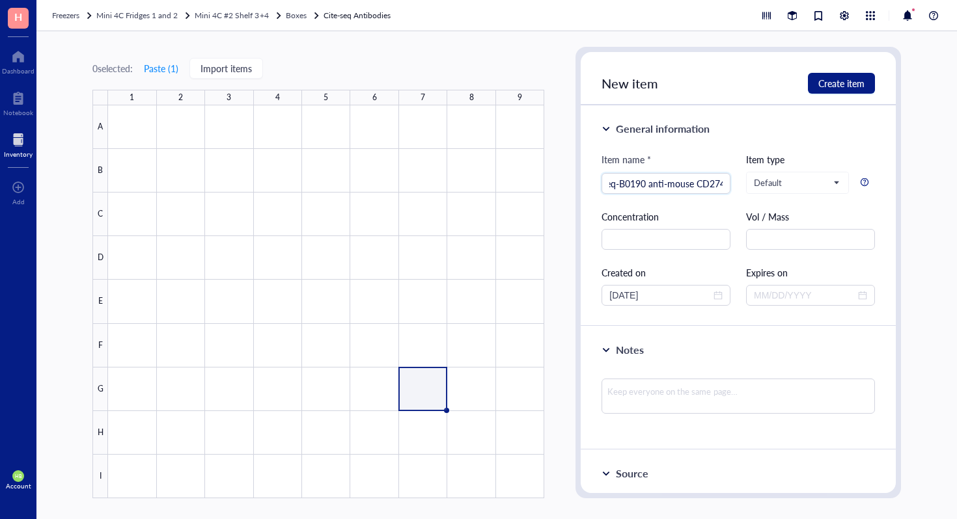
scroll to position [0, 31]
type input "Totalseq-B0190 anti-mouse CD274"
click at [852, 83] on span "Create item" at bounding box center [841, 83] width 46 height 10
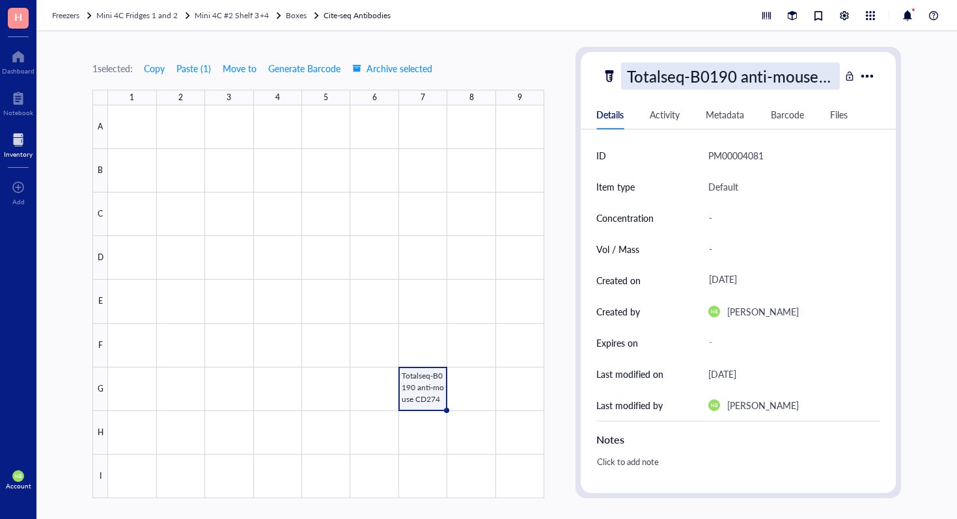
click at [763, 75] on div "Totalseq-B0190 anti-mouse CD274" at bounding box center [730, 75] width 219 height 27
click at [763, 75] on input "Totalseq-B0190 anti-mouse CD274" at bounding box center [730, 76] width 217 height 26
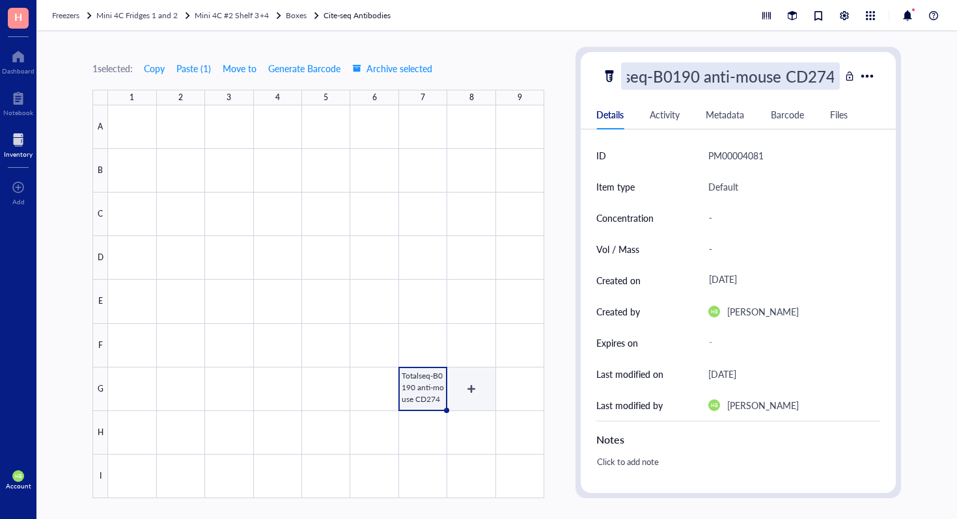
click at [460, 382] on div at bounding box center [326, 301] width 436 height 393
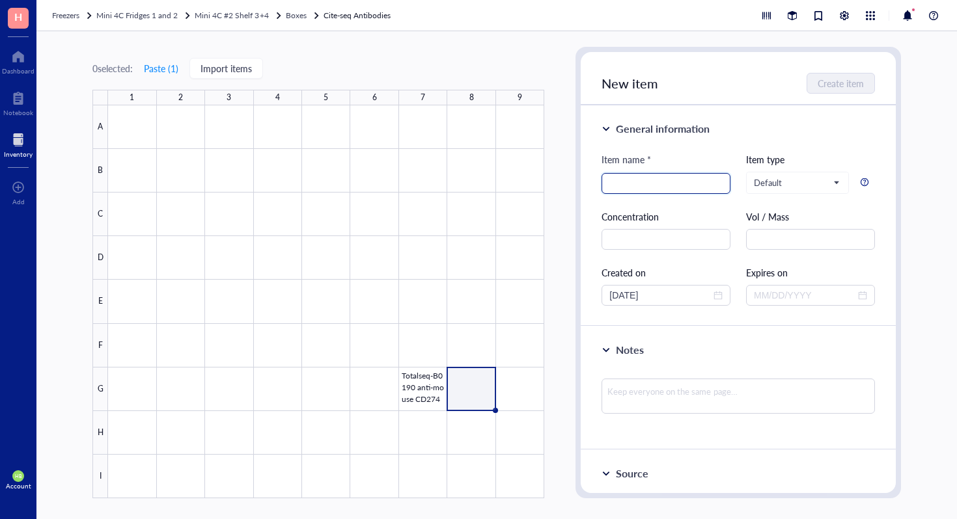
paste input "Totalseq-B0190 anti-mouse CD274"
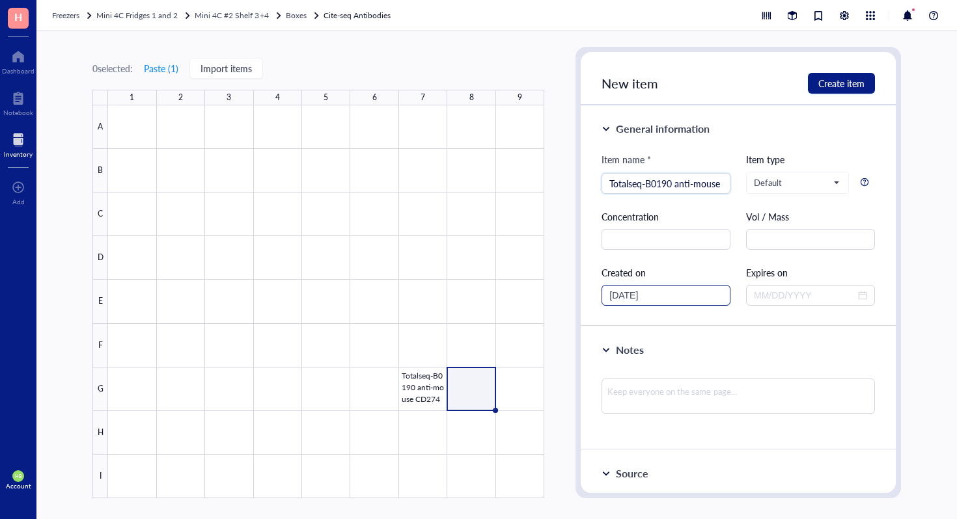
scroll to position [0, 31]
click at [639, 185] on input "Totalseq-B0190 anti-mouse CD274" at bounding box center [665, 184] width 113 height 20
type input "Totalseq-B0422 anti-mouse CD172a"
click at [845, 82] on span "Create item" at bounding box center [841, 83] width 46 height 10
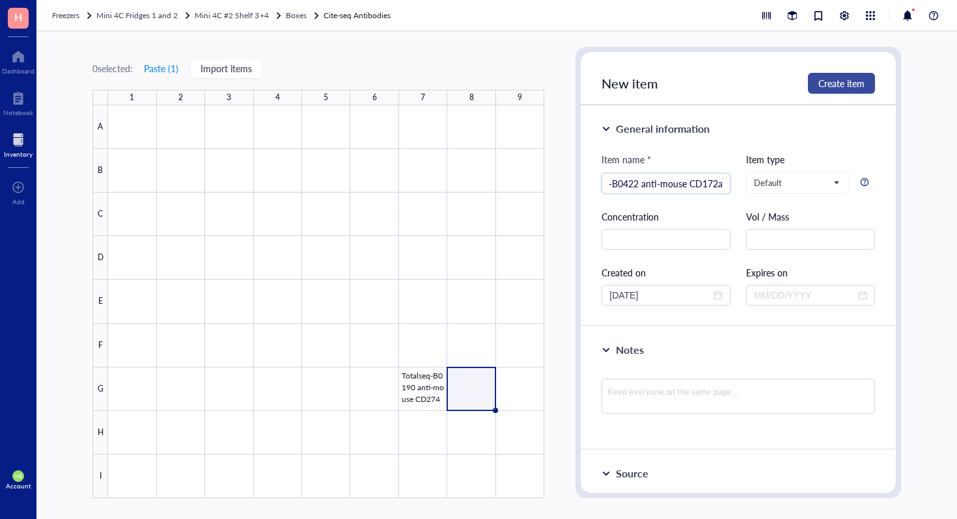
scroll to position [0, 0]
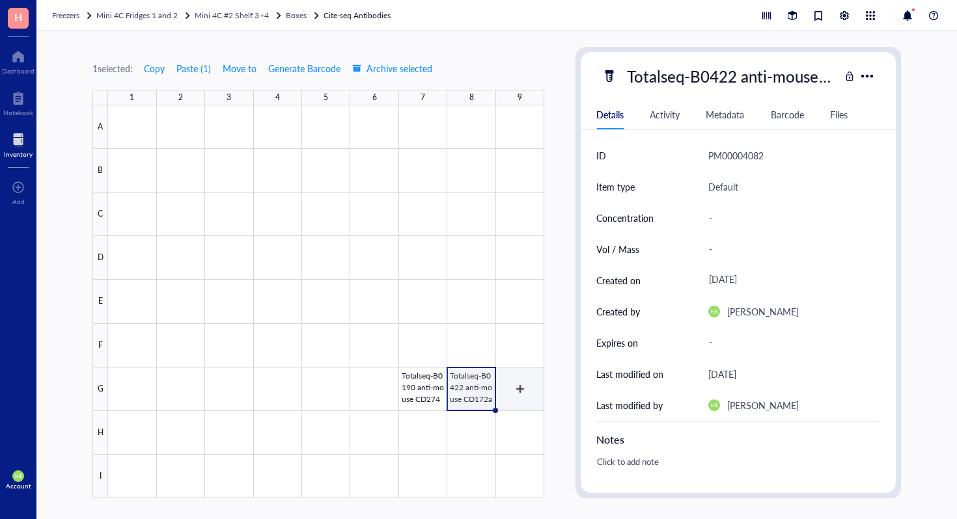
click at [513, 392] on div at bounding box center [326, 301] width 436 height 393
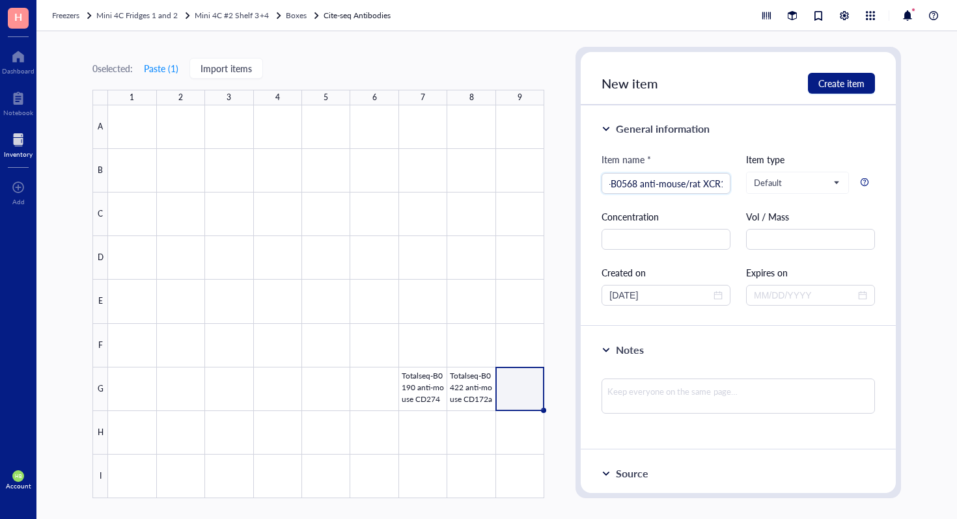
scroll to position [0, 40]
type input "Totalsaq-B0568 anti-mouse/rat XCR1"
click at [855, 85] on span "Create item" at bounding box center [841, 83] width 46 height 10
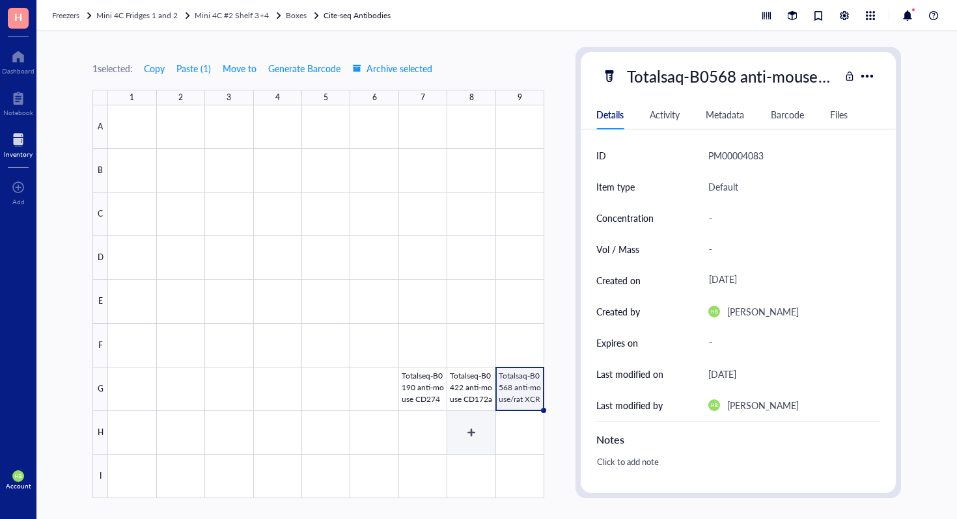
click at [464, 448] on div at bounding box center [326, 301] width 436 height 393
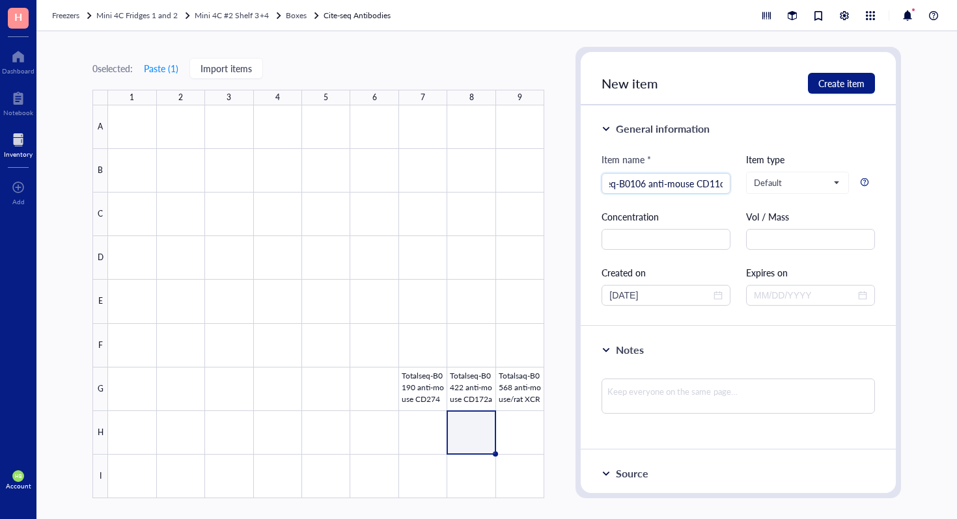
scroll to position [0, 31]
type input "Totalseq-B0106 anti-mouse CD11c"
click at [843, 89] on span "Create item" at bounding box center [841, 83] width 46 height 10
click at [171, 482] on div at bounding box center [326, 301] width 436 height 393
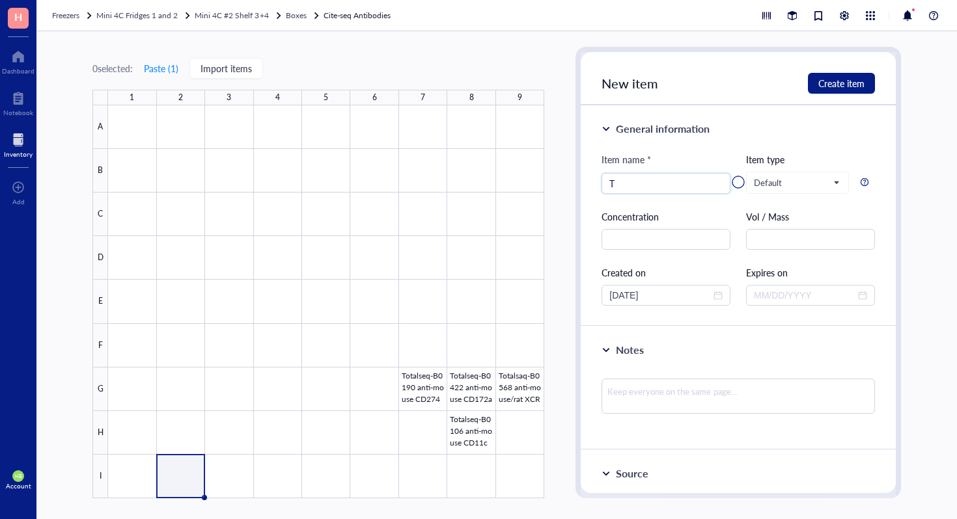
type input "To"
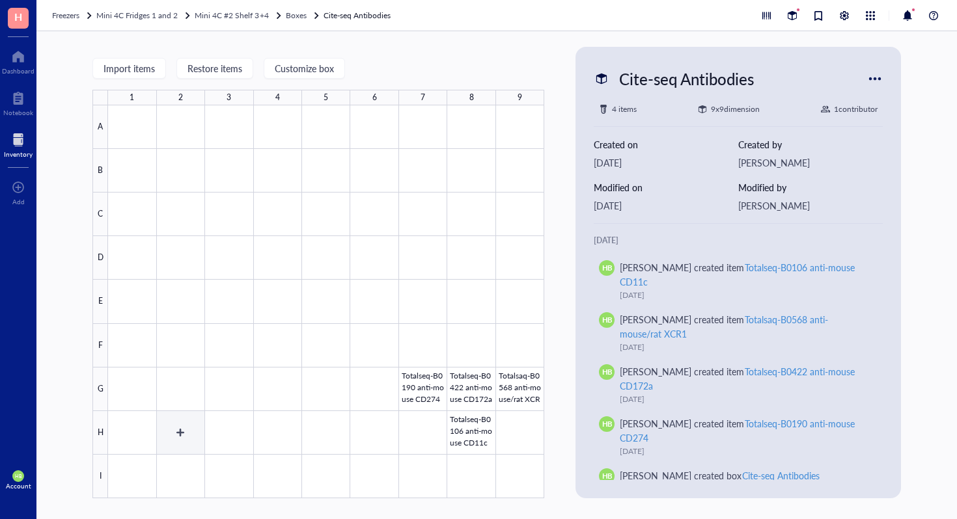
click at [168, 475] on div at bounding box center [326, 301] width 436 height 393
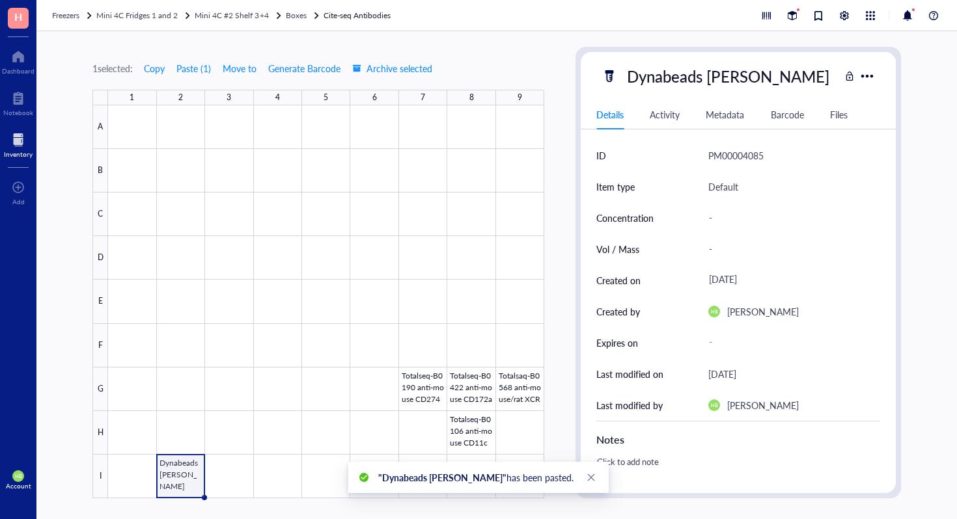
click at [170, 479] on div at bounding box center [326, 301] width 436 height 393
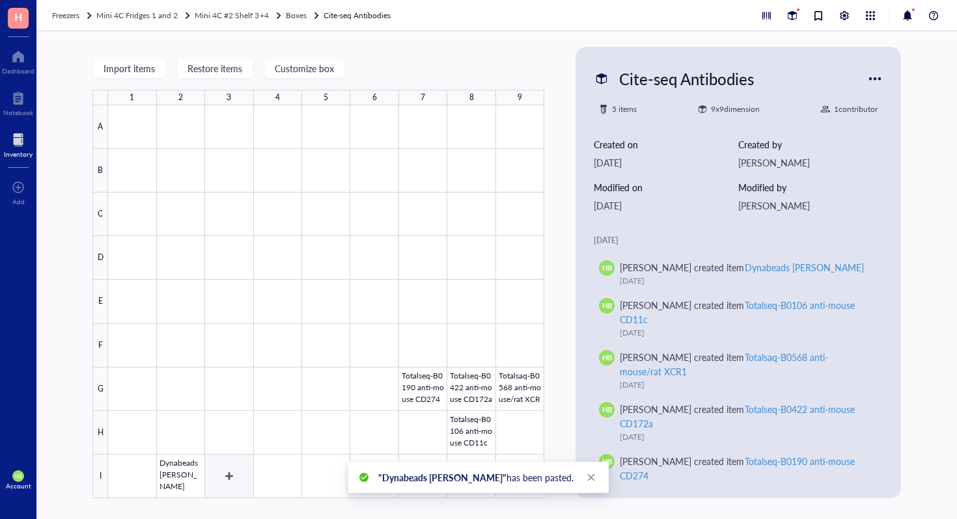
click at [189, 474] on div at bounding box center [326, 301] width 436 height 393
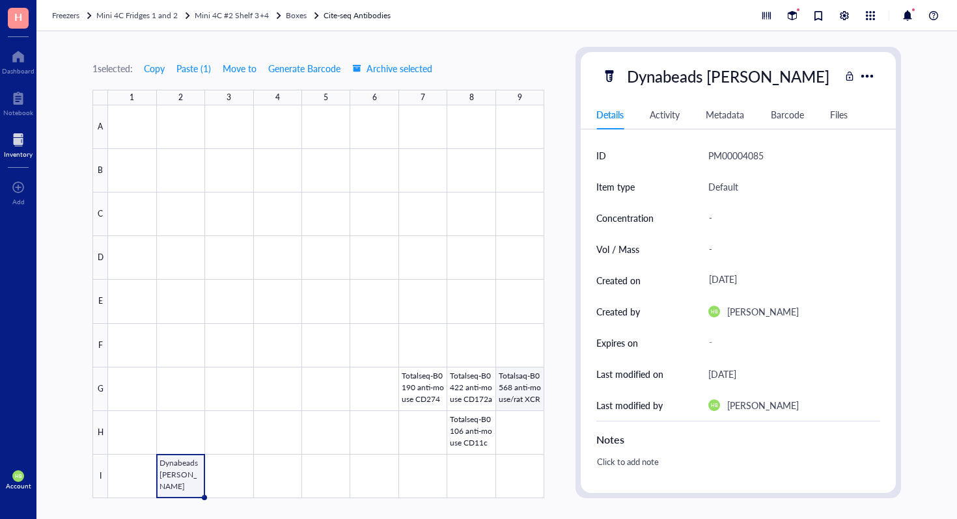
click at [534, 374] on div at bounding box center [326, 301] width 436 height 393
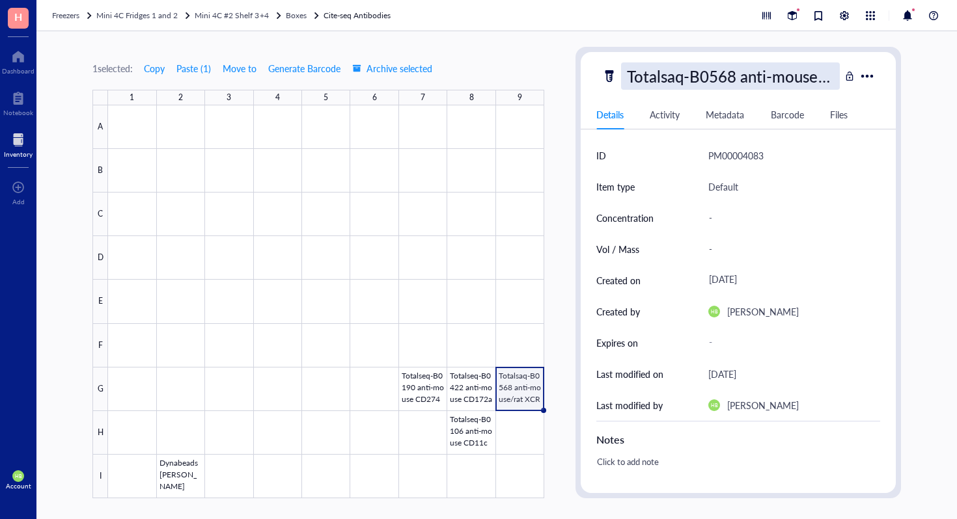
click at [663, 68] on div "Totalsaq-B0568 anti-mouse/rat XCR1" at bounding box center [730, 75] width 219 height 27
click at [663, 68] on input "Totalsaq-B0568 anti-mouse/rat XCR1" at bounding box center [730, 76] width 217 height 26
click at [256, 417] on div at bounding box center [326, 301] width 436 height 393
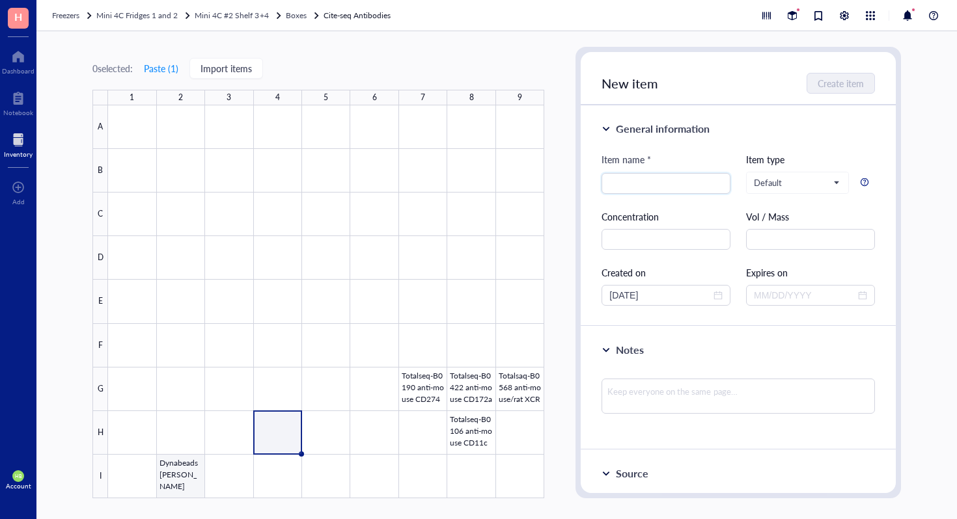
click at [179, 475] on div at bounding box center [326, 301] width 436 height 393
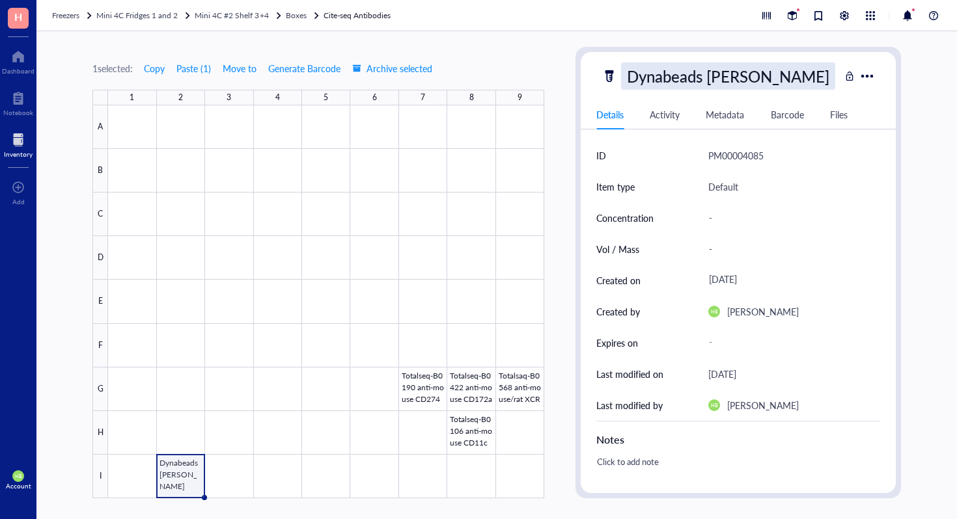
click at [653, 77] on div "Dynabeads [PERSON_NAME]" at bounding box center [728, 75] width 214 height 27
click at [653, 77] on input "Dynabeads [PERSON_NAME]" at bounding box center [730, 76] width 217 height 26
click at [718, 72] on input "Totalsaq-B0568 anti-mouse/rat XCR1" at bounding box center [730, 76] width 217 height 26
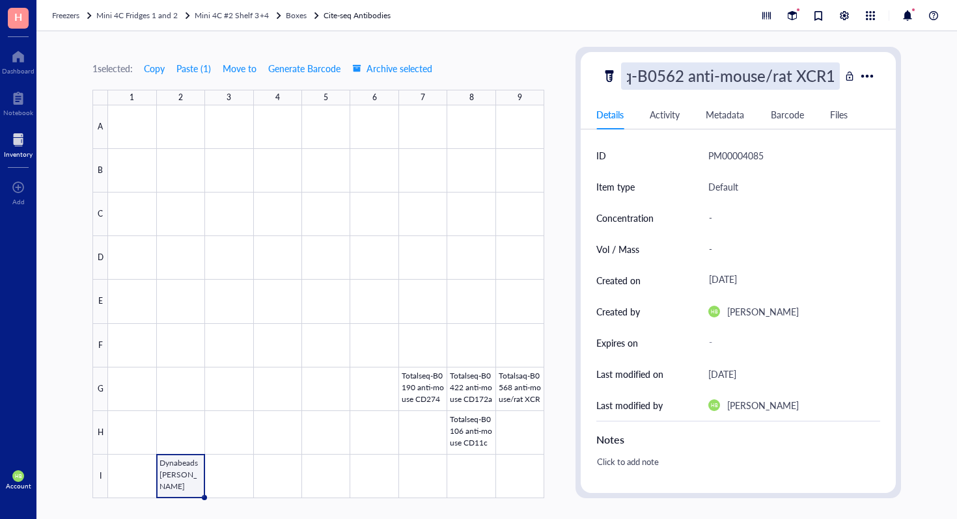
scroll to position [1, 52]
drag, startPoint x: 768, startPoint y: 79, endPoint x: 835, endPoint y: 73, distance: 67.4
click at [836, 75] on input "Totalsaq-B0562 anti-mouse/rat XCR1" at bounding box center [730, 76] width 217 height 26
type input "Totalsaq-B0562 anti-mouse CD83"
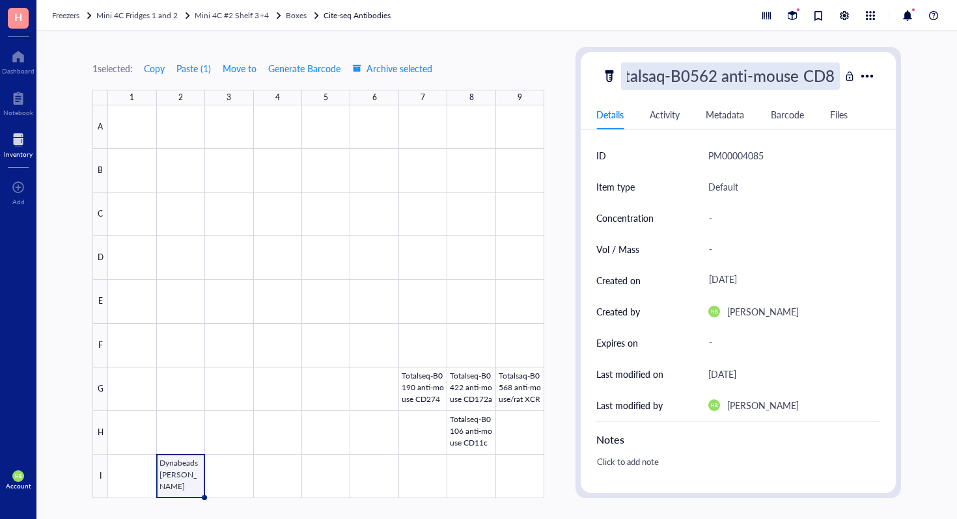
scroll to position [1, 28]
click at [229, 470] on div at bounding box center [326, 301] width 436 height 393
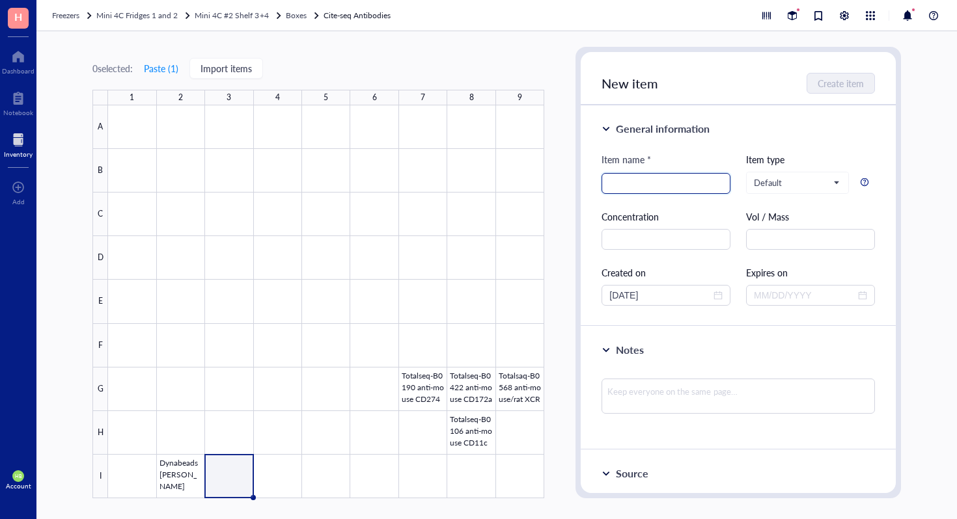
paste input "Totalsaq-B0568 anti-mouse/rat XCR1"
click at [652, 182] on input "Totalsaq-B0568 anti-mouse/rat XCR1" at bounding box center [665, 184] width 113 height 20
click at [657, 183] on input "Totalsaq-B0568 anti-mouse/rat XCR1" at bounding box center [665, 184] width 113 height 20
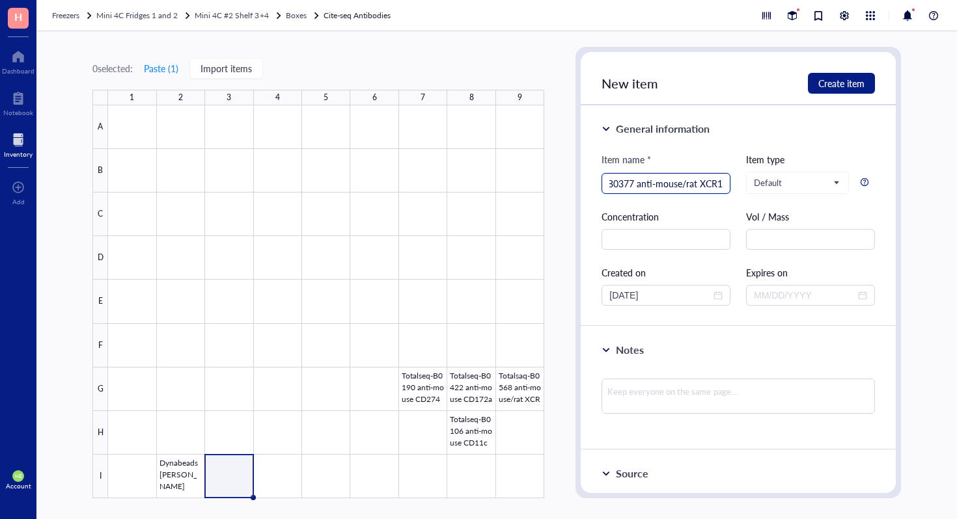
drag, startPoint x: 684, startPoint y: 184, endPoint x: 722, endPoint y: 184, distance: 37.8
click at [721, 184] on div "Totalsaq-B0377 anti-mouse/rat XCR1" at bounding box center [665, 183] width 129 height 21
click at [722, 184] on div "Totalsaq-B0377 anti-mouse CD197" at bounding box center [665, 183] width 129 height 21
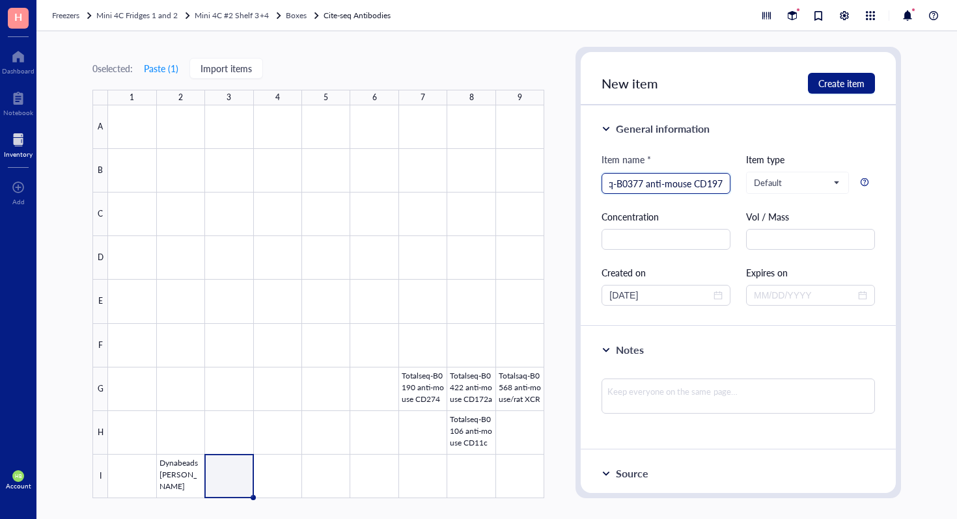
click at [722, 184] on div "Totalsaq-B0377 anti-mouse CD197" at bounding box center [665, 183] width 129 height 21
click at [713, 184] on input "Totalsaq-B0377 anti-mouse CD197" at bounding box center [665, 184] width 113 height 20
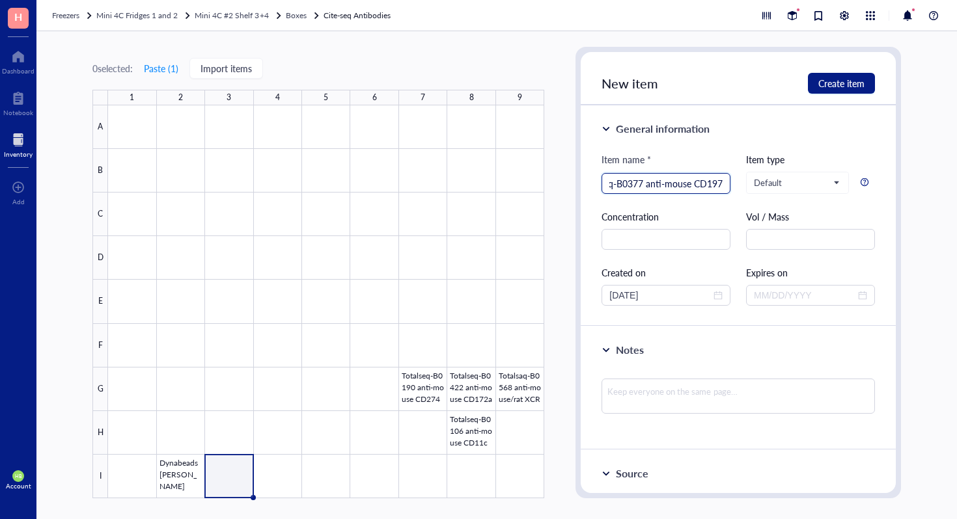
click at [713, 184] on input "Totalsaq-B0377 anti-mouse CD197" at bounding box center [665, 184] width 113 height 20
type input "Totalsaq-B0377 anti-mouse CD197"
click at [844, 83] on span "Create item" at bounding box center [841, 83] width 46 height 10
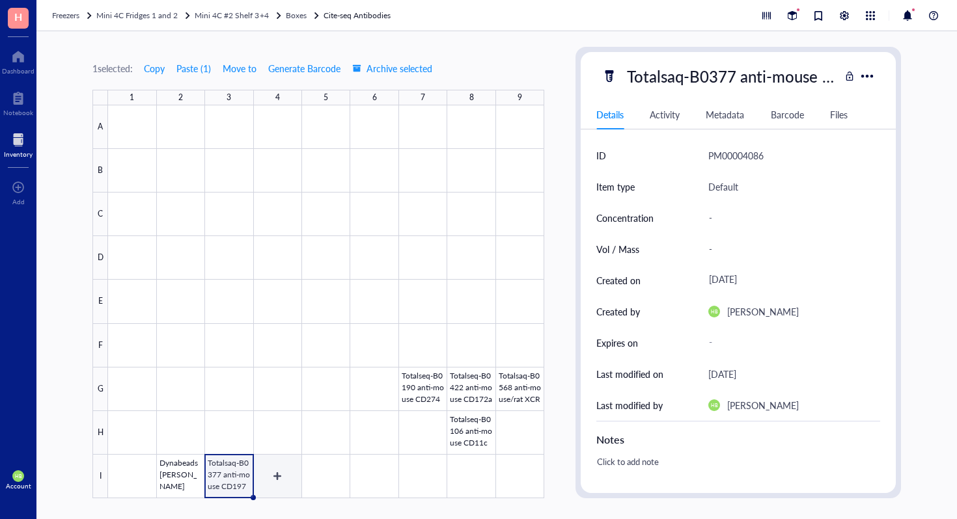
click at [275, 462] on div at bounding box center [326, 301] width 436 height 393
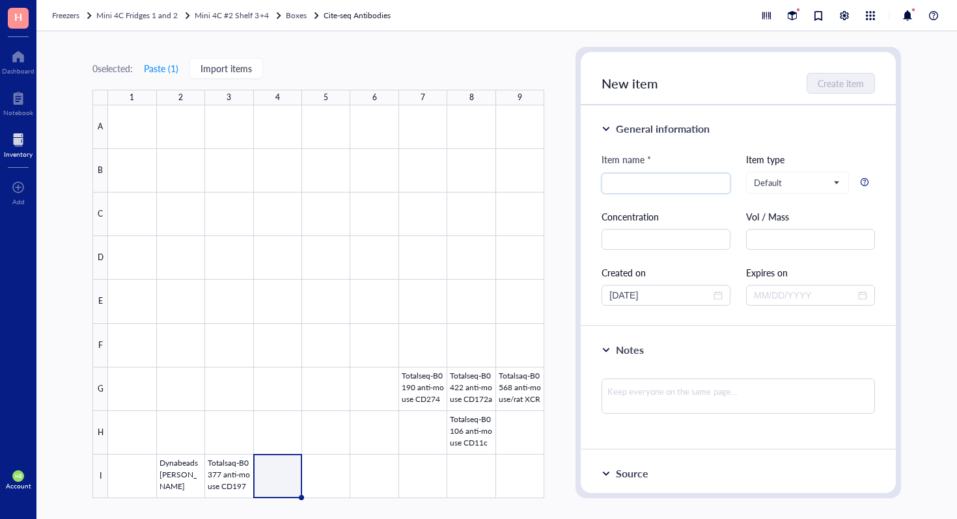
drag, startPoint x: 275, startPoint y: 462, endPoint x: 353, endPoint y: 450, distance: 79.1
click at [277, 462] on div at bounding box center [326, 301] width 436 height 393
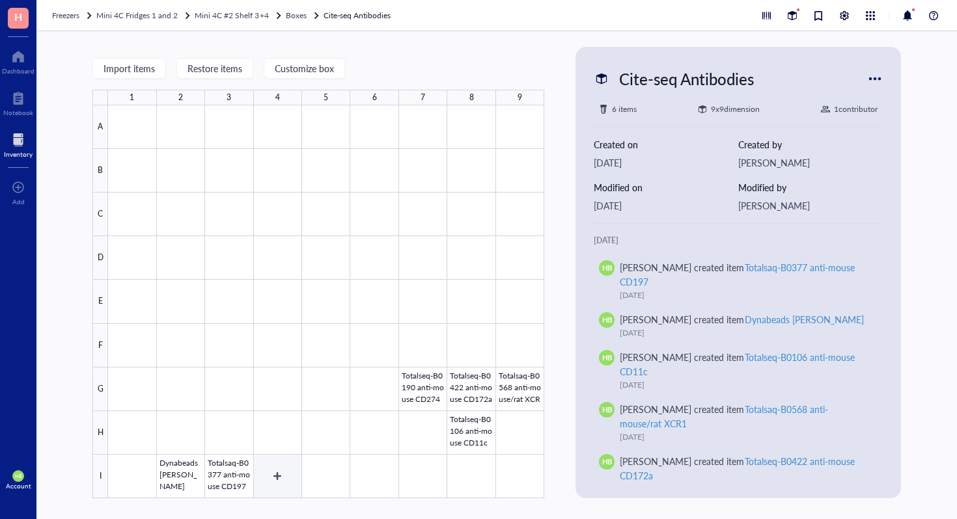
click at [271, 480] on div at bounding box center [326, 301] width 436 height 393
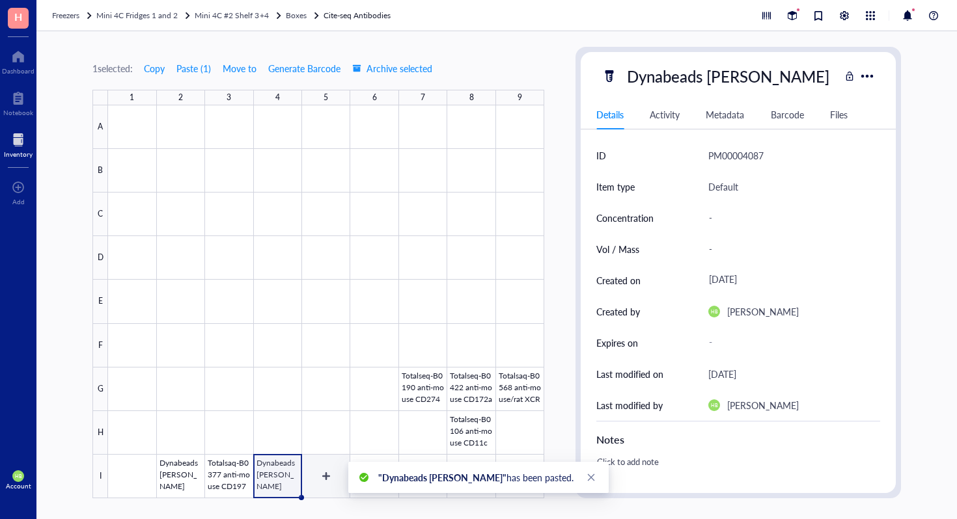
click at [292, 468] on div at bounding box center [326, 301] width 436 height 393
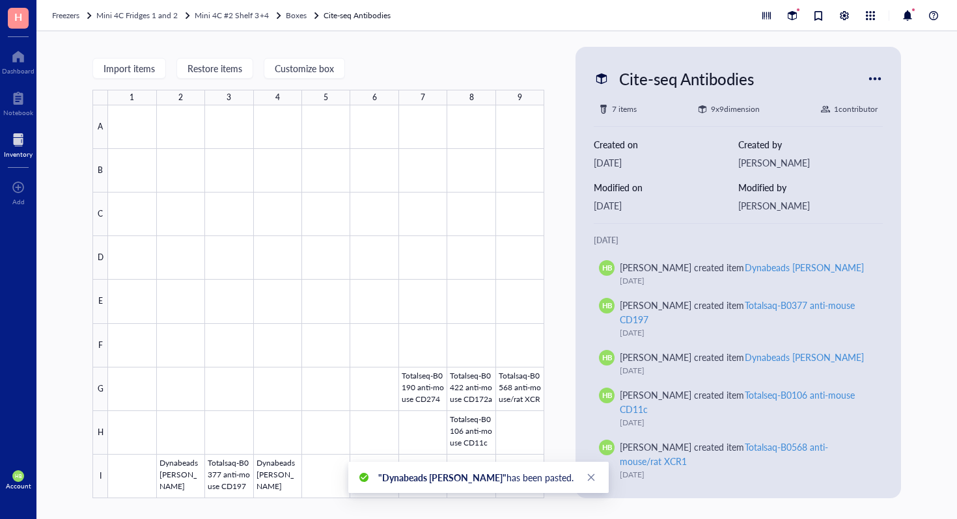
click at [281, 487] on div at bounding box center [326, 301] width 436 height 393
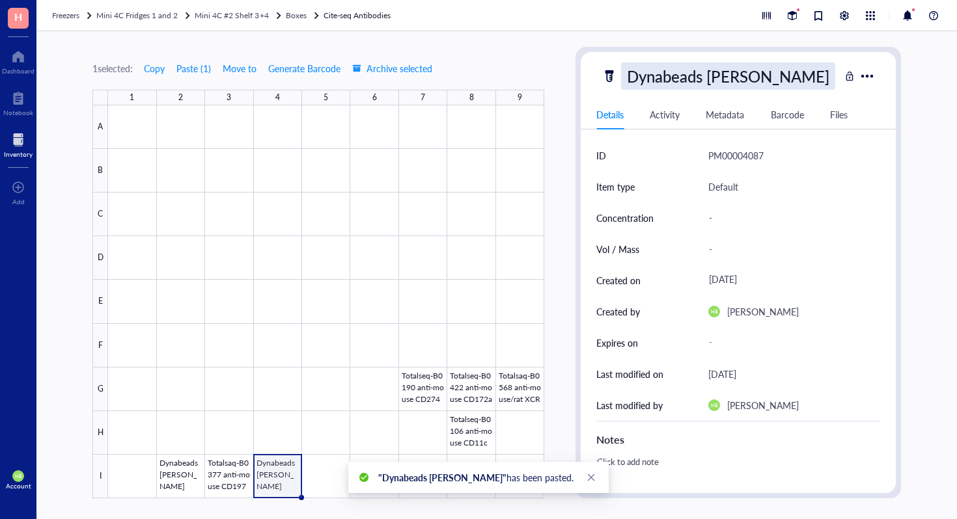
click at [702, 70] on div "Dynabeads [PERSON_NAME]" at bounding box center [728, 75] width 214 height 27
click at [702, 70] on input "Dynabeads [PERSON_NAME]" at bounding box center [730, 76] width 217 height 26
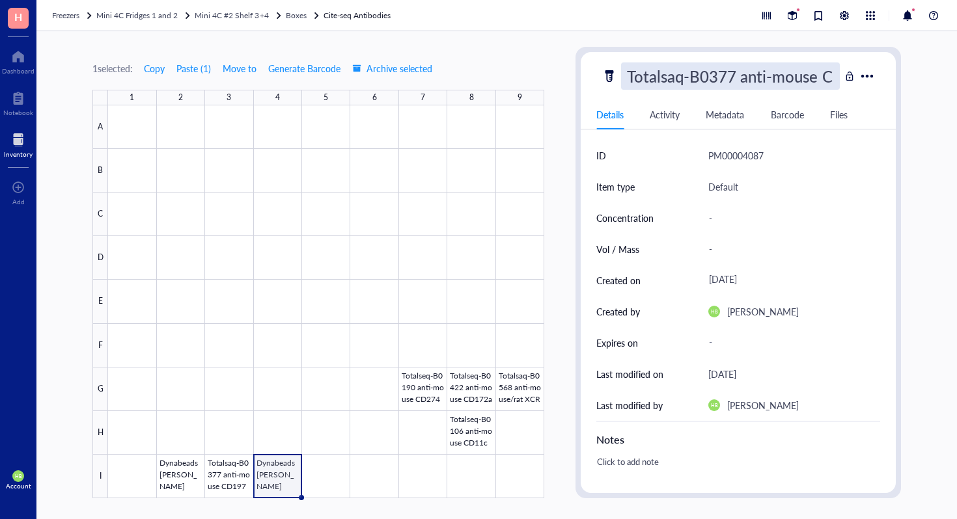
scroll to position [0, 37]
click at [704, 79] on input "Totalsaq-B0377 anti-mouse CD197" at bounding box center [730, 76] width 217 height 26
click at [699, 77] on input "Totalsaq-B0377 anti-mouse CD197" at bounding box center [730, 76] width 217 height 26
click at [832, 74] on input "Totalsaq-B0559 anti-mouse CD197" at bounding box center [730, 76] width 217 height 26
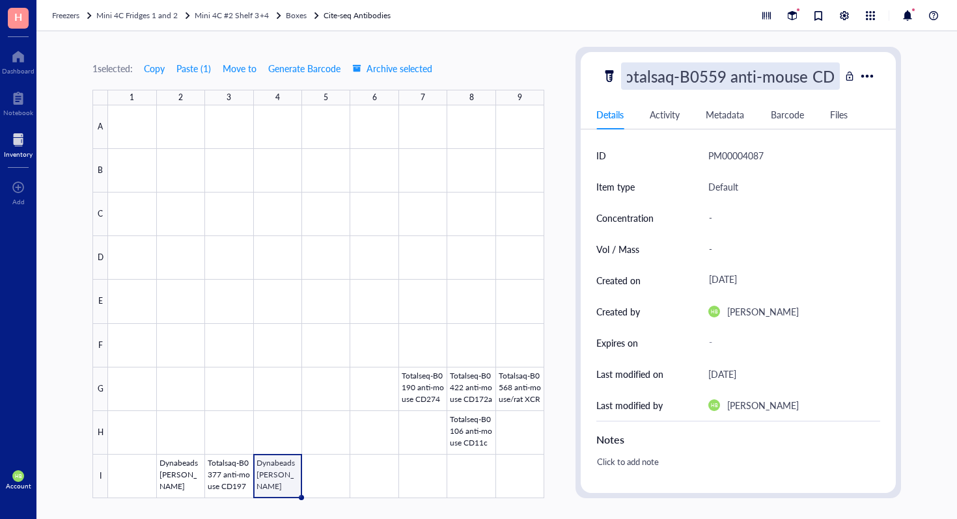
scroll to position [0, 10]
type input "Totalsaq-B0559 anti-mouse CD63"
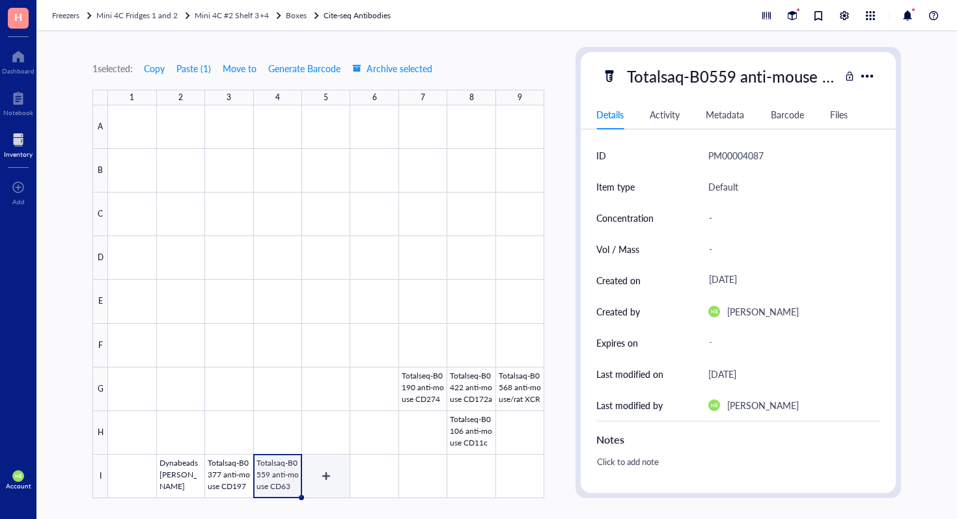
click at [323, 478] on div at bounding box center [326, 301] width 436 height 393
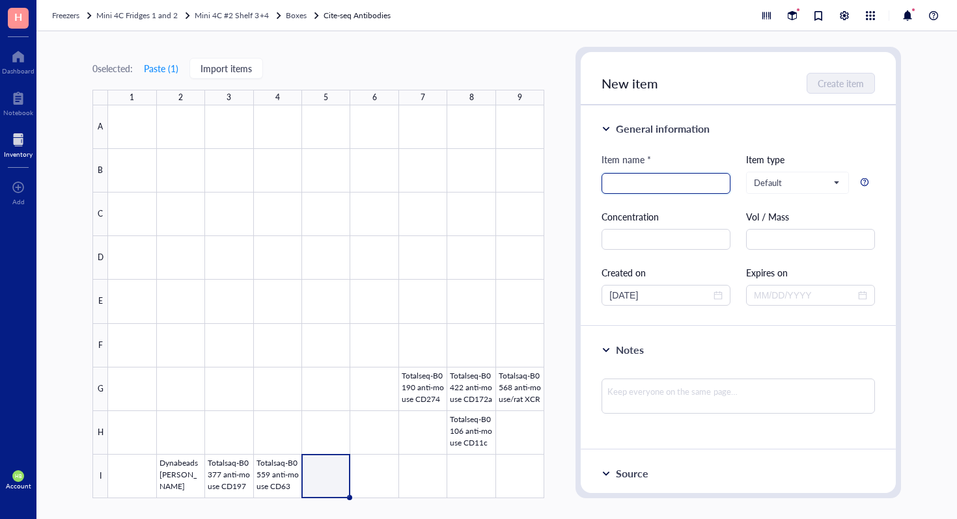
click at [678, 190] on input "search" at bounding box center [665, 184] width 113 height 20
click at [679, 187] on input "search" at bounding box center [665, 184] width 113 height 20
paste input "Totalsaq-B0377 anti-mouse CD197"
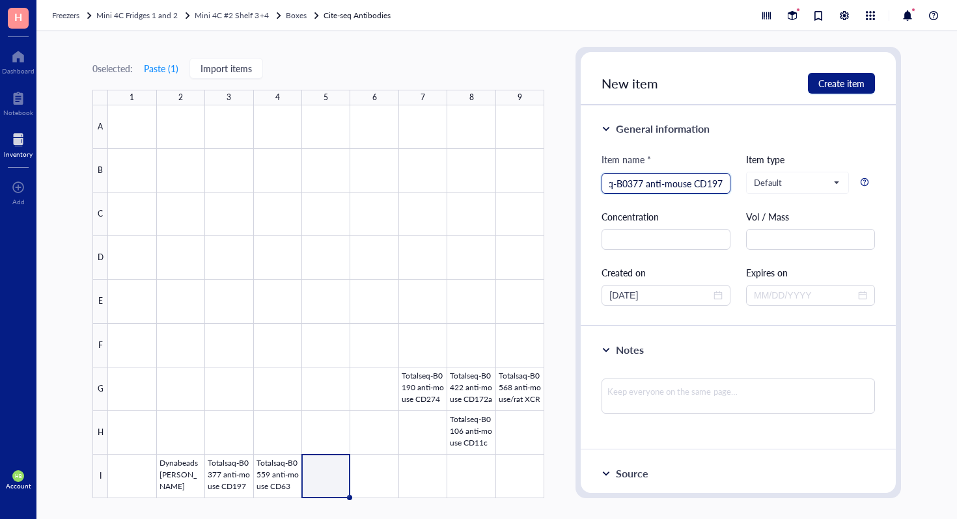
click at [631, 182] on input "Totalsaq-B0377 anti-mouse CD197" at bounding box center [665, 184] width 113 height 20
click at [638, 181] on input "Totalsaq-B0377 anti-mouse CD197" at bounding box center [665, 184] width 113 height 20
click at [641, 181] on input "Totalsaq-B0377 anti-mouse CD197" at bounding box center [665, 184] width 113 height 20
click at [695, 187] on input "Totalsaq-B0014 anti-mouse CD197" at bounding box center [665, 184] width 113 height 20
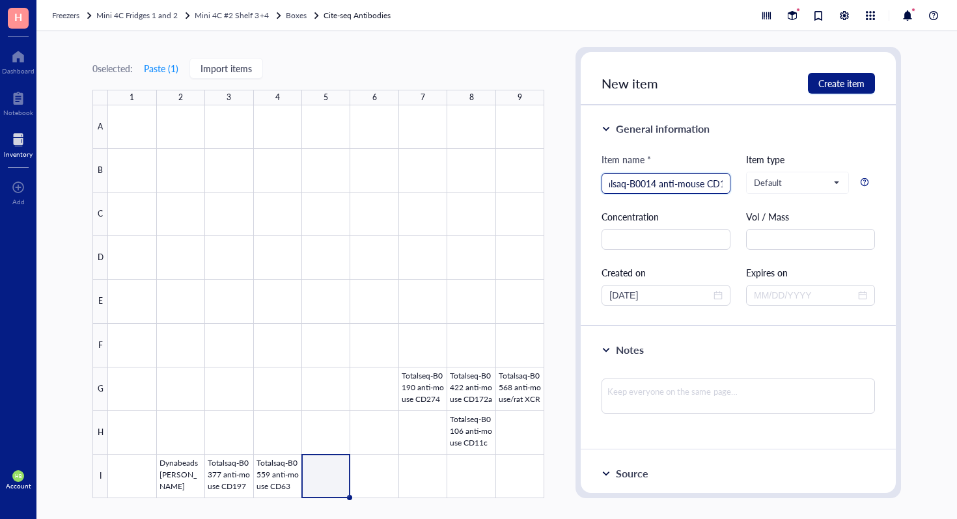
click at [695, 187] on input "Totalsaq-B0014 anti-mouse CD197" at bounding box center [665, 184] width 113 height 20
click at [703, 187] on input "Totalsaq-B0014 anti-mouse CD197" at bounding box center [665, 184] width 113 height 20
click at [719, 182] on input "Totalsaq-B0014 anti-mouse/human CD197" at bounding box center [665, 184] width 113 height 20
type input "Totalsaq-B0014 anti-mouse/human CD11b"
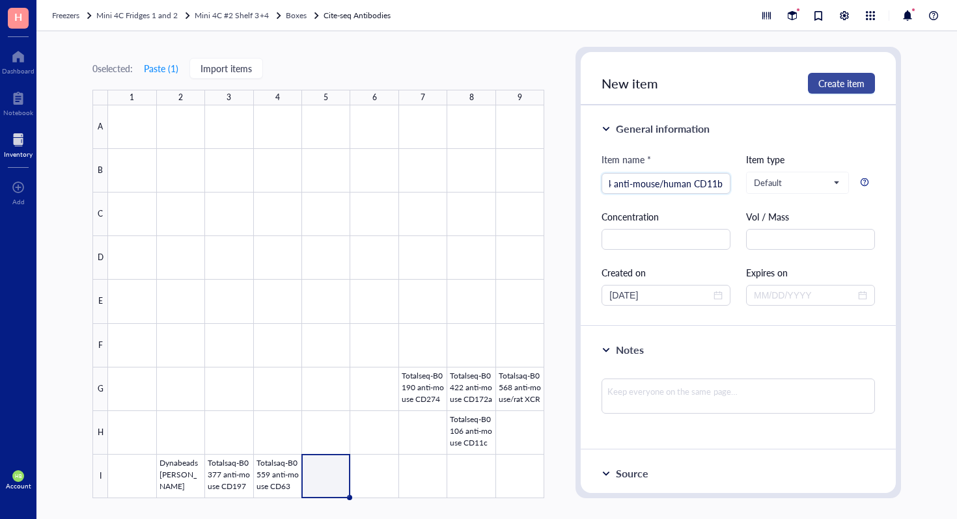
click at [850, 89] on span "Create item" at bounding box center [841, 83] width 46 height 10
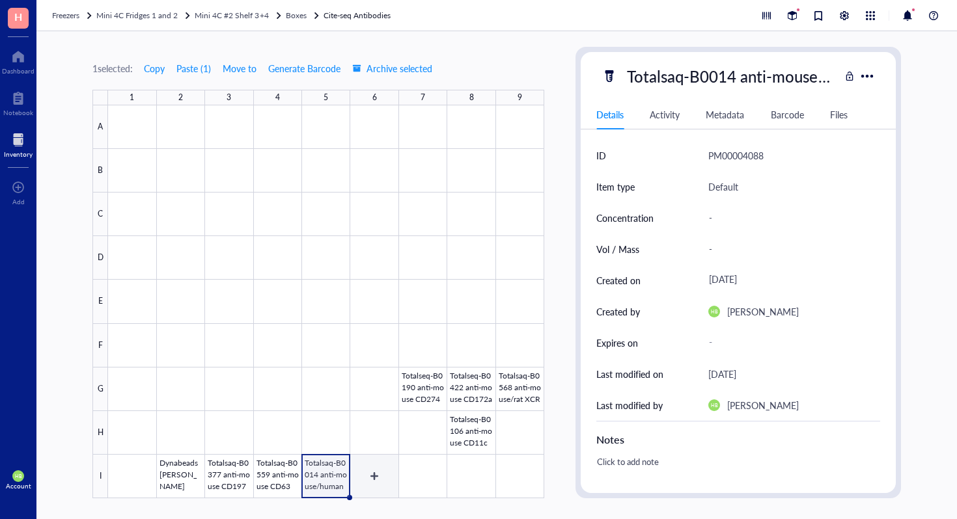
click at [380, 485] on div at bounding box center [326, 301] width 436 height 393
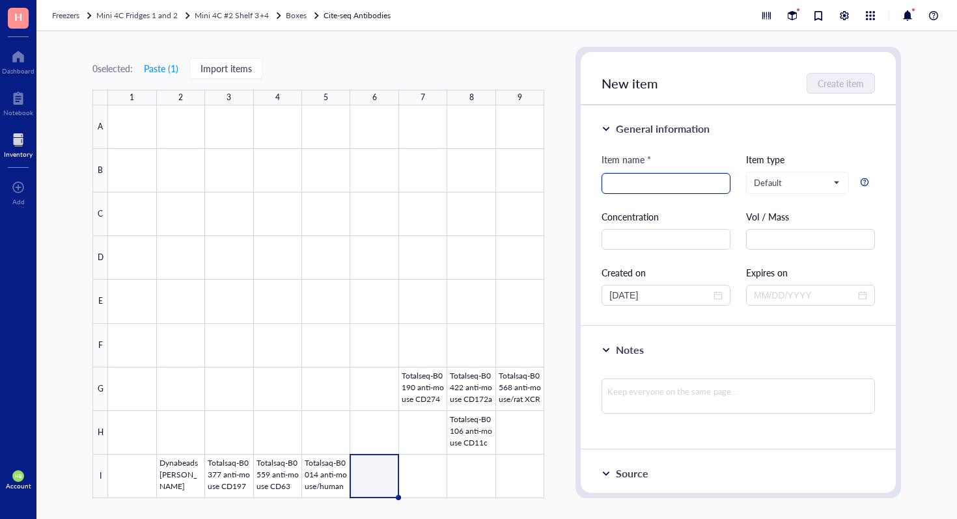
paste input "Totalsaq-B0377 anti-mouse CD197"
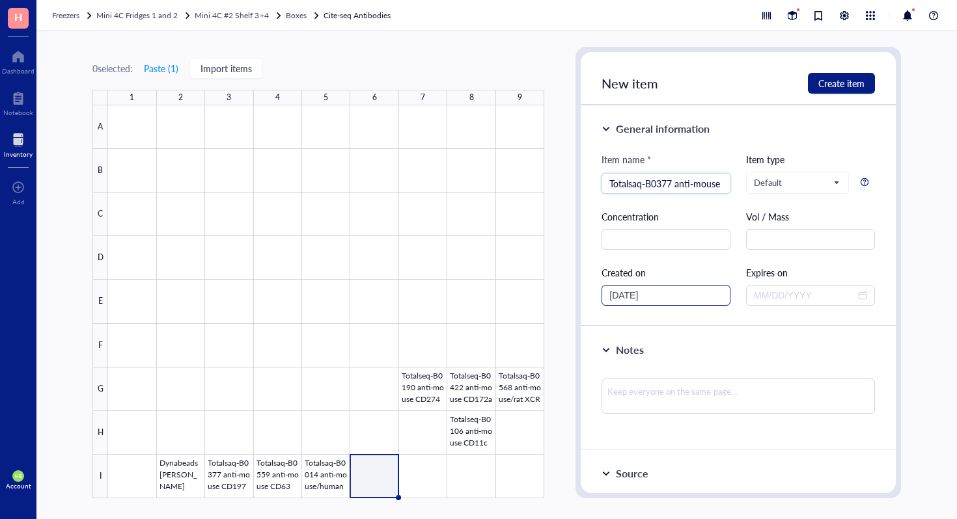
scroll to position [0, 31]
click at [642, 180] on input "Totalsaq-B0377 anti-mouse CD197" at bounding box center [665, 184] width 113 height 20
drag, startPoint x: 706, startPoint y: 187, endPoint x: 810, endPoint y: 182, distance: 104.3
click at [810, 182] on div "Item name * Totalsaq-B0117 anti-mouse CD197 Totalsaq-B0117 anti-mouse CD197 Ite…" at bounding box center [737, 229] width 273 height 154
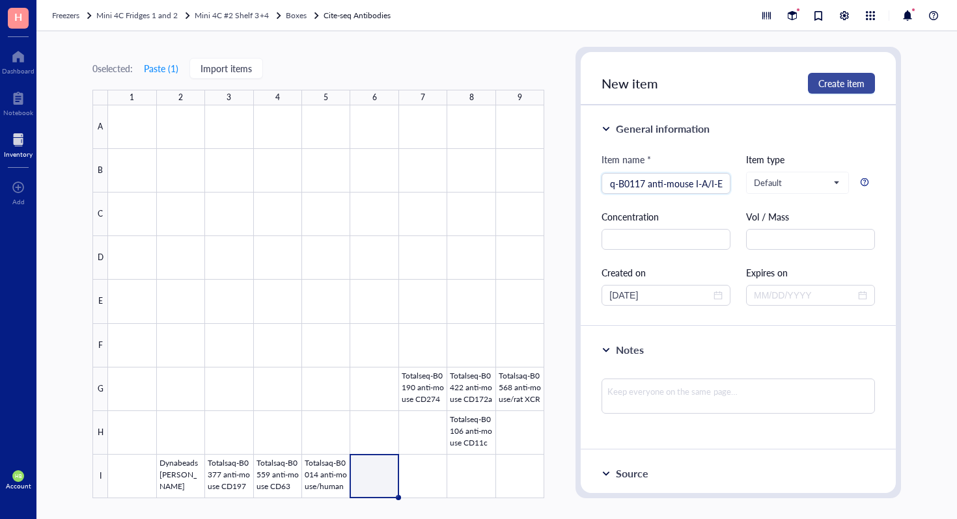
type input "Totalsaq-B0117 anti-mouse I-A/I-E"
click at [852, 81] on span "Create item" at bounding box center [841, 83] width 46 height 10
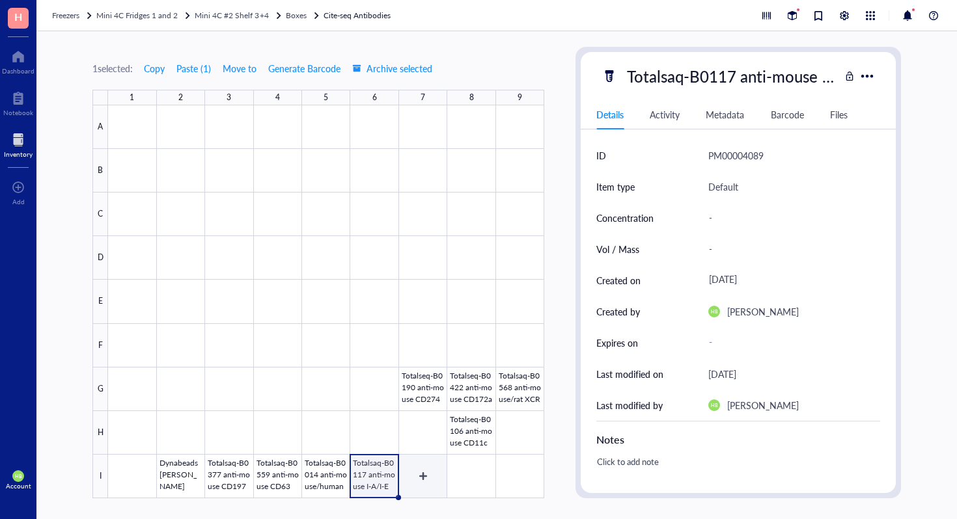
click at [409, 482] on div at bounding box center [326, 301] width 436 height 393
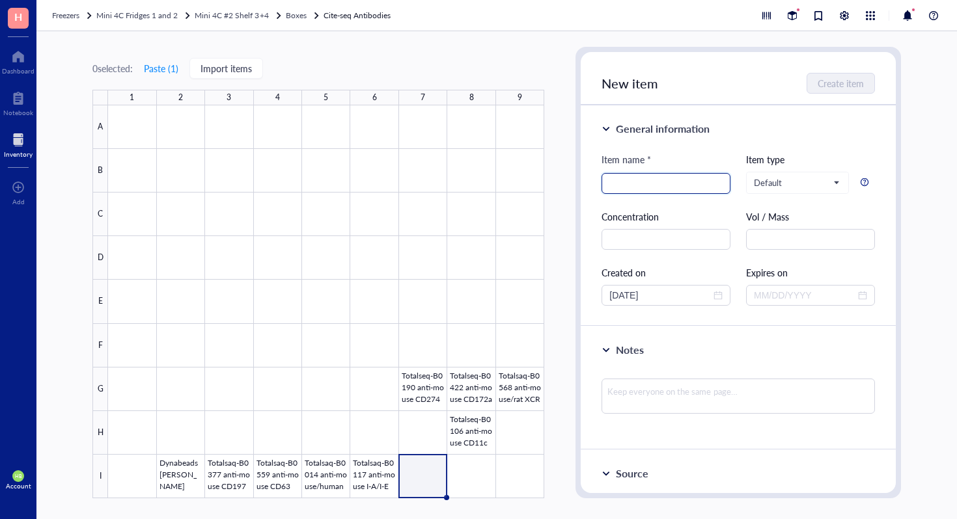
paste input "Totalsaq-B0377 anti-mouse CD197"
click at [638, 184] on input "Totalsaq-B0377 anti-mouse CD197" at bounding box center [665, 184] width 113 height 20
click at [680, 184] on input "Totalsaq-B0201 anti-mouse CD197" at bounding box center [665, 184] width 113 height 20
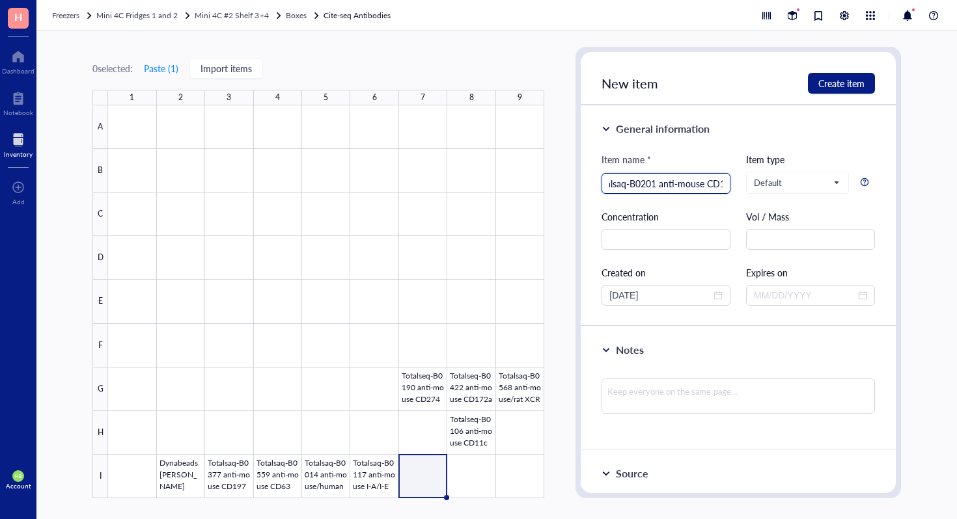
scroll to position [0, 31]
click at [717, 185] on input "Totalsaq-B0201 anti-mouse CD197" at bounding box center [665, 184] width 113 height 20
type input "Totalsaq-B0201 anti-mouse CD103"
click at [835, 78] on span "Create item" at bounding box center [841, 83] width 46 height 10
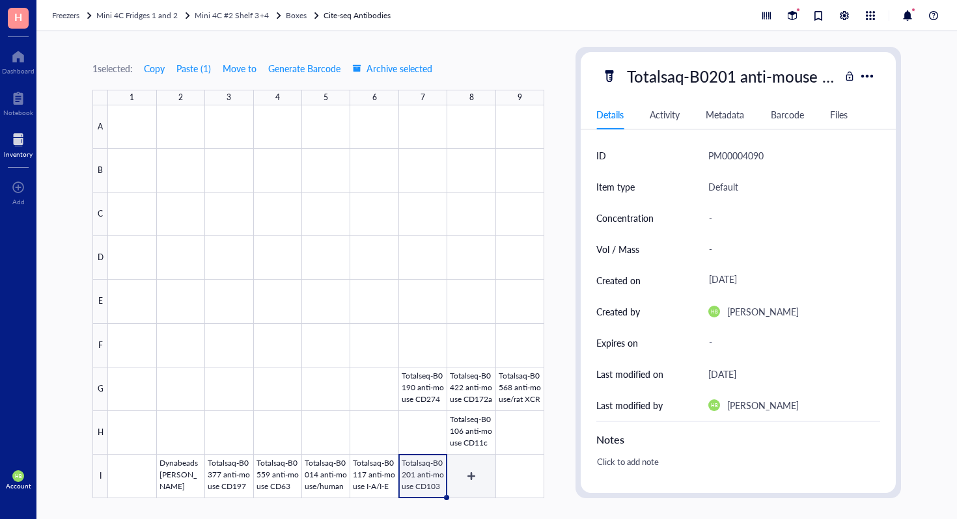
click at [466, 480] on div at bounding box center [326, 301] width 436 height 393
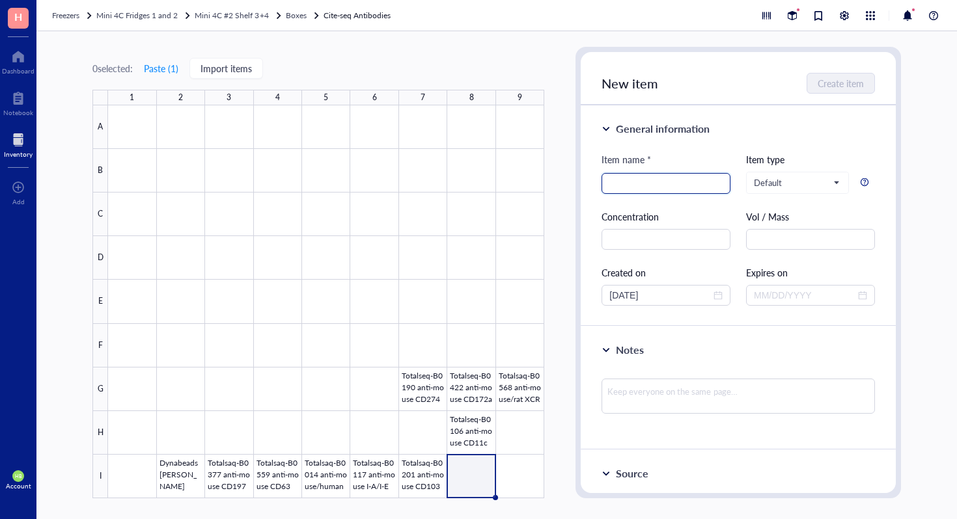
paste input "Totalsaq-B0377 anti-mouse CD197"
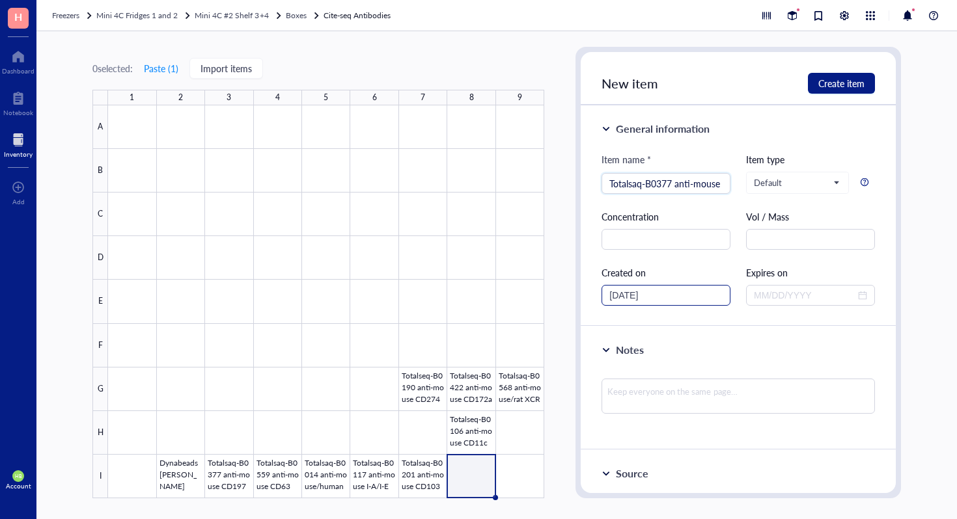
scroll to position [0, 31]
click at [640, 182] on input "Totalsaq-B0377 anti-mouse CD197" at bounding box center [665, 184] width 113 height 20
drag, startPoint x: 700, startPoint y: 185, endPoint x: 741, endPoint y: 182, distance: 41.8
click at [741, 184] on div "Item name * Totalsaq-B0302 anti-mouse CD197 Totalsaq-B0302 anti-mouse CD197 Ite…" at bounding box center [737, 229] width 273 height 154
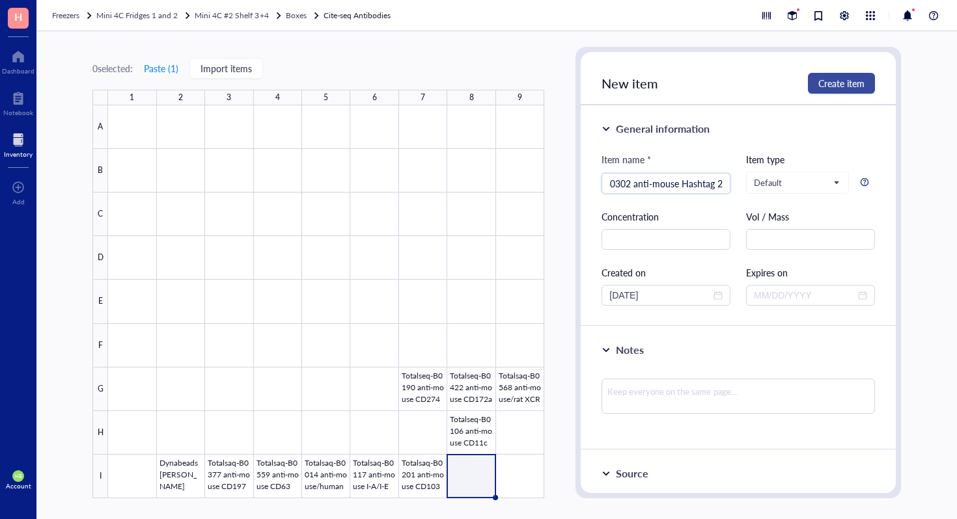
type input "Totalsaq-B0302 anti-mouse Hashtag 2"
click at [854, 82] on span "Create item" at bounding box center [841, 83] width 46 height 10
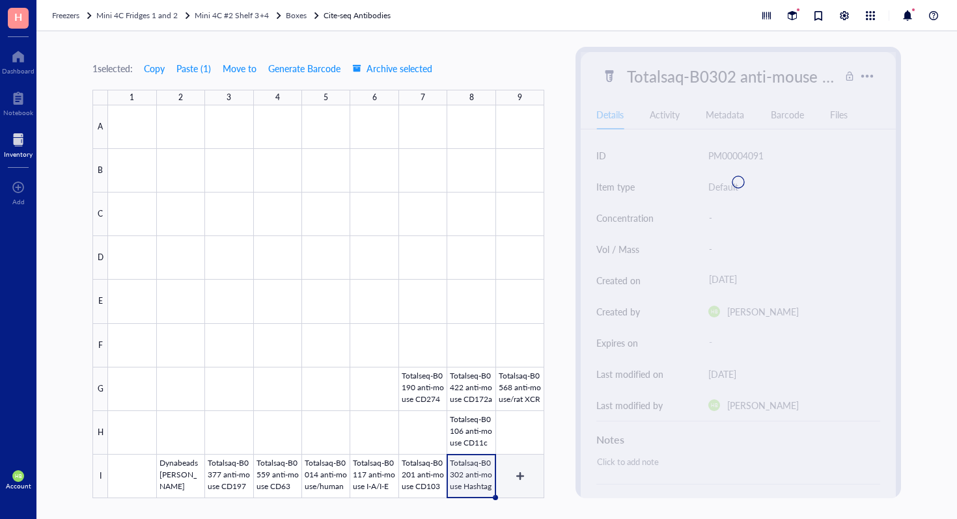
click at [519, 477] on div at bounding box center [326, 301] width 436 height 393
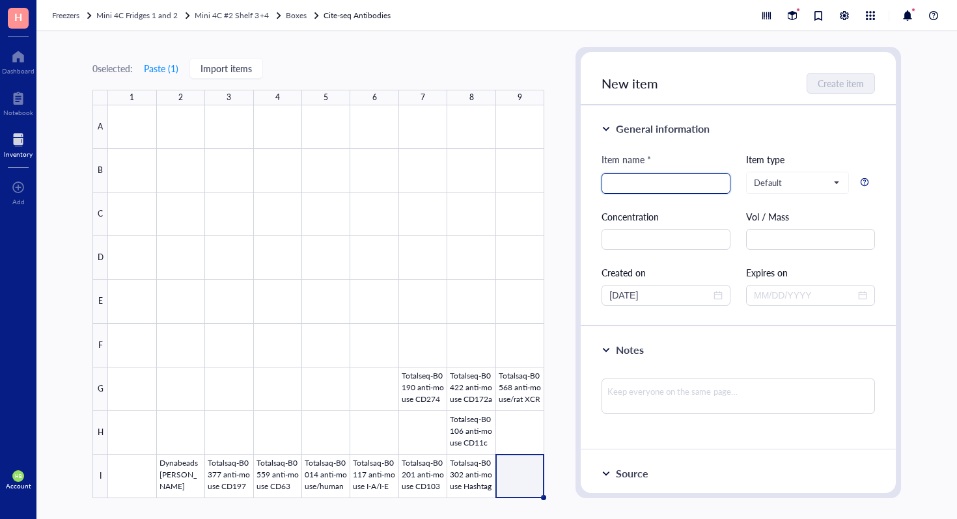
click at [665, 184] on input "search" at bounding box center [665, 184] width 113 height 20
paste input "Totalsaq-B0377 anti-mouse CD197"
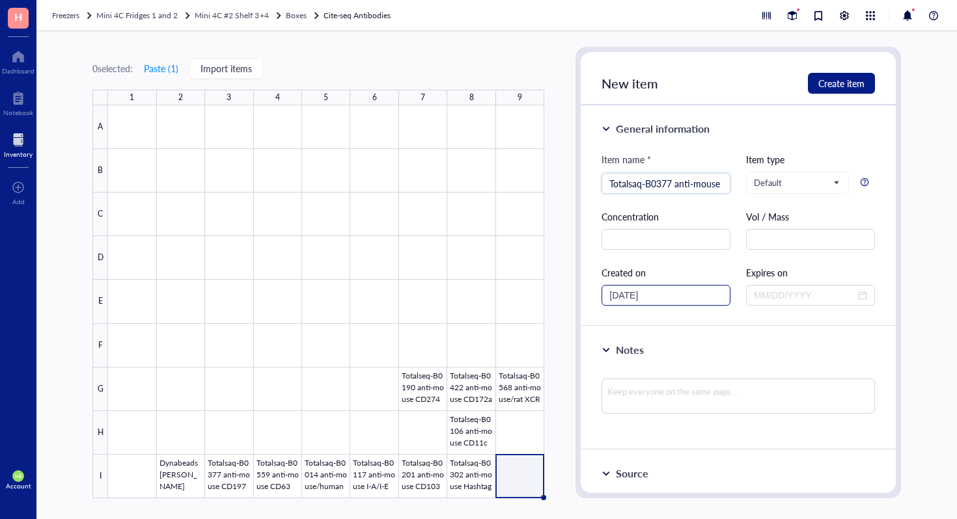
scroll to position [0, 31]
click at [640, 184] on input "Totalsaq-B0377 anti-mouse CD197" at bounding box center [665, 184] width 113 height 20
drag, startPoint x: 691, startPoint y: 184, endPoint x: 770, endPoint y: 177, distance: 79.0
click at [769, 180] on div "Item name * Totalsaq-B0301 anti-mouse CD197 Totalsaq-B0301 anti-mouse CD197 Ite…" at bounding box center [737, 229] width 273 height 154
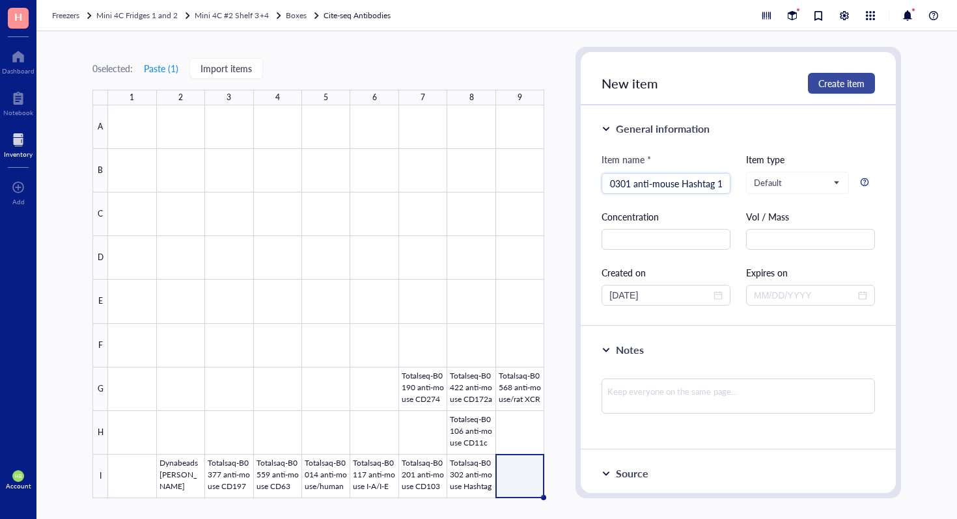
type input "Totalsaq-B0301 anti-mouse Hashtag 1"
click at [847, 87] on span "Create item" at bounding box center [841, 83] width 46 height 10
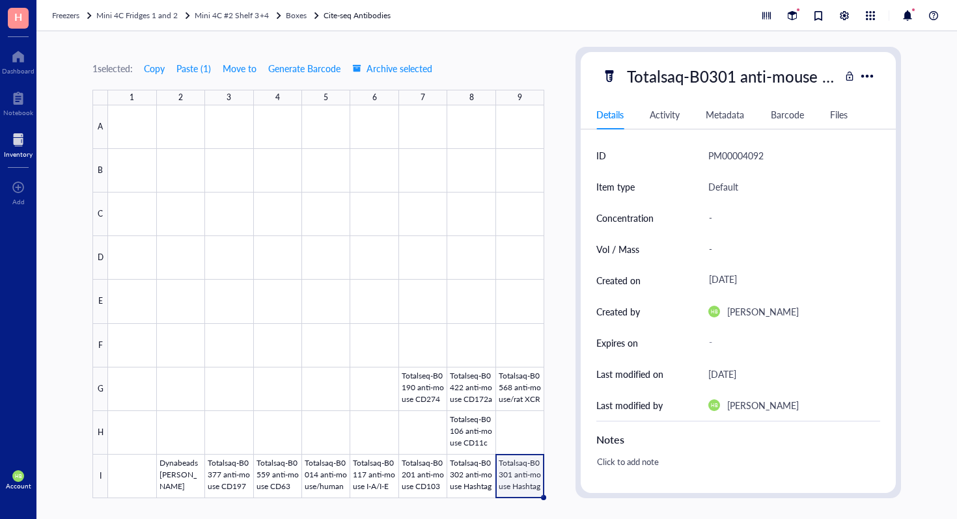
click at [251, 23] on div "Freezers Mini 4C Fridges 1 and 2 Mini 4C #2 Shelf 3+4 Boxes Cite-seq Antibodies" at bounding box center [496, 15] width 920 height 31
click at [155, 25] on div "Freezers Mini 4C Fridges 1 and 2 Mini 4C #2 Shelf 3+4 Boxes Cite-seq Antibodies" at bounding box center [496, 15] width 920 height 31
click at [163, 18] on span "Mini 4C Fridges 1 and 2" at bounding box center [136, 15] width 81 height 11
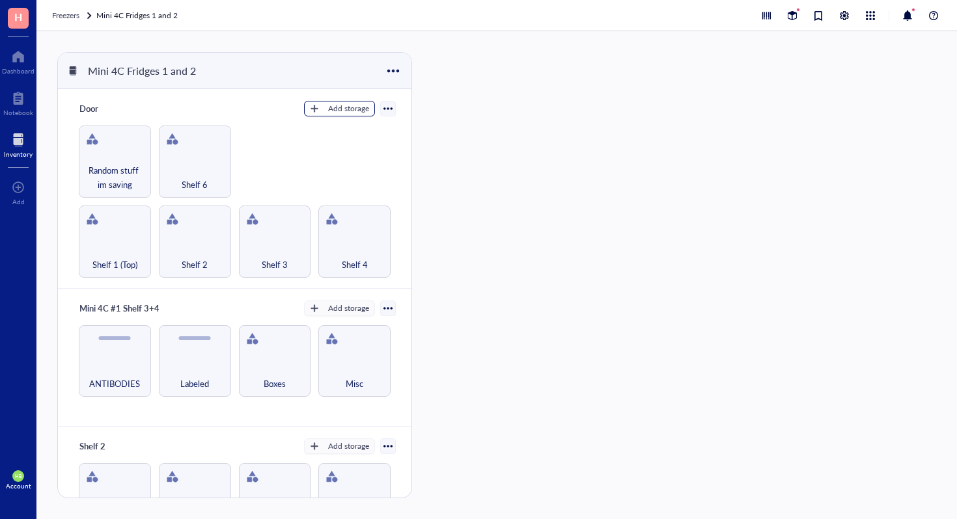
click at [342, 113] on div "Add storage" at bounding box center [348, 109] width 41 height 12
click at [337, 152] on span "Category" at bounding box center [346, 151] width 74 height 14
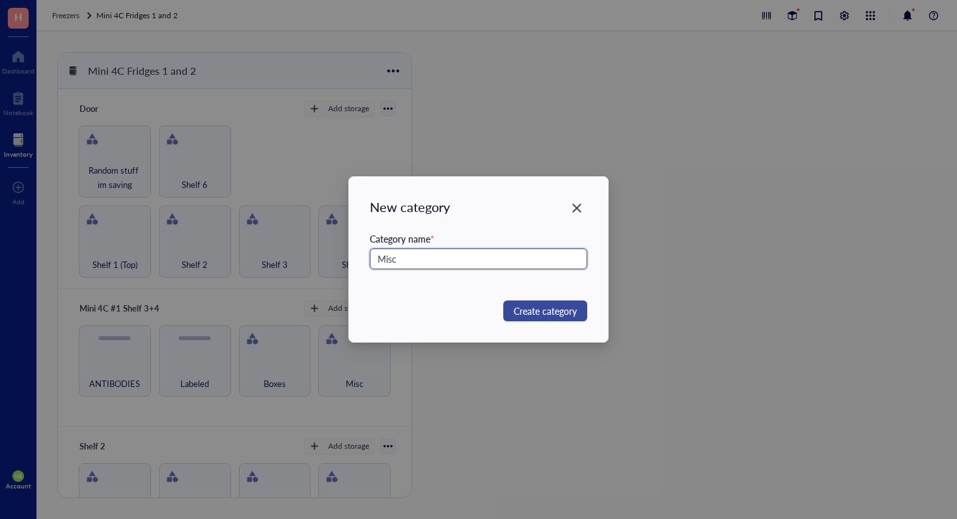
type input "Misc"
click at [522, 308] on span "Create category" at bounding box center [545, 311] width 63 height 14
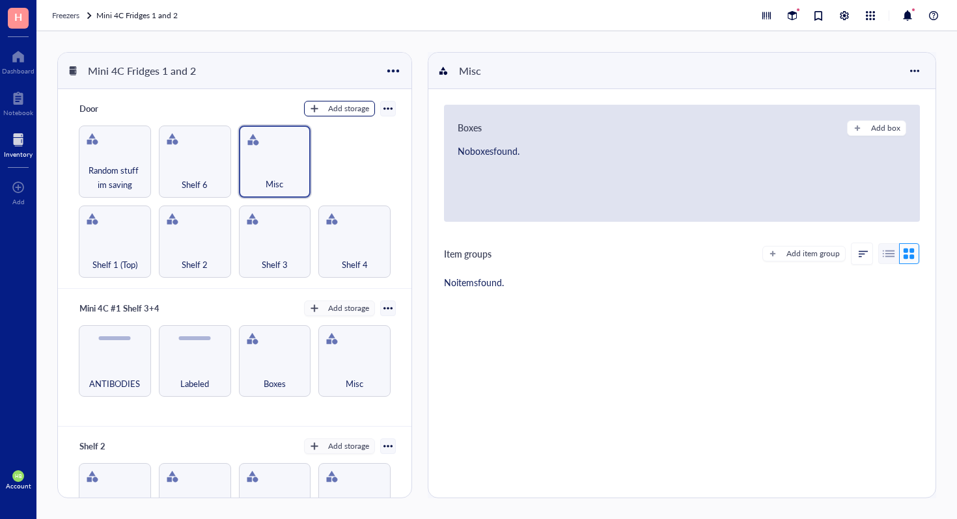
click at [350, 110] on div "Add storage" at bounding box center [348, 109] width 41 height 12
click at [355, 150] on span "Category" at bounding box center [346, 151] width 74 height 14
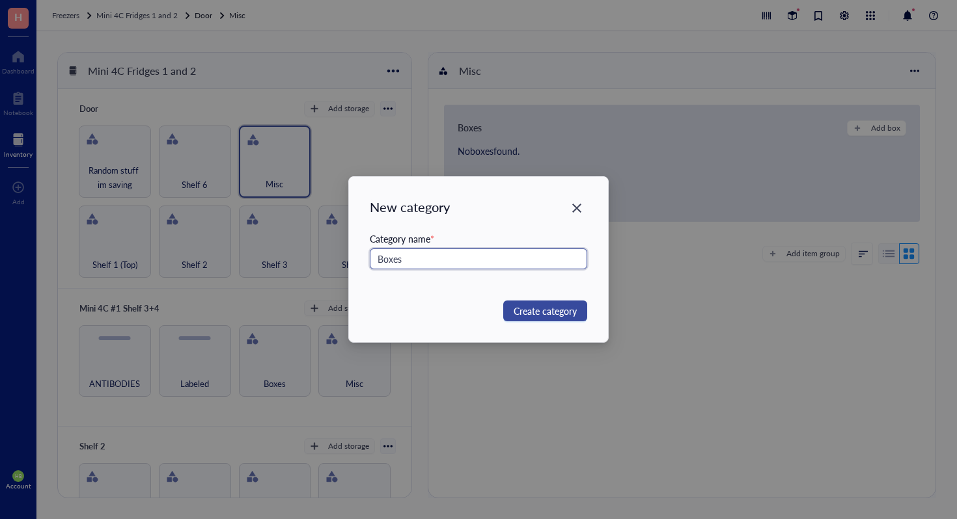
type input "Boxes"
click at [528, 311] on span "Create category" at bounding box center [545, 311] width 63 height 14
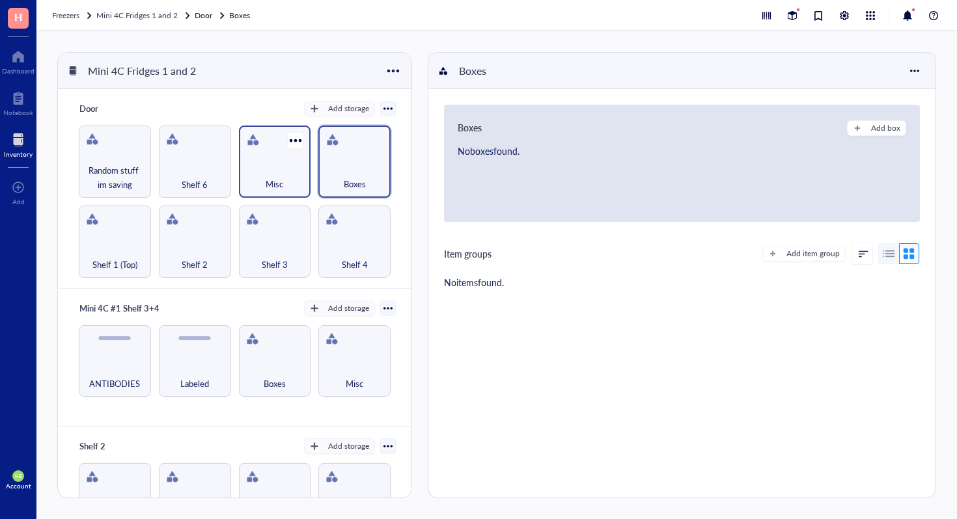
click at [284, 171] on div "Misc" at bounding box center [274, 177] width 59 height 29
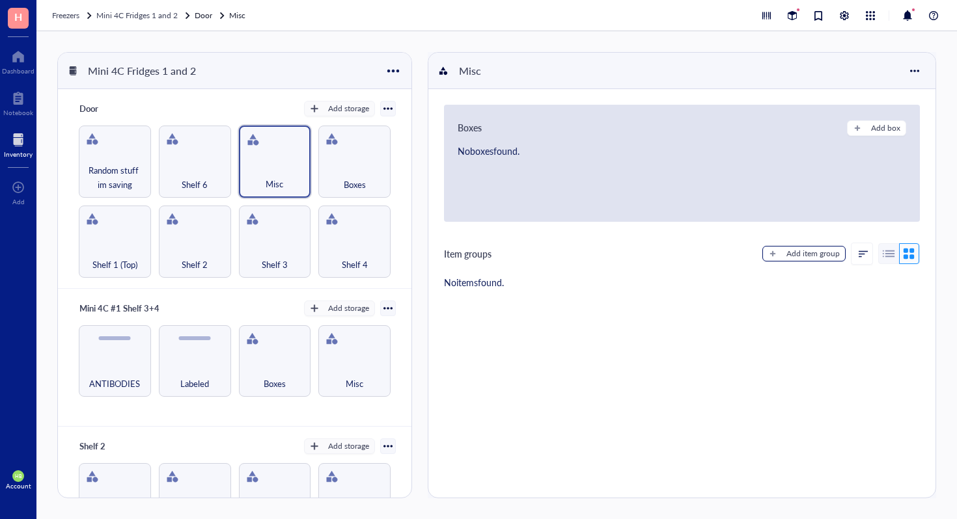
click at [814, 253] on div "Add item group" at bounding box center [812, 254] width 53 height 12
type textarea "Keep everyone on the same page..."
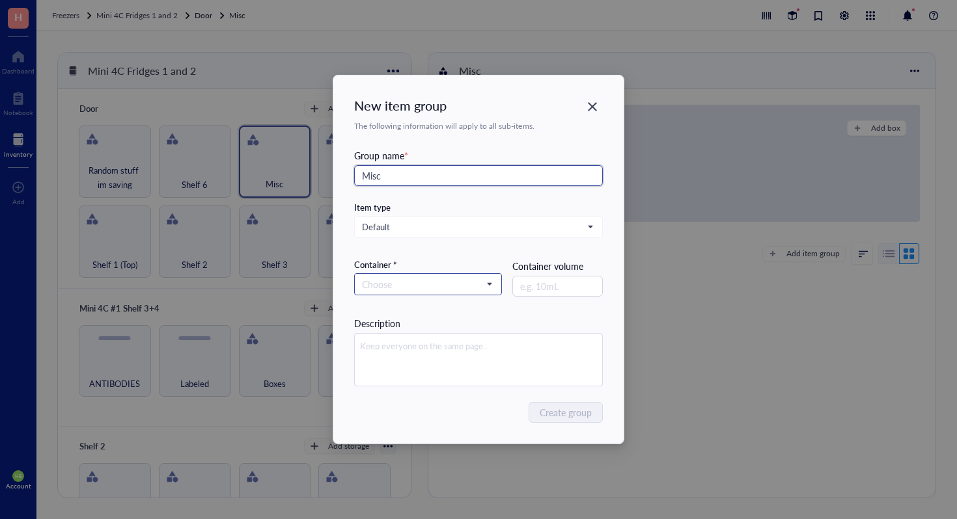
type input "Misc"
click at [425, 284] on input "search" at bounding box center [422, 285] width 120 height 20
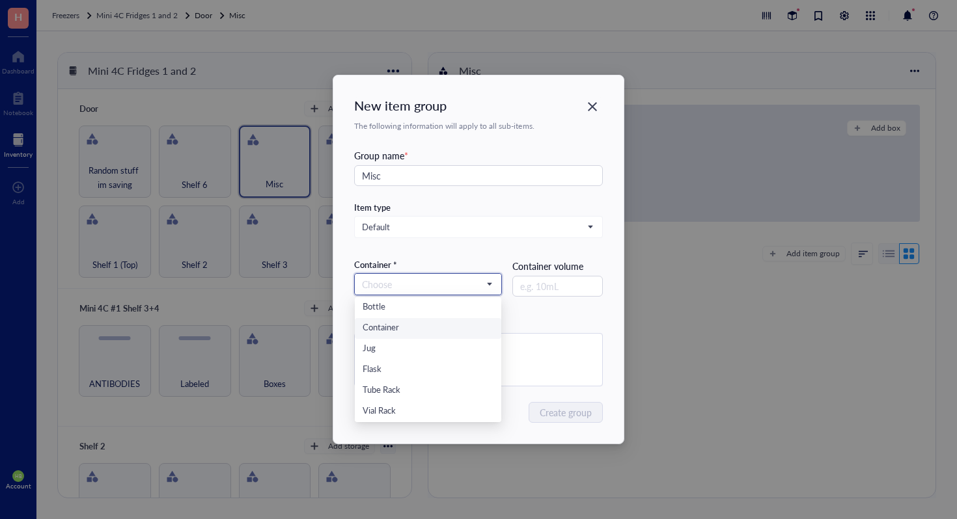
click at [407, 323] on div "Container" at bounding box center [428, 329] width 131 height 14
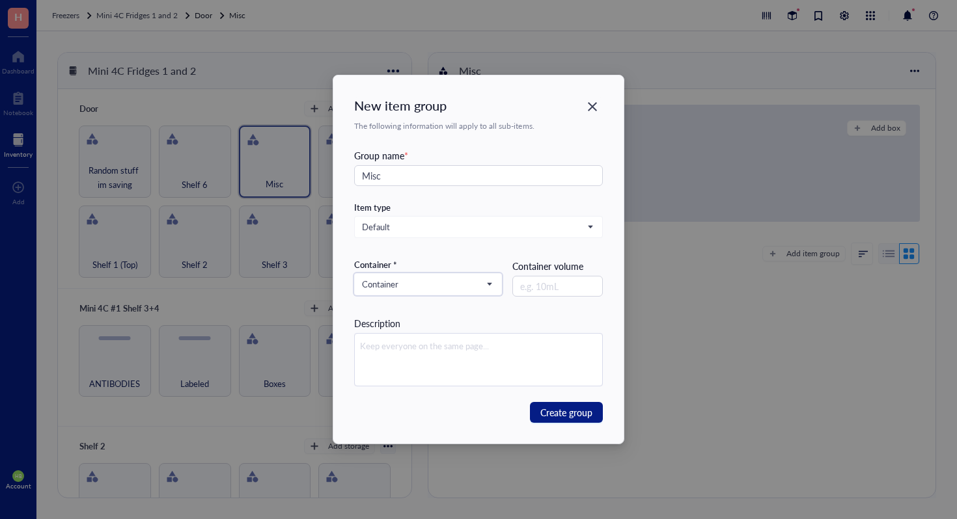
click at [551, 426] on div "New item group The following information will apply to all sub-items. Group nam…" at bounding box center [478, 259] width 290 height 368
click at [553, 417] on span "Create group" at bounding box center [566, 412] width 52 height 14
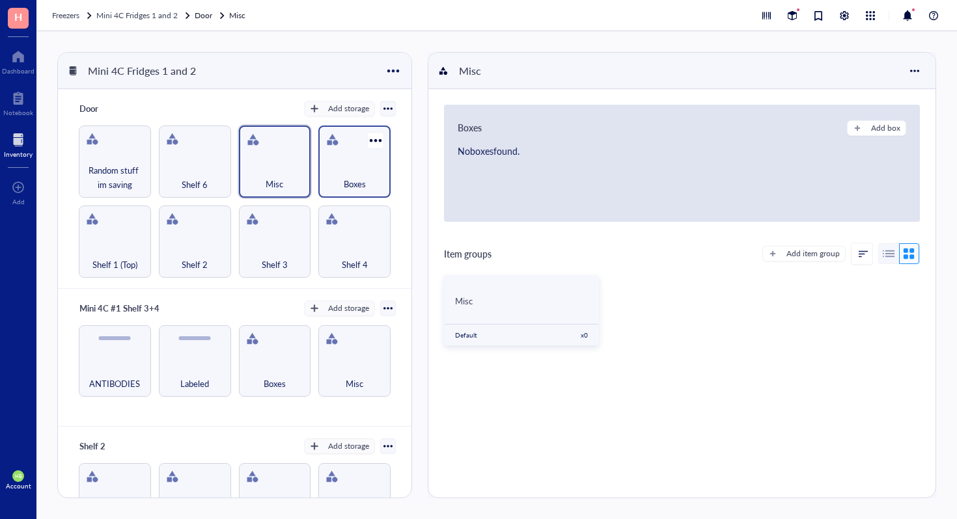
click at [341, 174] on div "Boxes" at bounding box center [354, 177] width 59 height 29
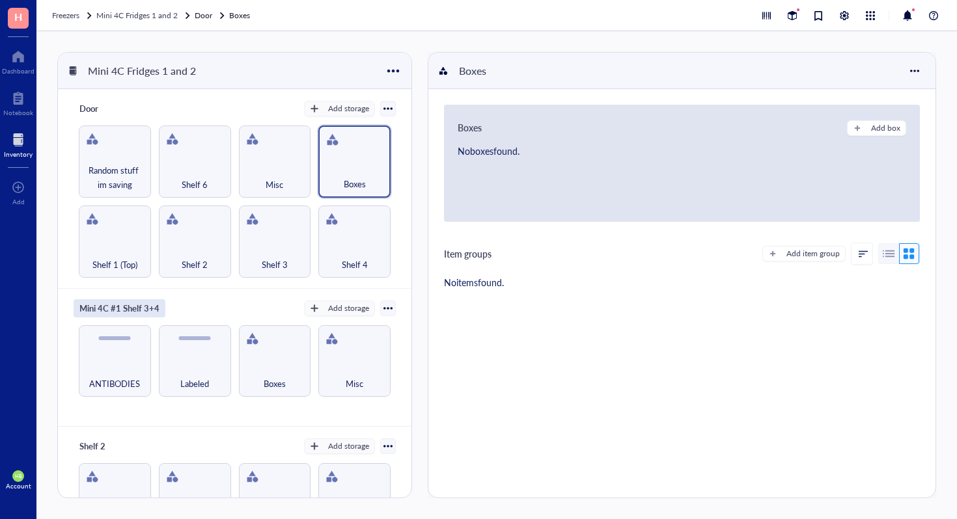
click at [104, 307] on div "Mini 4C #1 Shelf 3+4" at bounding box center [120, 308] width 92 height 18
click at [95, 107] on div "Door" at bounding box center [113, 109] width 78 height 18
click at [95, 107] on input "Door" at bounding box center [93, 108] width 39 height 17
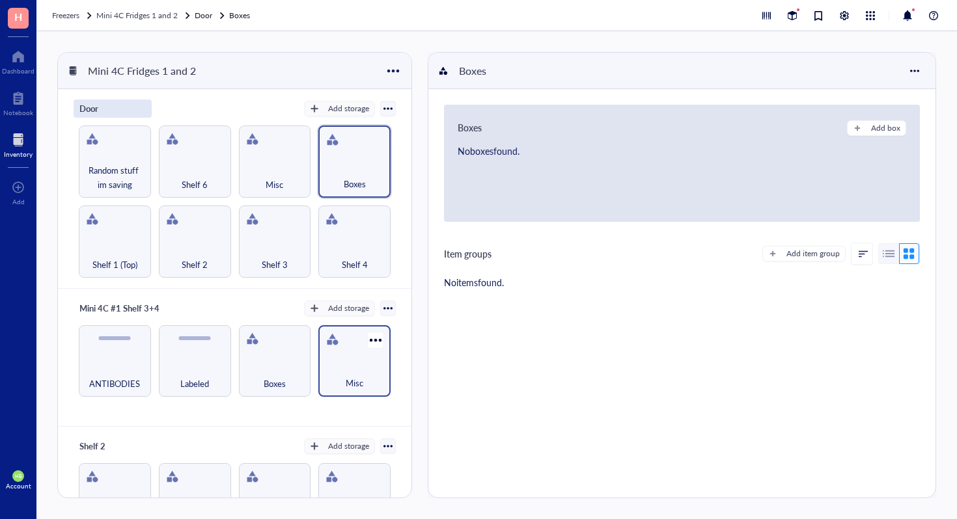
click at [346, 379] on span "Misc" at bounding box center [355, 383] width 18 height 14
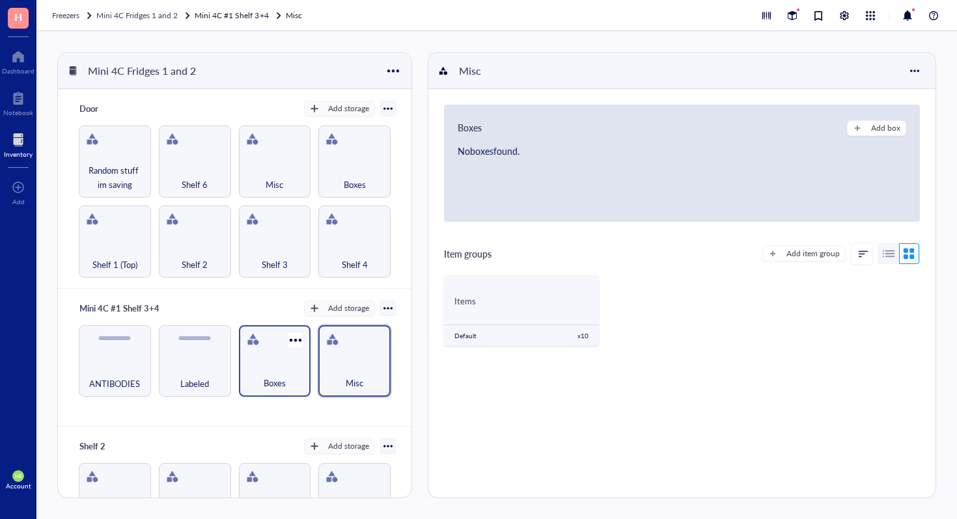
click at [292, 382] on div "Boxes" at bounding box center [274, 376] width 59 height 29
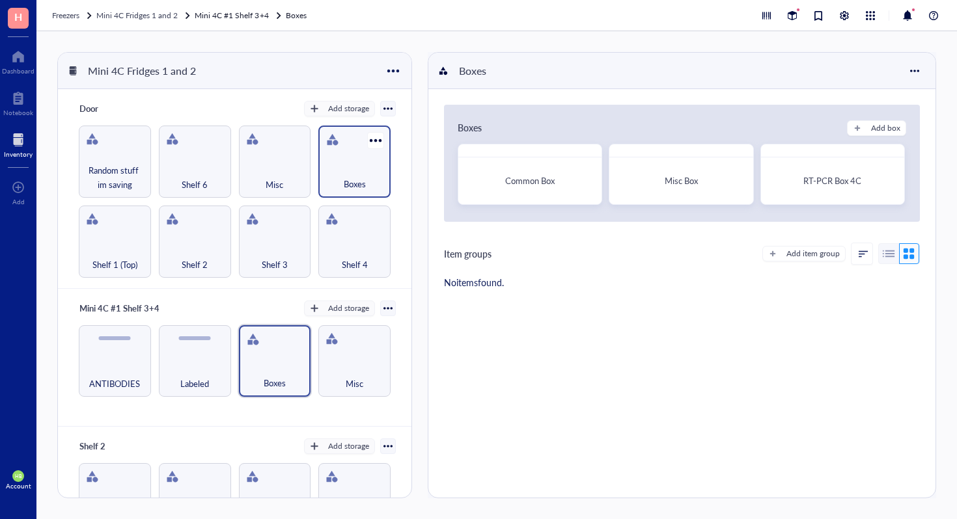
click at [338, 185] on div "Boxes" at bounding box center [354, 177] width 59 height 29
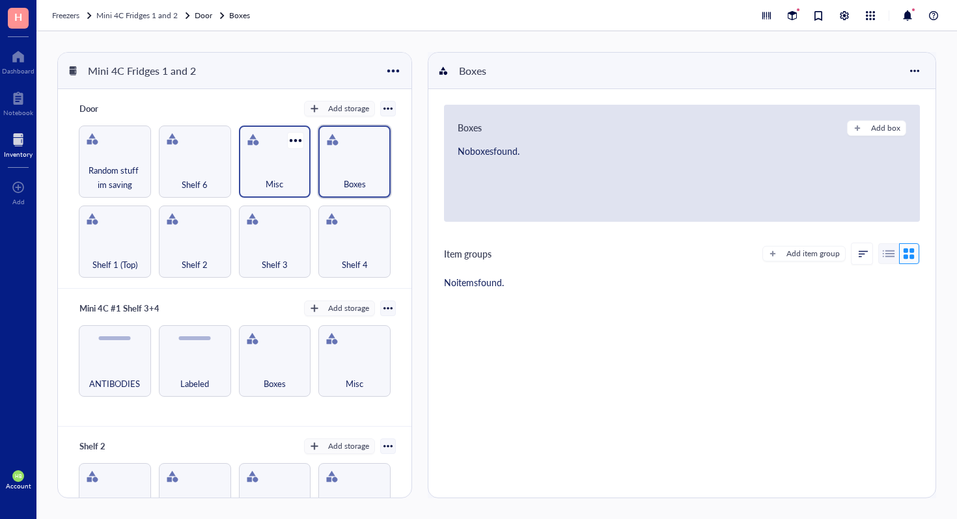
click at [272, 174] on div "Misc" at bounding box center [274, 177] width 59 height 29
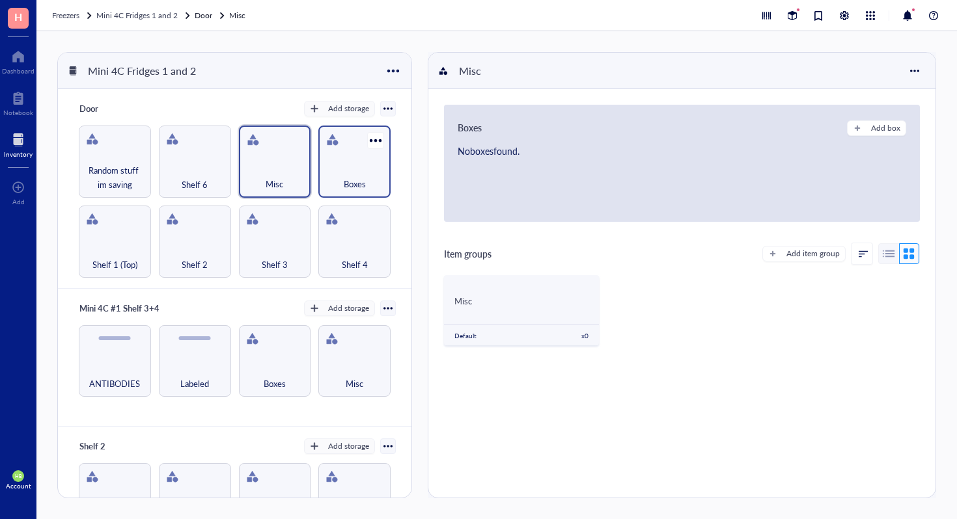
click at [358, 174] on div "Boxes" at bounding box center [354, 177] width 59 height 29
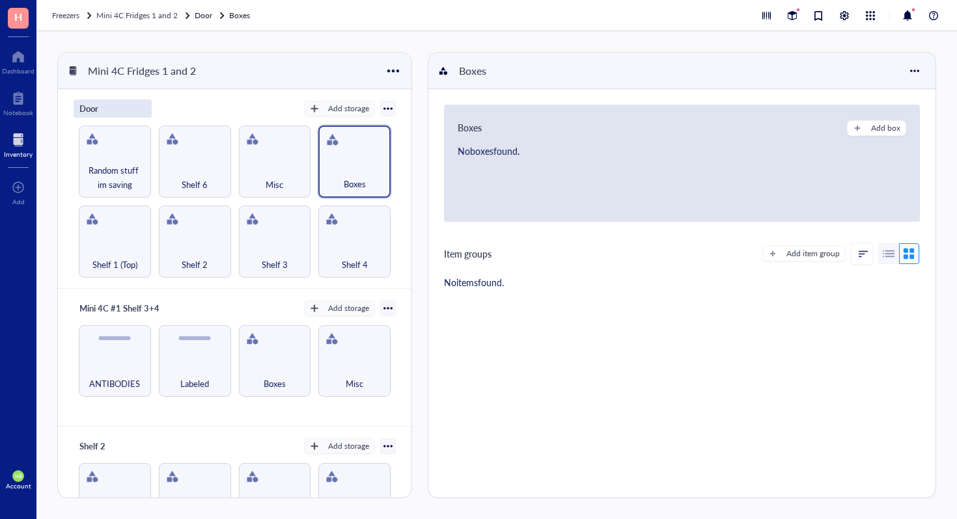
click at [105, 108] on div "Door" at bounding box center [113, 109] width 78 height 18
click at [105, 108] on input "Door" at bounding box center [93, 108] width 39 height 17
type input "Mini 4C #2 Shelf 1+2"
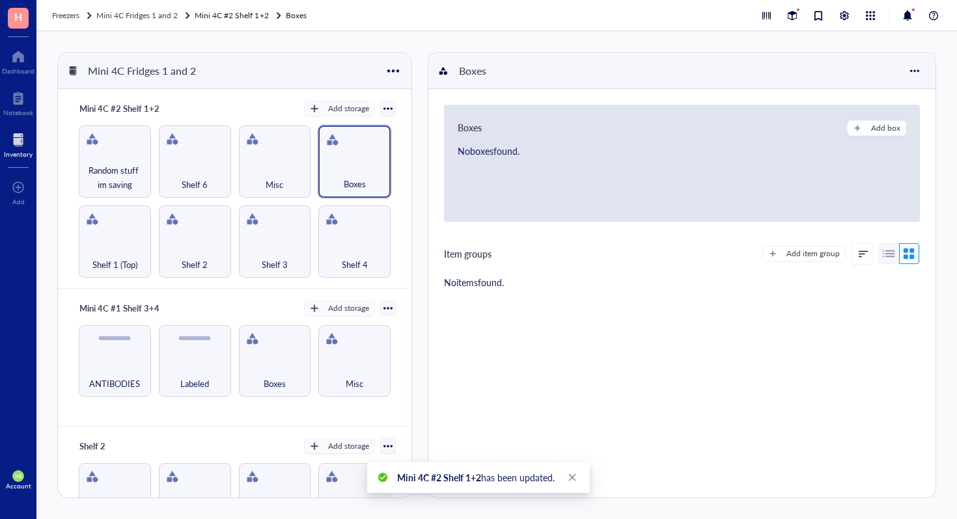
click at [242, 114] on div "Mini 4C #2 Shelf 1+2 Add storage Rack Category" at bounding box center [235, 109] width 322 height 18
click at [270, 158] on div "Misc" at bounding box center [275, 162] width 72 height 72
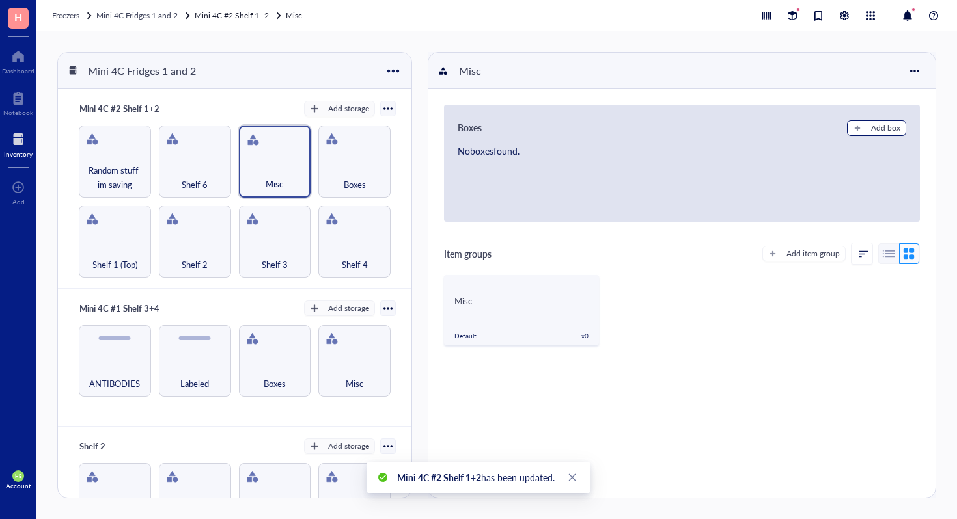
click at [854, 132] on div "button" at bounding box center [857, 128] width 9 height 9
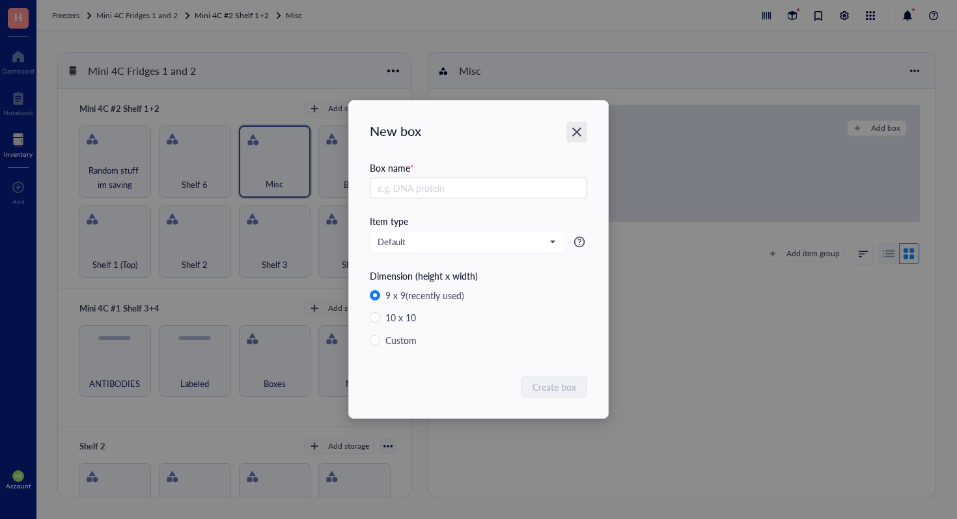
click at [572, 130] on icon "Close" at bounding box center [577, 132] width 12 height 12
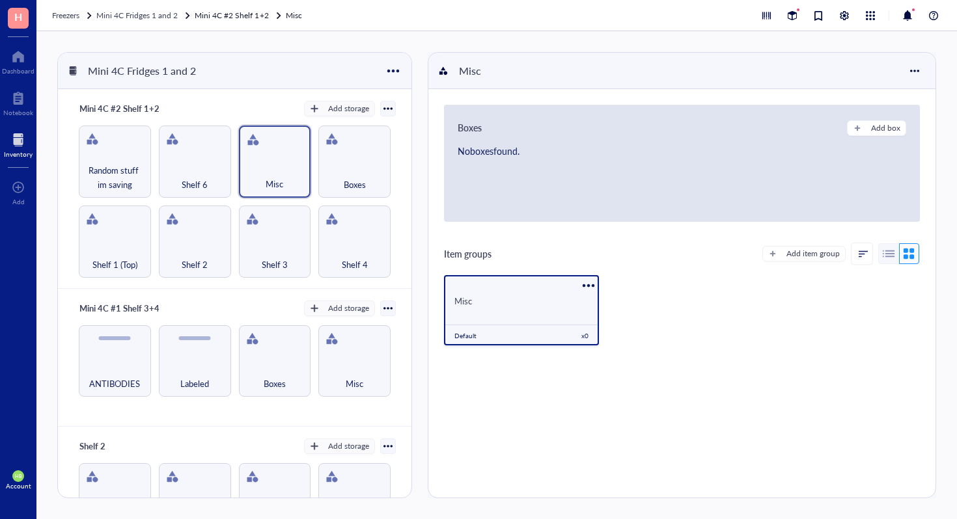
click at [524, 301] on div "Misc" at bounding box center [521, 301] width 134 height 12
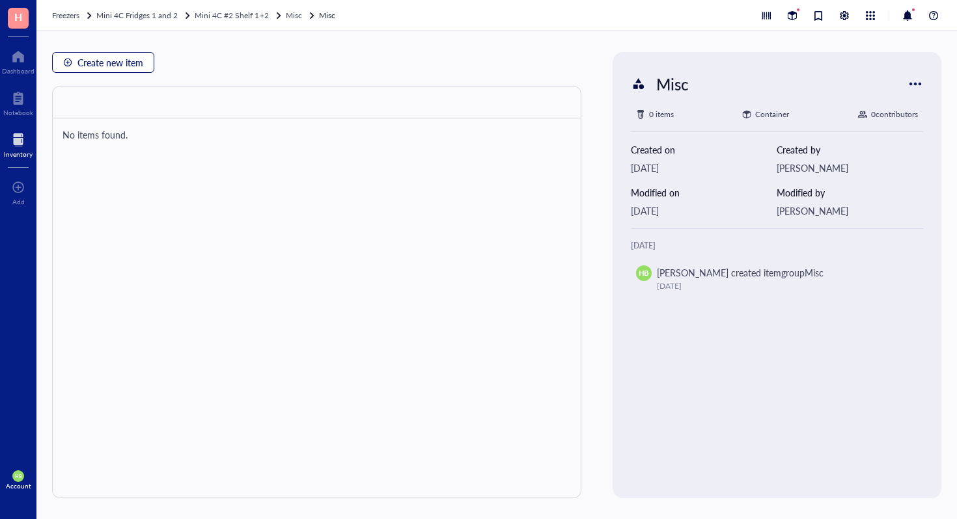
click at [102, 57] on span "Create new item" at bounding box center [110, 62] width 66 height 10
type textarea "Keep everyone on the same page…"
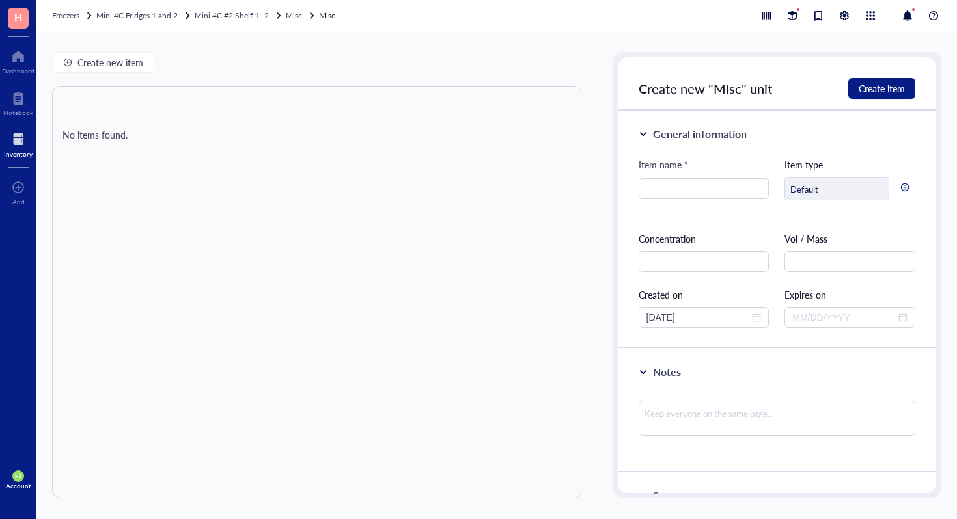
click at [662, 172] on div "Item name *" at bounding box center [703, 168] width 131 height 21
click at [659, 179] on input "search" at bounding box center [703, 189] width 115 height 20
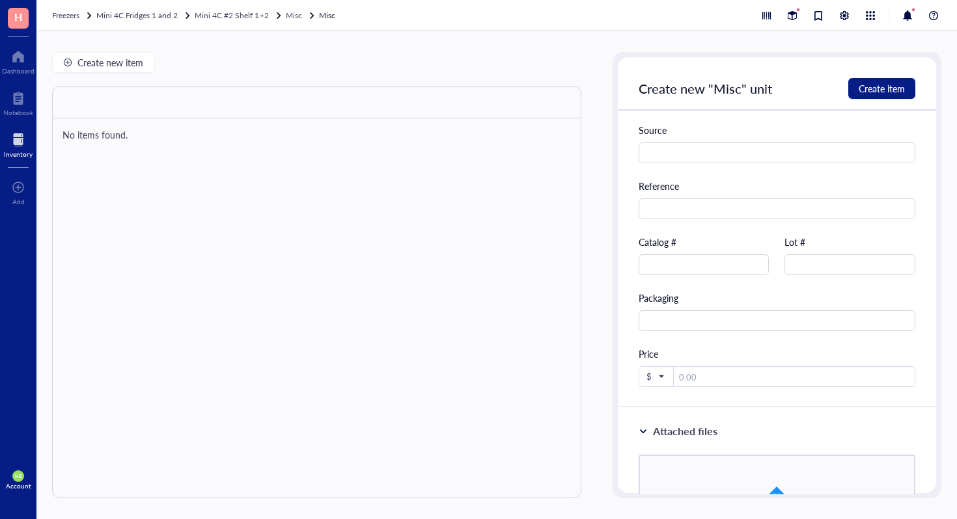
scroll to position [400, 0]
type input "Box Solution"
click at [749, 261] on input "text" at bounding box center [703, 261] width 131 height 21
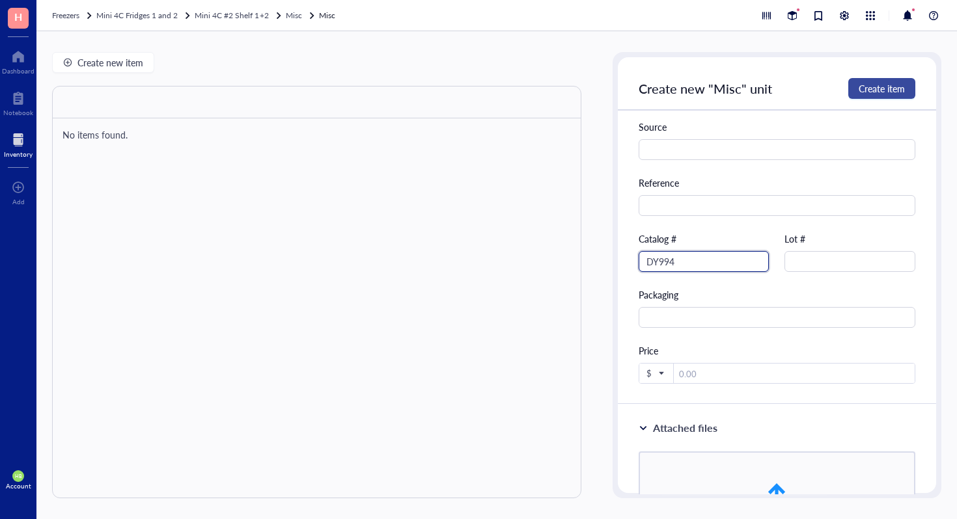
type input "DY994"
click at [883, 88] on span "Create item" at bounding box center [881, 88] width 46 height 10
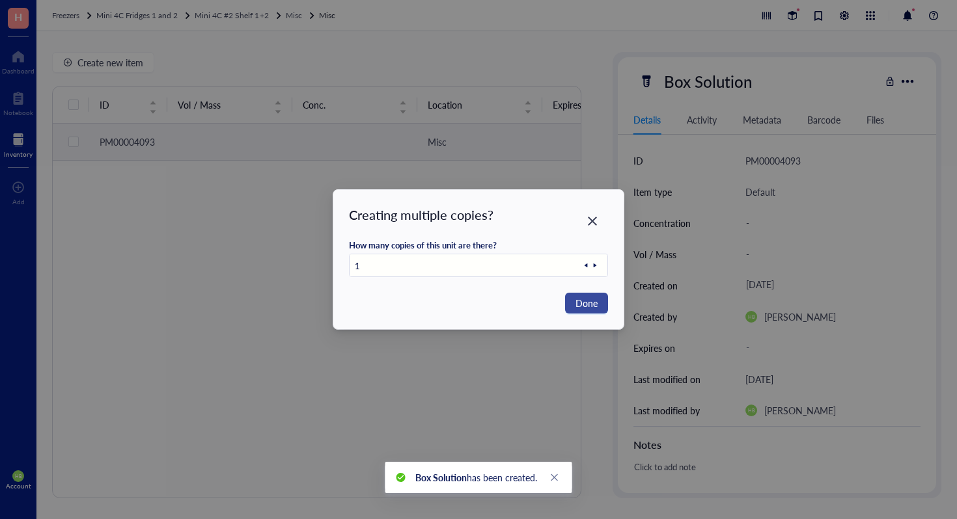
click at [573, 312] on button "Done" at bounding box center [586, 303] width 43 height 21
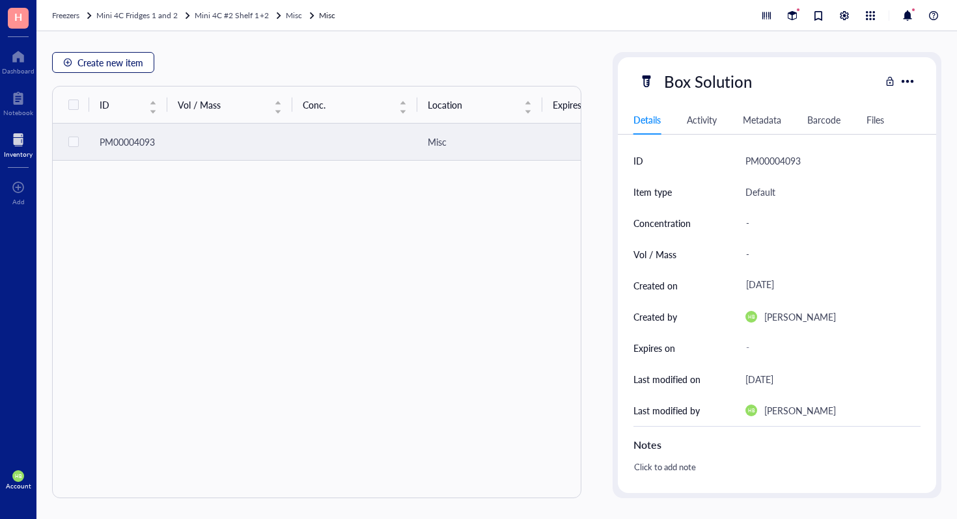
click at [114, 67] on span "Create new item" at bounding box center [110, 62] width 66 height 10
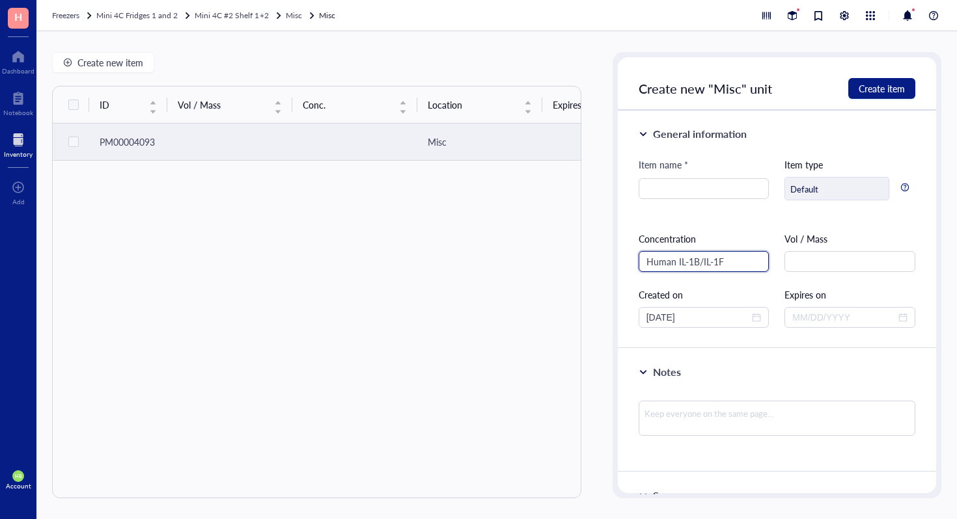
type input "Human IL-1B/IL-1F2"
click at [724, 258] on input "Human IL-1B/IL-1F2" at bounding box center [703, 261] width 131 height 21
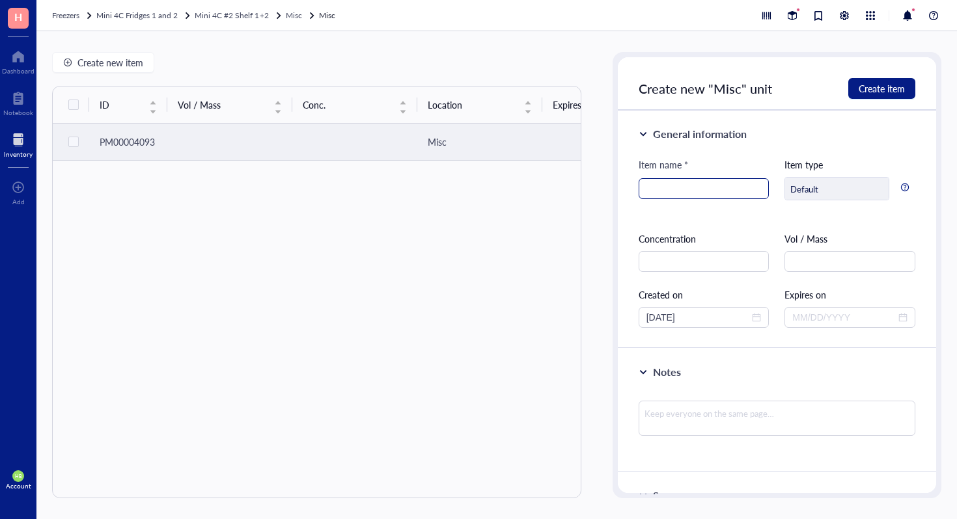
click at [724, 188] on input "search" at bounding box center [703, 189] width 115 height 20
paste input "Human IL-1B/IL-1F2"
type input "Human IL-1B/IL-1F2"
click at [874, 94] on span "Create item" at bounding box center [881, 88] width 46 height 10
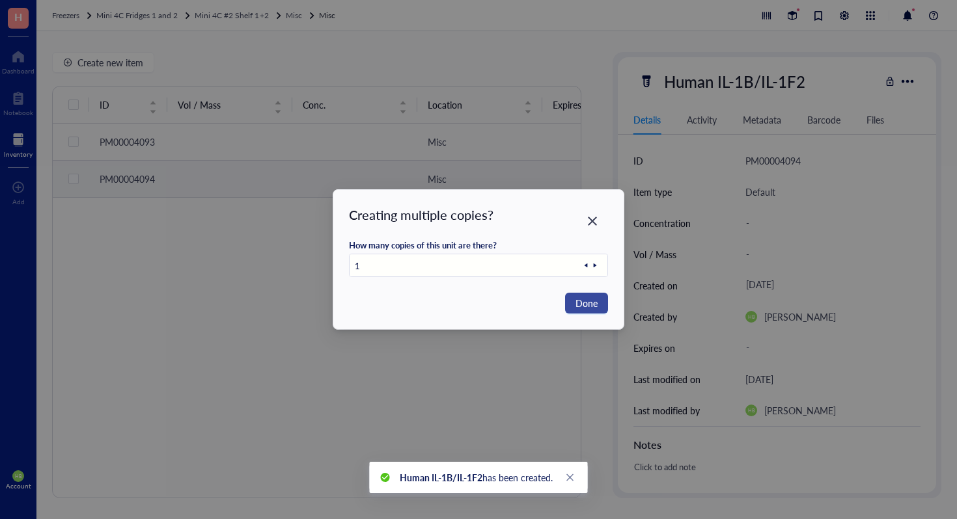
click at [586, 296] on span "Done" at bounding box center [586, 303] width 22 height 14
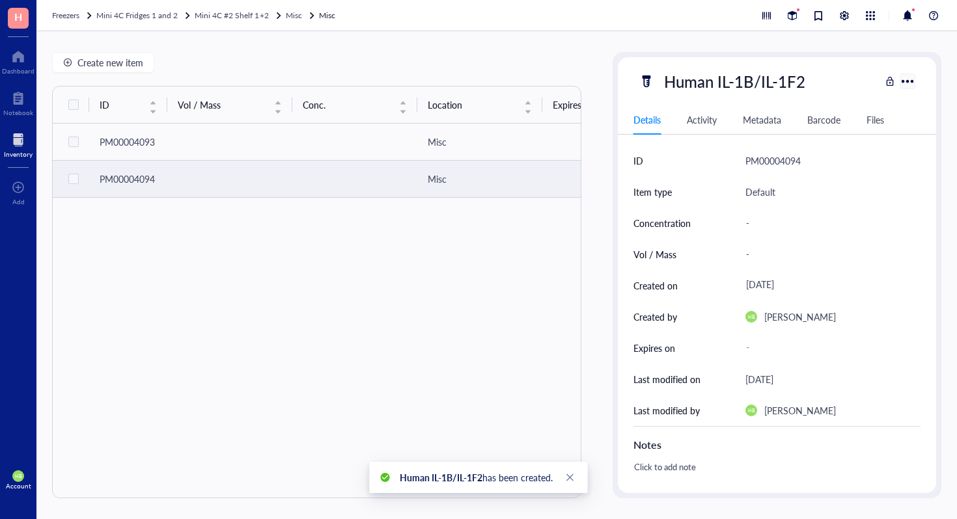
click at [908, 77] on div at bounding box center [907, 81] width 19 height 19
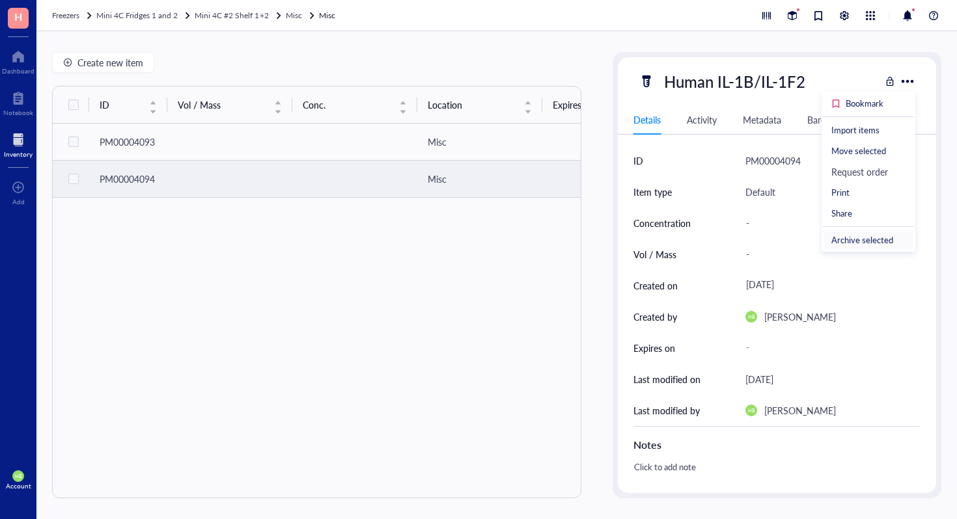
click at [860, 245] on div "Archive selected" at bounding box center [862, 240] width 62 height 12
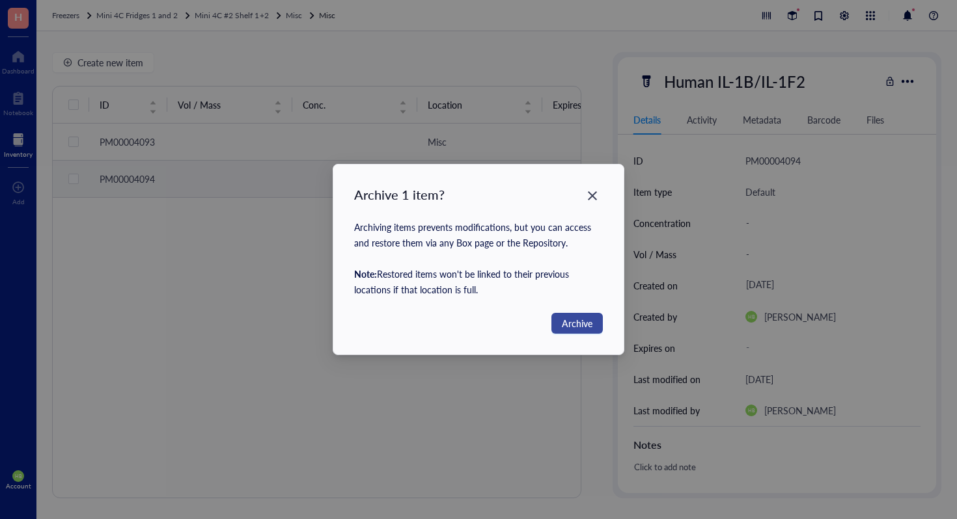
click at [583, 327] on span "Archive" at bounding box center [577, 323] width 31 height 14
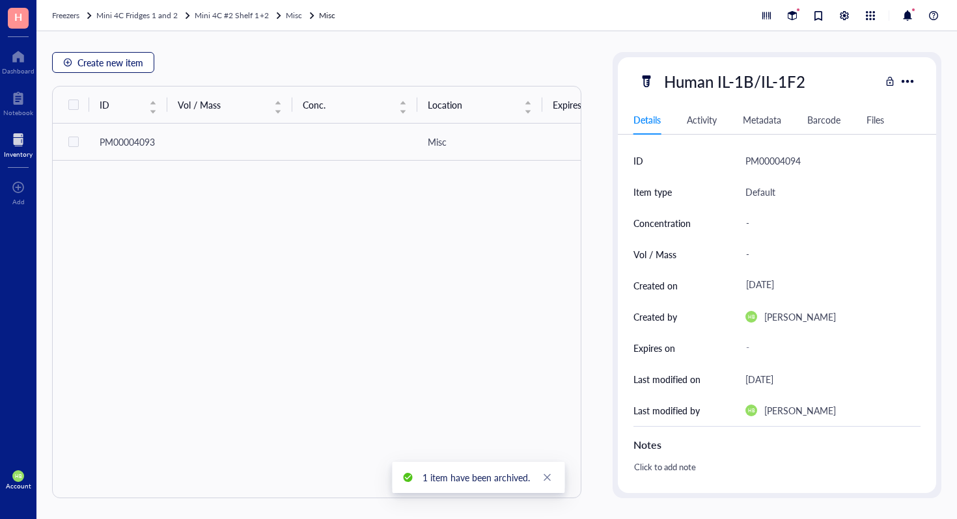
click at [64, 67] on button "Create new item" at bounding box center [103, 62] width 102 height 21
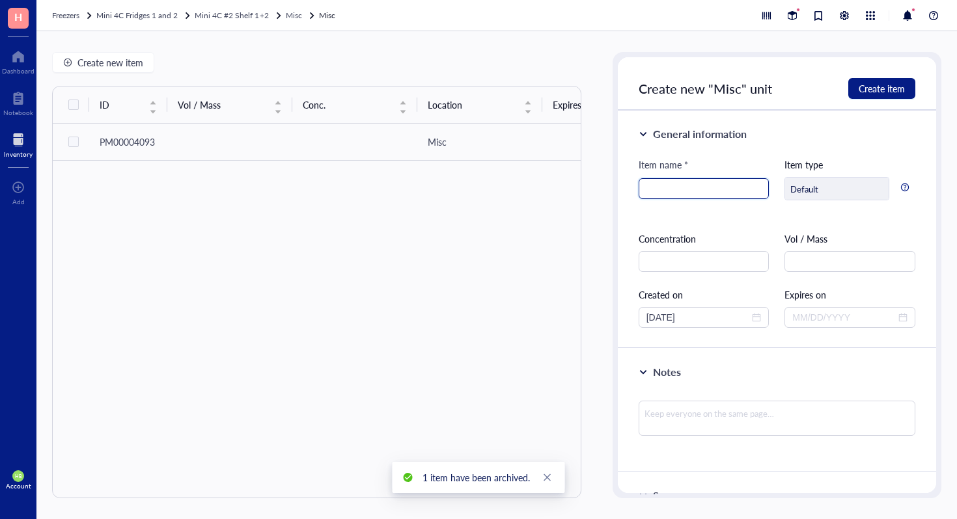
click at [670, 182] on input "search" at bounding box center [703, 189] width 115 height 20
paste input "Human IL-1B/IL-1F2"
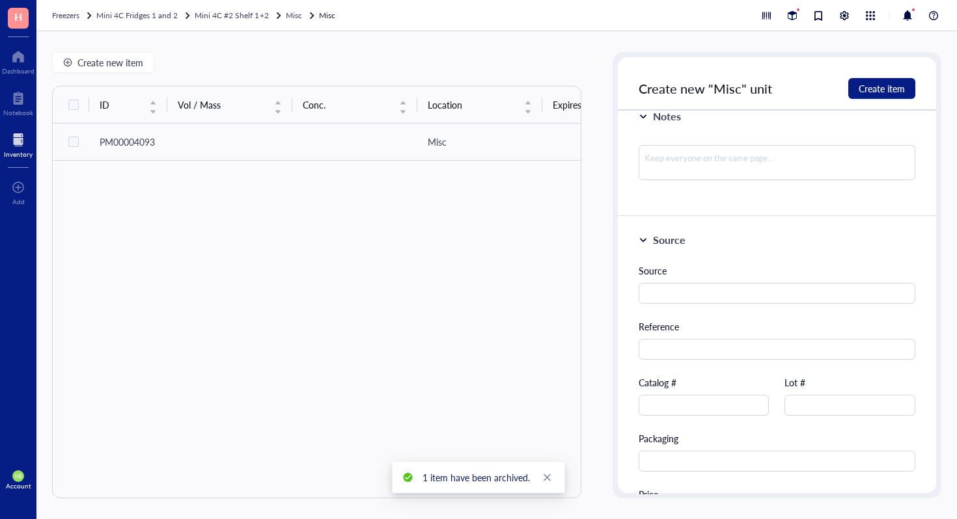
scroll to position [487, 0]
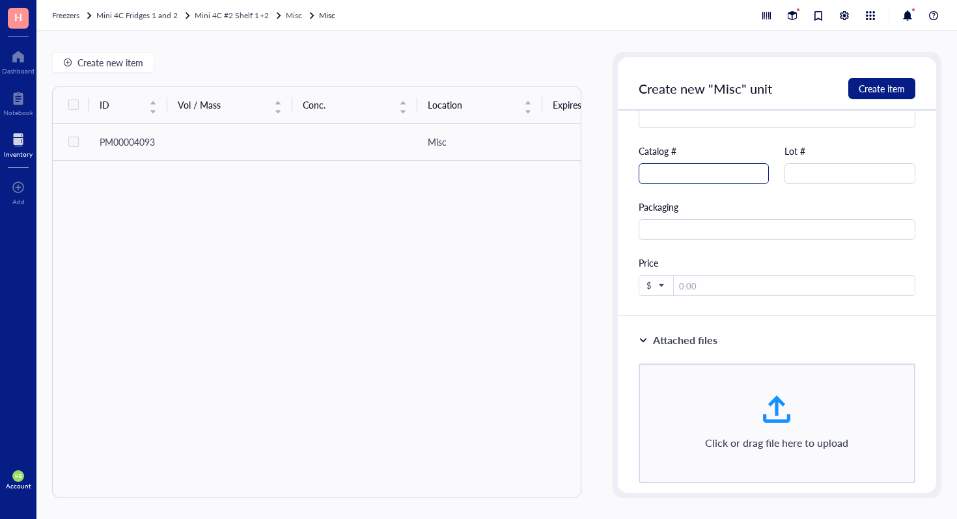
type input "Human IL-1B/IL-1F2"
click at [738, 181] on input "text" at bounding box center [703, 173] width 131 height 21
type input "DY201-05"
click at [896, 84] on span "Create item" at bounding box center [881, 88] width 46 height 10
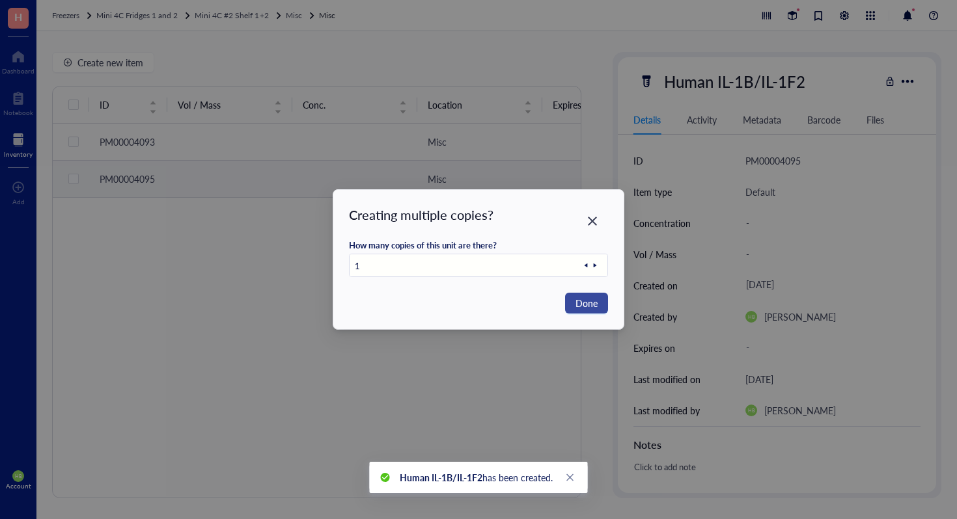
click at [597, 302] on span "Done" at bounding box center [586, 303] width 22 height 14
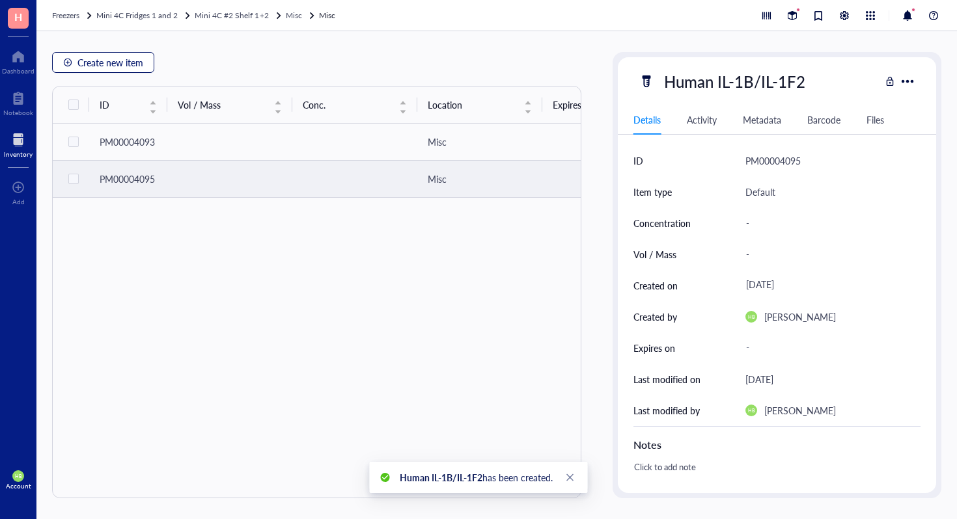
click at [74, 56] on button "Create new item" at bounding box center [103, 62] width 102 height 21
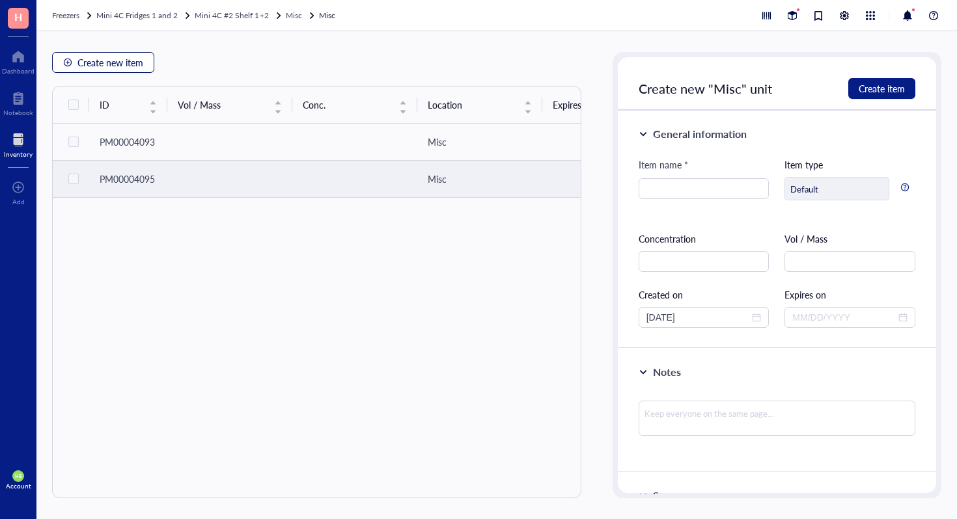
click at [148, 67] on button "Create new item" at bounding box center [103, 62] width 102 height 21
click at [737, 195] on input "search" at bounding box center [703, 189] width 115 height 20
type input "G"
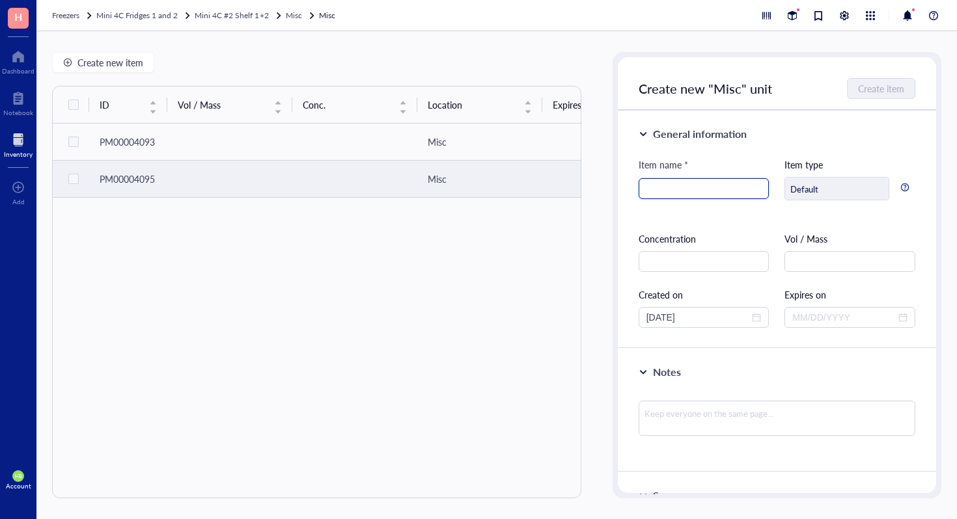
type input "G"
type input "HSP70 ELISA"
click at [892, 86] on span "Create item" at bounding box center [881, 88] width 46 height 10
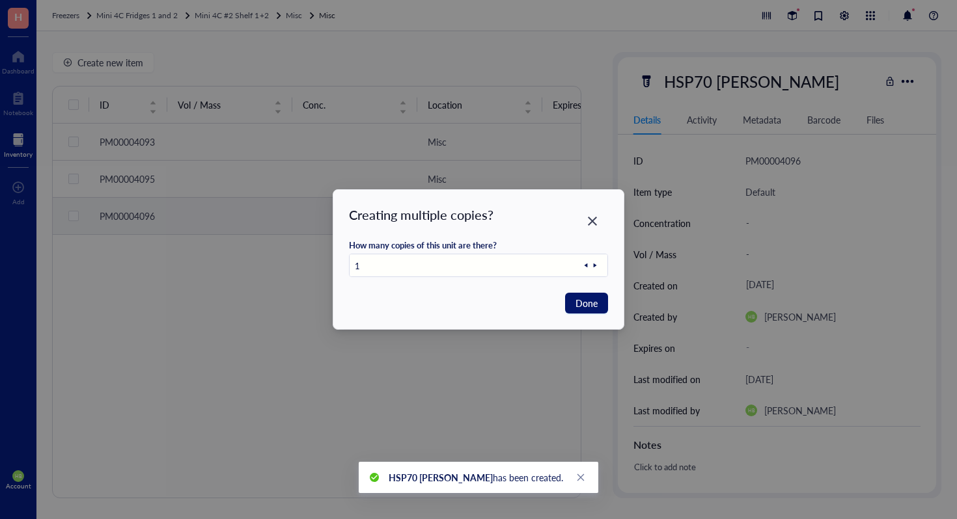
click at [577, 302] on span "Done" at bounding box center [586, 303] width 22 height 14
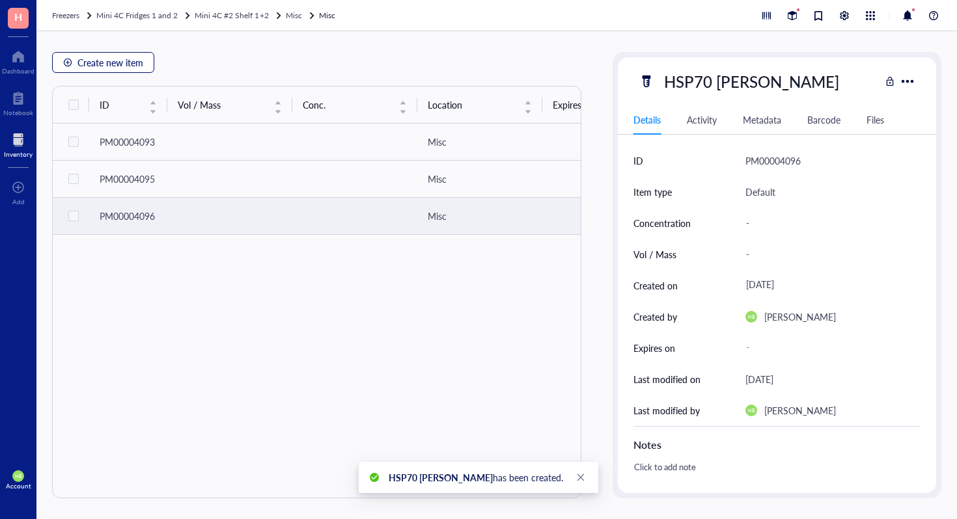
click at [85, 58] on span "Create new item" at bounding box center [110, 62] width 66 height 10
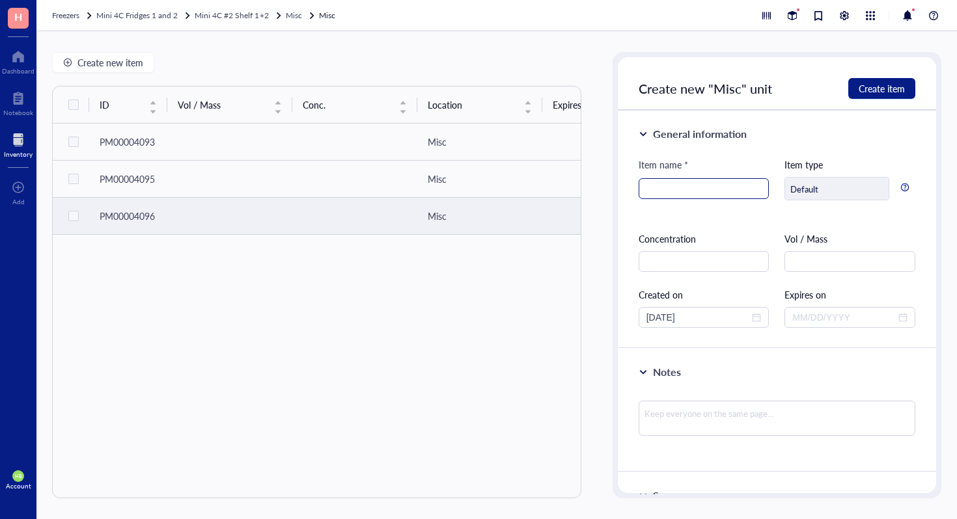
click at [651, 188] on input "search" at bounding box center [703, 189] width 115 height 20
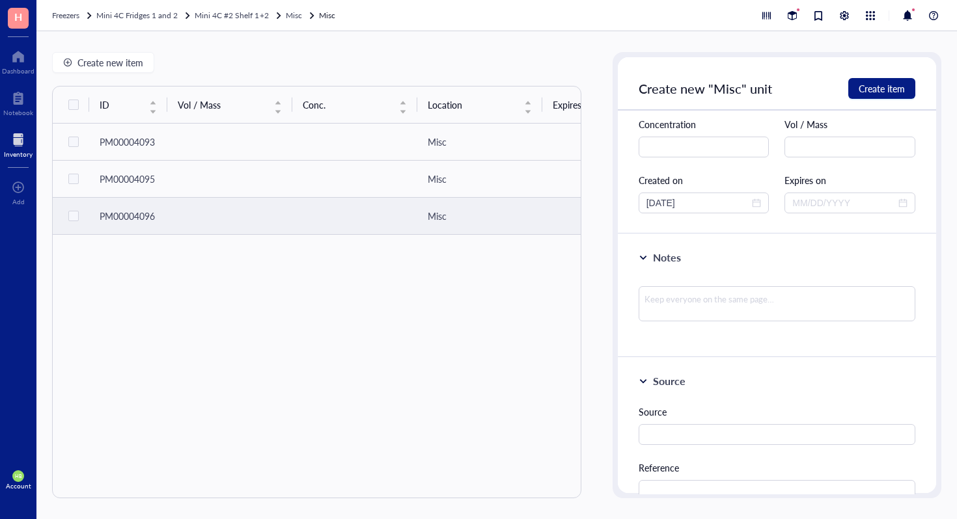
scroll to position [280, 0]
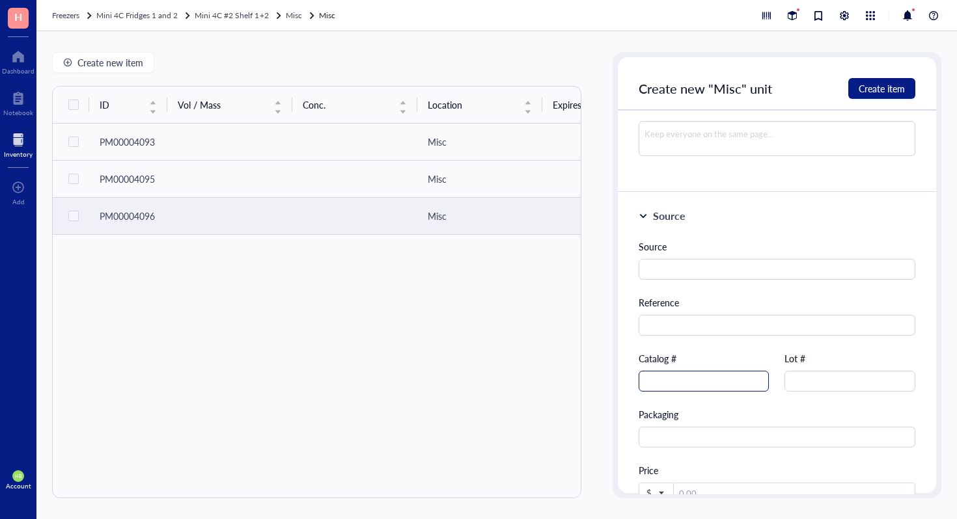
type input "Exocet Assay System"
click at [747, 381] on input "text" at bounding box center [703, 381] width 131 height 21
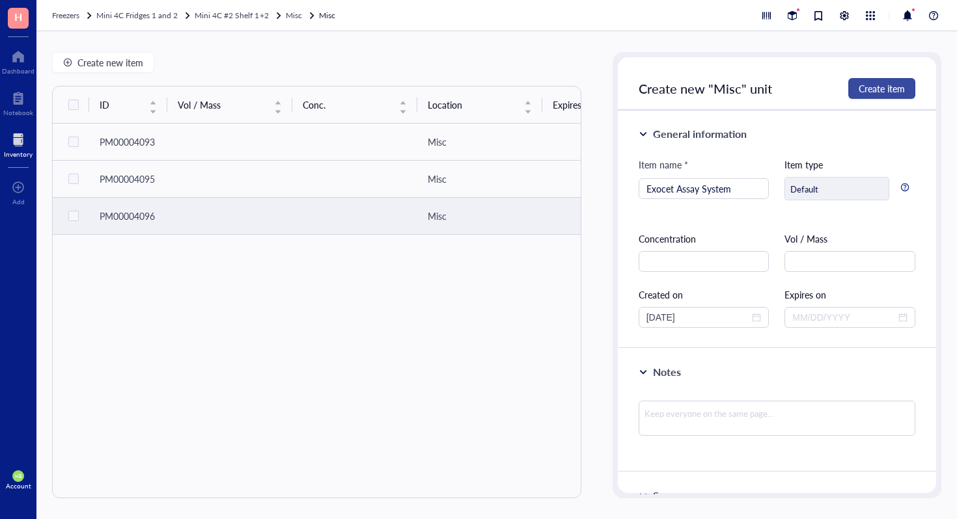
type input "EXOCET96A-1"
click at [912, 79] on button "Create item" at bounding box center [881, 88] width 67 height 21
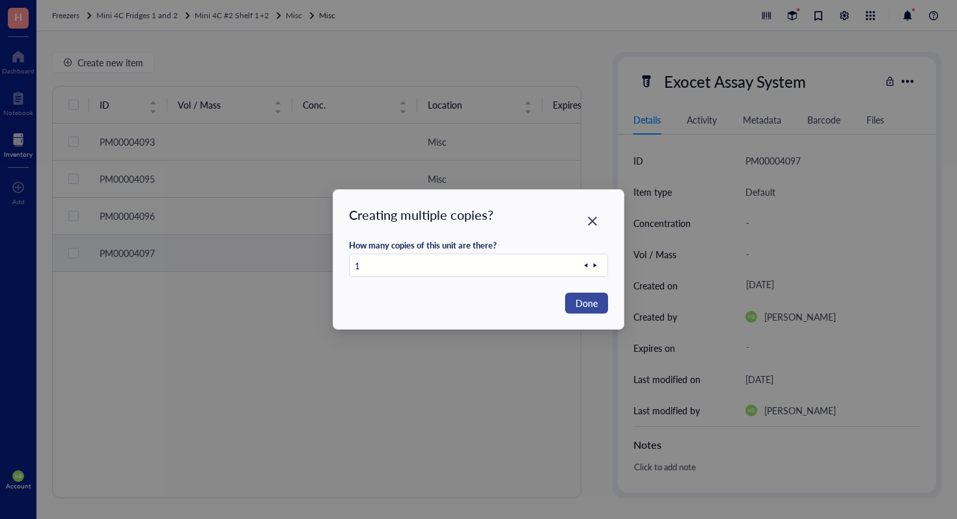
click at [597, 311] on button "Done" at bounding box center [586, 303] width 43 height 21
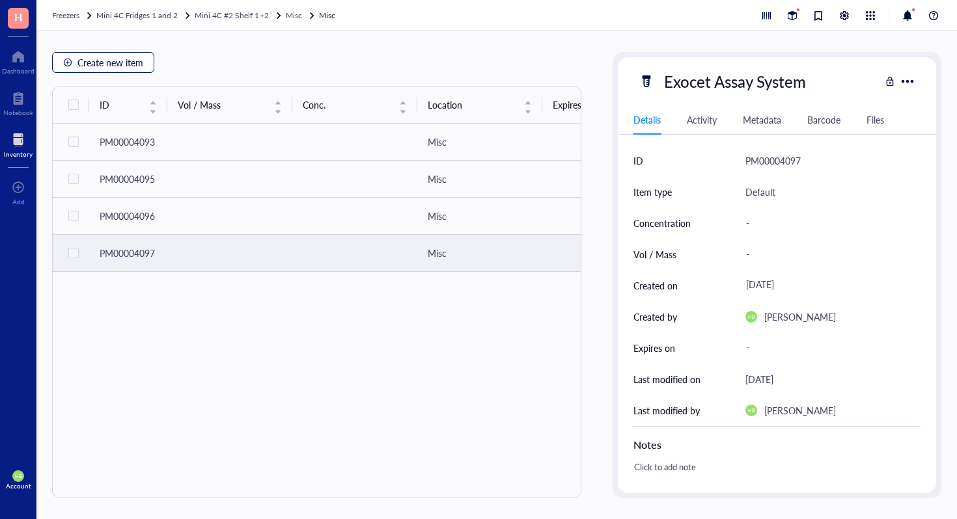
click at [72, 62] on button "Create new item" at bounding box center [103, 62] width 102 height 21
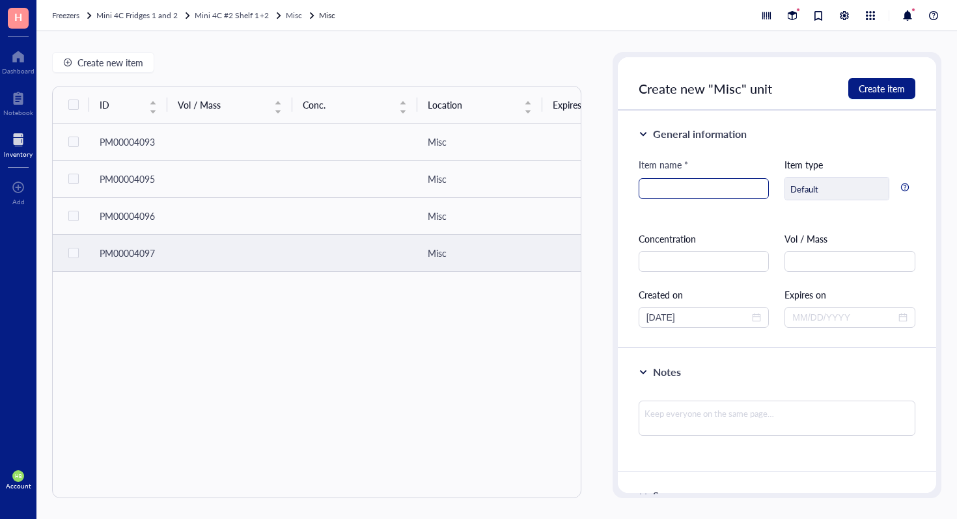
click at [713, 182] on input "search" at bounding box center [703, 189] width 115 height 20
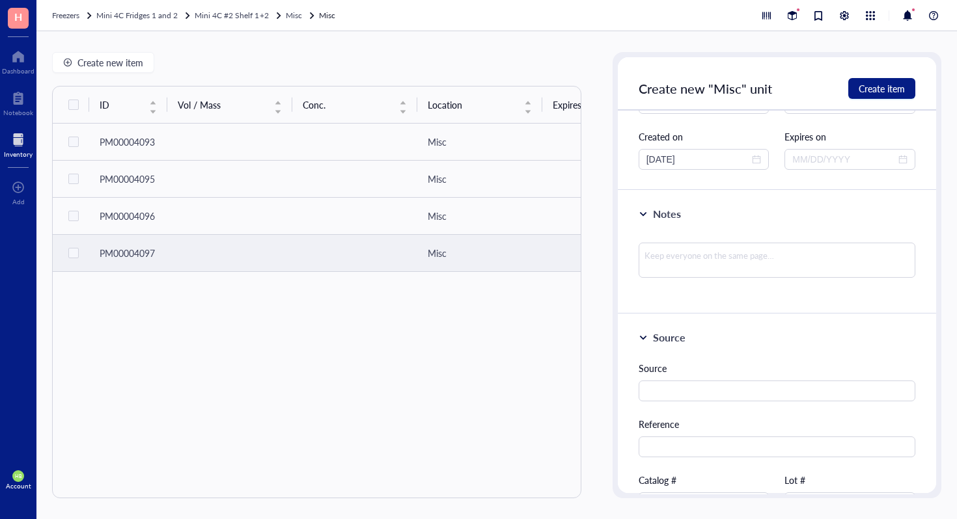
scroll to position [368, 0]
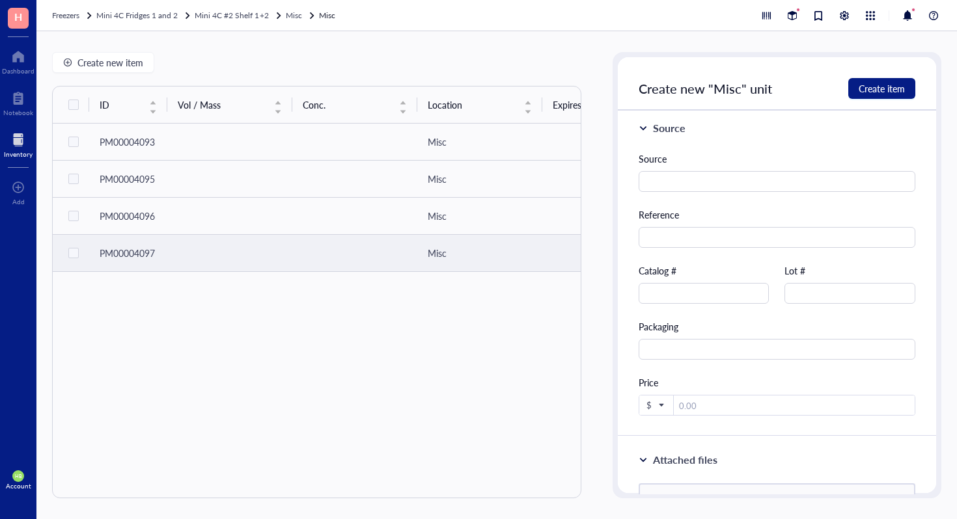
type input "Human Total IL-18"
click at [681, 282] on div "Catalog #" at bounding box center [703, 284] width 131 height 40
click at [681, 294] on input "text" at bounding box center [703, 293] width 131 height 21
type input "DY318-05"
click at [872, 83] on span "Create item" at bounding box center [881, 88] width 46 height 10
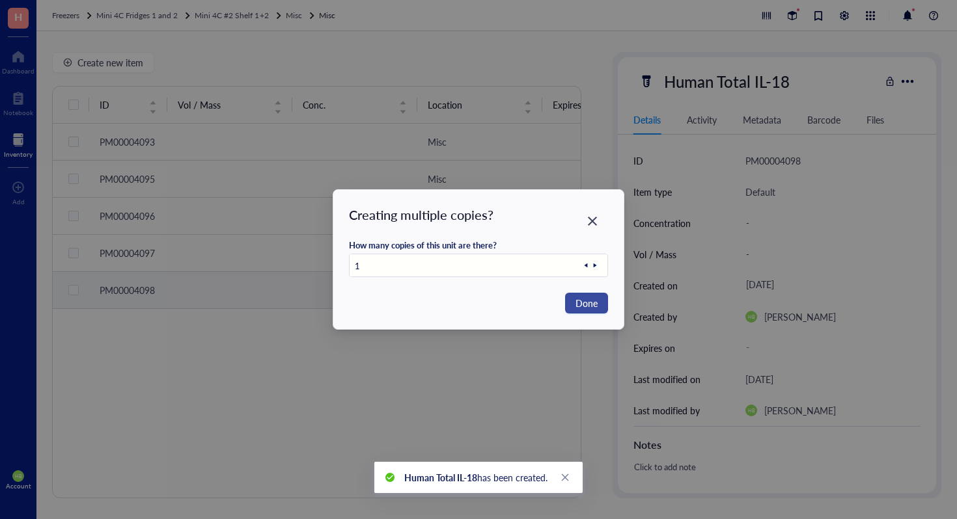
click at [581, 312] on button "Done" at bounding box center [586, 303] width 43 height 21
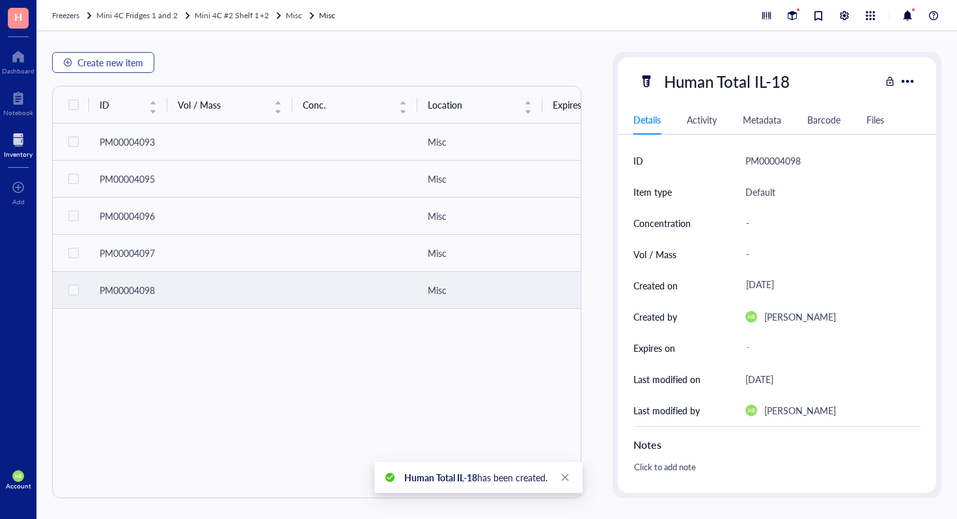
click at [144, 51] on div "Create new item ID Vol / Mass Conc. Location Expires on Created by Created on N…" at bounding box center [496, 275] width 920 height 488
click at [133, 73] on div "Create new item ID Vol / Mass Conc. Location Expires on Created by Created on N…" at bounding box center [316, 275] width 529 height 446
click at [142, 65] on span "Create new item" at bounding box center [110, 62] width 66 height 10
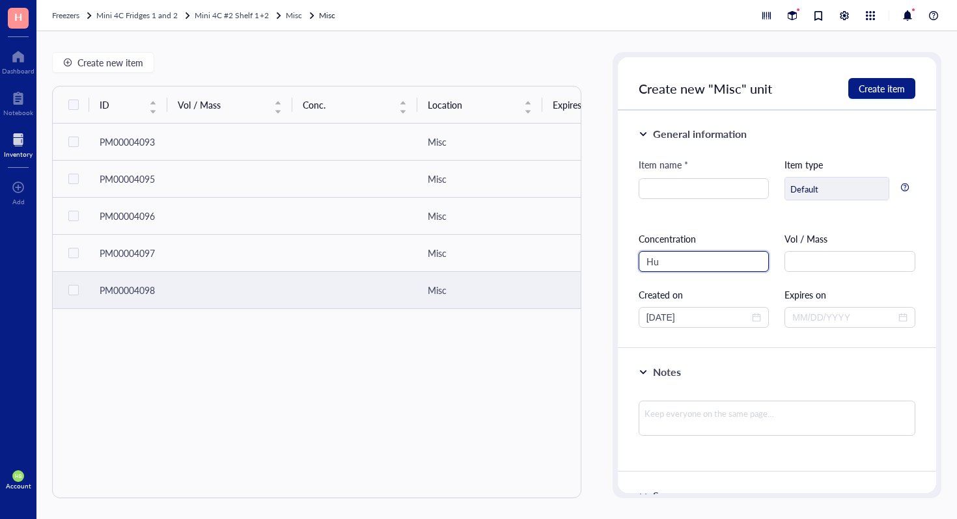
type input "H"
click at [703, 189] on input "search" at bounding box center [703, 189] width 115 height 20
click at [644, 193] on div "Human/Mouse/Rat" at bounding box center [703, 188] width 131 height 21
click at [645, 191] on div "Human/Mouse/Rat" at bounding box center [703, 188] width 131 height 21
click at [648, 188] on input "Human/Mouse/Rat" at bounding box center [703, 189] width 115 height 20
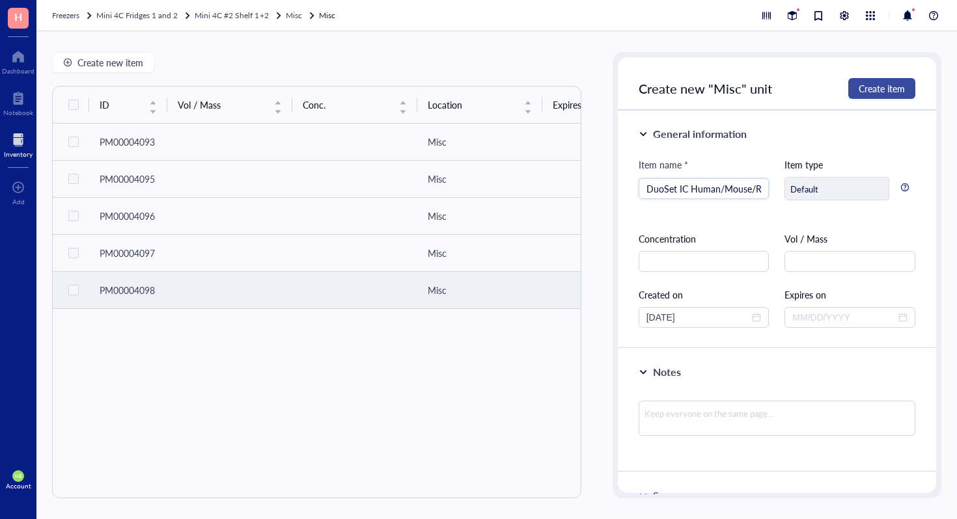
type input "DuoSet IC Human/Mouse/Rat"
click at [888, 96] on button "Create item" at bounding box center [881, 88] width 67 height 21
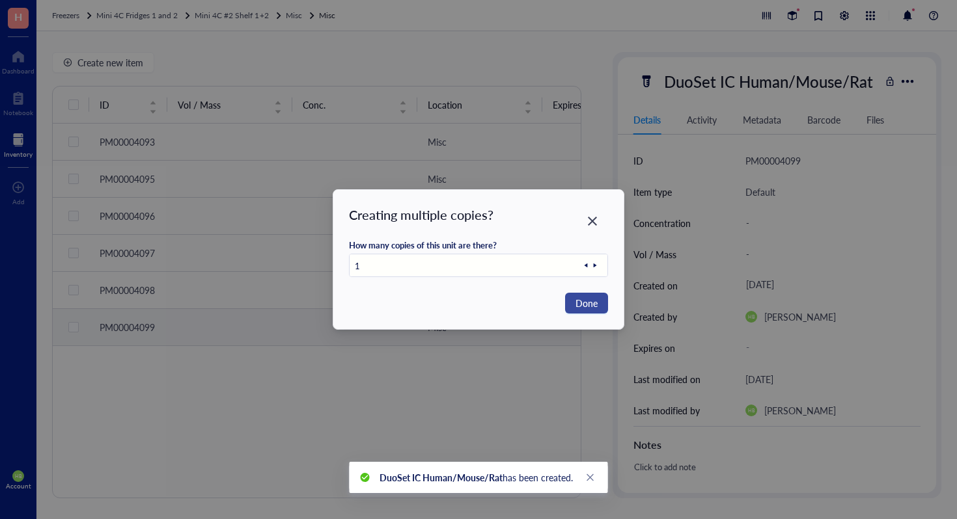
click at [579, 302] on span "Done" at bounding box center [586, 303] width 22 height 14
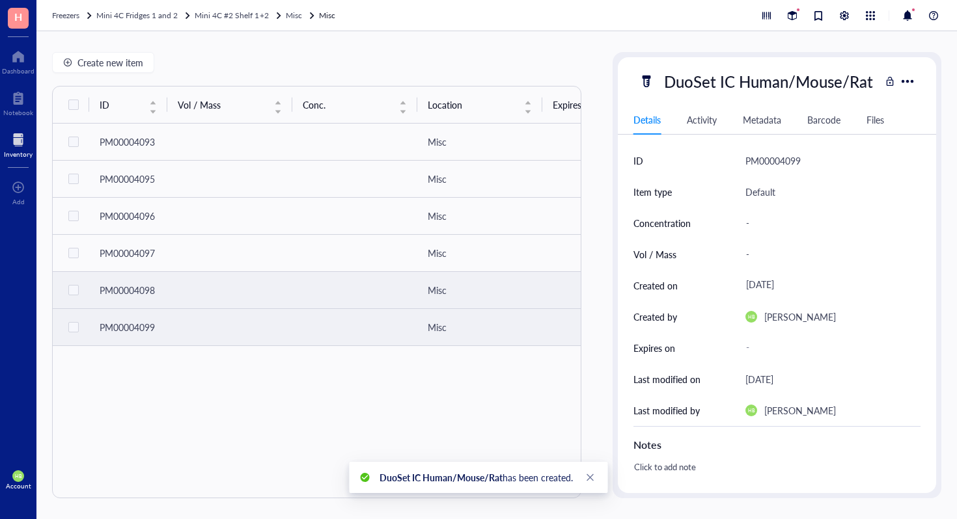
click at [305, 294] on td at bounding box center [354, 290] width 125 height 37
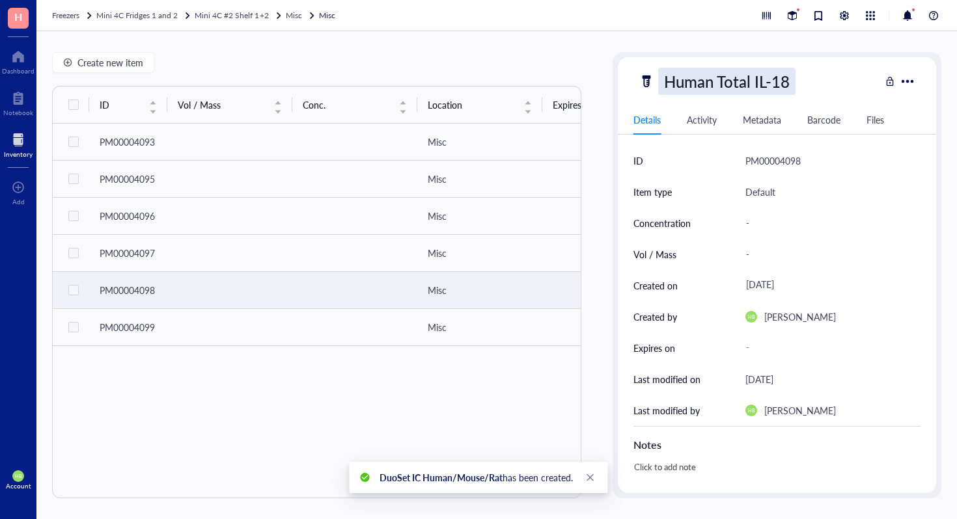
click at [709, 73] on div "Human Total IL-18" at bounding box center [726, 81] width 137 height 27
click at [655, 86] on div at bounding box center [646, 81] width 21 height 21
click at [662, 86] on div "Human Total IL-18" at bounding box center [726, 81] width 137 height 27
click at [664, 84] on input "Human Total IL-18" at bounding box center [745, 81] width 173 height 26
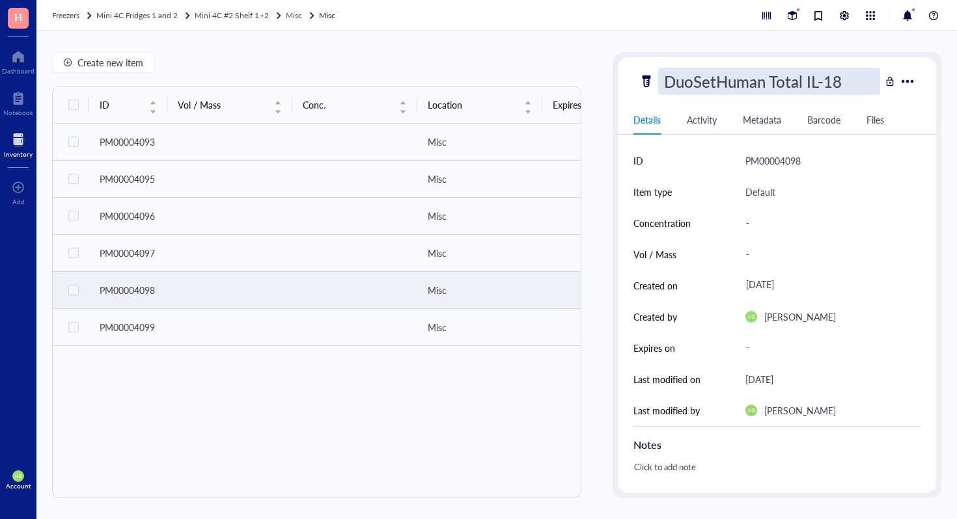
type input "DuoSet Human Total IL-18"
click at [672, 79] on div "Human Total IL-18" at bounding box center [726, 81] width 137 height 27
click at [666, 78] on input "Human Total IL-18" at bounding box center [745, 81] width 173 height 26
type input "Duo SetHuman Total IL-18"
click at [715, 77] on div "Duo SetHuman Total IL-18" at bounding box center [754, 81] width 193 height 27
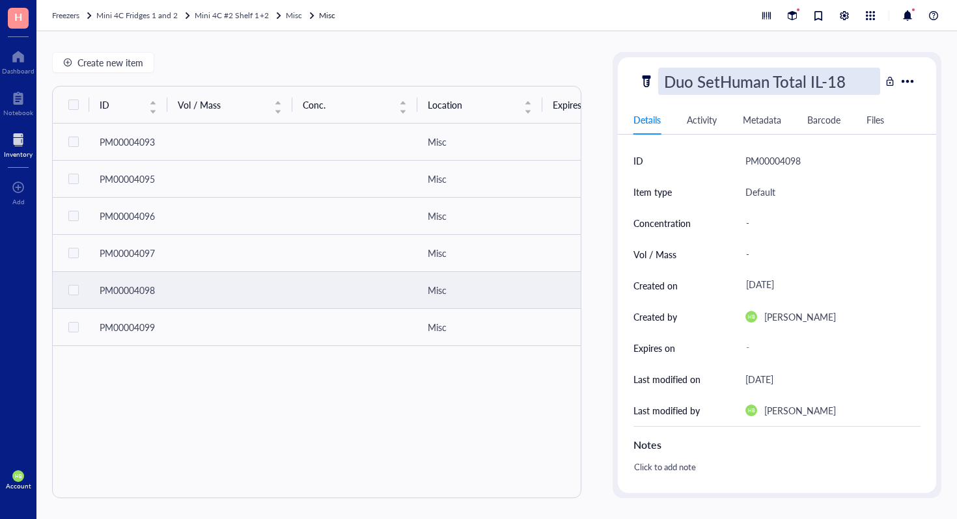
click at [720, 79] on input "Duo SetHuman Total IL-18" at bounding box center [769, 81] width 221 height 26
type input "Duo Set Human Total IL-18"
click at [808, 207] on div "Default" at bounding box center [832, 191] width 175 height 31
click at [670, 53] on div "Human Total IL-18 Details Activity Metadata Barcode Files ID PM00004098 Item ty…" at bounding box center [776, 275] width 329 height 446
click at [670, 77] on div "Human Total IL-18" at bounding box center [726, 81] width 137 height 27
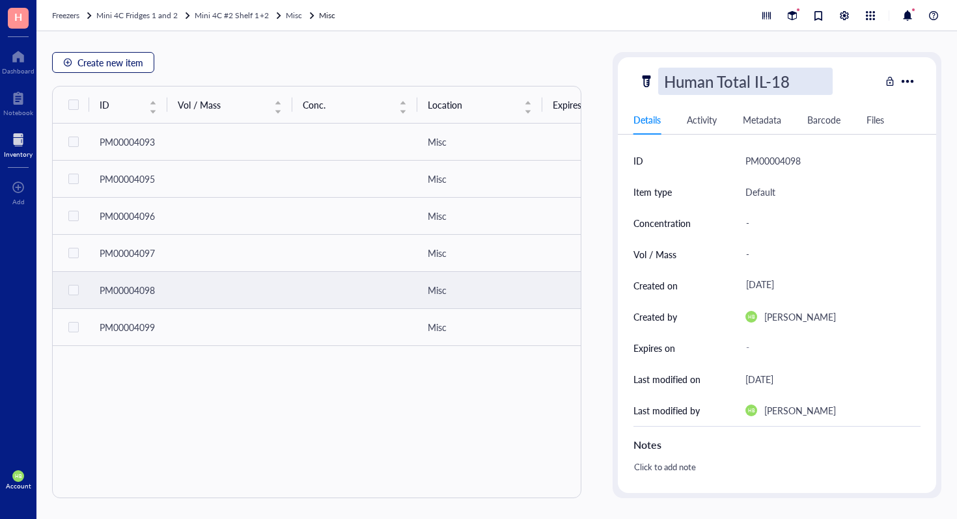
click at [130, 68] on span "Create new item" at bounding box center [110, 62] width 66 height 10
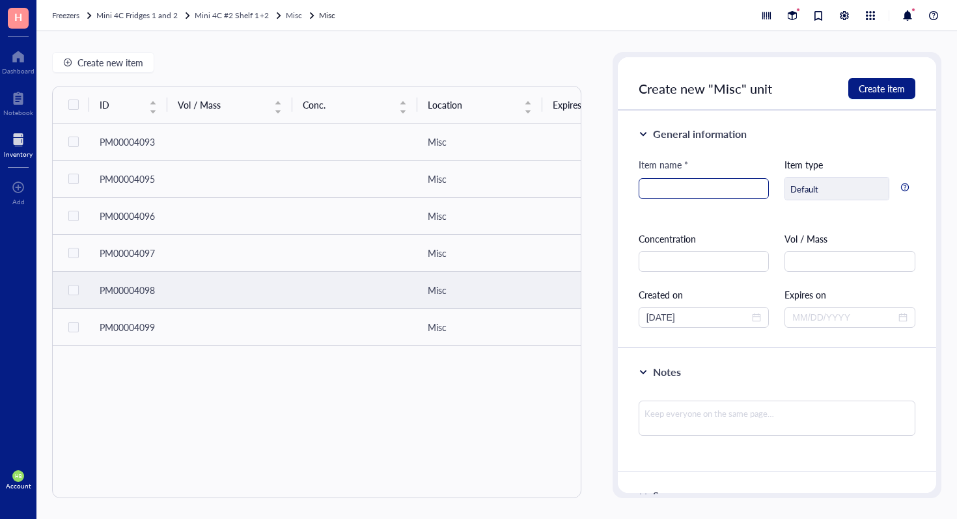
click at [668, 186] on input "search" at bounding box center [703, 189] width 115 height 20
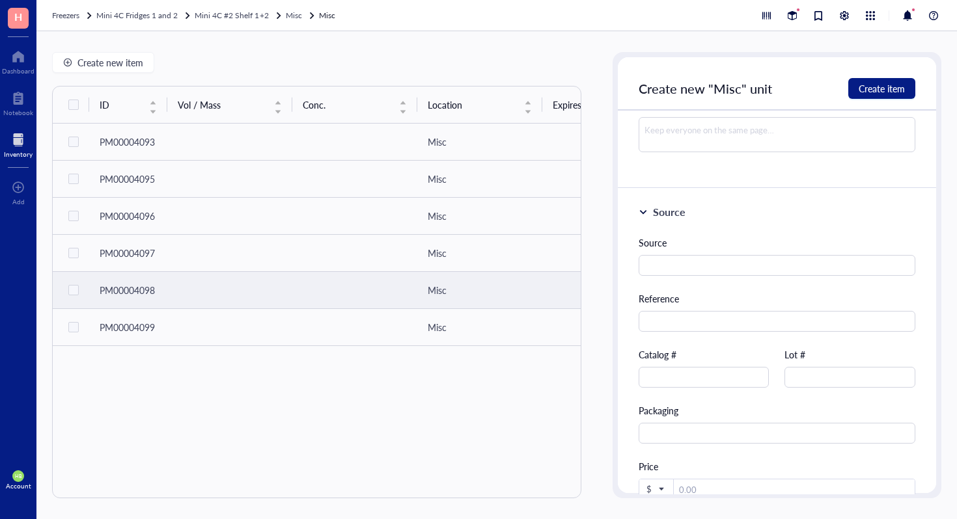
scroll to position [477, 0]
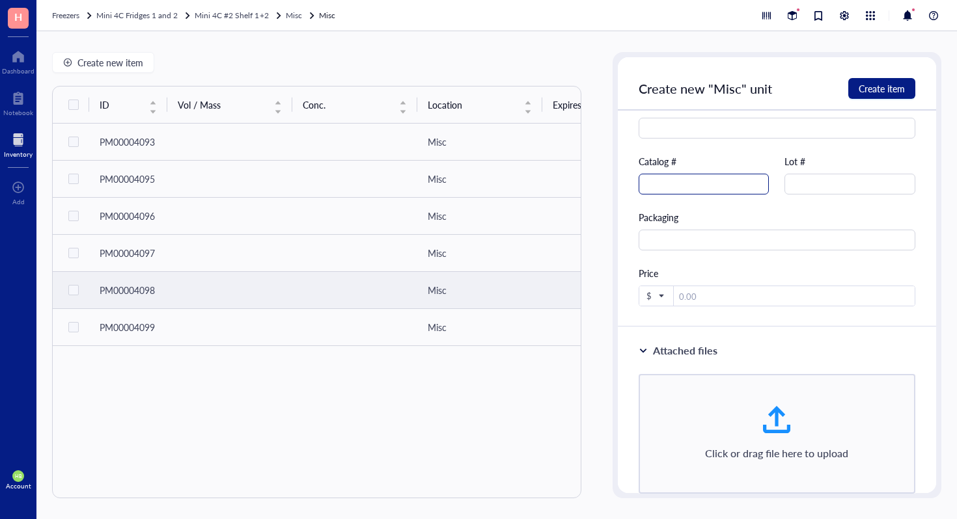
type input "OxyBlot Protein Oxidation Detection Kit"
click at [687, 191] on input "text" at bounding box center [703, 184] width 131 height 21
type input "S7150"
click at [870, 83] on span "Create item" at bounding box center [881, 88] width 46 height 10
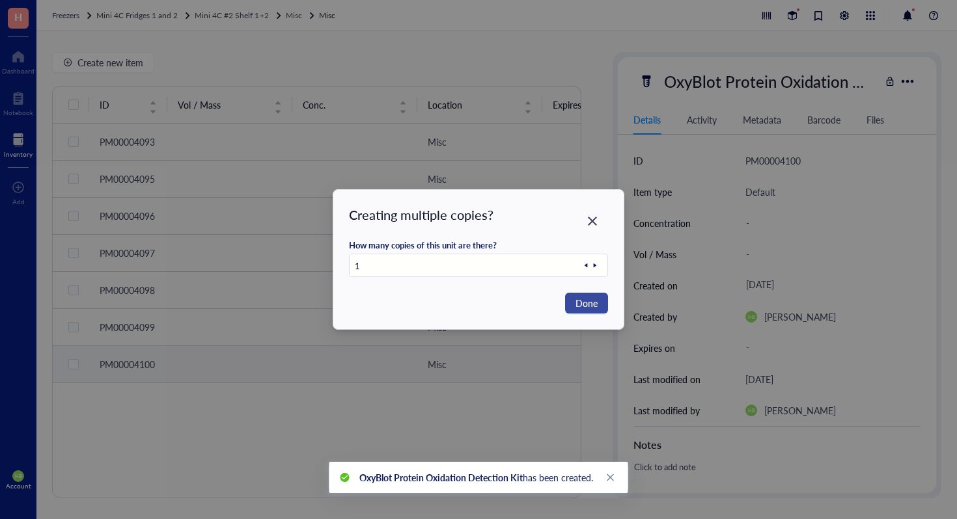
click at [590, 306] on span "Done" at bounding box center [586, 303] width 22 height 14
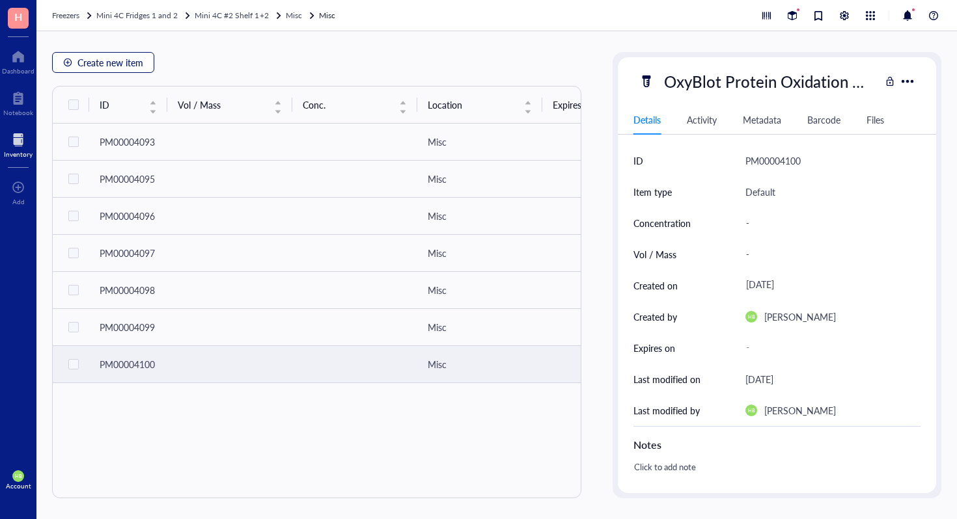
click at [140, 57] on span "Create new item" at bounding box center [110, 62] width 66 height 10
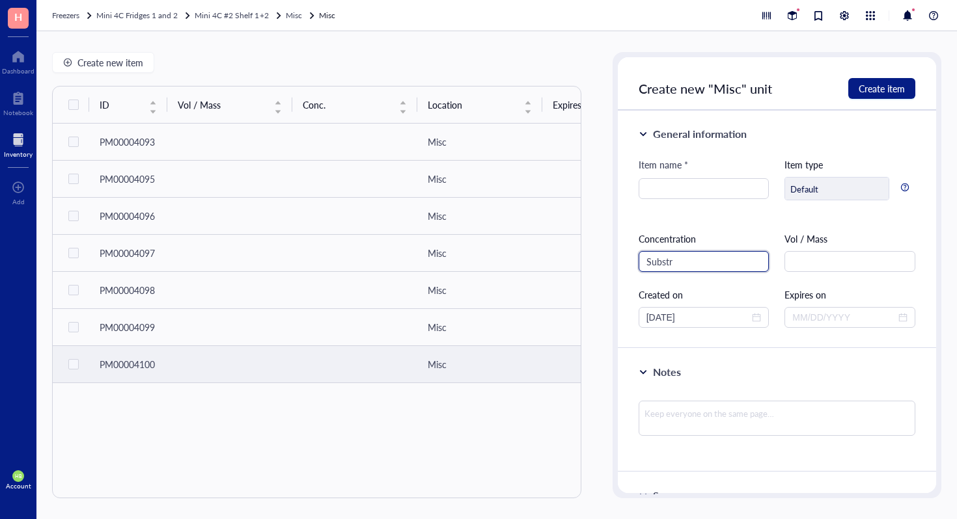
type input "Substra"
click at [718, 269] on input "Substra" at bounding box center [703, 261] width 131 height 21
click at [732, 193] on input "search" at bounding box center [703, 189] width 115 height 20
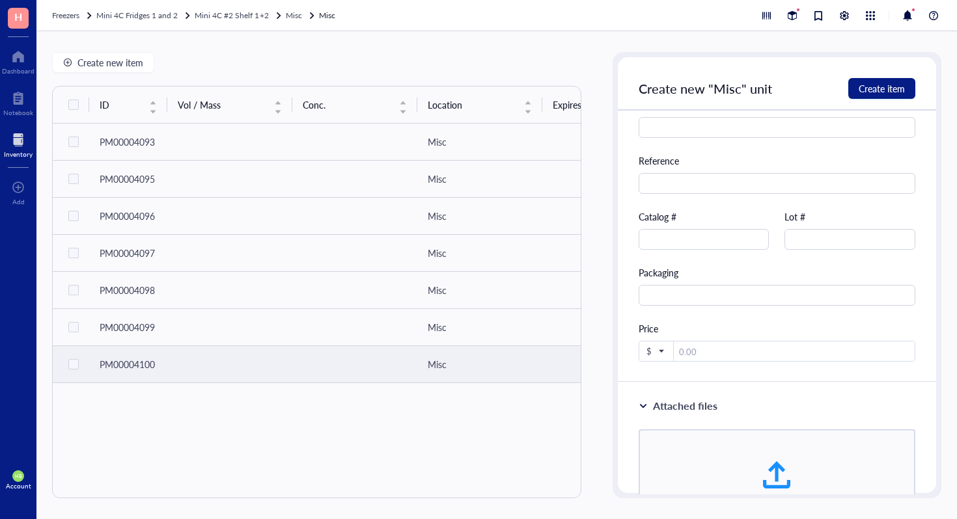
scroll to position [513, 0]
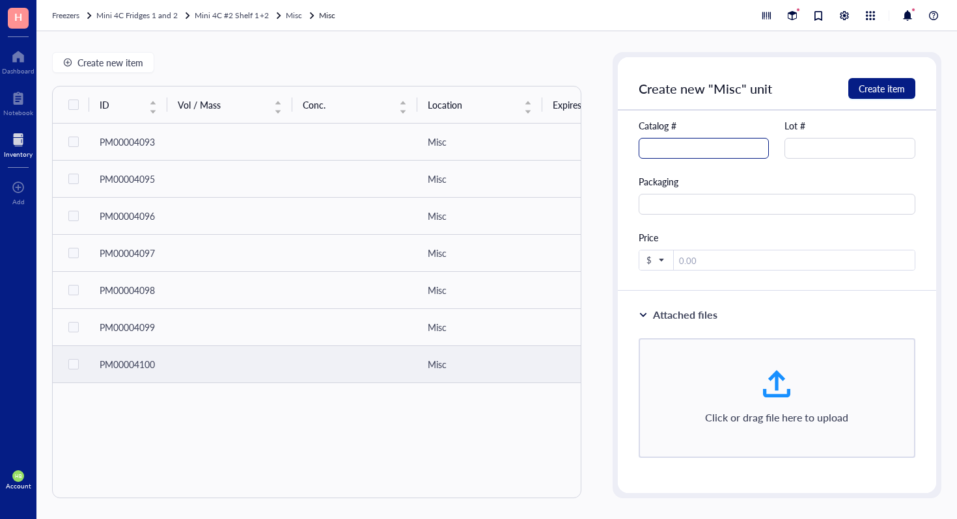
type input "Substrate Reagent Pack"
click at [723, 141] on input "text" at bounding box center [703, 148] width 131 height 21
type input "DY999"
click at [865, 89] on span "Create item" at bounding box center [881, 88] width 46 height 10
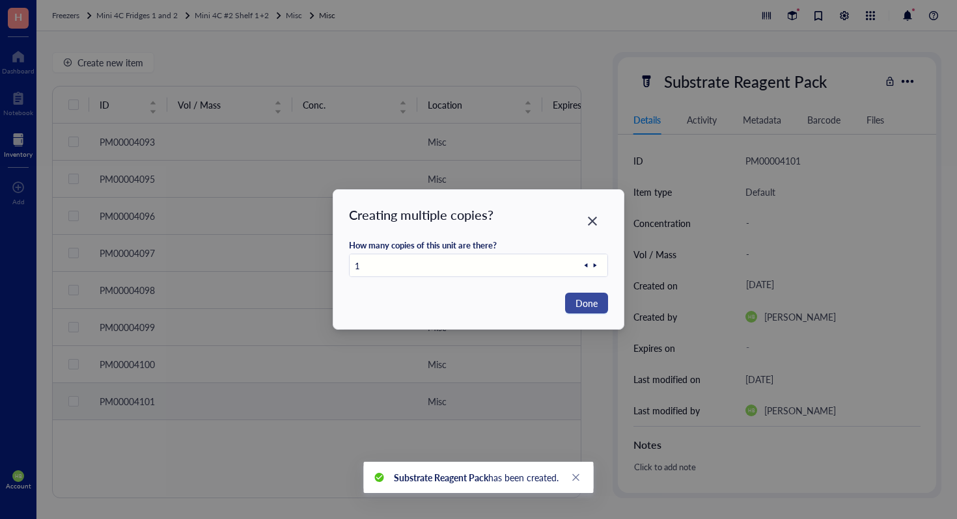
click at [596, 298] on span "Done" at bounding box center [586, 303] width 22 height 14
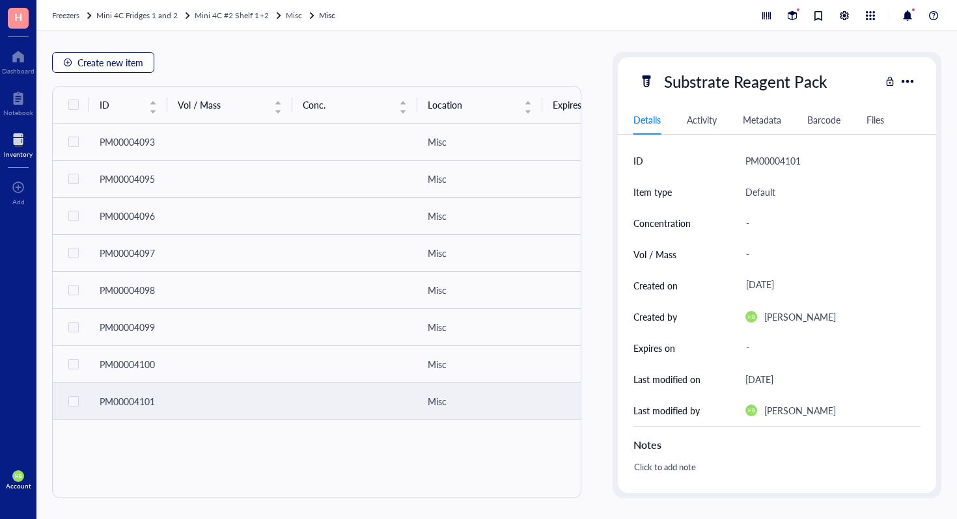
click at [111, 67] on span "Create new item" at bounding box center [110, 62] width 66 height 10
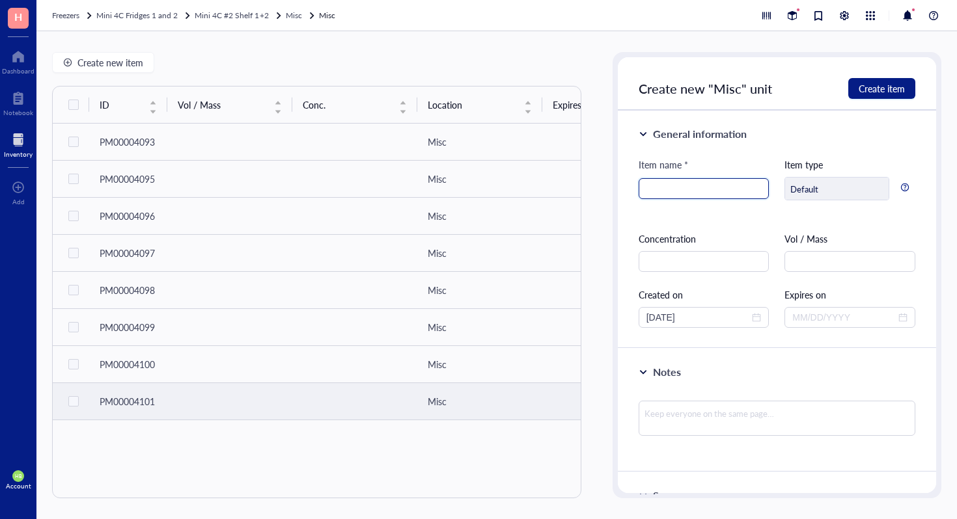
click at [687, 185] on input "search" at bounding box center [703, 189] width 115 height 20
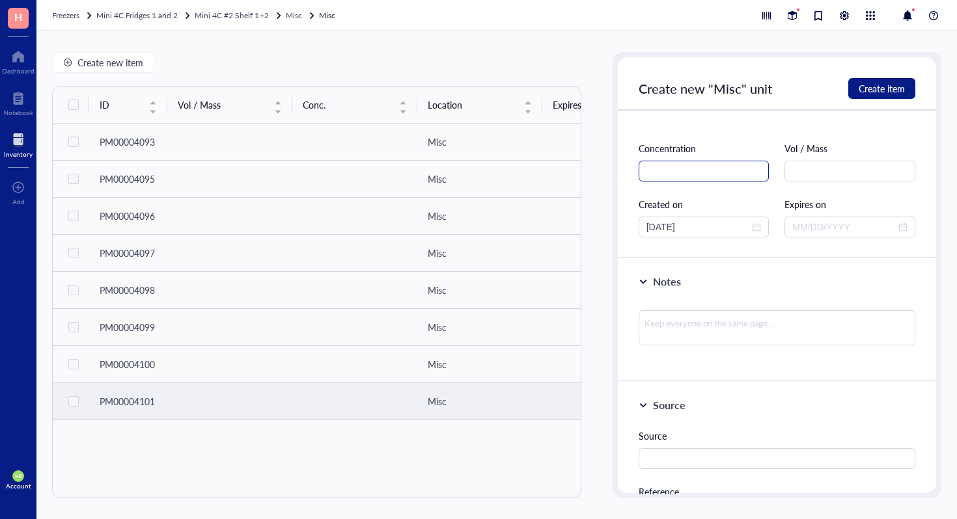
scroll to position [276, 0]
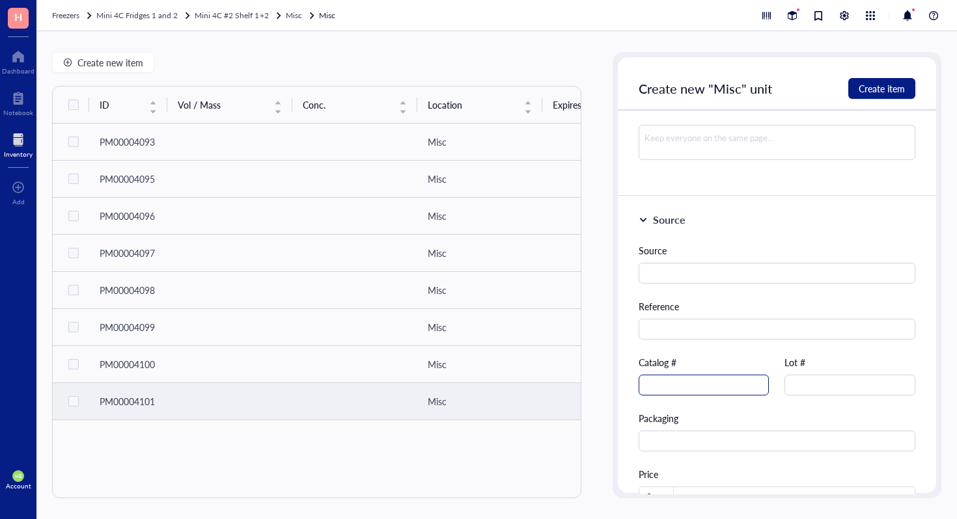
type input "Ancillary Reagent Kit 2"
click at [687, 385] on input "text" at bounding box center [703, 385] width 131 height 21
type input "DY008B"
click at [892, 86] on span "Create item" at bounding box center [881, 88] width 46 height 10
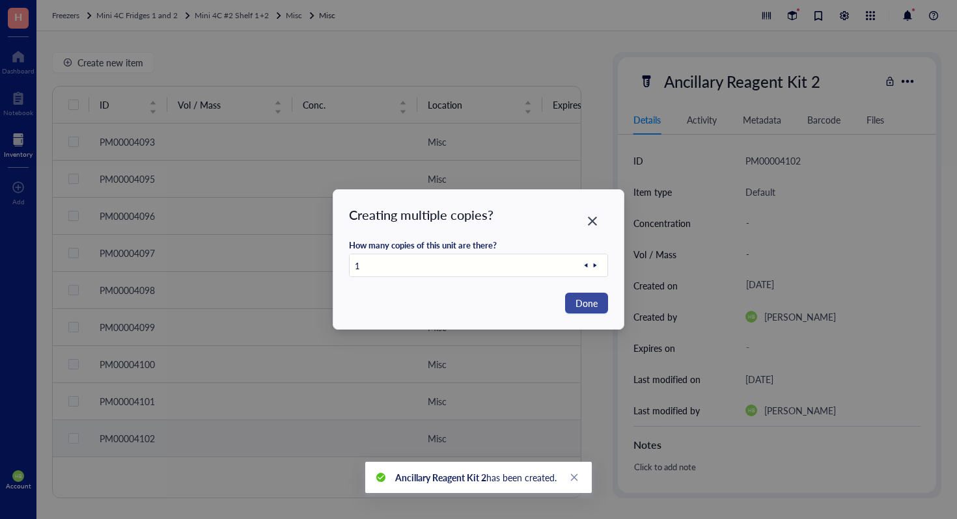
click at [584, 301] on span "Done" at bounding box center [586, 303] width 22 height 14
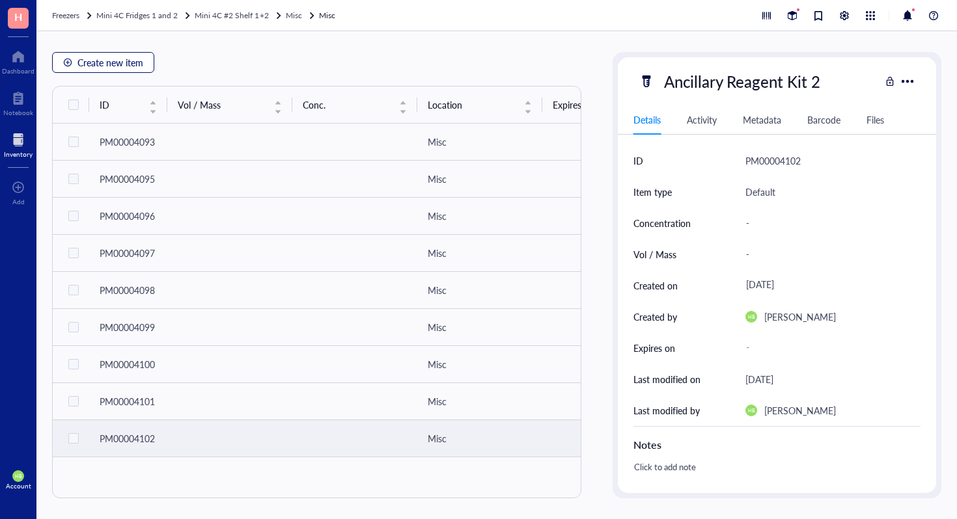
click at [88, 57] on span "Create new item" at bounding box center [110, 62] width 66 height 10
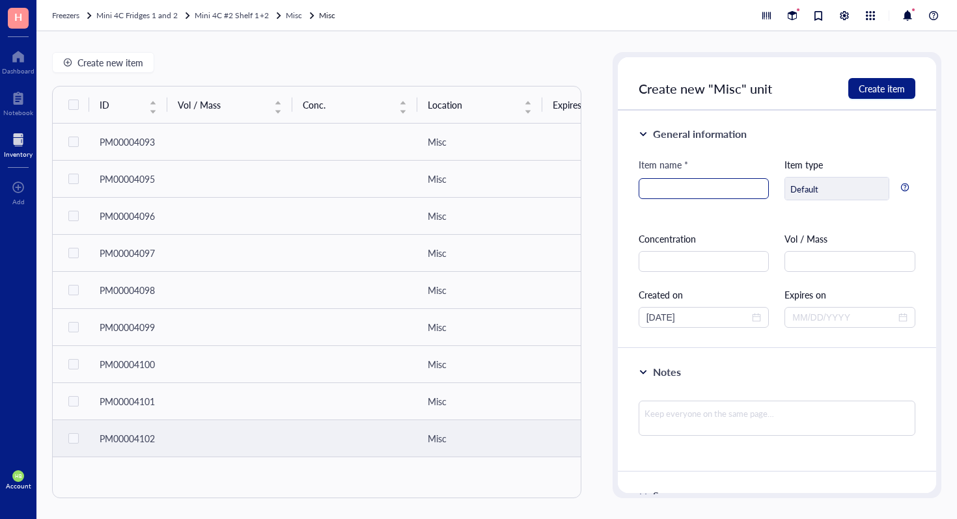
click at [685, 188] on input "search" at bounding box center [703, 189] width 115 height 20
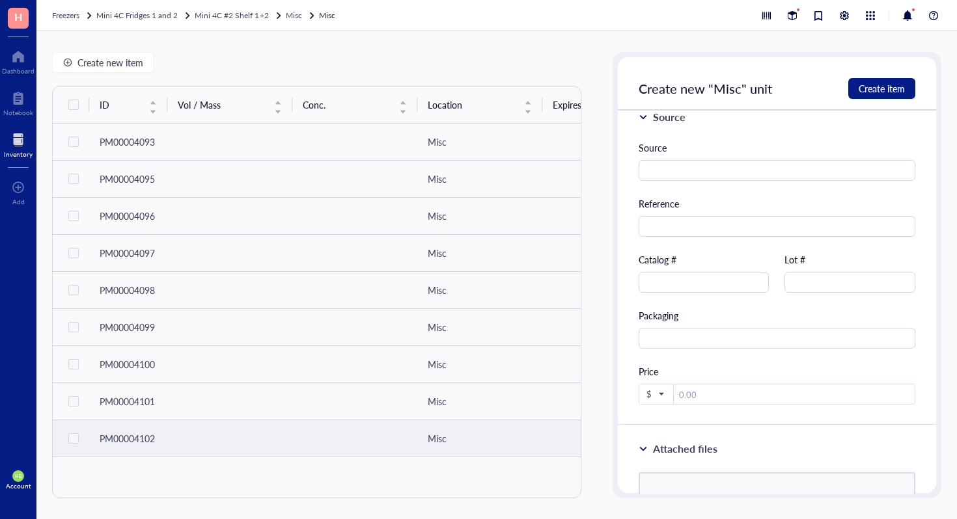
scroll to position [452, 0]
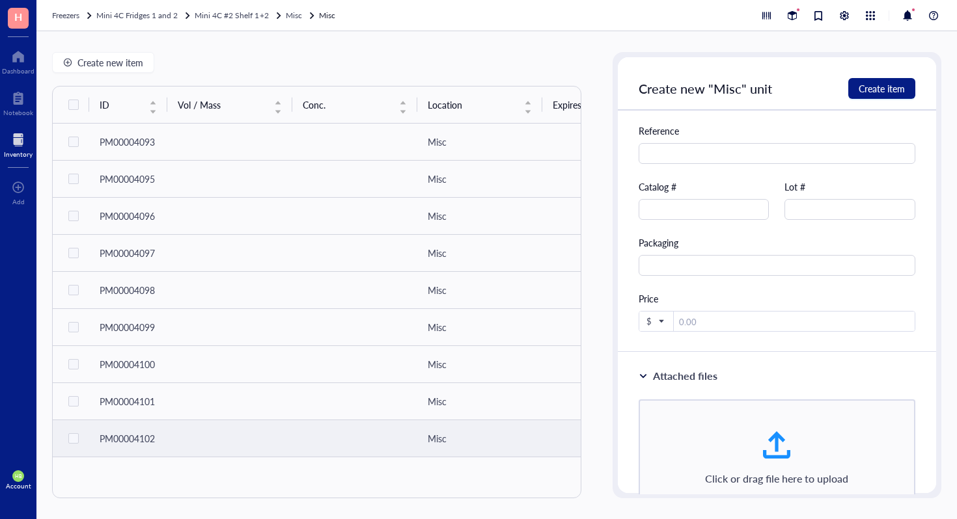
type input "Human IFN-y"
click at [677, 226] on div "Source Reference Catalog # Lot # Packaging Price $" at bounding box center [776, 200] width 277 height 264
click at [679, 218] on input "text" at bounding box center [703, 209] width 131 height 21
type input "DY285B-05"
click at [871, 96] on button "Create item" at bounding box center [881, 88] width 67 height 21
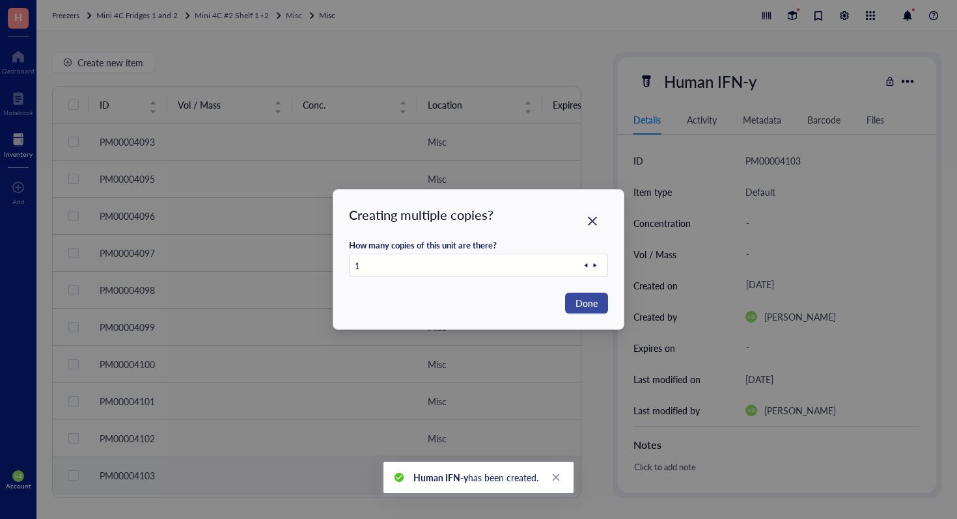
click at [578, 310] on span "Done" at bounding box center [586, 303] width 22 height 14
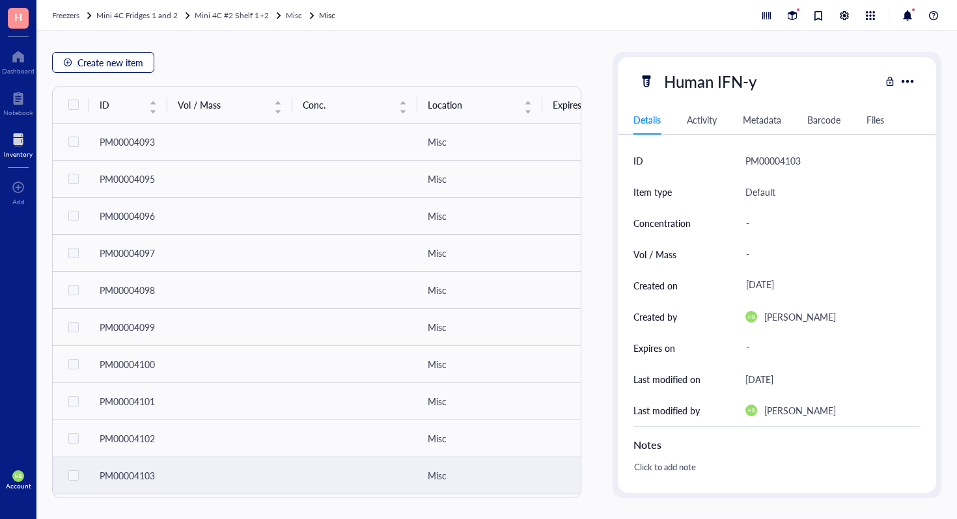
click at [146, 64] on button "Create new item" at bounding box center [103, 62] width 102 height 21
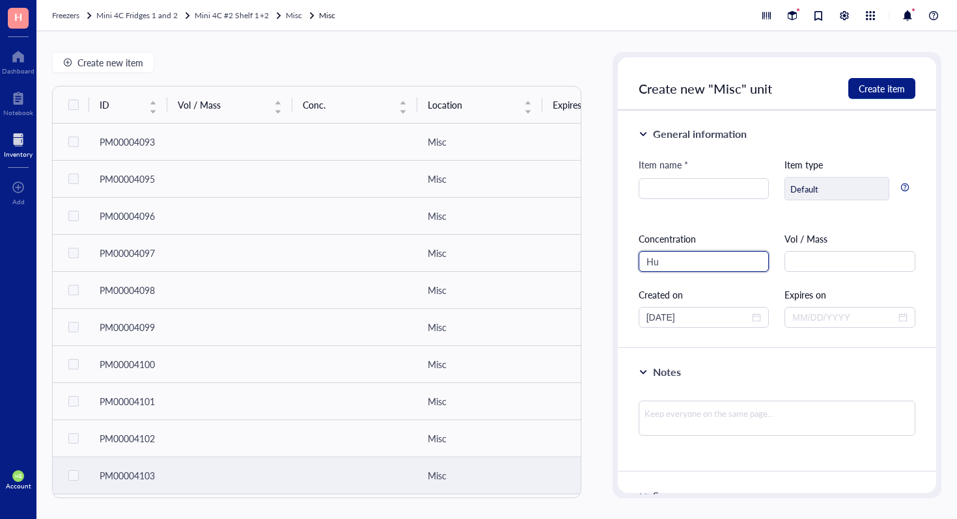
type input "H"
click at [667, 191] on input "search" at bounding box center [703, 189] width 115 height 20
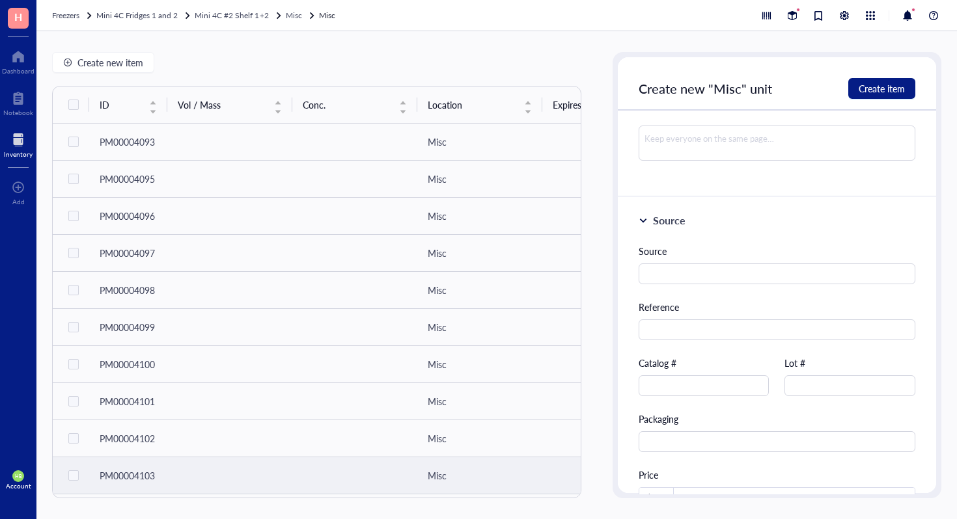
scroll to position [311, 0]
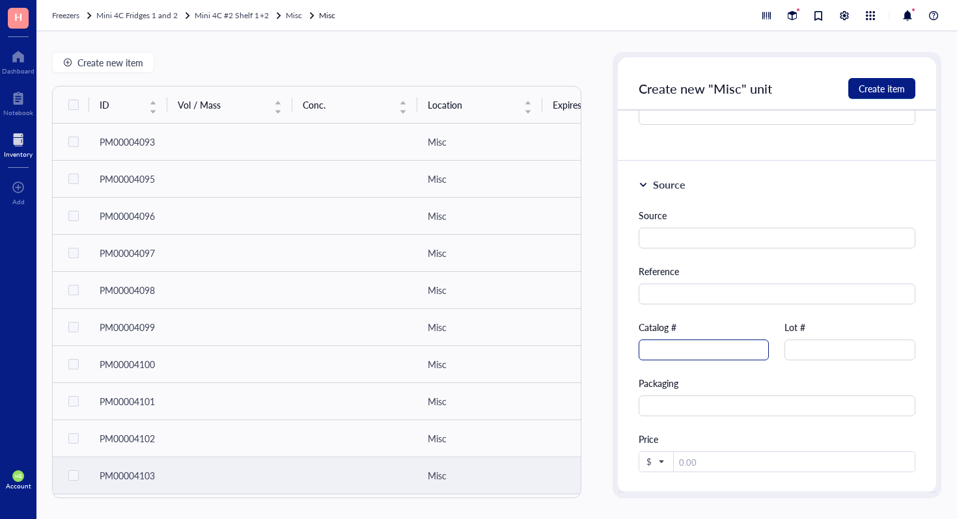
type input "Human IL-1B/IL-1F2"
click at [687, 342] on input "text" at bounding box center [703, 350] width 131 height 21
type input "DY201-05"
click at [890, 91] on span "Create item" at bounding box center [881, 88] width 46 height 10
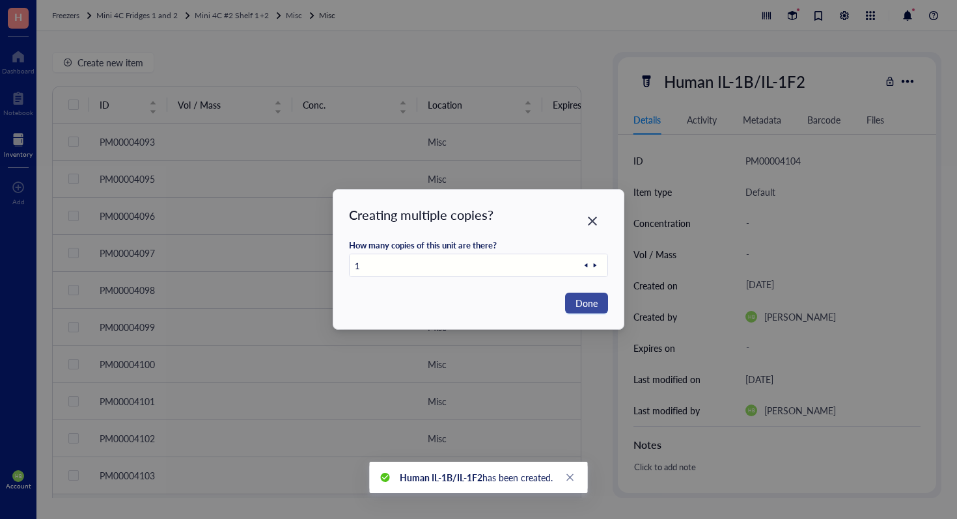
click at [596, 310] on span "Done" at bounding box center [586, 303] width 22 height 14
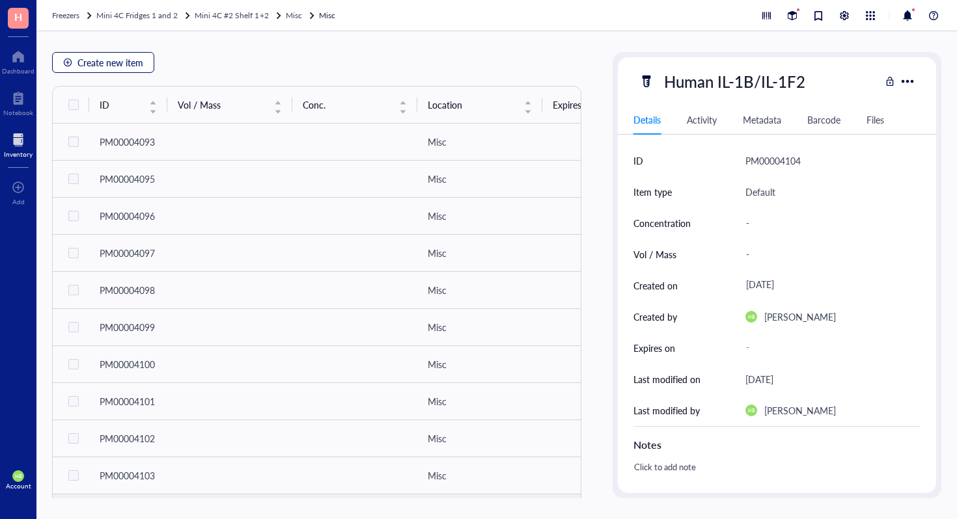
click at [128, 57] on span "Create new item" at bounding box center [110, 62] width 66 height 10
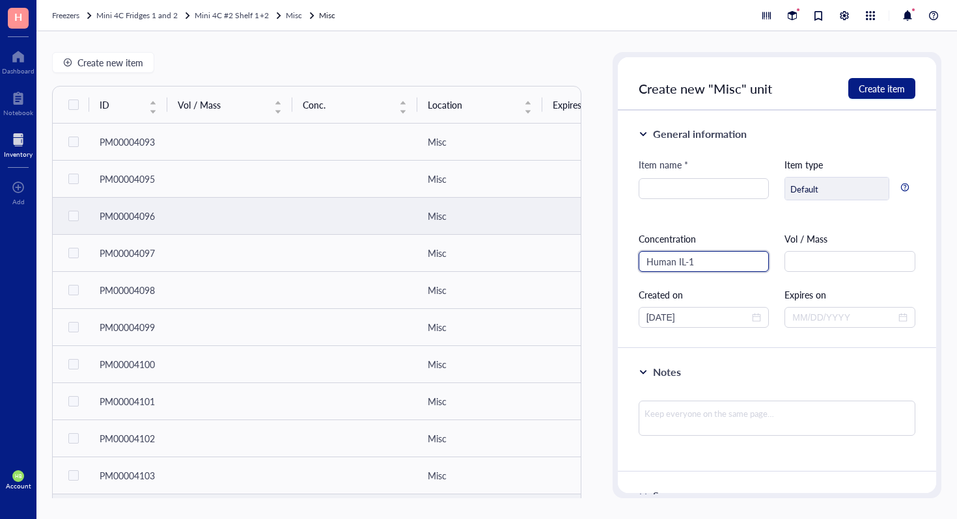
type input "Human IL-17"
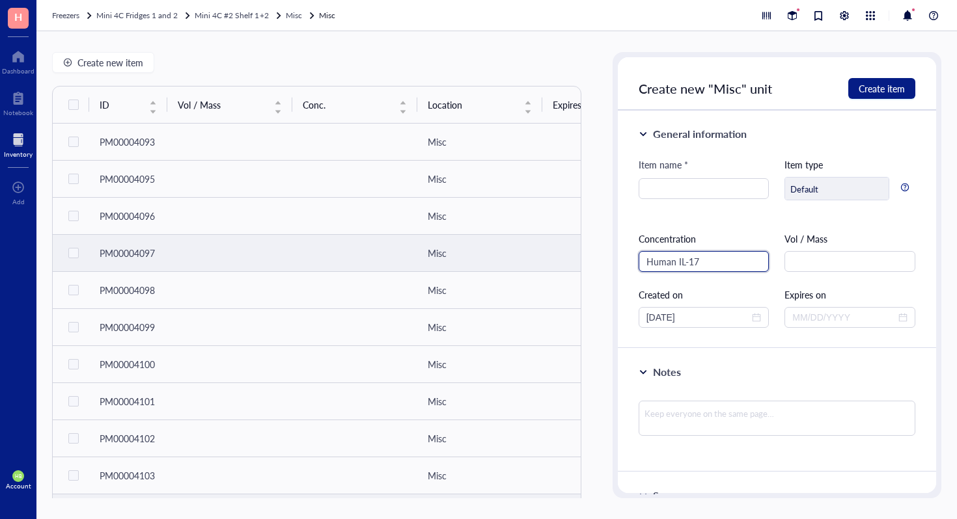
scroll to position [8, 0]
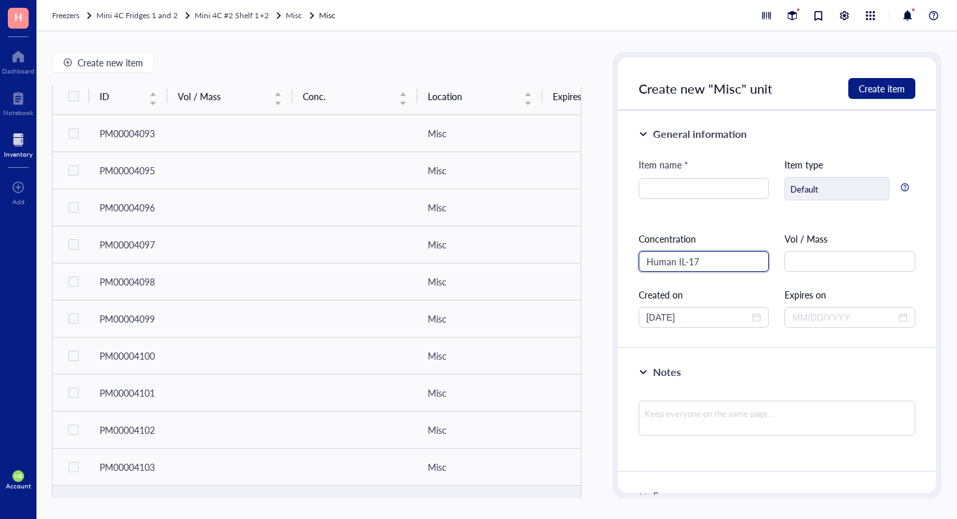
click at [698, 263] on input "Human IL-17" at bounding box center [703, 261] width 131 height 21
click at [694, 202] on div "Item name *" at bounding box center [703, 187] width 131 height 59
click at [694, 194] on input "search" at bounding box center [703, 189] width 115 height 20
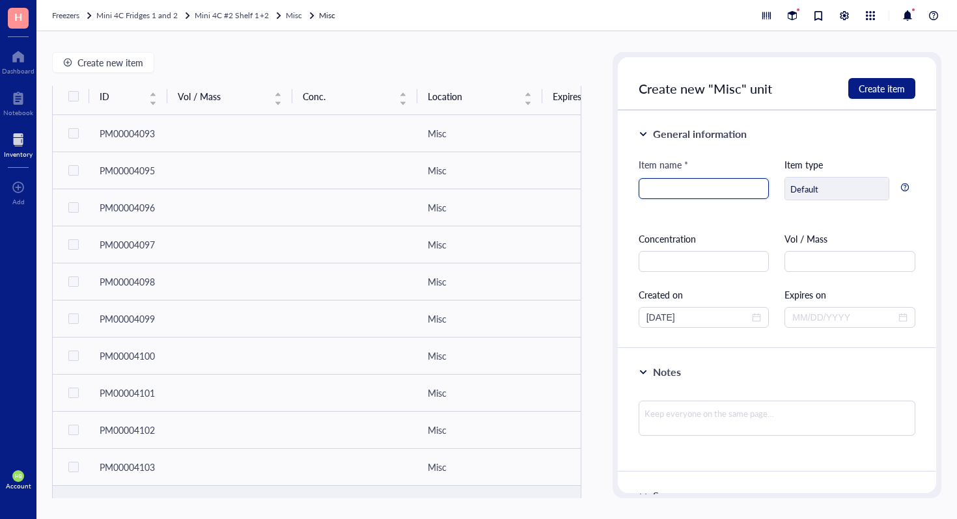
paste input "Human IL-17"
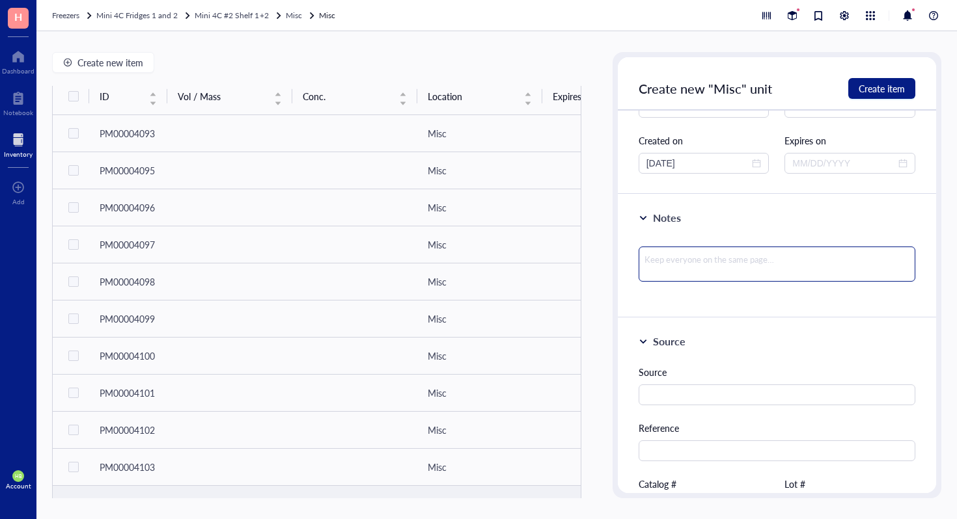
scroll to position [181, 0]
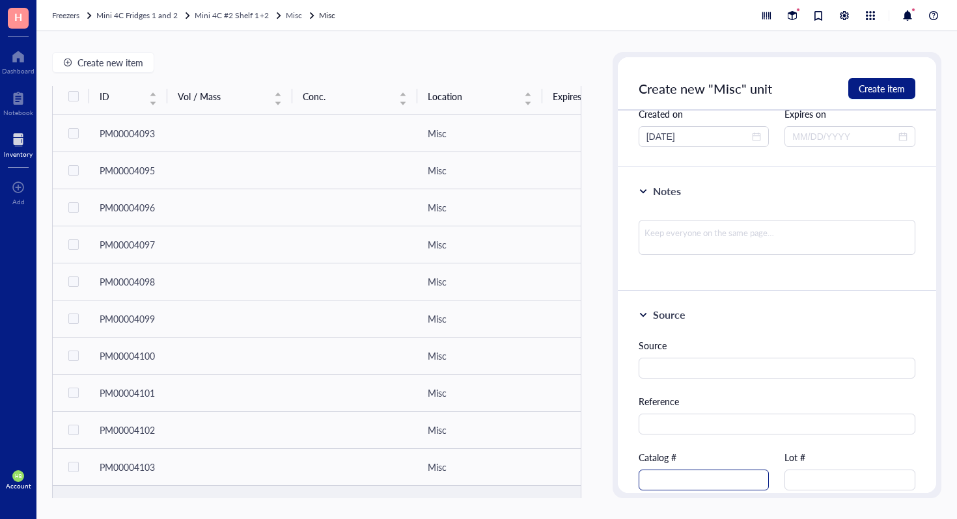
type input "Human IL-17"
click at [668, 482] on input "text" at bounding box center [703, 480] width 131 height 21
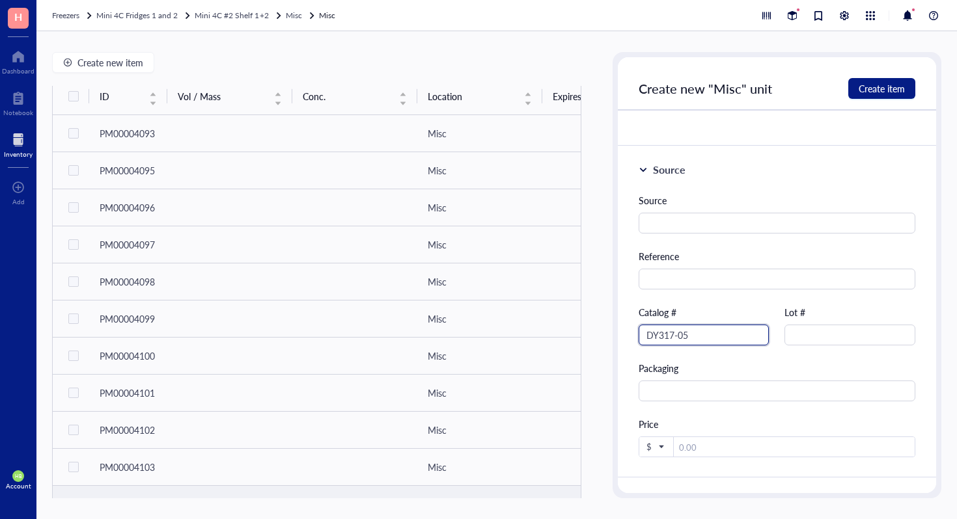
scroll to position [404, 0]
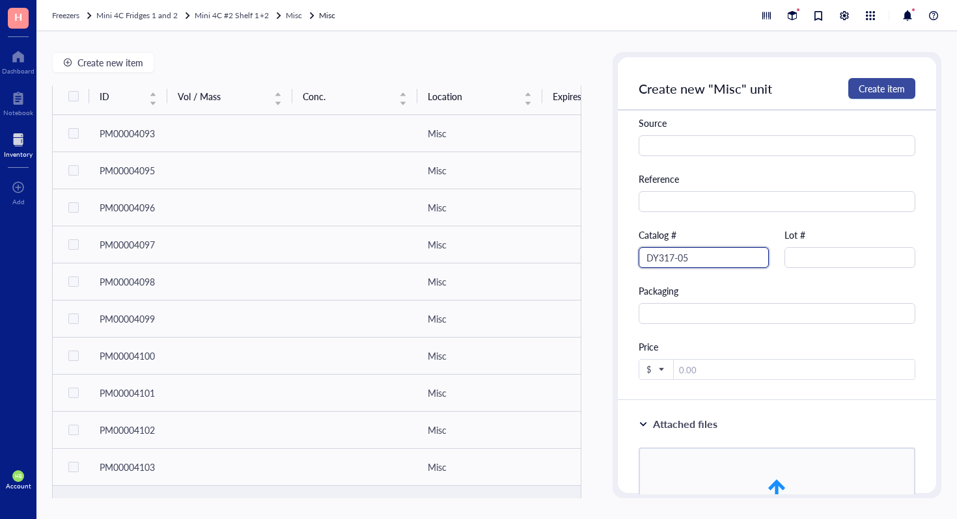
type input "DY317-05"
click at [906, 83] on button "Create item" at bounding box center [881, 88] width 67 height 21
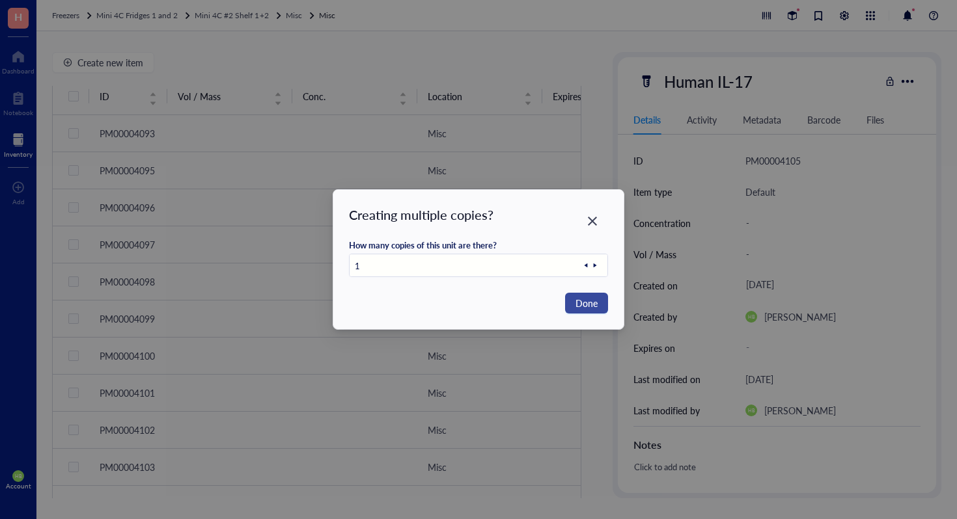
click at [584, 299] on span "Done" at bounding box center [586, 303] width 22 height 14
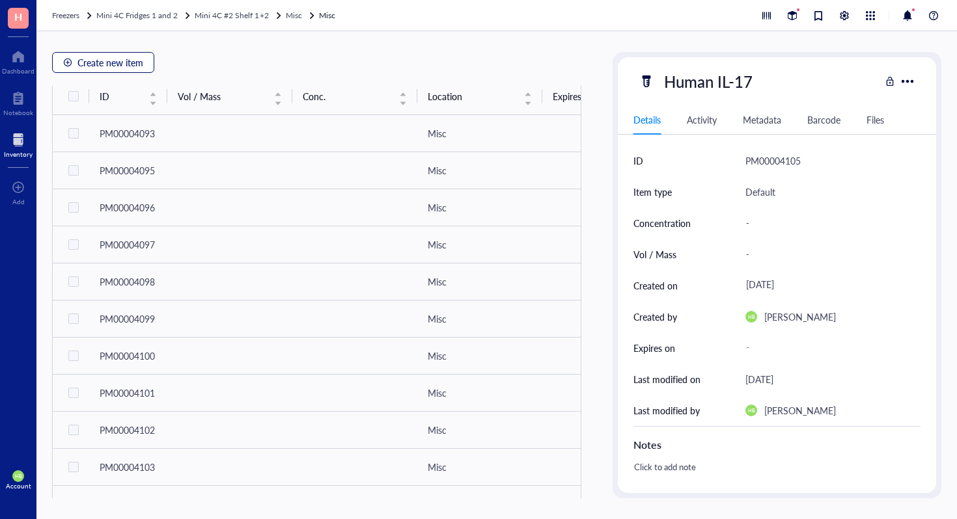
click at [124, 64] on span "Create new item" at bounding box center [110, 62] width 66 height 10
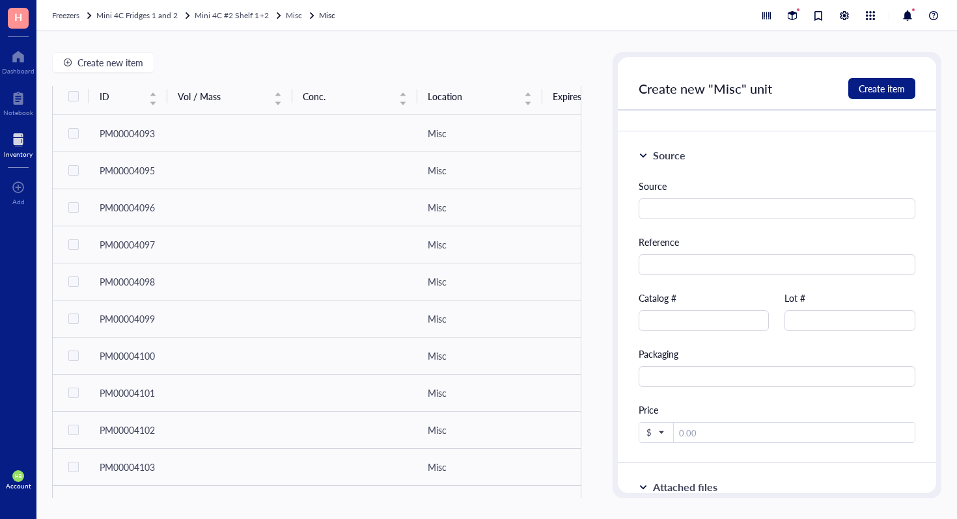
scroll to position [372, 0]
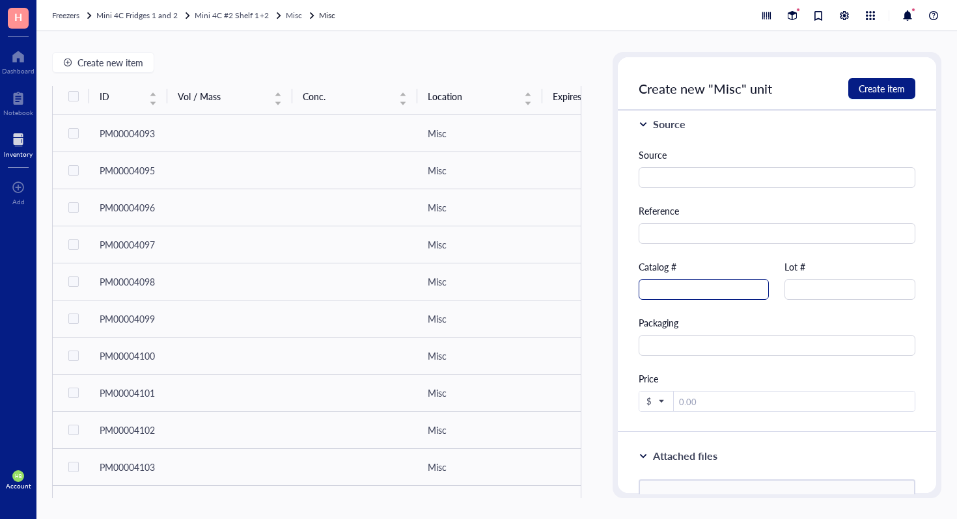
type input "Human G-CSF"
click at [681, 286] on input "text" at bounding box center [703, 289] width 131 height 21
type input "DY214-05"
click at [870, 92] on span "Create item" at bounding box center [881, 88] width 46 height 10
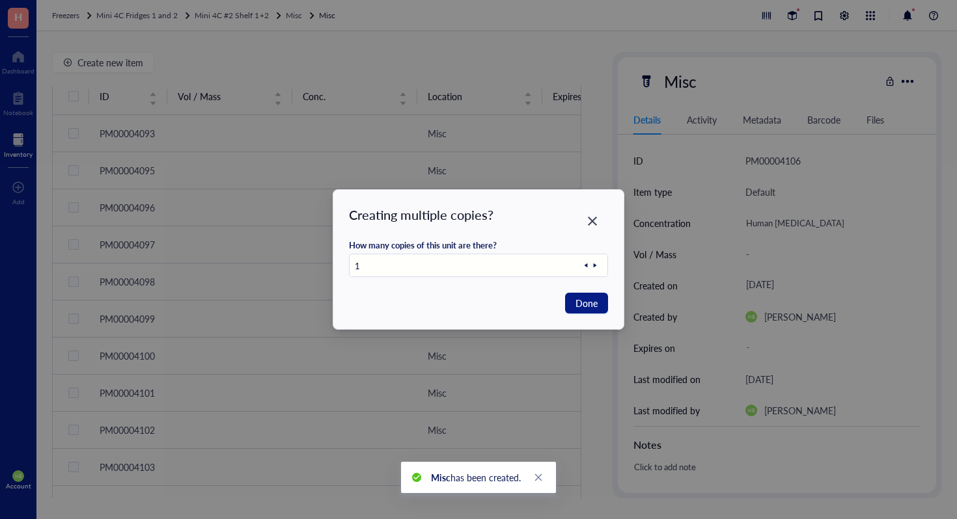
click at [599, 264] on div at bounding box center [594, 265] width 26 height 22
click at [595, 264] on icon at bounding box center [594, 265] width 9 height 9
click at [596, 305] on span "Done" at bounding box center [586, 303] width 22 height 14
type input "1"
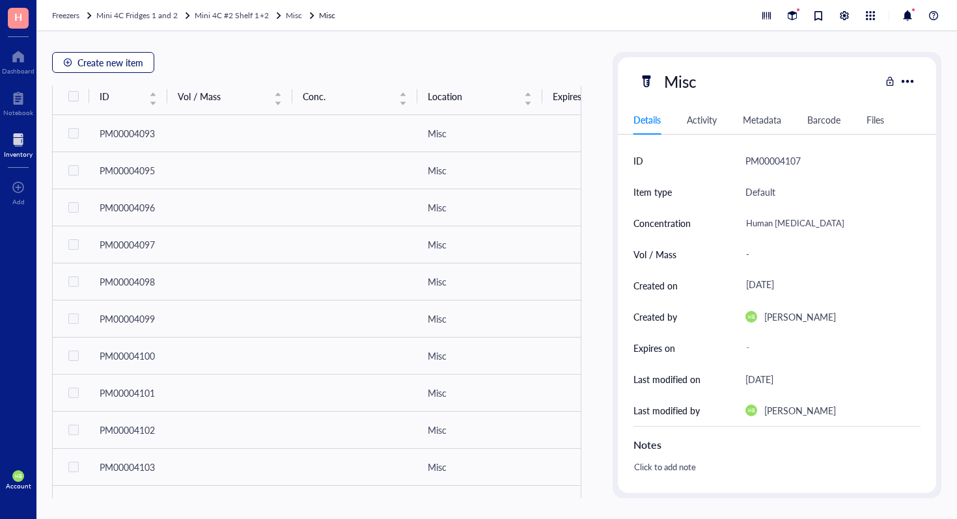
click at [147, 66] on button "Create new item" at bounding box center [103, 62] width 102 height 21
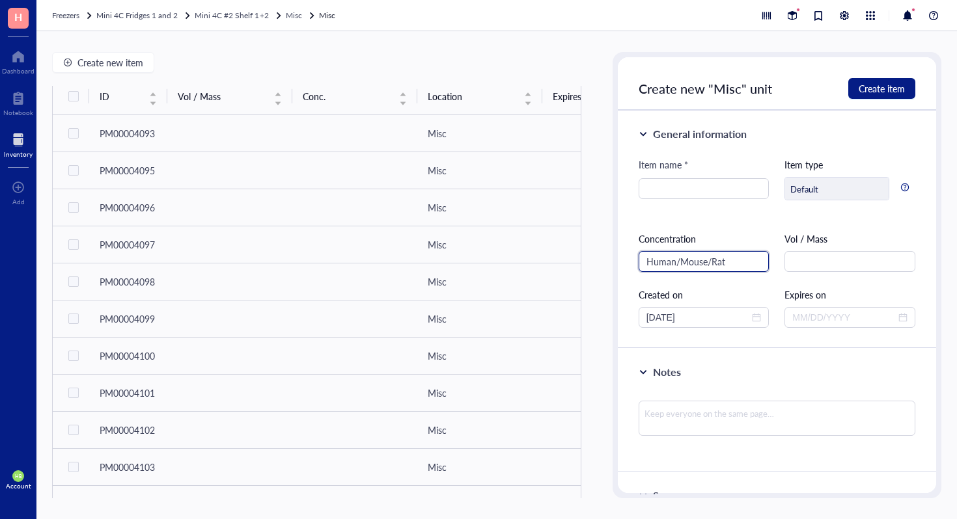
click at [643, 260] on input "Human/Mouse/Rat" at bounding box center [703, 261] width 131 height 21
type input "DuoSet IC Human/Mouse/Rat"
click at [724, 258] on input "DuoSet IC Human/Mouse/Rat" at bounding box center [703, 261] width 131 height 21
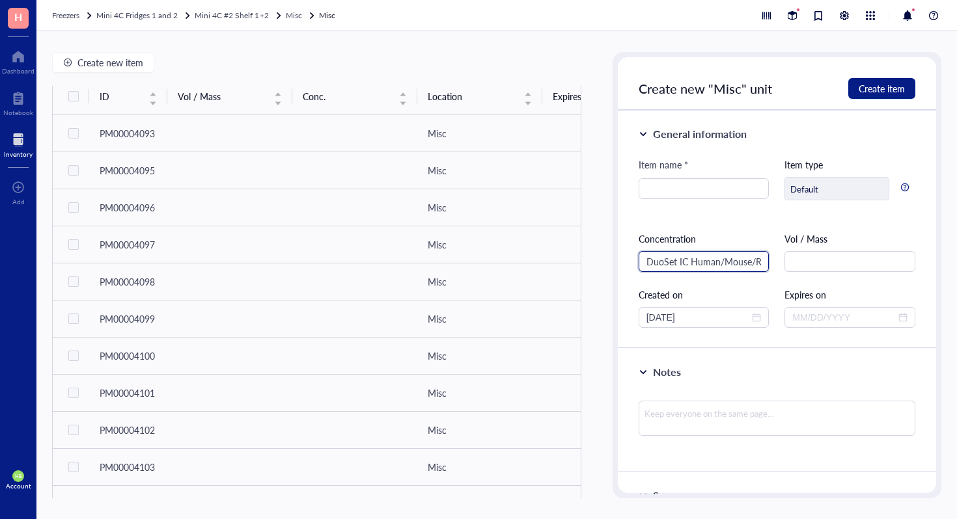
click at [724, 258] on input "DuoSet IC Human/Mouse/Rat" at bounding box center [703, 261] width 131 height 21
click at [717, 188] on input "search" at bounding box center [703, 189] width 115 height 20
paste input "DuoSet IC Human/Mouse/Rat"
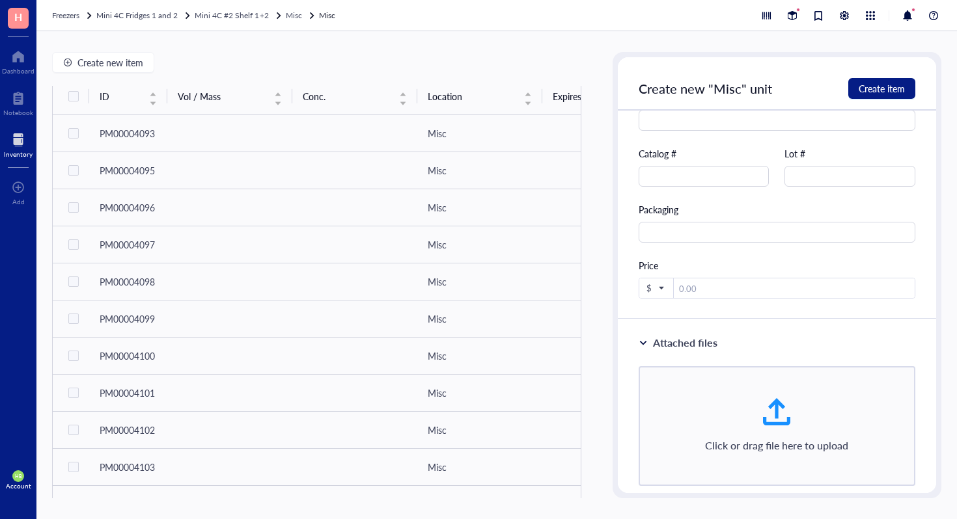
scroll to position [513, 0]
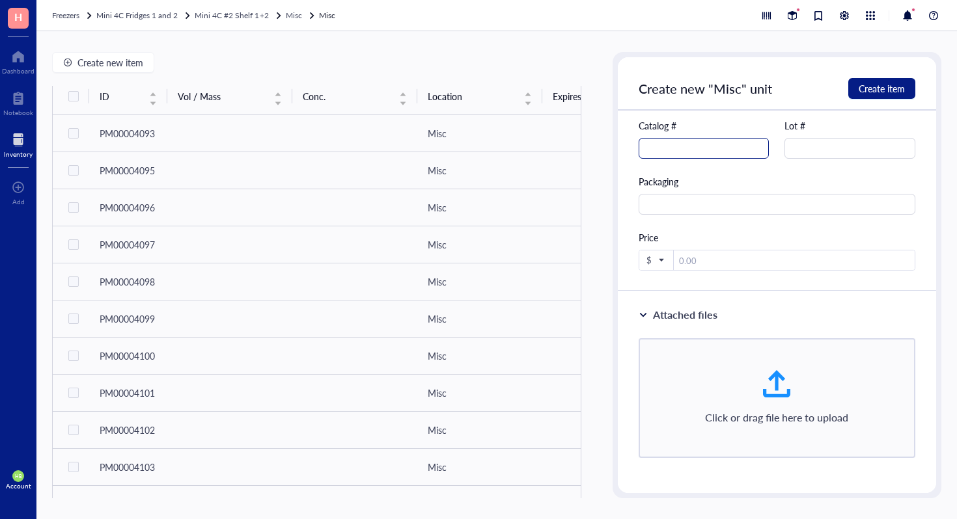
type input "DuoSet IC Human/Mouse/Rat"
click at [706, 148] on input "text" at bounding box center [703, 148] width 131 height 21
type input "DYC1663-2"
click at [879, 84] on span "Create item" at bounding box center [881, 88] width 46 height 10
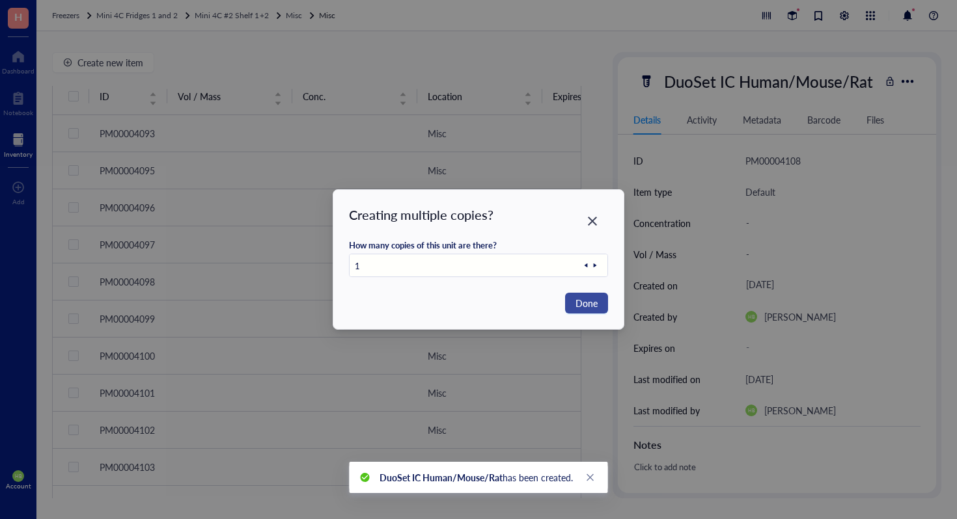
click at [594, 302] on span "Done" at bounding box center [586, 303] width 22 height 14
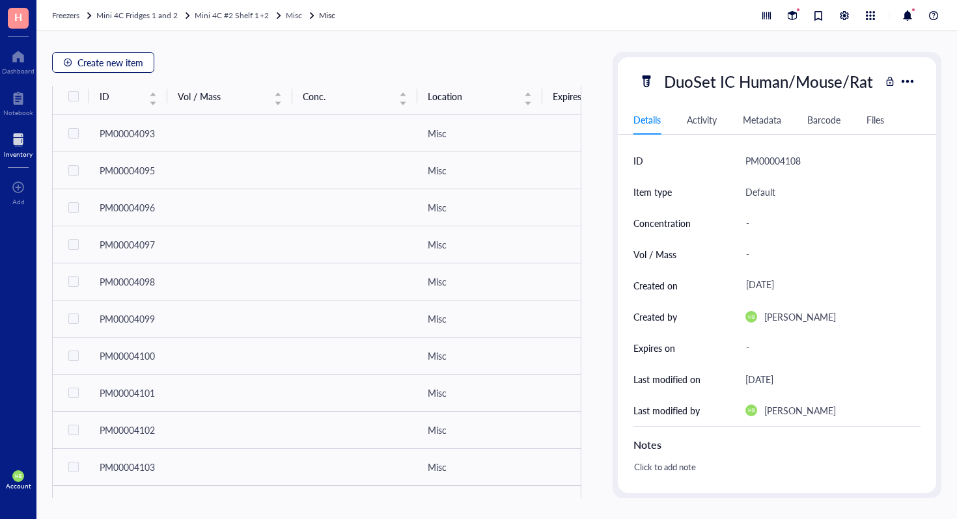
click at [109, 62] on span "Create new item" at bounding box center [110, 62] width 66 height 10
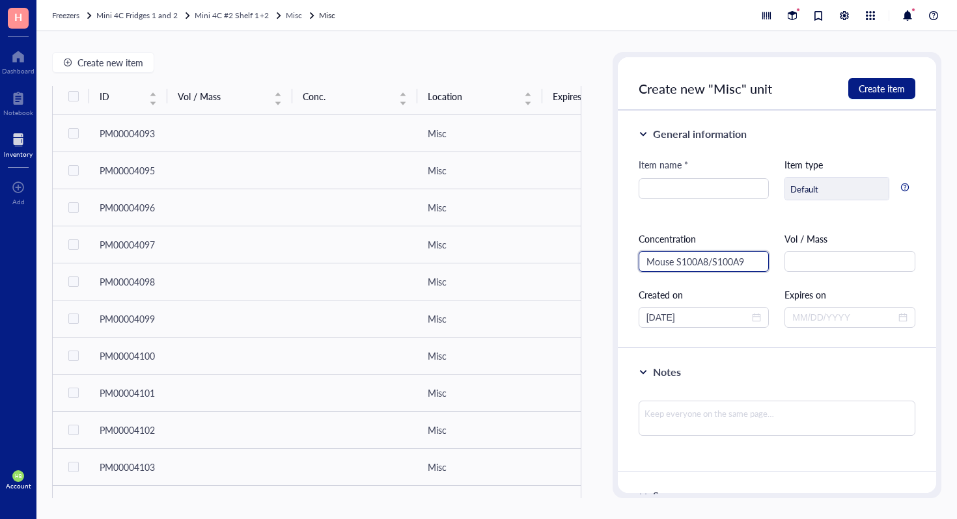
type input "Mouse S100A8/S100A9"
click at [731, 254] on input "Mouse S100A8/S100A9" at bounding box center [703, 261] width 131 height 21
click at [668, 184] on input "search" at bounding box center [703, 189] width 115 height 20
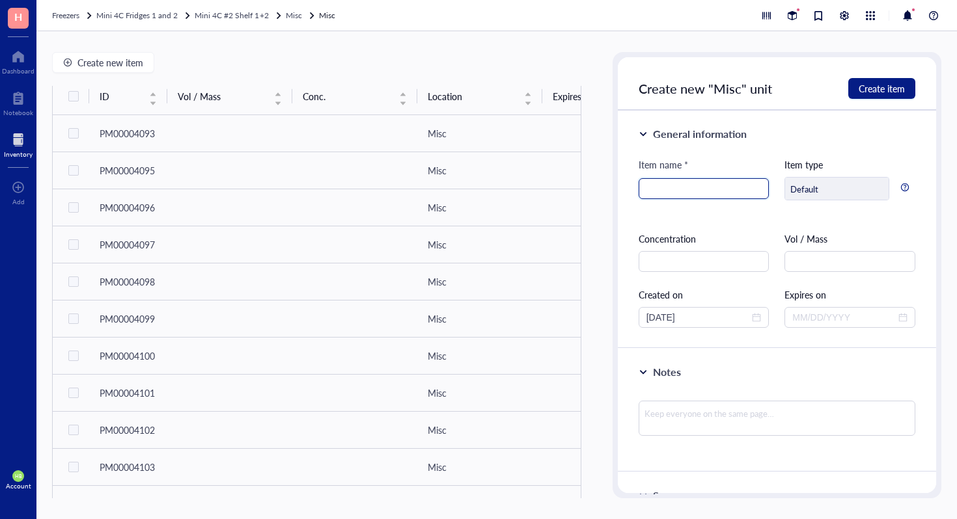
paste input "Mouse S100A8/S100A9"
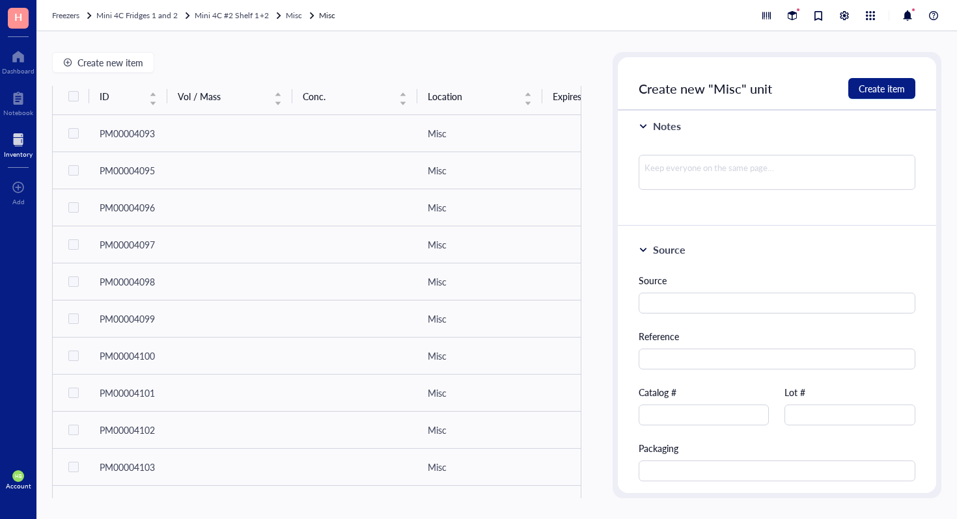
scroll to position [267, 0]
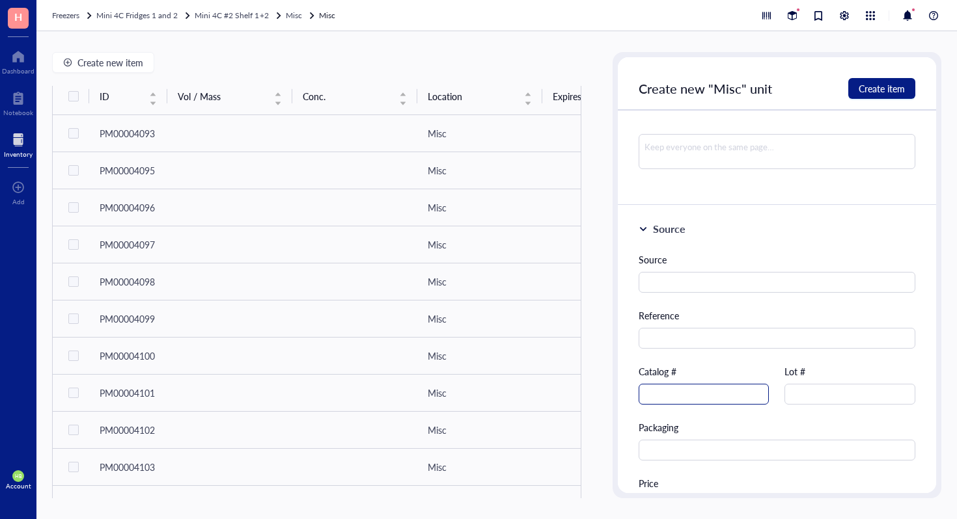
type input "Mouse S100A8/S100A9 Heterodimer"
click at [728, 394] on input "text" at bounding box center [703, 394] width 131 height 21
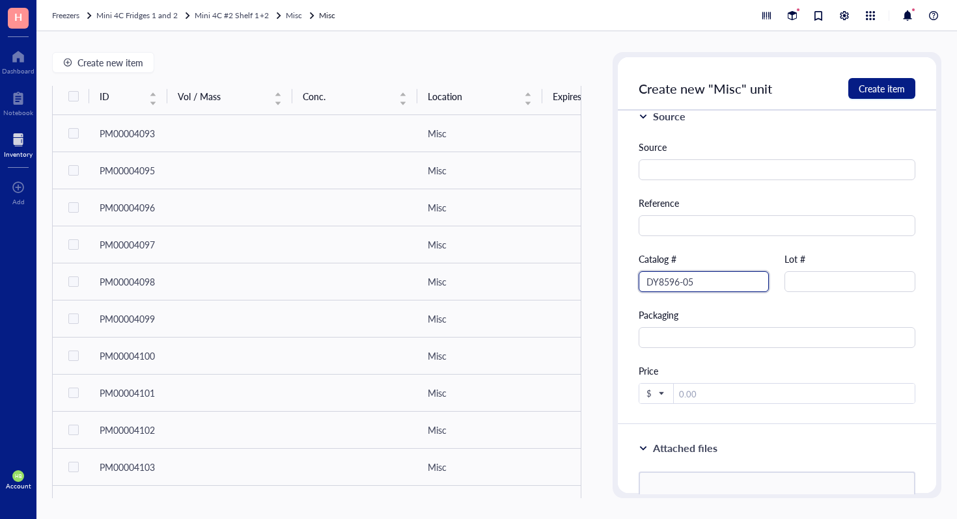
scroll to position [513, 0]
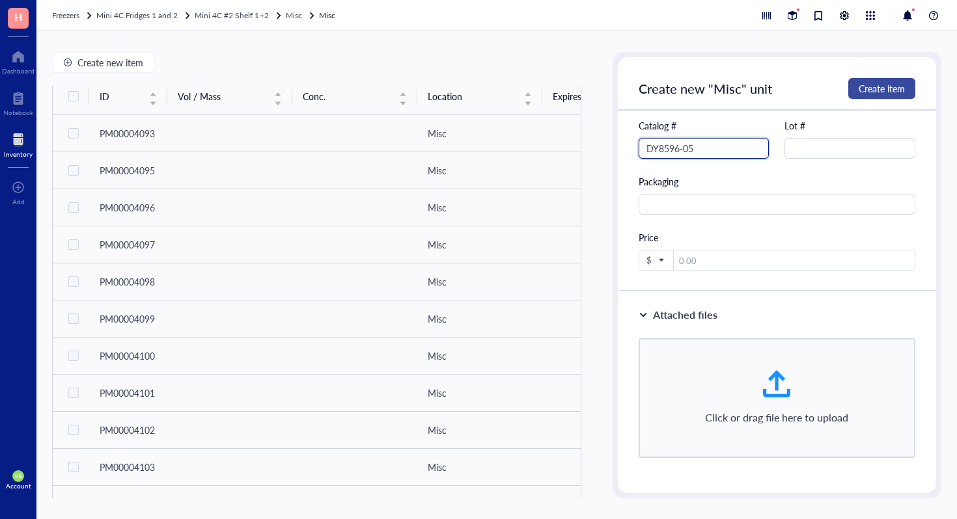
type input "DY8596-05"
click at [869, 92] on span "Create item" at bounding box center [881, 88] width 46 height 10
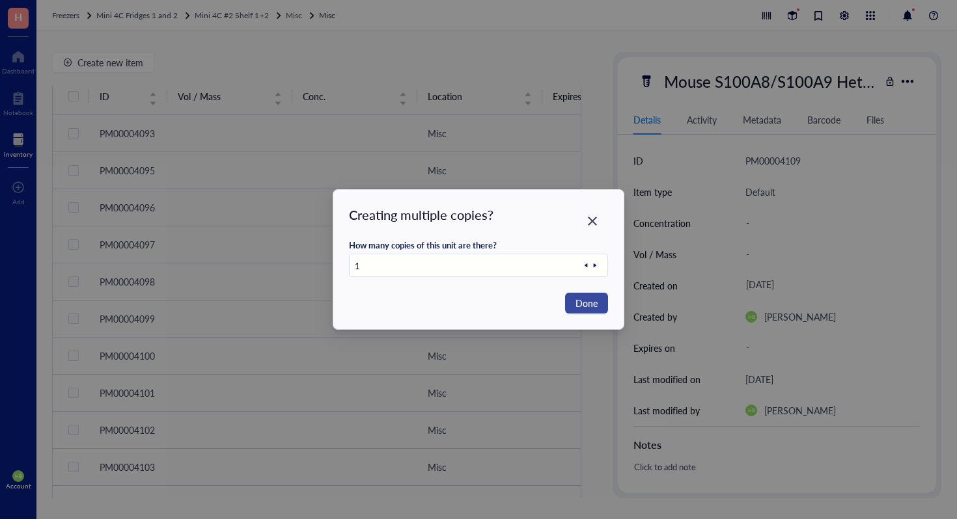
click at [586, 307] on span "Done" at bounding box center [586, 303] width 22 height 14
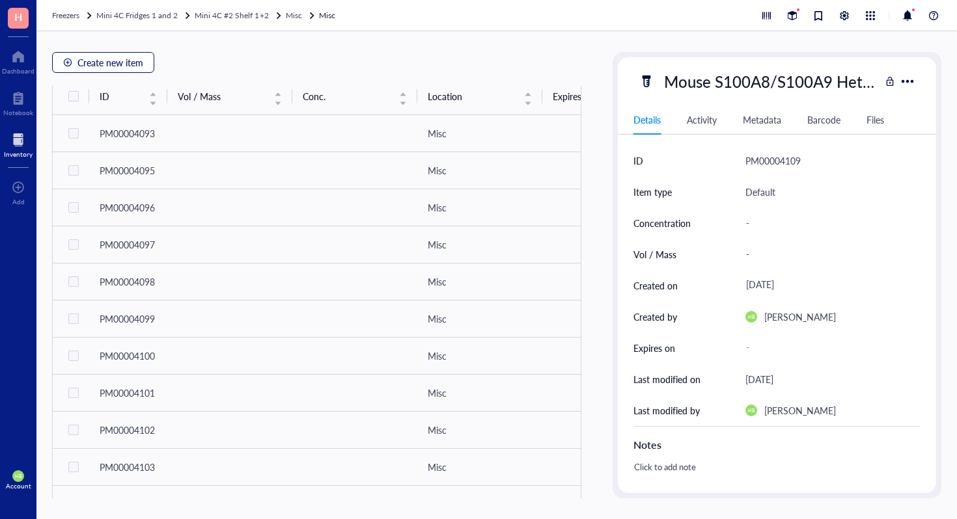
click at [147, 56] on button "Create new item" at bounding box center [103, 62] width 102 height 21
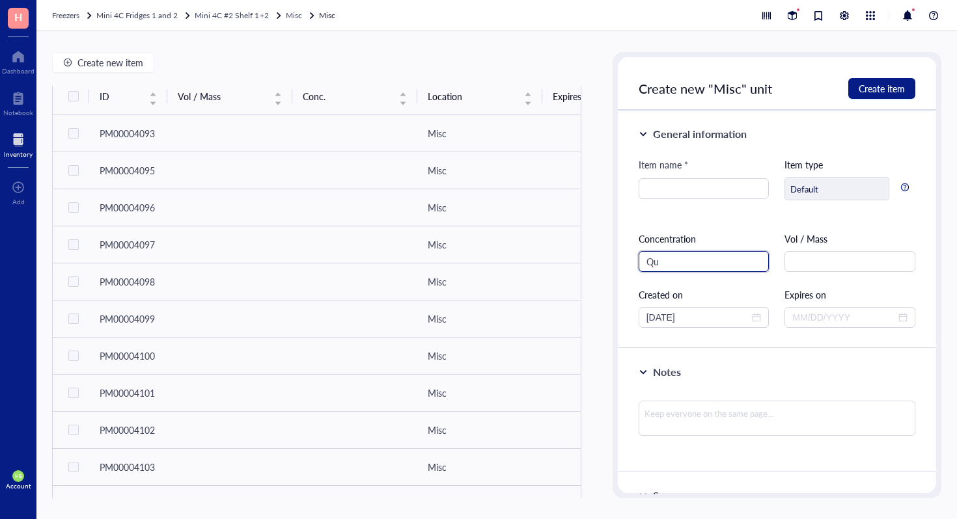
type input "Q"
type input "Quantikine ELISA Mouse CXCL0/MIG"
click at [688, 269] on input "Quantikine ELISA Mouse CXCL0/MIG" at bounding box center [703, 261] width 131 height 21
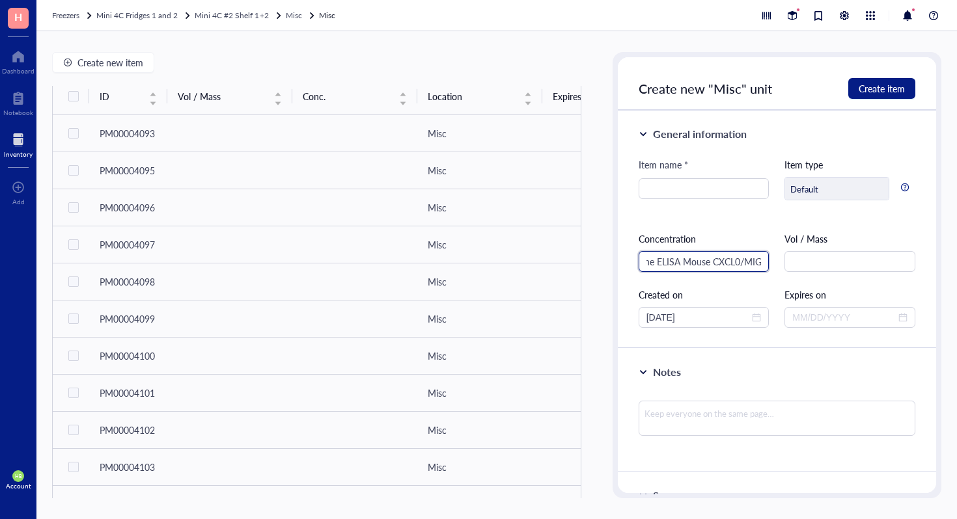
click at [688, 269] on input "Quantikine ELISA Mouse CXCL0/MIG" at bounding box center [703, 261] width 131 height 21
click at [689, 266] on input "Quantikine ELISA Mouse CXCL0/MIG" at bounding box center [703, 261] width 131 height 21
click at [691, 264] on input "Quantikine ELISA Mouse CXCL0/MIG" at bounding box center [703, 261] width 131 height 21
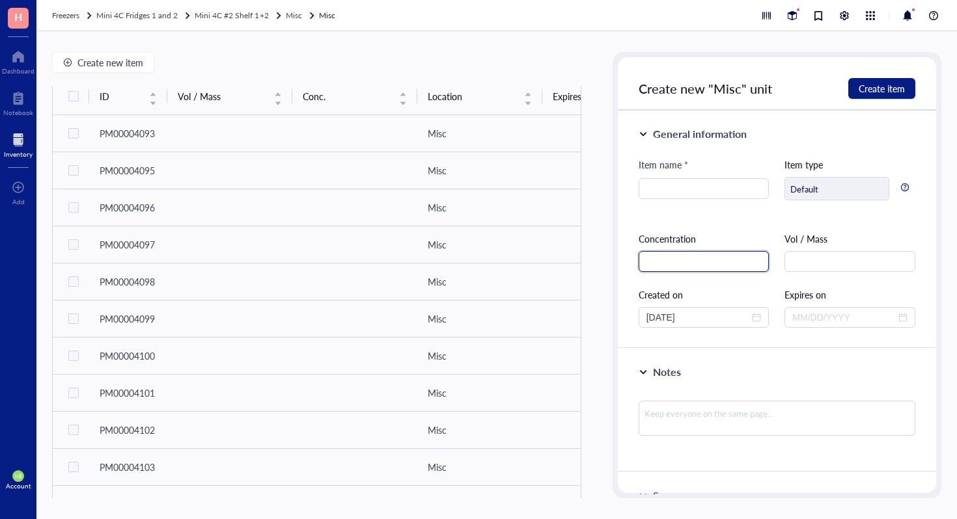
scroll to position [0, 0]
click at [719, 184] on input "search" at bounding box center [703, 189] width 115 height 20
paste input "Quantikine ELISA Mouse CXCL0/MIG"
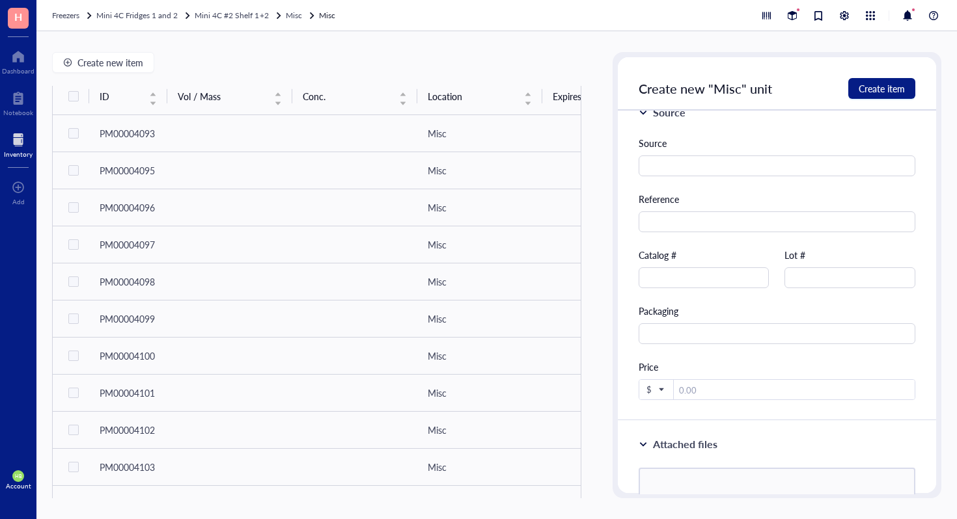
scroll to position [385, 0]
type input "Quantikine ELISA Mouse CXCL0/MIG"
click at [725, 280] on input "text" at bounding box center [703, 276] width 131 height 21
type input "MCX900"
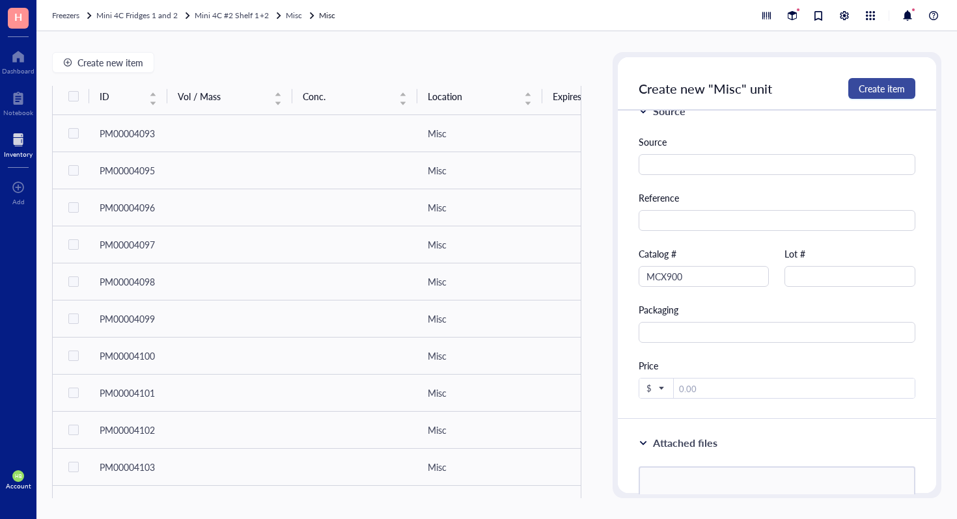
click at [881, 89] on span "Create item" at bounding box center [881, 88] width 46 height 10
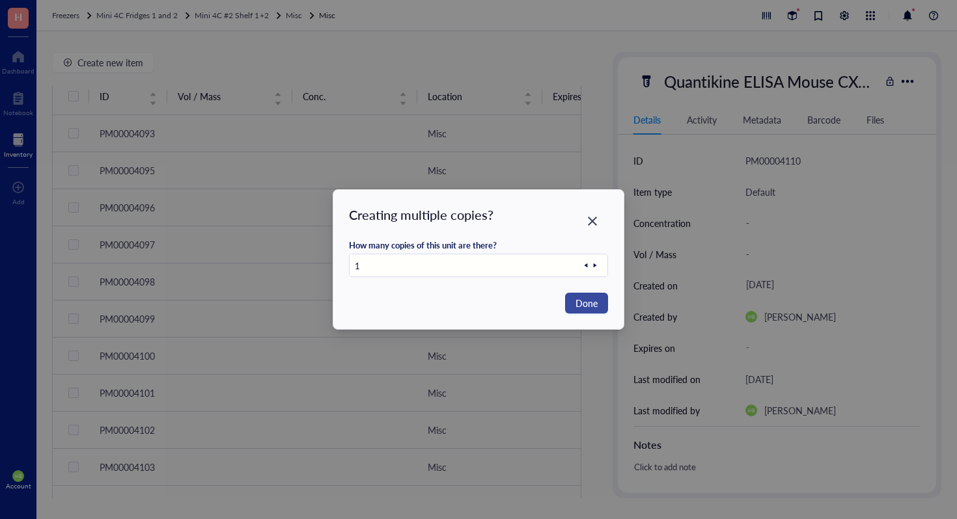
click at [601, 301] on button "Done" at bounding box center [586, 303] width 43 height 21
